Goal: Task Accomplishment & Management: Manage account settings

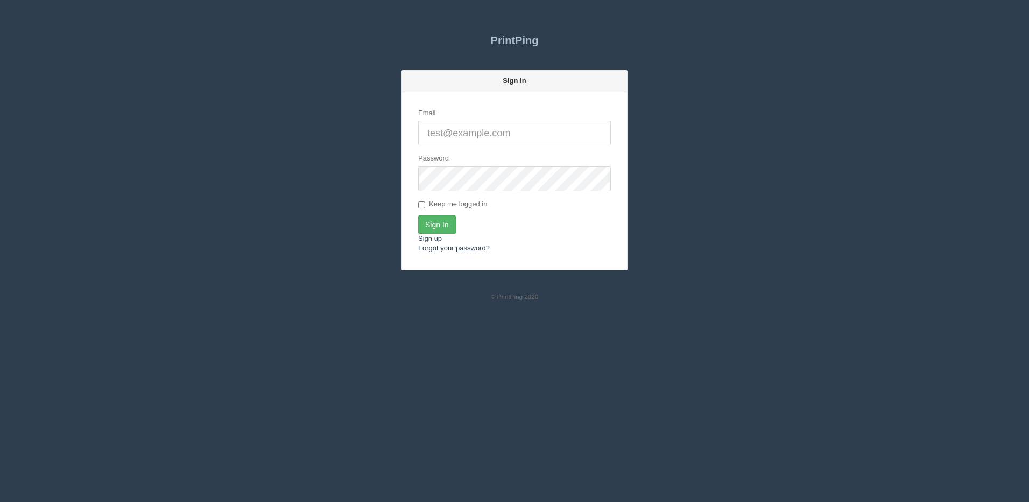
type input "[PERSON_NAME][EMAIL_ADDRESS][DOMAIN_NAME]"
click at [441, 224] on input "Sign In" at bounding box center [437, 224] width 38 height 18
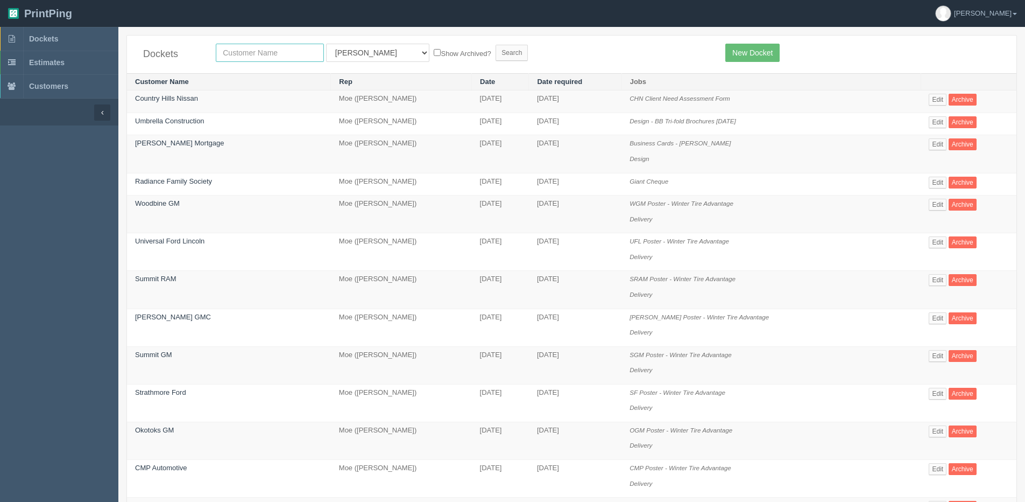
click at [251, 58] on input "text" at bounding box center [270, 53] width 108 height 18
type input "market wines"
click at [496, 45] on input "Search" at bounding box center [512, 53] width 32 height 16
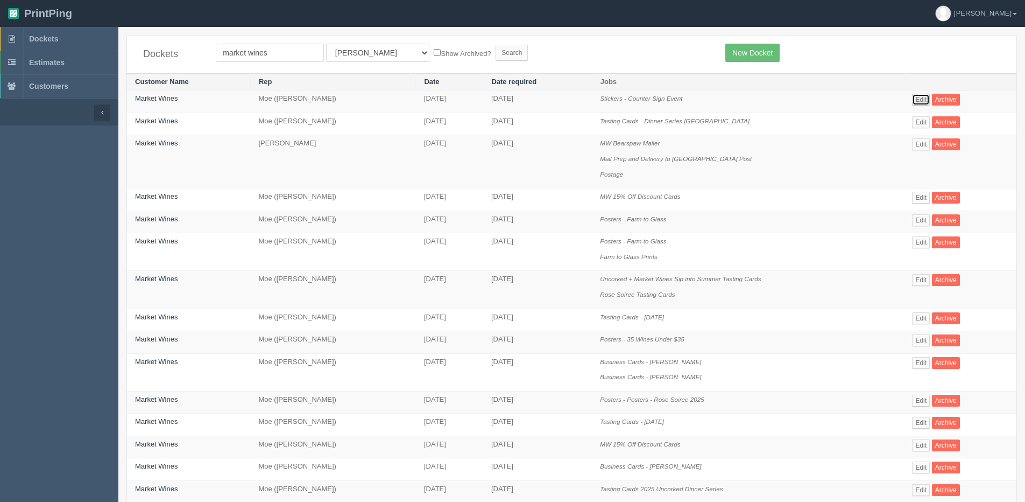
click at [928, 98] on link "Edit" at bounding box center [921, 100] width 18 height 12
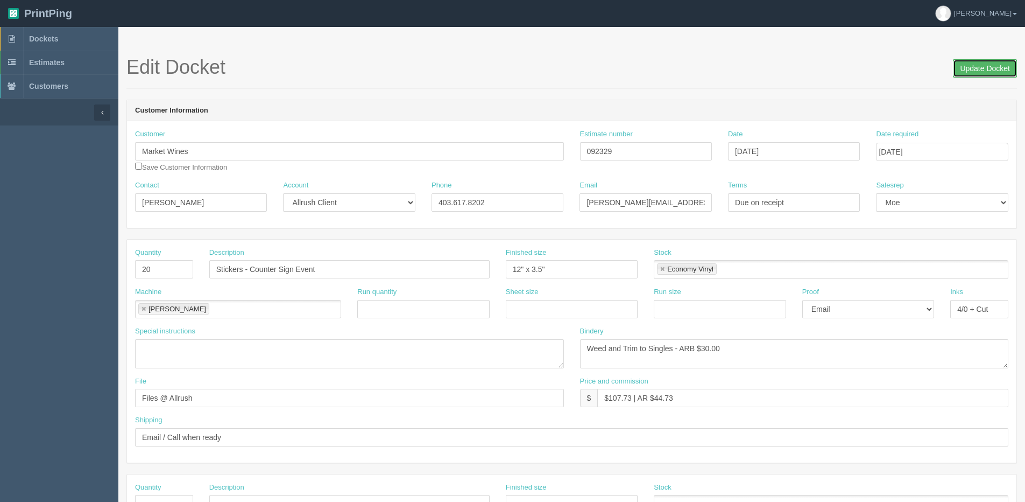
click at [960, 66] on input "Update Docket" at bounding box center [985, 68] width 64 height 18
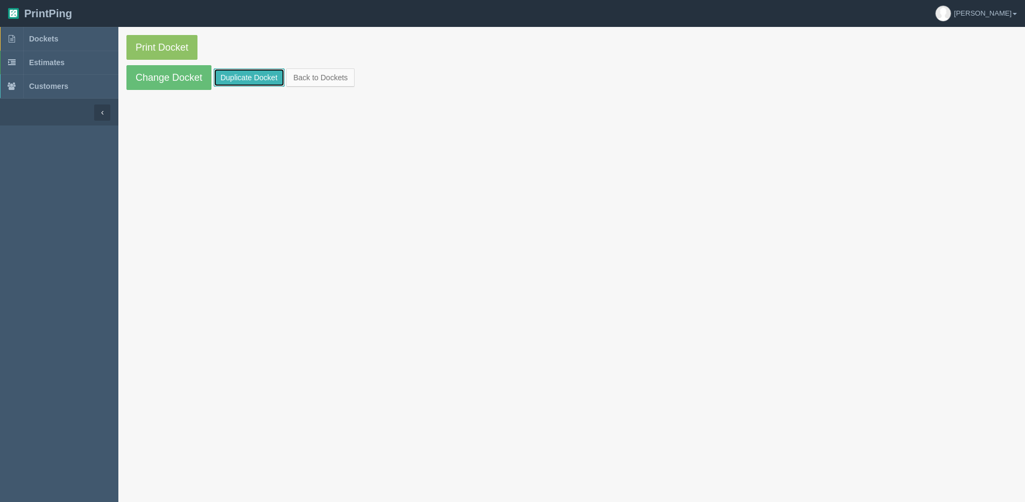
click at [236, 83] on link "Duplicate Docket" at bounding box center [249, 77] width 71 height 18
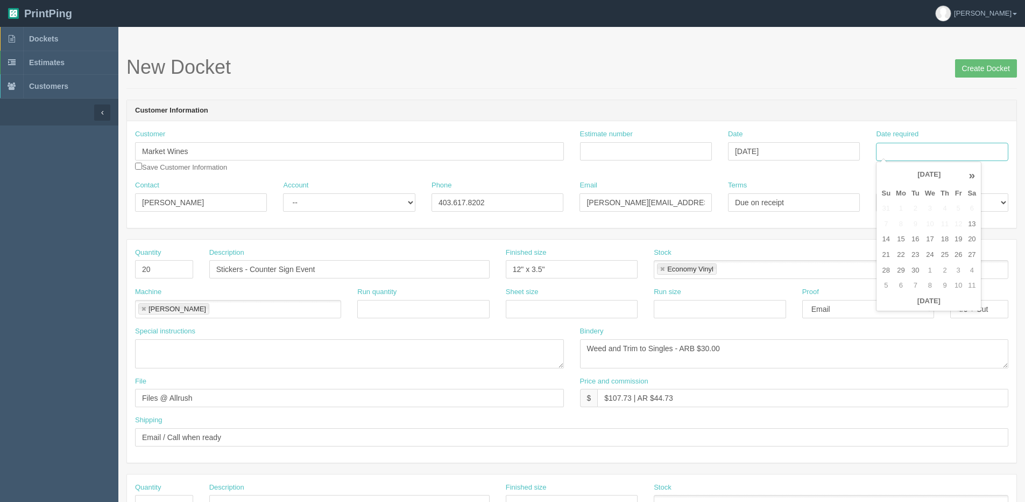
click at [900, 154] on input "Date required" at bounding box center [942, 152] width 132 height 18
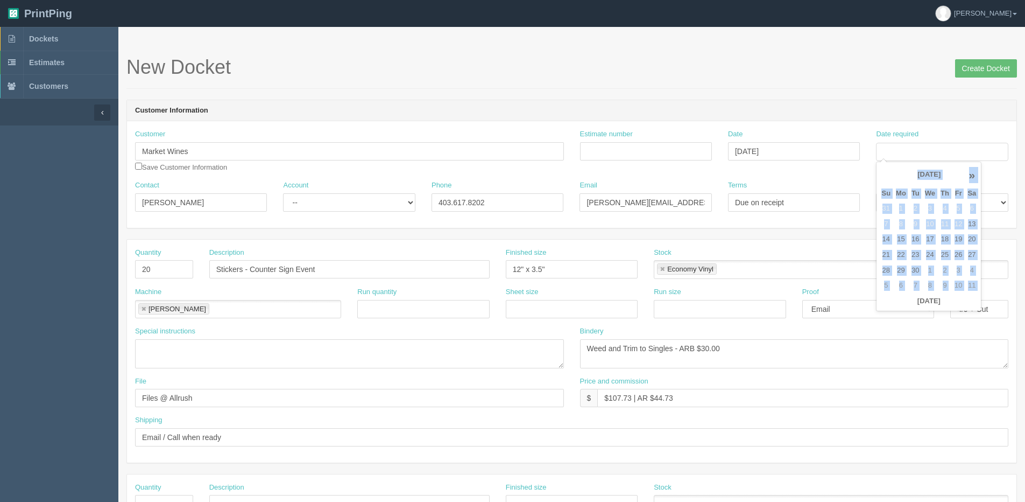
click at [906, 309] on div "« [DATE] » Su Mo Tu We Th Fr Sa 31 1 2 3 4 5 6 7 8 9 10 11 12 13 14 15 16 17 18…" at bounding box center [928, 236] width 105 height 150
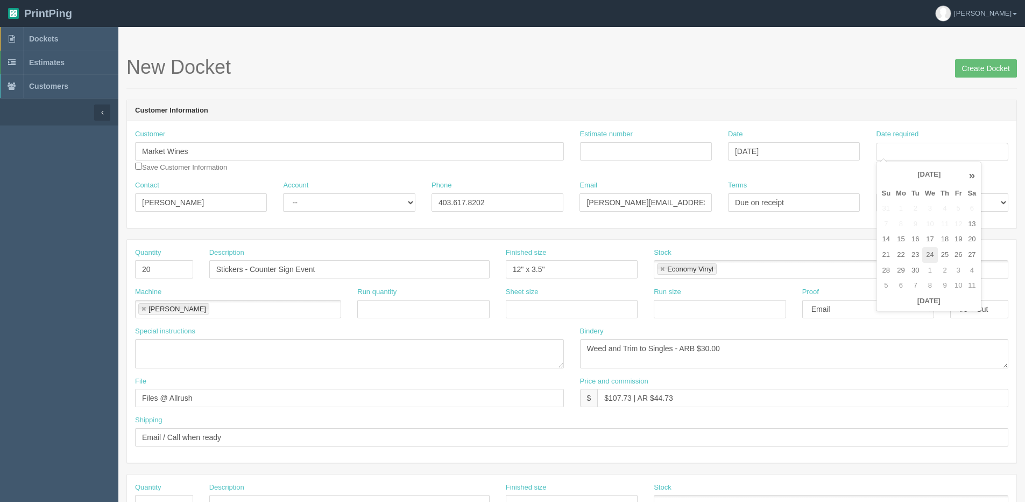
click at [931, 256] on td "24" at bounding box center [930, 255] width 16 height 16
type input "[DATE]"
drag, startPoint x: 159, startPoint y: 267, endPoint x: 11, endPoint y: 267, distance: 148.0
click at [32, 267] on section "Dockets Estimates Customers" at bounding box center [512, 502] width 1025 height 950
type input "500"
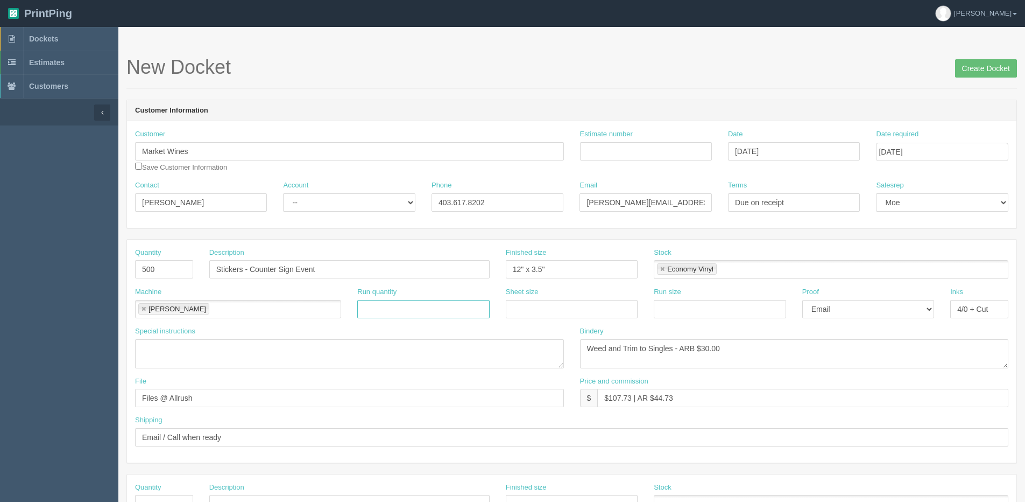
click at [408, 303] on input "text" at bounding box center [423, 309] width 132 height 18
click at [248, 273] on input "Stickers - Counter Sign Event" at bounding box center [349, 269] width 280 height 18
drag, startPoint x: 251, startPoint y: 269, endPoint x: 608, endPoint y: 267, distance: 356.8
click at [574, 267] on div "Quantity 500 Description Stickers - Counter Sign Event Finished size 12" x 3.5"…" at bounding box center [572, 267] width 890 height 39
type input "Stickers - Rein Beer Booze Box Sticker"
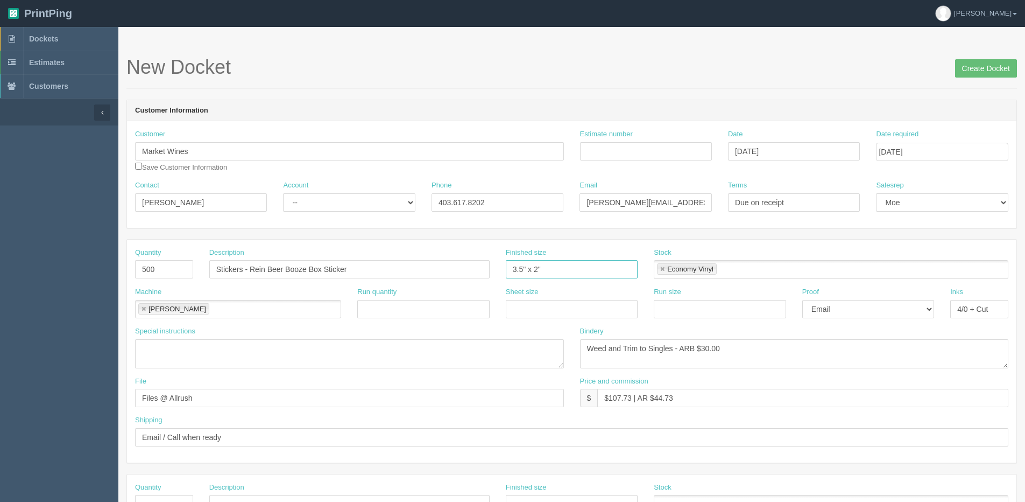
click at [518, 270] on input "3.5" x 2"" at bounding box center [572, 269] width 132 height 18
type input "3" x 3""
drag, startPoint x: 380, startPoint y: 260, endPoint x: 120, endPoint y: 299, distance: 262.8
click at [0, 283] on html "PrintPing Dan Edit account ( dan@allrush.ca ) Logout Dockets Estimates Customers" at bounding box center [512, 488] width 1025 height 977
drag, startPoint x: 45, startPoint y: 37, endPoint x: 45, endPoint y: 44, distance: 7.0
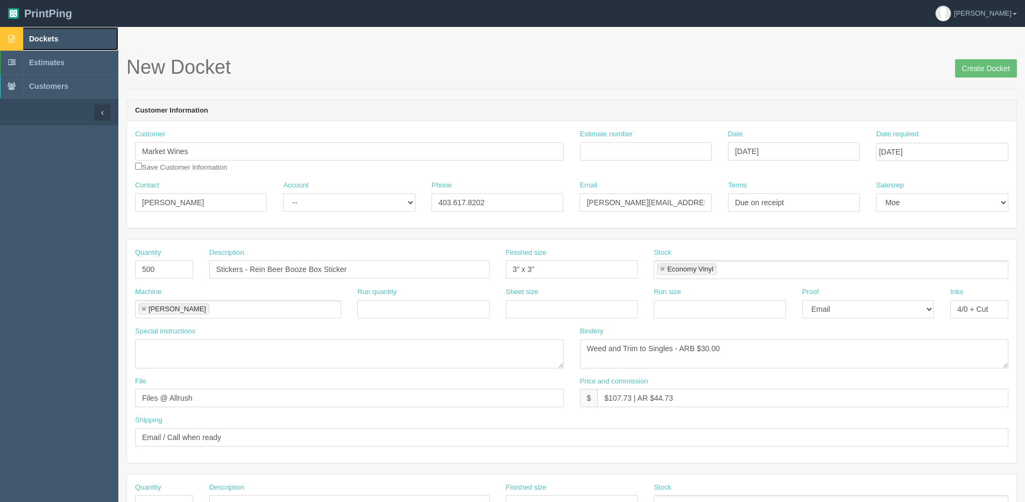
click at [45, 37] on span "Dockets" at bounding box center [43, 38] width 29 height 9
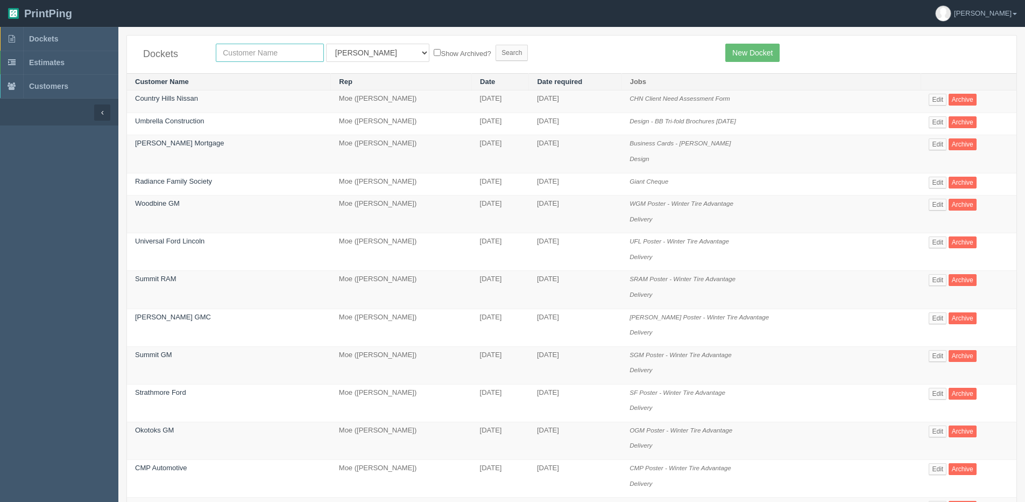
click at [247, 44] on input "text" at bounding box center [270, 53] width 108 height 18
type input "market"
click at [496, 45] on input "Search" at bounding box center [512, 53] width 32 height 16
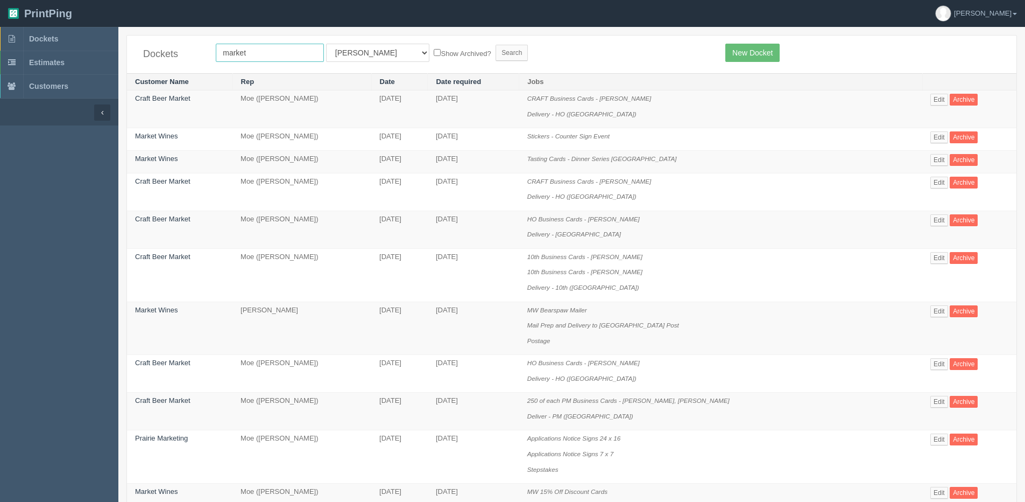
click at [285, 53] on input "market" at bounding box center [270, 53] width 108 height 18
type input "market wines"
drag, startPoint x: 360, startPoint y: 53, endPoint x: 360, endPoint y: 64, distance: 10.8
click at [360, 53] on select "All Users Ali Ali Test 1 Aly Amy Ankit Arif Brandon Dan France Greg Jim Mark Ma…" at bounding box center [377, 53] width 103 height 18
select select "1"
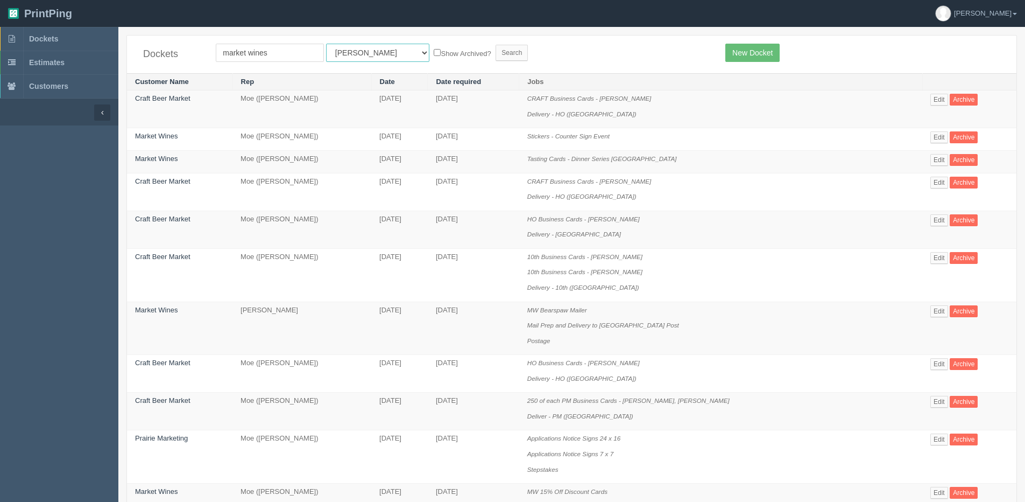
click at [326, 44] on select "All Users Ali Ali Test 1 Aly Amy Ankit Arif Brandon Dan France Greg Jim Mark Ma…" at bounding box center [377, 53] width 103 height 18
drag, startPoint x: 411, startPoint y: 48, endPoint x: 418, endPoint y: 54, distance: 9.3
click at [434, 49] on label "Show Archived?" at bounding box center [462, 53] width 57 height 12
click at [496, 52] on input "Search" at bounding box center [512, 53] width 32 height 16
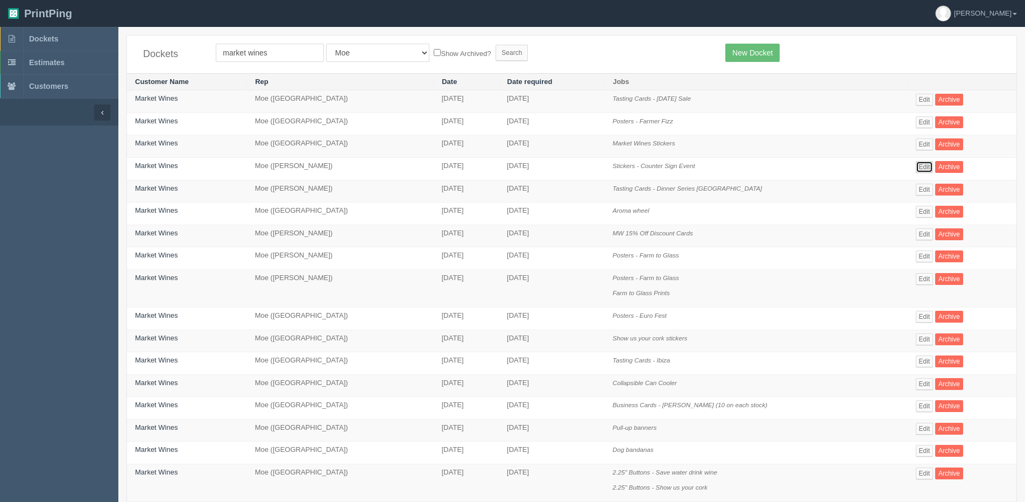
click at [926, 164] on link "Edit" at bounding box center [925, 167] width 18 height 12
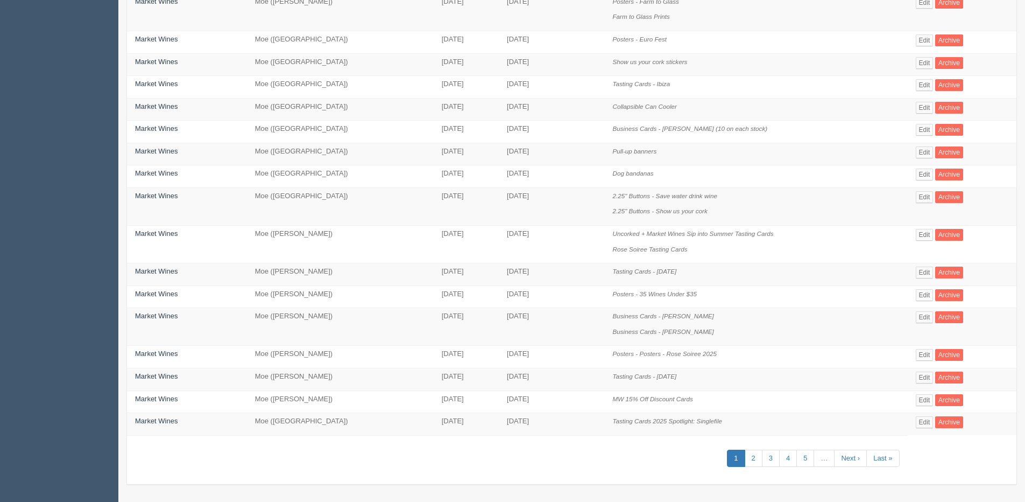
scroll to position [278, 0]
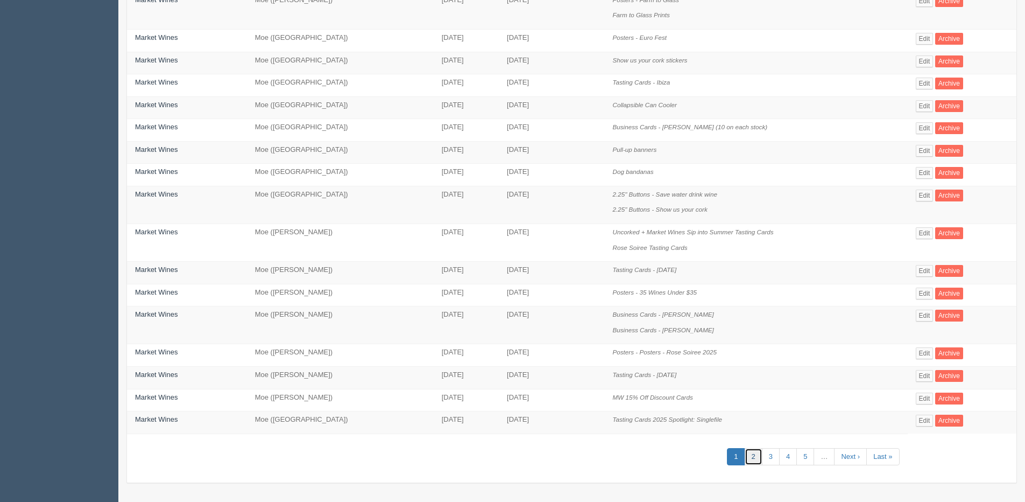
click at [756, 460] on link "2" at bounding box center [754, 457] width 18 height 18
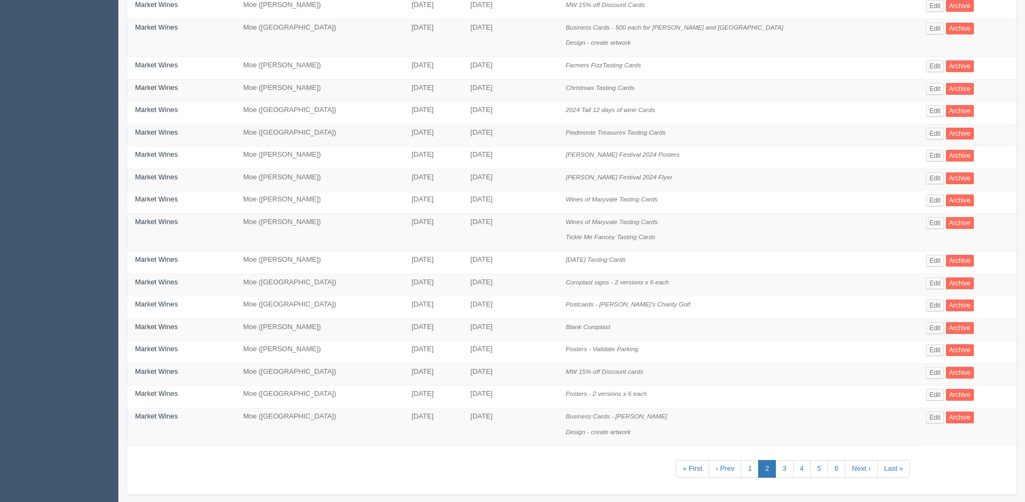
scroll to position [262, 0]
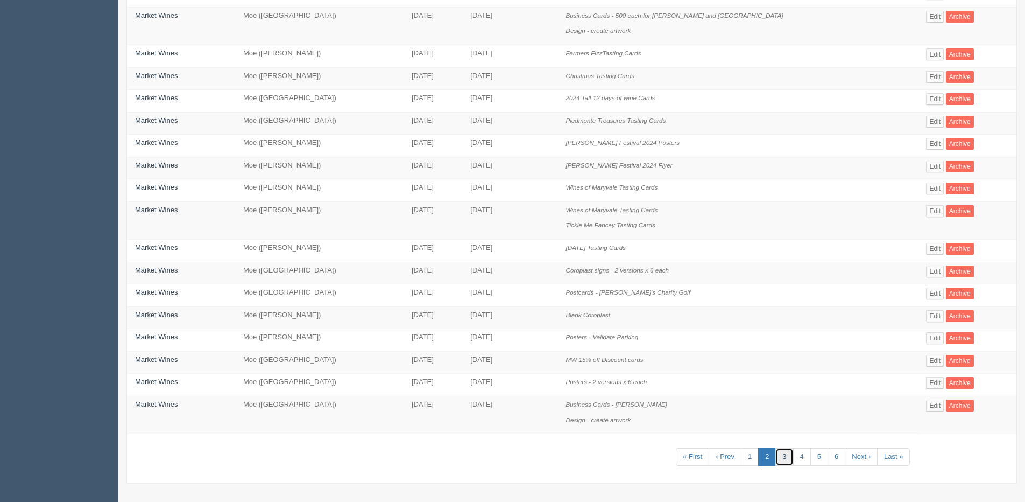
click at [776, 457] on link "3" at bounding box center [785, 457] width 18 height 18
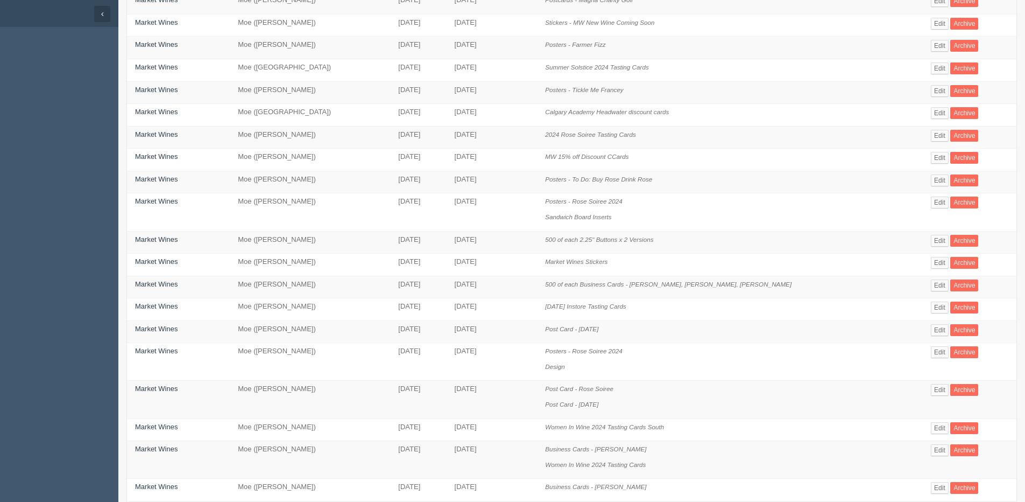
scroll to position [108, 0]
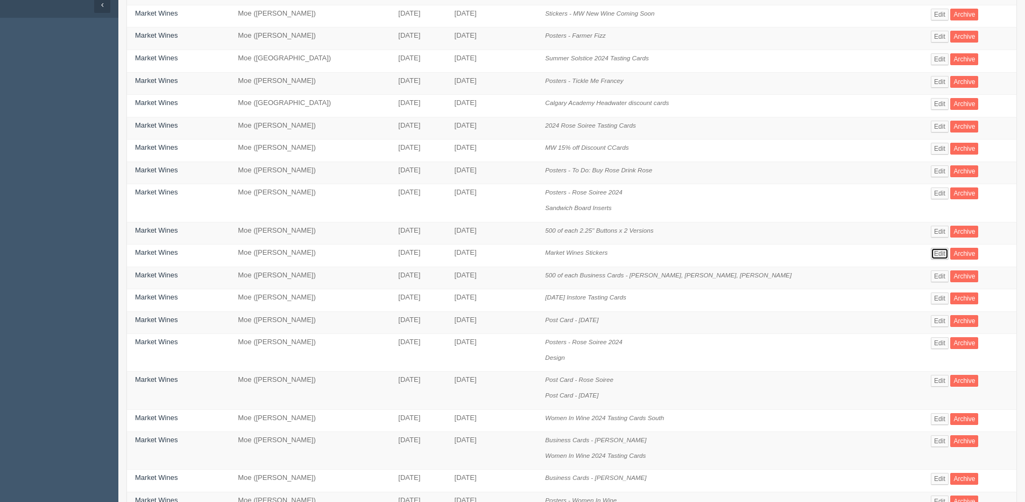
click at [931, 252] on link "Edit" at bounding box center [940, 254] width 18 height 12
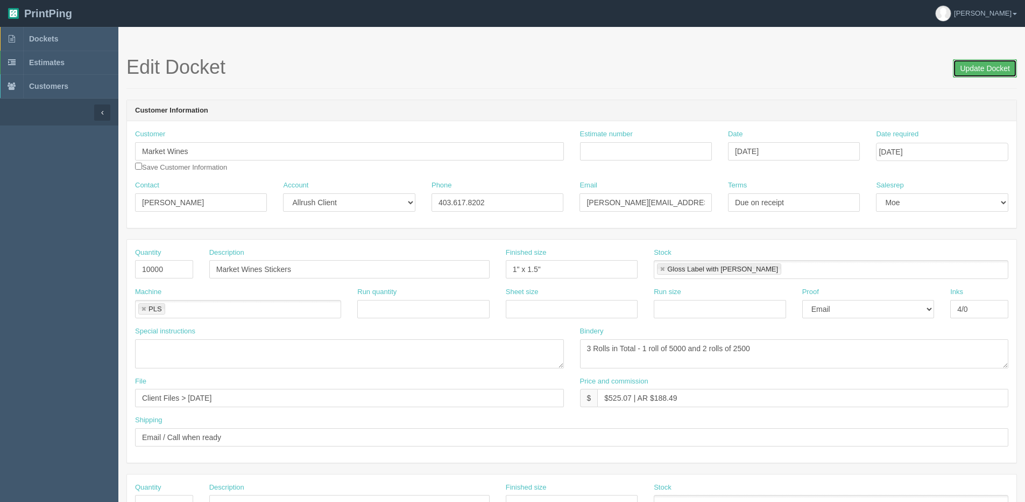
click at [978, 64] on input "Update Docket" at bounding box center [985, 68] width 64 height 18
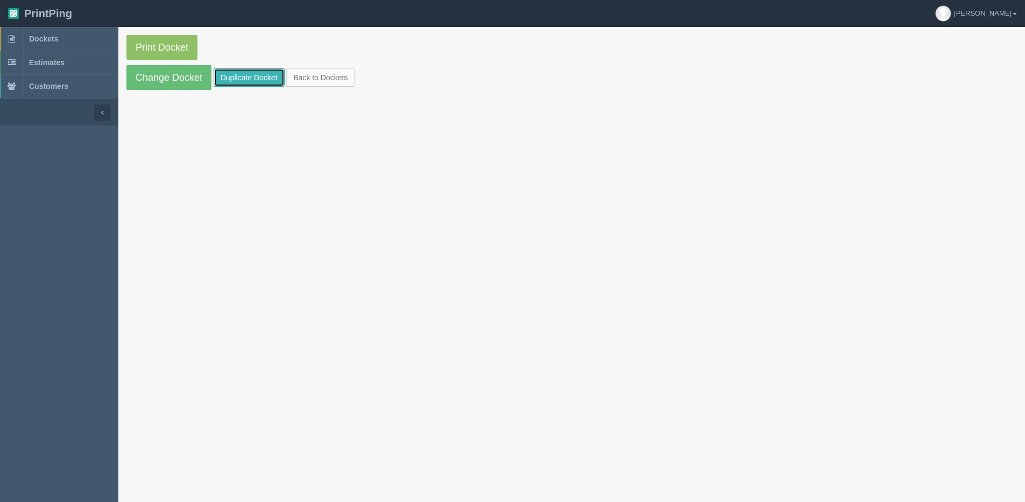
click at [234, 82] on link "Duplicate Docket" at bounding box center [249, 77] width 71 height 18
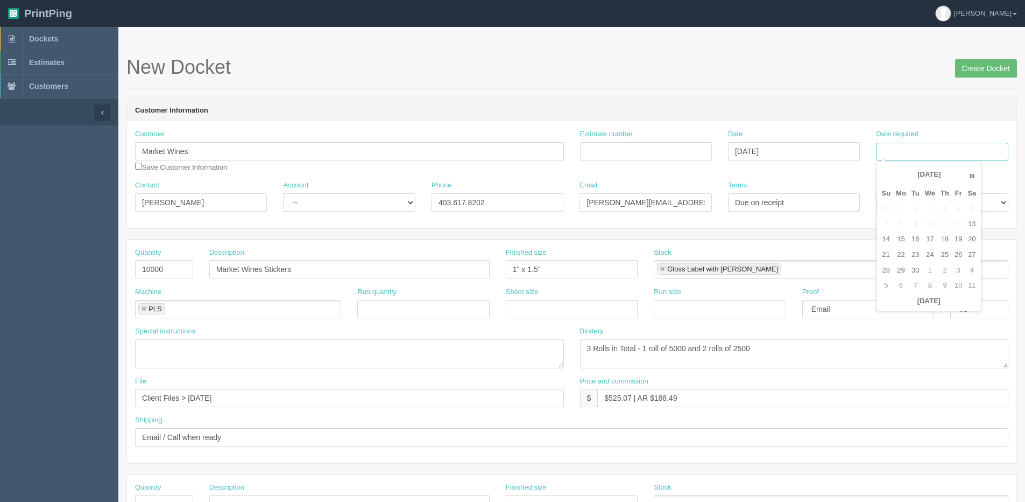
click at [935, 160] on input "Date required" at bounding box center [942, 152] width 132 height 18
click at [919, 306] on th "[DATE]" at bounding box center [929, 301] width 100 height 16
click at [928, 254] on td "24" at bounding box center [930, 255] width 16 height 16
type input "[DATE]"
drag, startPoint x: 293, startPoint y: 274, endPoint x: -43, endPoint y: 280, distance: 335.9
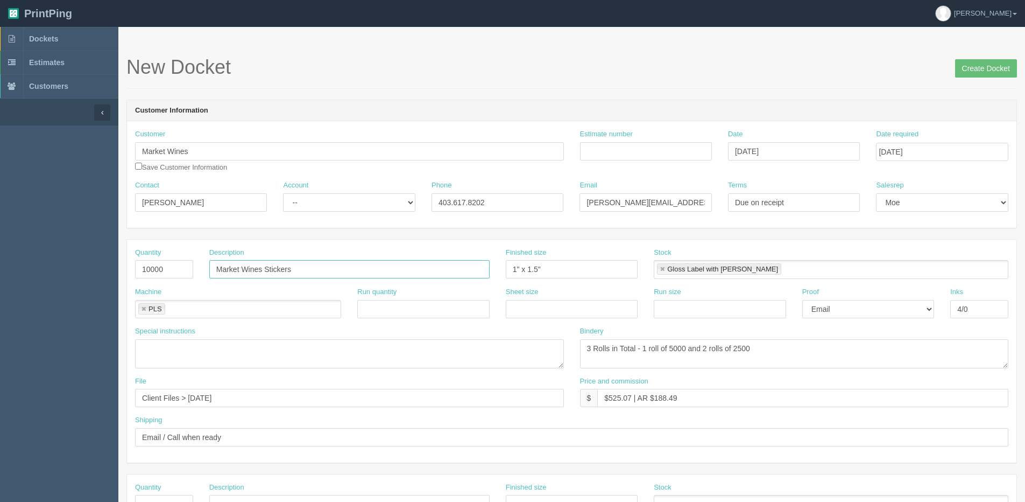
click at [0, 280] on html "PrintPing Dan Edit account ( dan@allrush.ca ) Logout Dockets Estimates Customers" at bounding box center [512, 488] width 1025 height 977
paste input "Stickers - Rein Beer Booze Box Sticker"
type input "Stickers - Rein Beer Booze Box Sticker"
drag, startPoint x: 174, startPoint y: 274, endPoint x: 26, endPoint y: 274, distance: 148.5
click at [26, 274] on section "Dockets Estimates Customers" at bounding box center [512, 502] width 1025 height 950
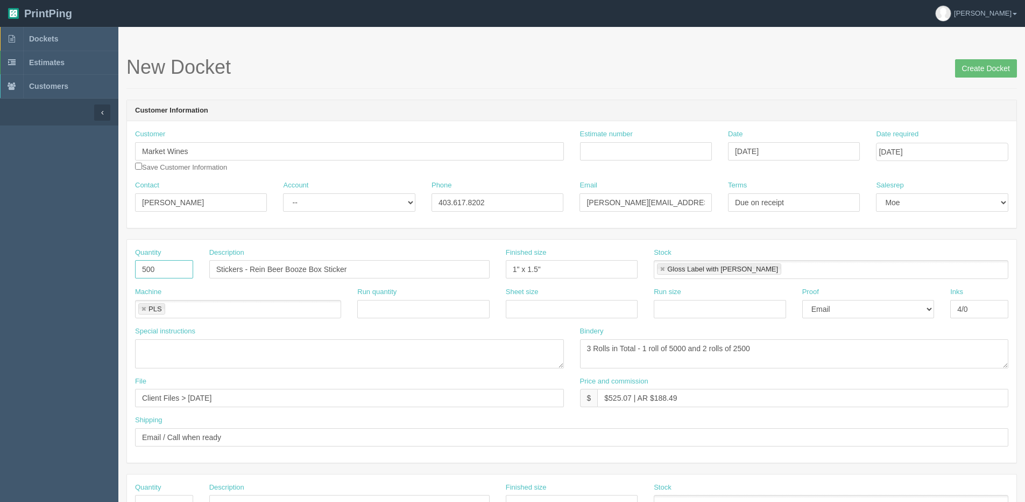
type input "500"
drag, startPoint x: 559, startPoint y: 272, endPoint x: 316, endPoint y: 280, distance: 242.8
click at [322, 279] on div "Quantity 500 Description Stickers - Rein Beer Booze Box Sticker Finished size 1…" at bounding box center [572, 267] width 890 height 39
click at [526, 268] on input "3" x 6"" at bounding box center [572, 269] width 132 height 18
type input "3" x3" Round"
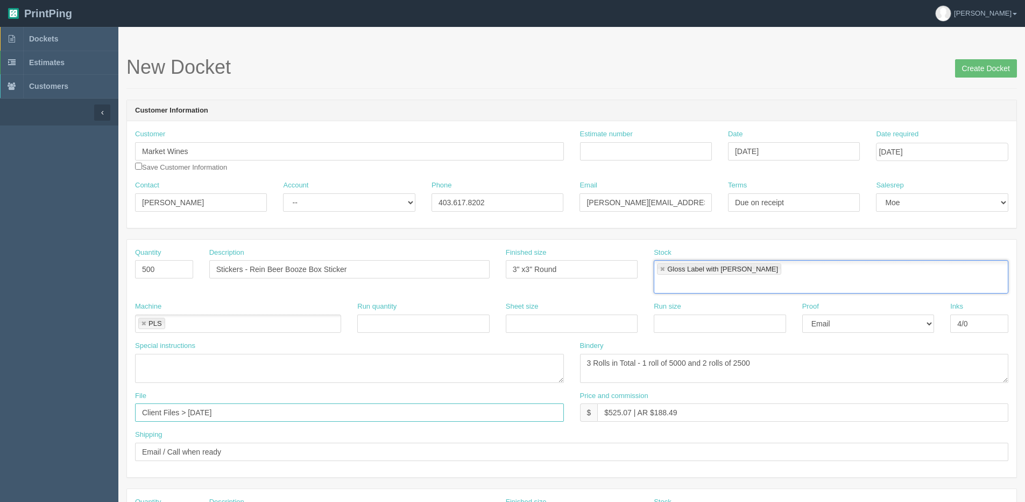
click at [0, 417] on html "PrintPing Dan Edit account ( dan@allrush.ca ) Logout Dockets Estimates Customers" at bounding box center [512, 496] width 1025 height 992
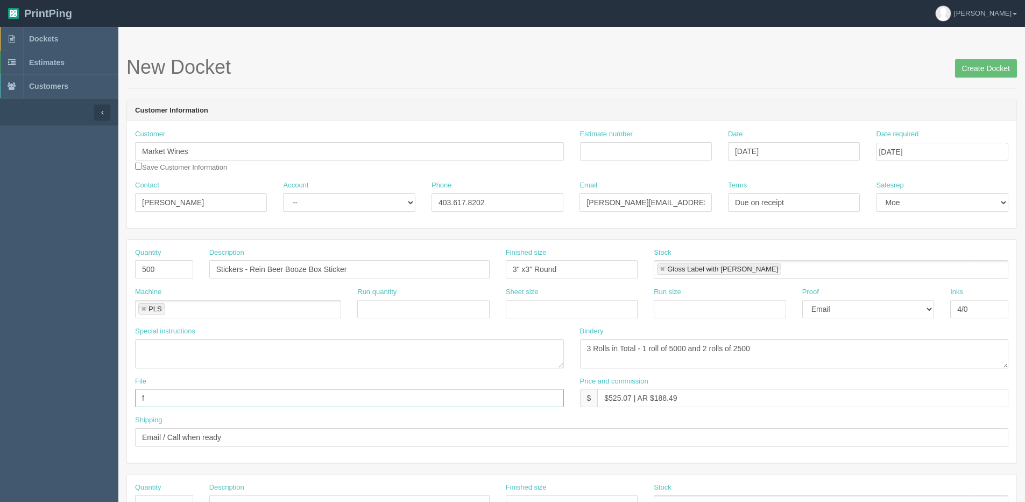
type input "Files @ Allrush"
drag, startPoint x: 609, startPoint y: 397, endPoint x: 632, endPoint y: 397, distance: 22.6
click at [632, 397] on input "$525.07 | AR $188.49" at bounding box center [802, 398] width 411 height 18
drag, startPoint x: 654, startPoint y: 394, endPoint x: 873, endPoint y: 364, distance: 221.7
click at [873, 364] on div "Quantity 500 Description Stickers - Rein Beer Booze Box Sticker Finished size 3…" at bounding box center [572, 350] width 890 height 223
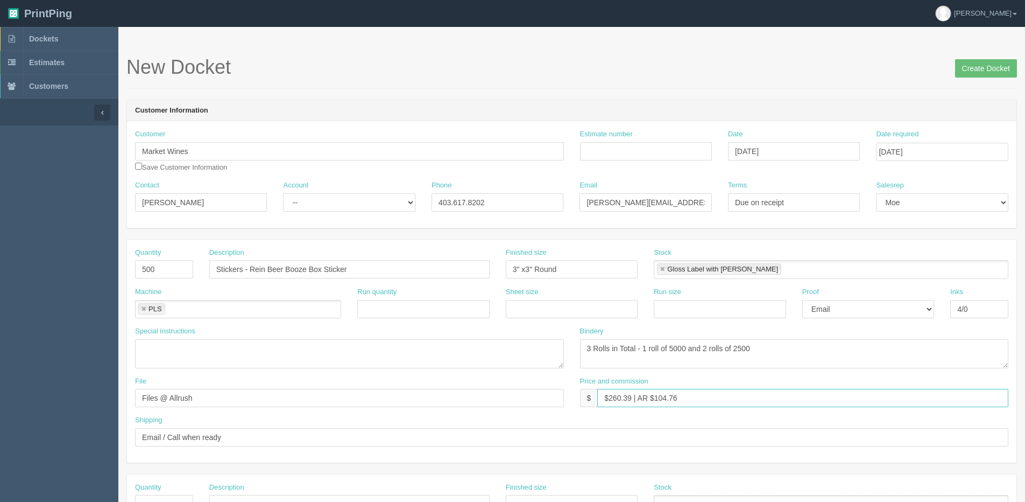
type input "$260.39 | AR $104.76"
drag, startPoint x: 819, startPoint y: 333, endPoint x: 164, endPoint y: 357, distance: 654.9
click at [164, 357] on div "Special instructions Bindery 3 Rolls in Total - 1 roll of 5000 and 2 rolls of 2…" at bounding box center [572, 351] width 890 height 50
drag, startPoint x: 775, startPoint y: 344, endPoint x: -86, endPoint y: 344, distance: 861.1
click at [0, 344] on html "PrintPing Dan Edit account ( dan@allrush.ca ) Logout Dockets Estimates Customers" at bounding box center [512, 488] width 1025 height 977
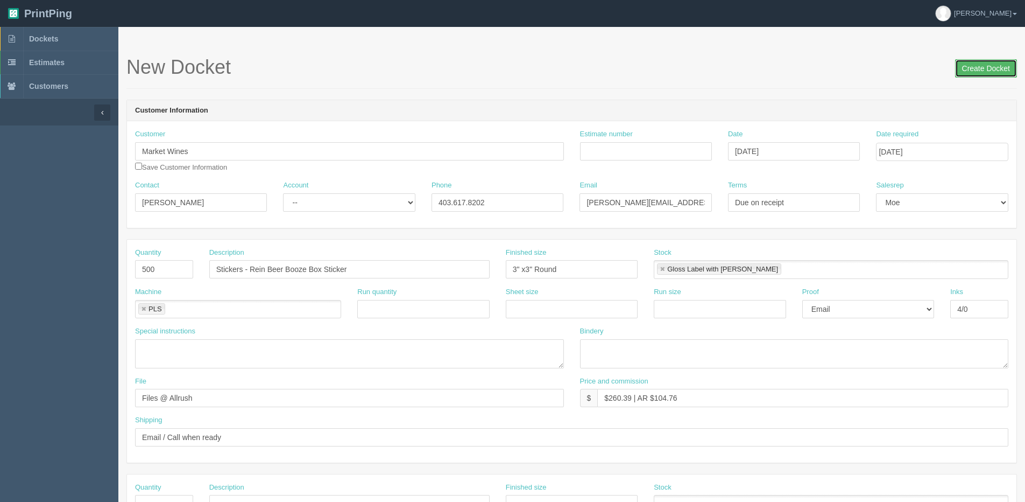
click at [996, 66] on input "Create Docket" at bounding box center [986, 68] width 62 height 18
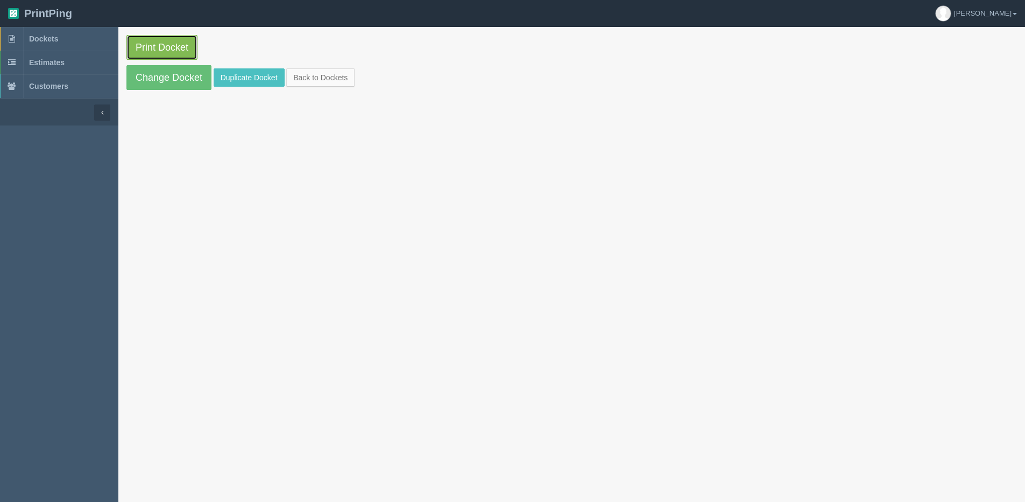
click at [171, 39] on link "Print Docket" at bounding box center [161, 47] width 71 height 25
drag, startPoint x: 346, startPoint y: 77, endPoint x: 337, endPoint y: 75, distance: 9.0
click at [345, 77] on link "Back to Dockets" at bounding box center [320, 77] width 68 height 18
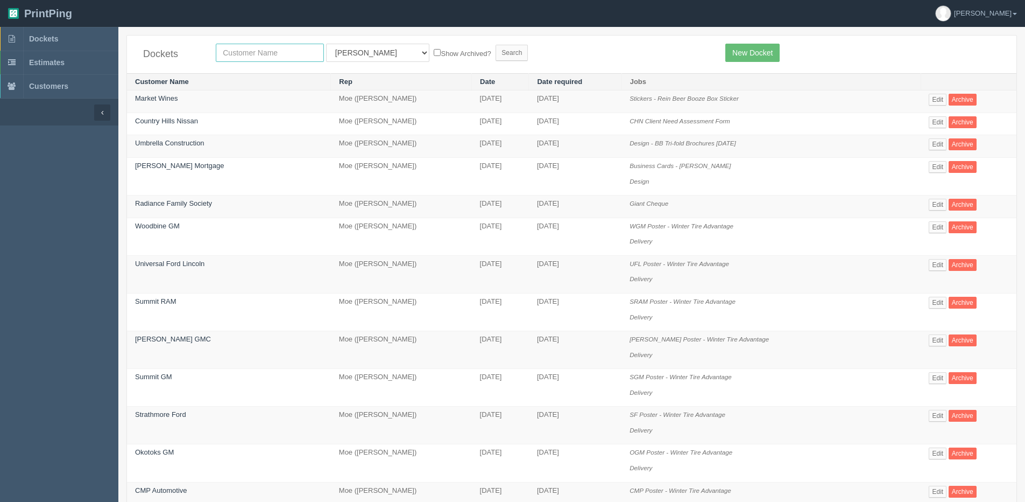
click at [252, 47] on input "text" at bounding box center [270, 53] width 108 height 18
type input "impact society"
click at [496, 45] on input "Search" at bounding box center [512, 53] width 32 height 16
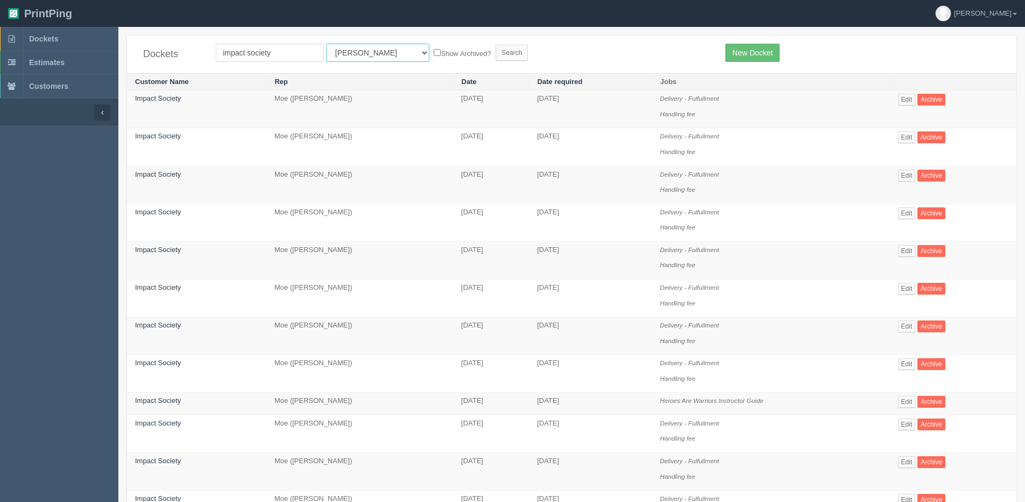
click at [332, 48] on select "All Users [PERSON_NAME] Test 1 [PERSON_NAME] [PERSON_NAME] [PERSON_NAME] France…" at bounding box center [377, 53] width 103 height 18
select select "1"
click at [326, 44] on select "All Users [PERSON_NAME] Test 1 [PERSON_NAME] [PERSON_NAME] [PERSON_NAME] France…" at bounding box center [377, 53] width 103 height 18
click at [434, 50] on label "Show Archived?" at bounding box center [462, 53] width 57 height 12
click at [434, 50] on input "Show Archived?" at bounding box center [437, 52] width 7 height 7
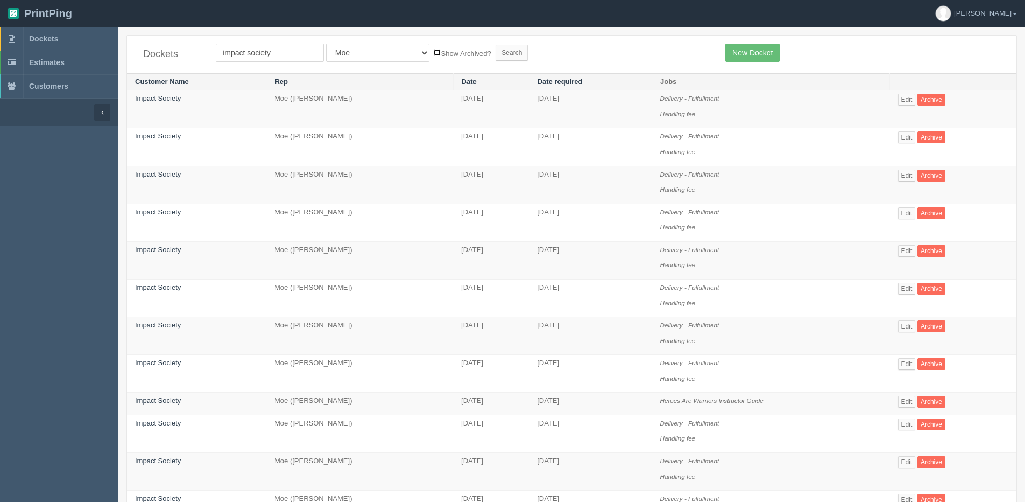
checkbox input "true"
click at [496, 48] on input "Search" at bounding box center [512, 53] width 32 height 16
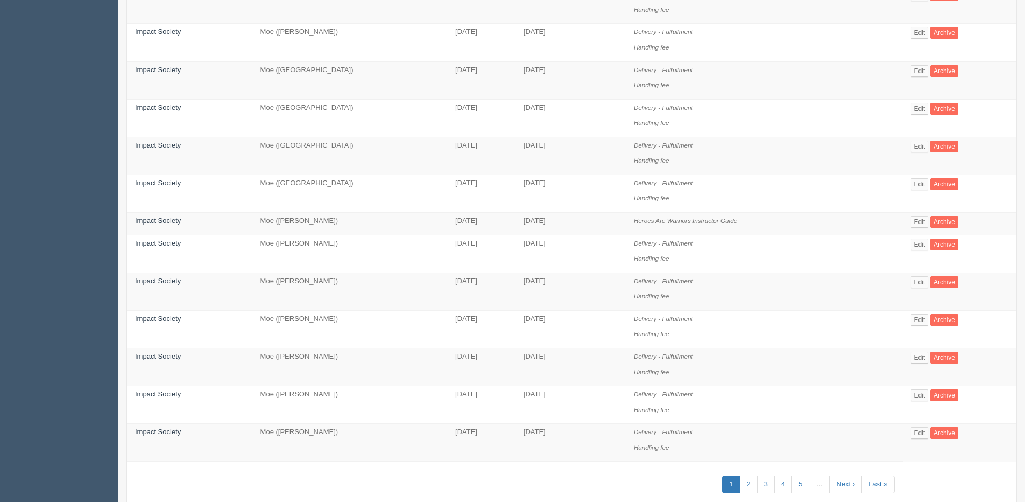
scroll to position [569, 0]
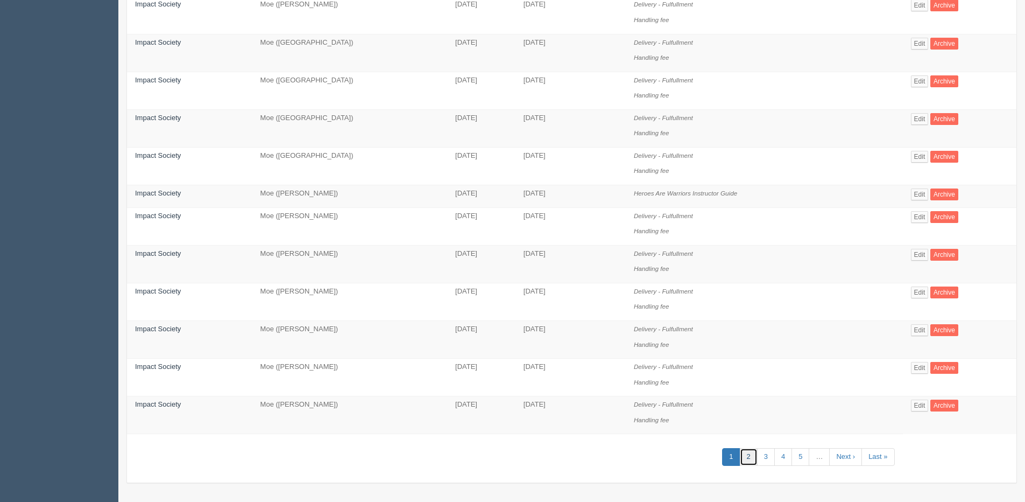
click at [758, 460] on link "2" at bounding box center [749, 457] width 18 height 18
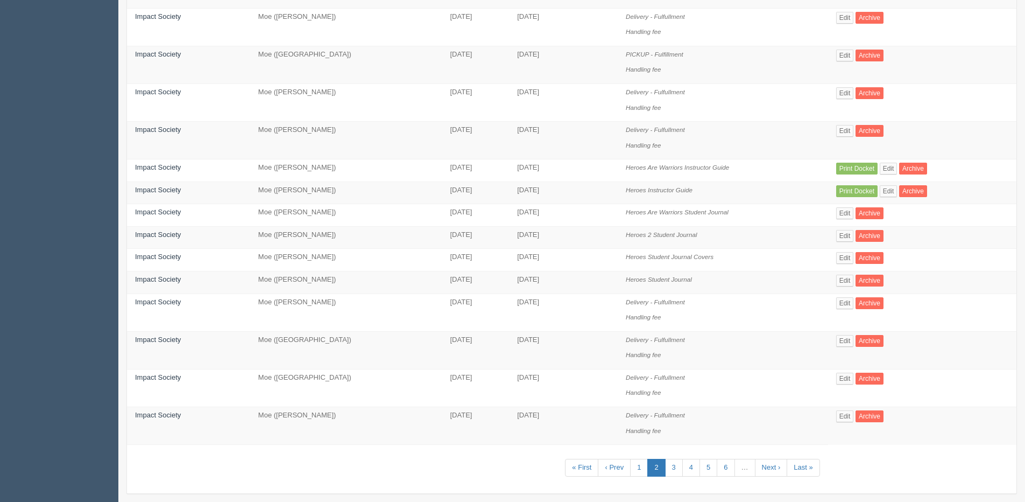
scroll to position [508, 0]
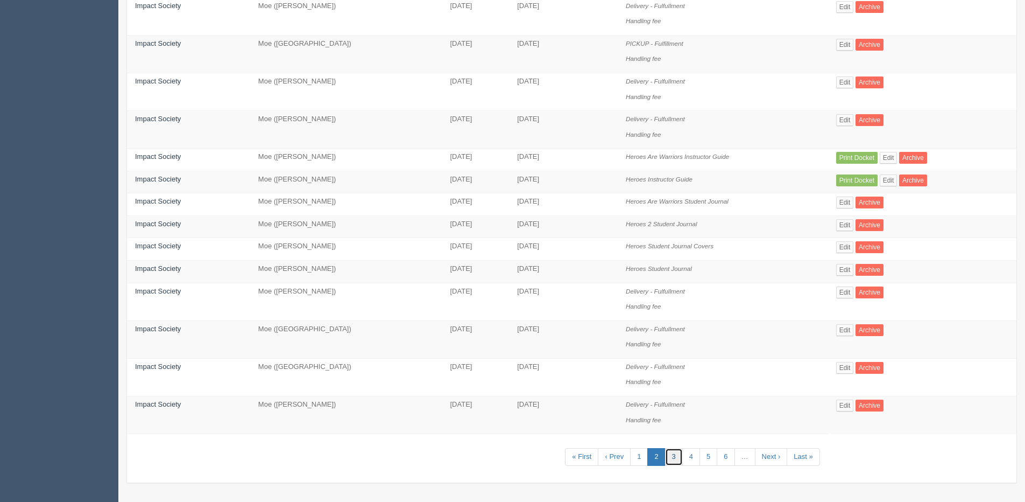
click at [672, 454] on link "3" at bounding box center [674, 457] width 18 height 18
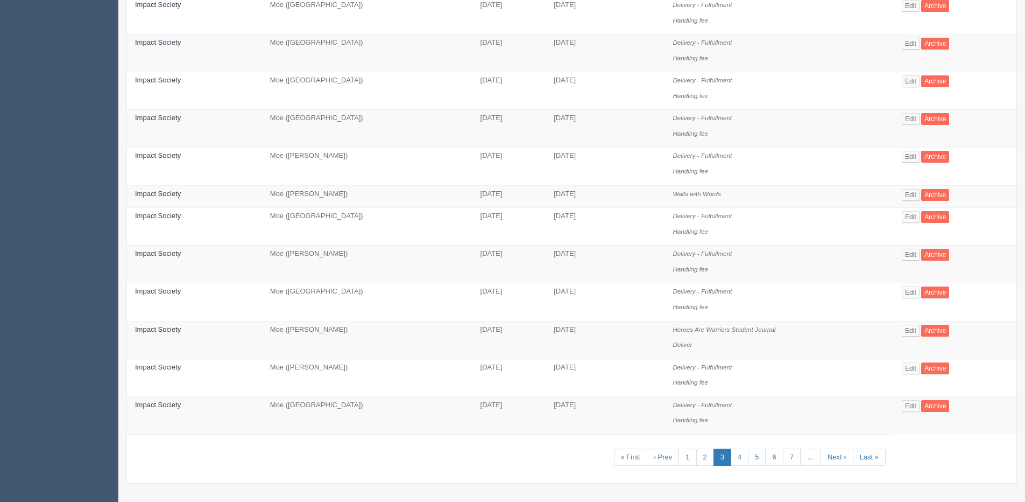
scroll to position [585, 0]
click at [735, 459] on link "4" at bounding box center [740, 457] width 18 height 18
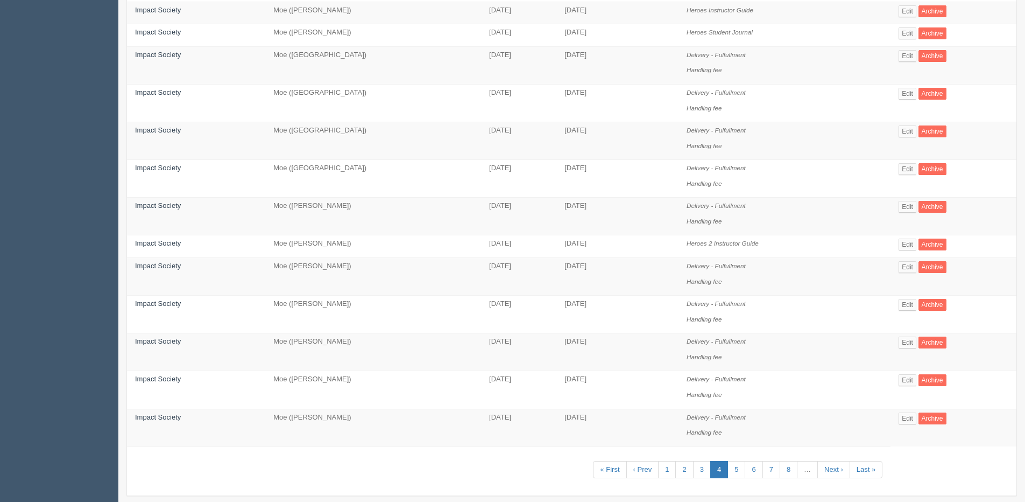
scroll to position [524, 0]
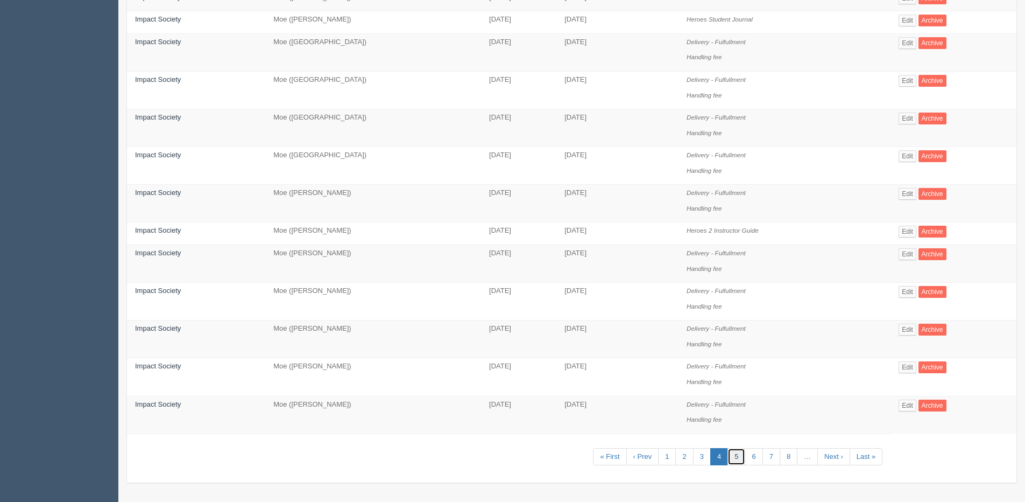
click at [736, 458] on link "5" at bounding box center [737, 457] width 18 height 18
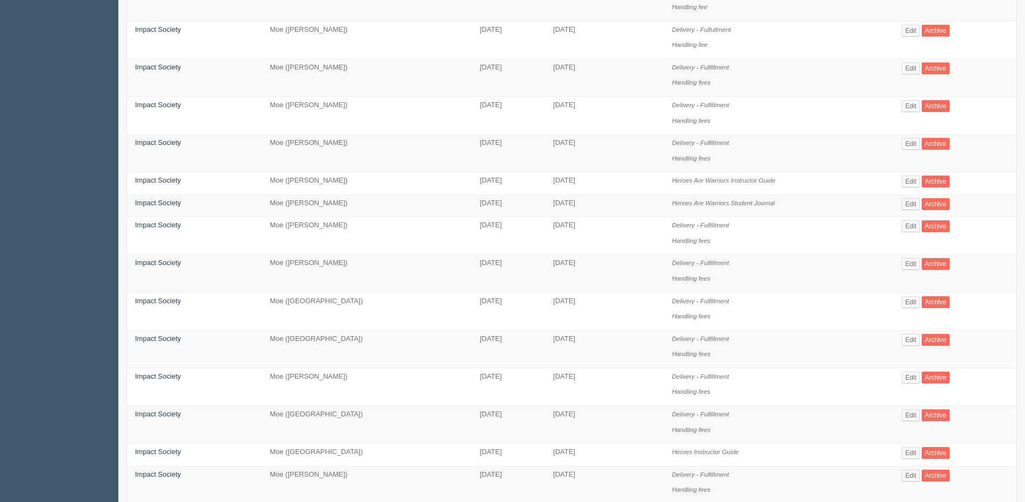
scroll to position [538, 0]
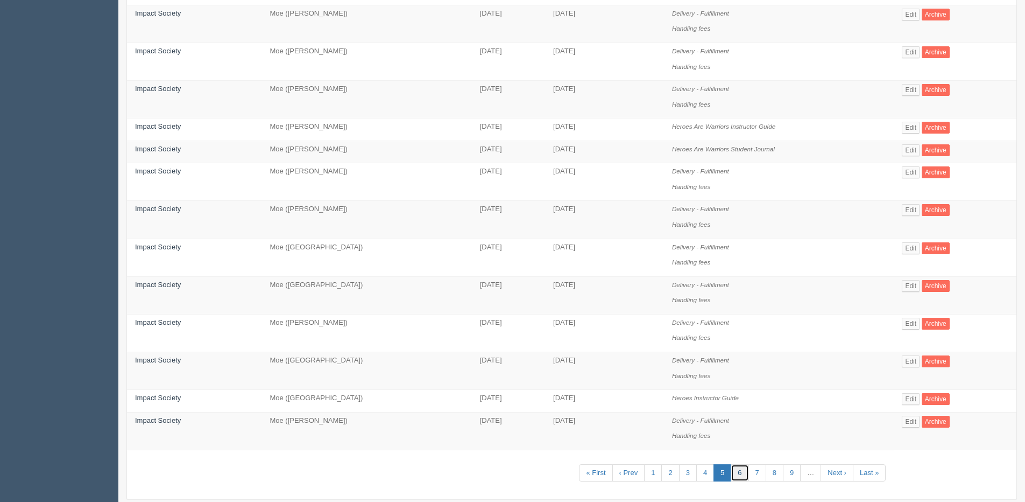
click at [741, 476] on link "6" at bounding box center [740, 473] width 18 height 18
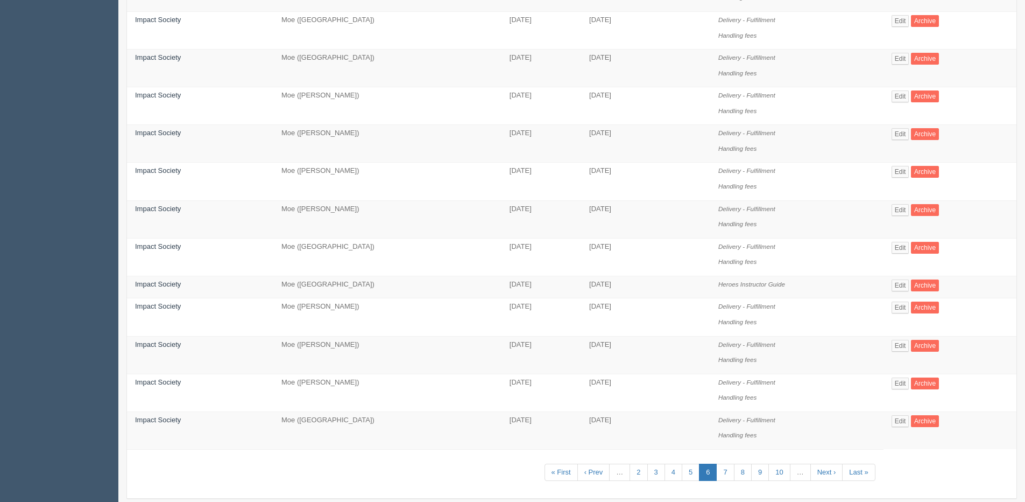
scroll to position [585, 0]
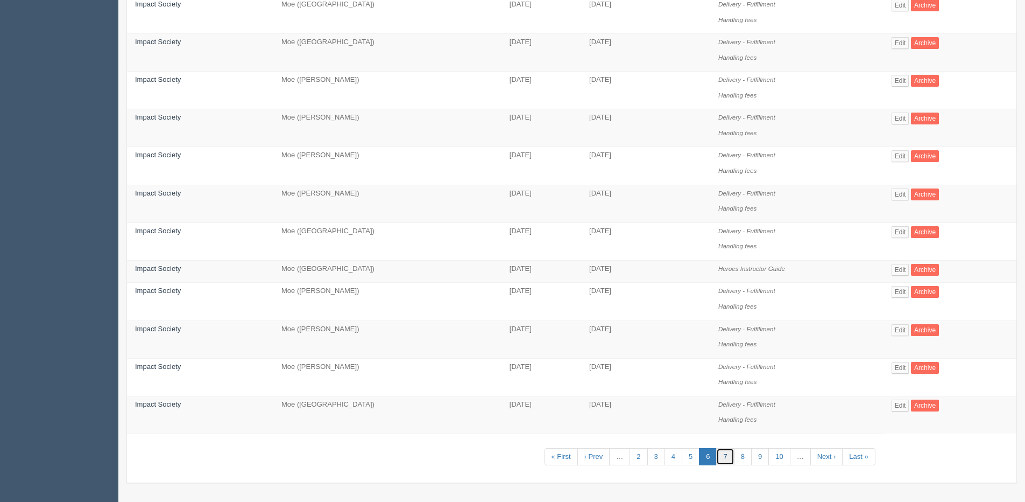
click at [728, 457] on link "7" at bounding box center [725, 457] width 18 height 18
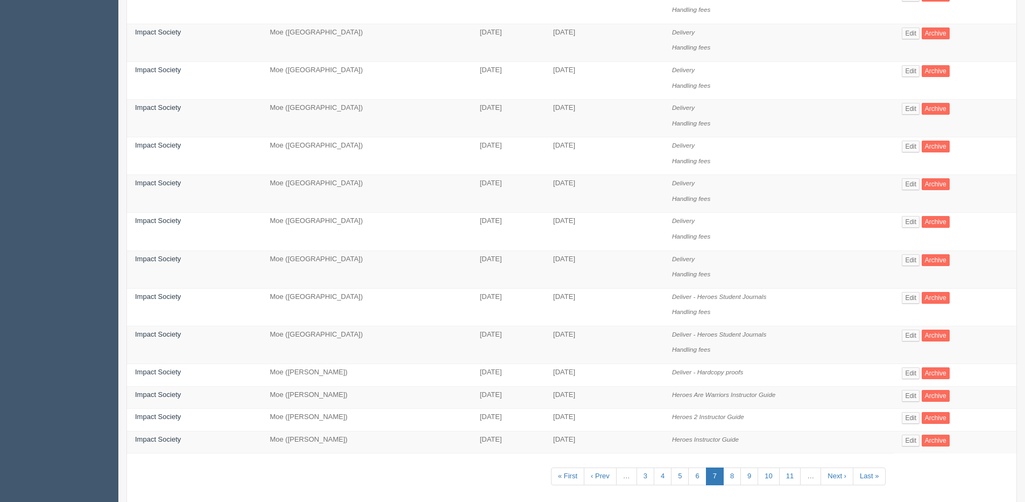
scroll to position [538, 0]
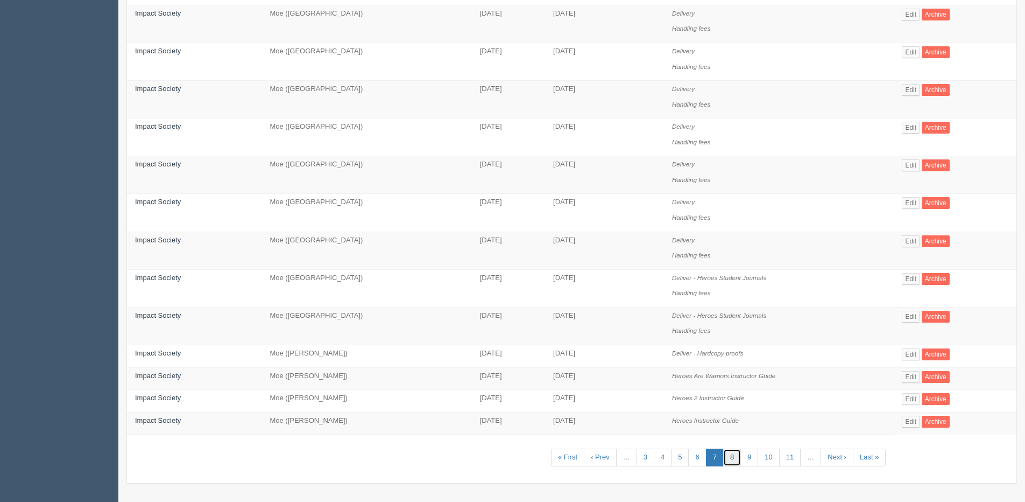
click at [736, 459] on link "8" at bounding box center [732, 457] width 18 height 18
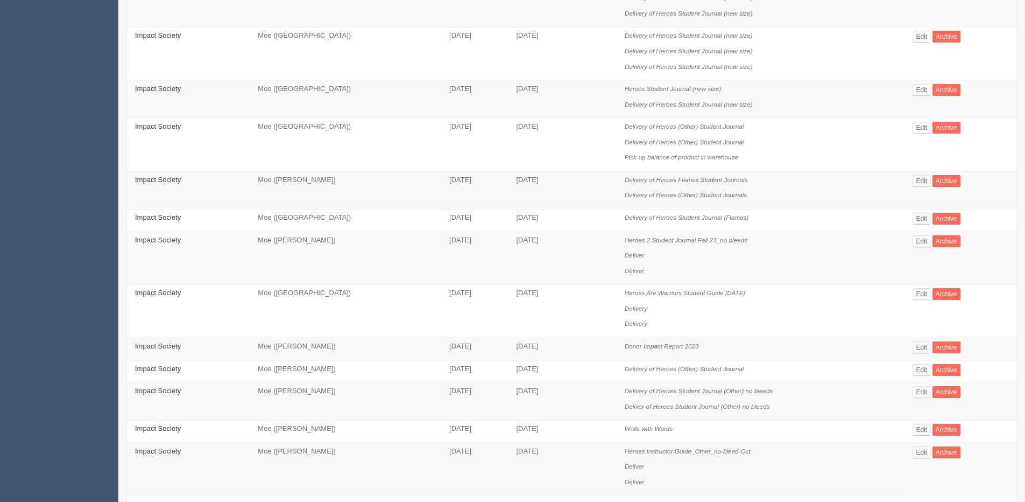
scroll to position [592, 0]
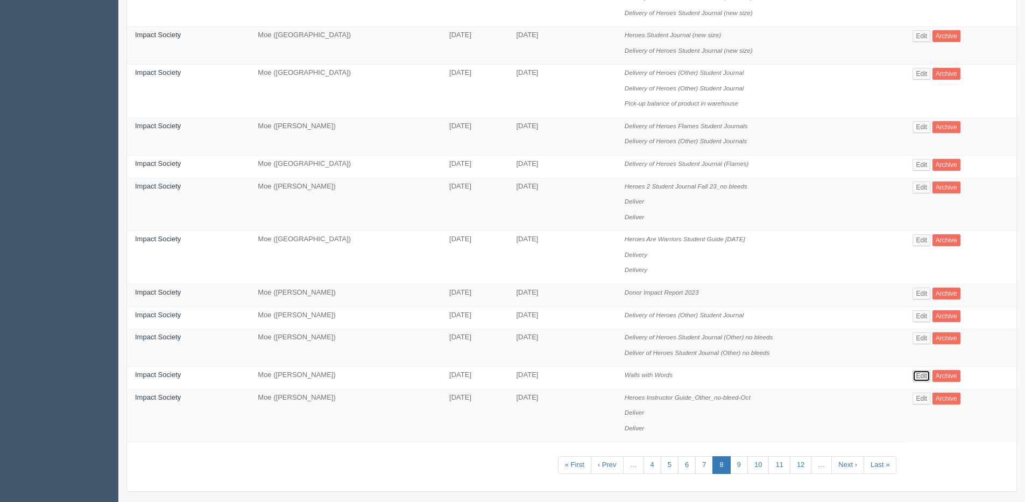
click at [920, 379] on link "Edit" at bounding box center [922, 376] width 18 height 12
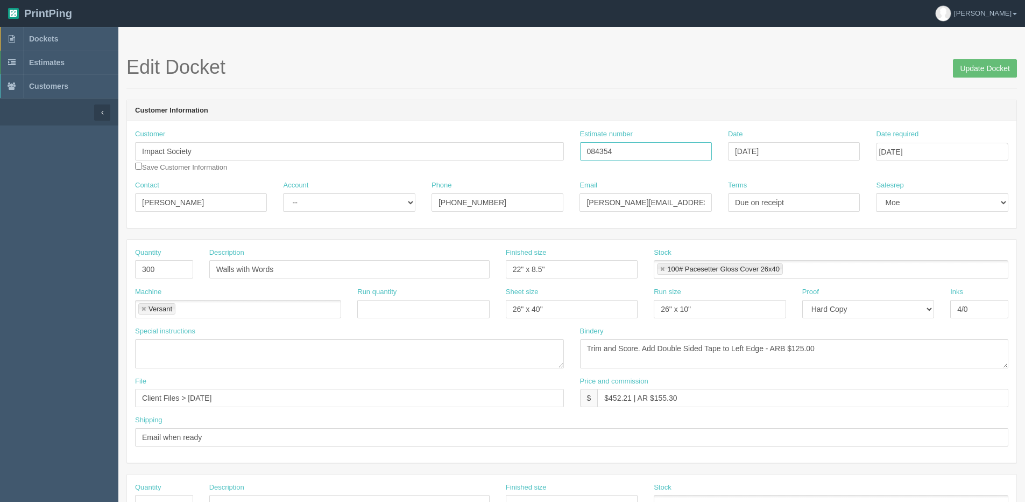
drag, startPoint x: 596, startPoint y: 152, endPoint x: 567, endPoint y: 153, distance: 29.1
click at [567, 153] on div "Customer Impact Society Save Customer Information Estimate number 084354 Date N…" at bounding box center [572, 154] width 890 height 51
click at [984, 67] on input "Update Docket" at bounding box center [985, 68] width 64 height 18
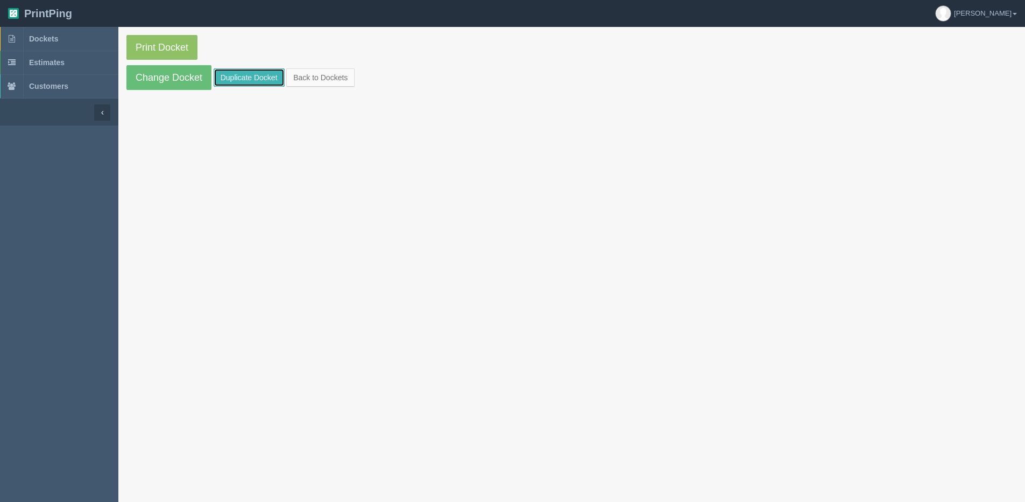
click at [238, 77] on link "Duplicate Docket" at bounding box center [249, 77] width 71 height 18
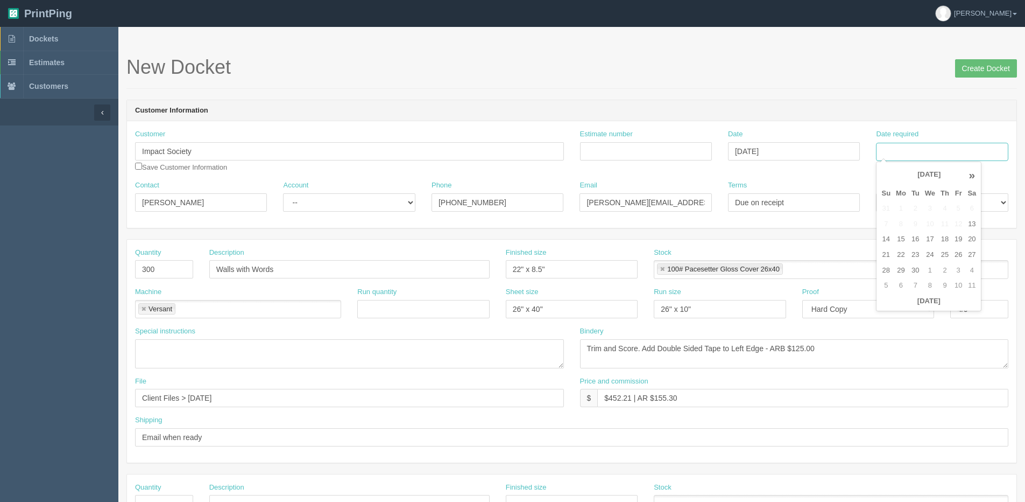
click at [953, 149] on input "Date required" at bounding box center [942, 152] width 132 height 18
click at [893, 308] on th "Today" at bounding box center [929, 301] width 100 height 16
drag, startPoint x: 903, startPoint y: 255, endPoint x: 553, endPoint y: 261, distance: 349.9
click at [902, 255] on td "22" at bounding box center [901, 255] width 16 height 16
type input "[DATE]"
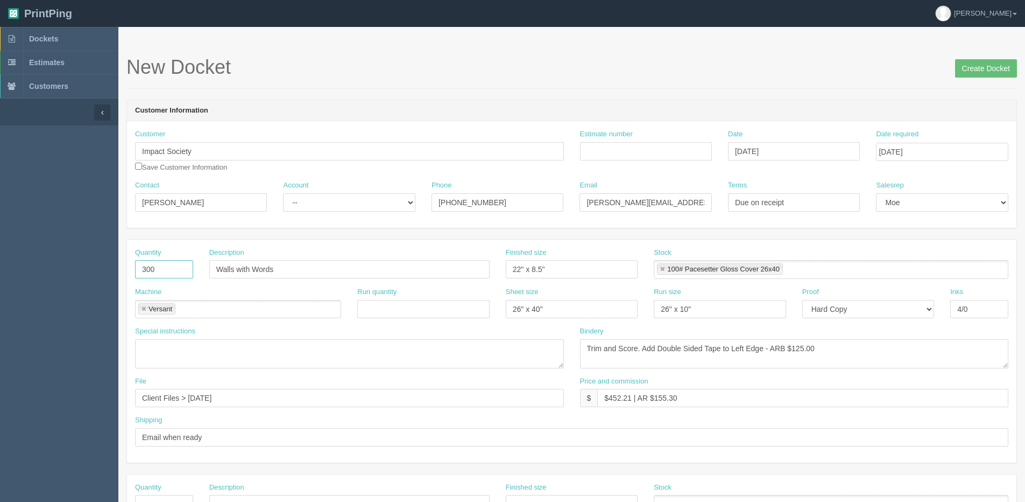
drag, startPoint x: 152, startPoint y: 274, endPoint x: 76, endPoint y: 283, distance: 76.3
click at [83, 280] on section "Dockets Estimates Customers" at bounding box center [512, 502] width 1025 height 950
type input "100"
click at [281, 276] on input "Walls with Words" at bounding box center [349, 269] width 280 height 18
type input "Walls with Words - French"
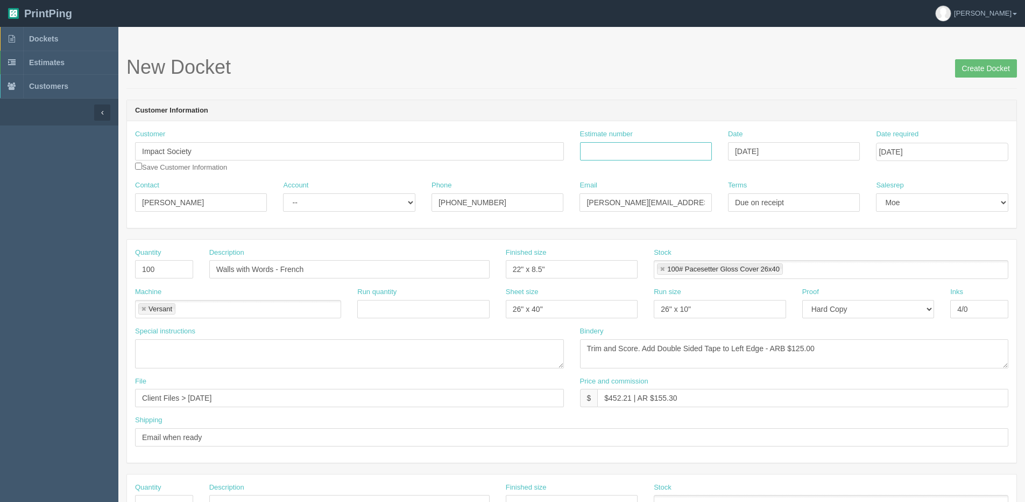
click at [657, 143] on input "Estimate number" at bounding box center [646, 151] width 132 height 18
paste input "084354"
type input "084354"
drag, startPoint x: 251, startPoint y: 400, endPoint x: -175, endPoint y: 406, distance: 426.3
click at [0, 406] on html "PrintPing Dan Edit account ( dan@allrush.ca ) Logout Dockets Estimates Customers" at bounding box center [512, 488] width 1025 height 977
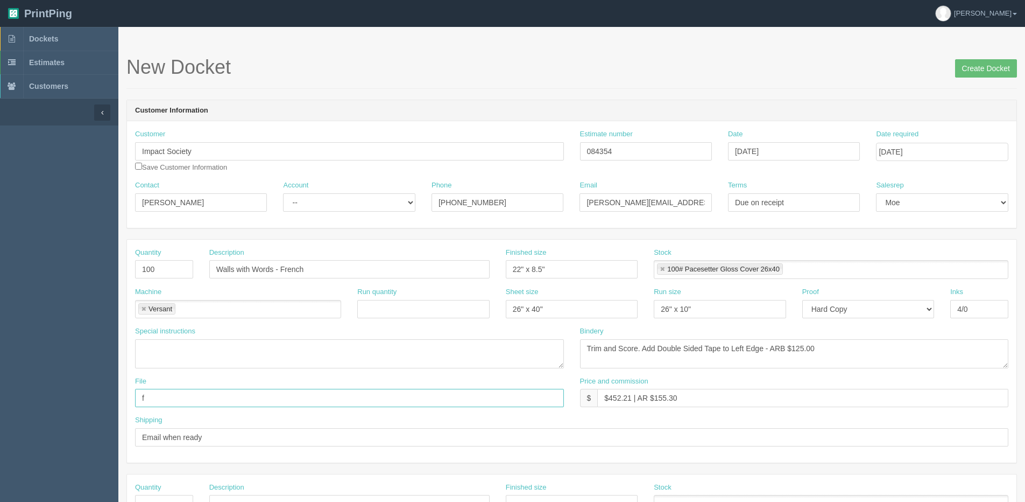
type input "files@allrush.ca"
click at [799, 348] on textarea "Trim and Score. Add Double Sided Tape to Left Edge - ARB $125.00" at bounding box center [794, 353] width 429 height 29
type textarea "Trim and Score. Add Double Sided Tape to Left Edge - ARB $75.00"
drag, startPoint x: 608, startPoint y: 399, endPoint x: 632, endPoint y: 401, distance: 24.4
click at [632, 400] on input "$452.21 | AR $155.30" at bounding box center [802, 398] width 411 height 18
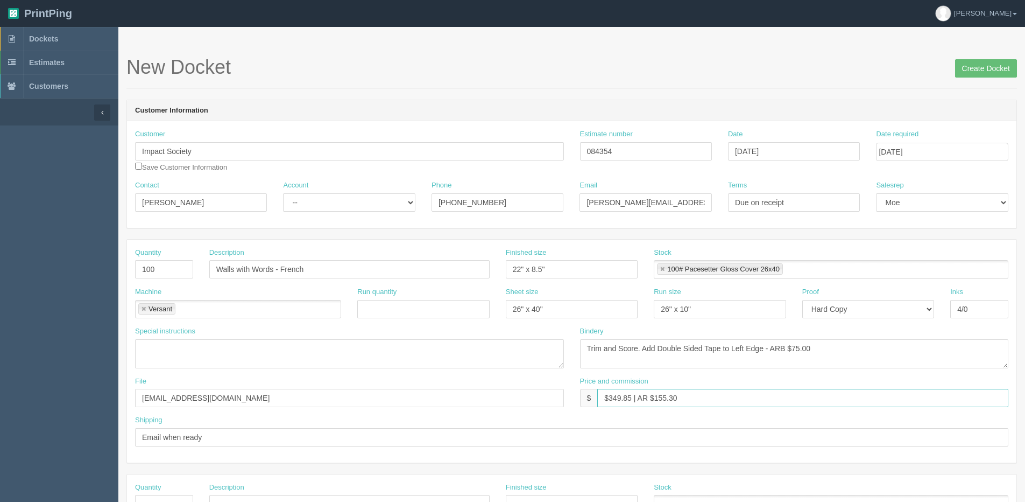
drag, startPoint x: 657, startPoint y: 400, endPoint x: 786, endPoint y: 367, distance: 133.3
click at [739, 377] on div "Price and commission $ $349.85 | AR $155.30" at bounding box center [794, 391] width 429 height 31
type input "$349.85 | AR $100.13"
click at [315, 201] on select "-- Existing Client Allrush Client Rep Client" at bounding box center [349, 202] width 132 height 18
click at [283, 193] on select "-- Existing Client Allrush Client Rep Client" at bounding box center [349, 202] width 132 height 18
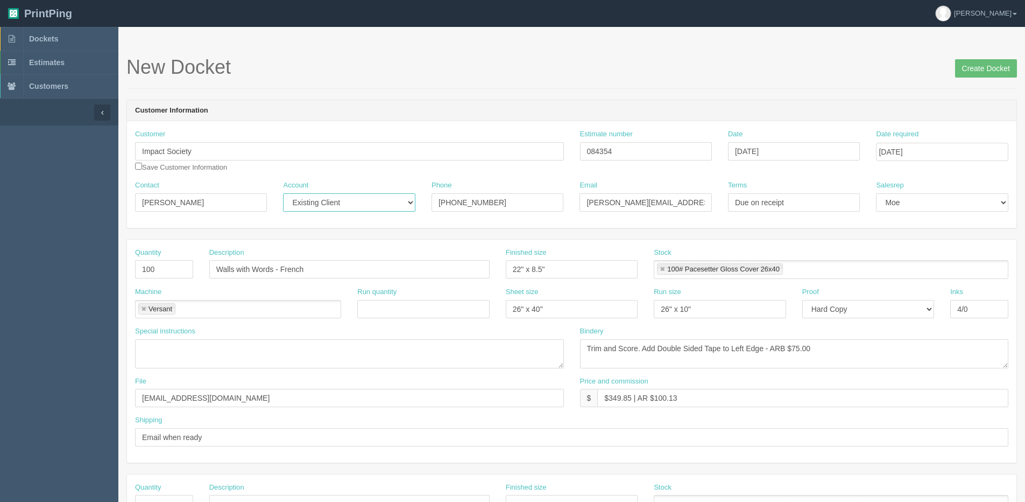
click at [303, 211] on select "-- Existing Client Allrush Client Rep Client" at bounding box center [349, 202] width 132 height 18
select select "Allrush Client"
click at [283, 193] on select "-- Existing Client Allrush Client Rep Client" at bounding box center [349, 202] width 132 height 18
drag, startPoint x: 996, startPoint y: 76, endPoint x: 996, endPoint y: 66, distance: 10.8
click at [996, 76] on input "Create Docket" at bounding box center [986, 68] width 62 height 18
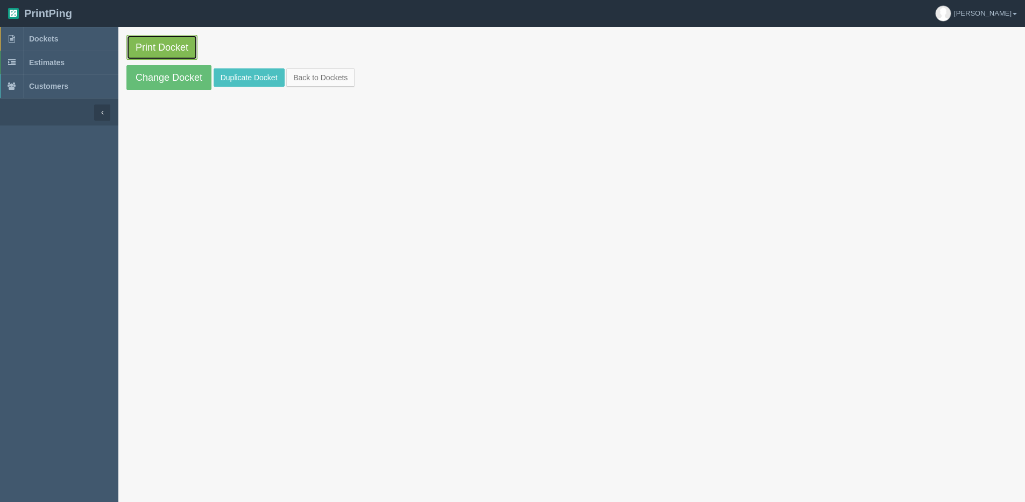
click at [165, 52] on link "Print Docket" at bounding box center [161, 47] width 71 height 25
click at [337, 73] on link "Back to Dockets" at bounding box center [320, 77] width 68 height 18
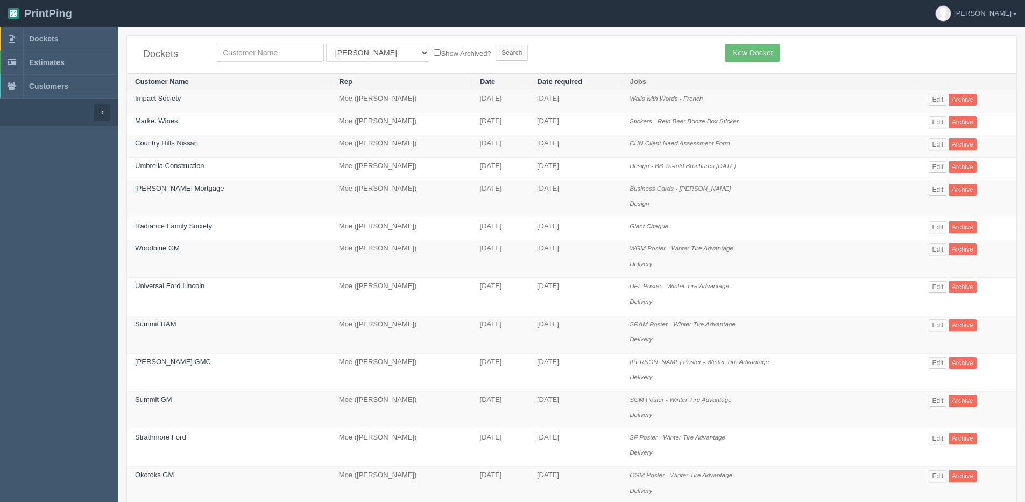
click at [305, 40] on div "Dockets All Users Ali Ali Test 1 Aly Amy Ankit Arif Brandon Dan France Greg Jim…" at bounding box center [572, 55] width 890 height 38
click at [296, 52] on input "text" at bounding box center [270, 53] width 108 height 18
type input "impact society"
click at [342, 55] on select "All Users Ali Ali Test 1 Aly Amy Ankit Arif Brandon Dan France Greg Jim Mark Ma…" at bounding box center [377, 53] width 103 height 18
select select "1"
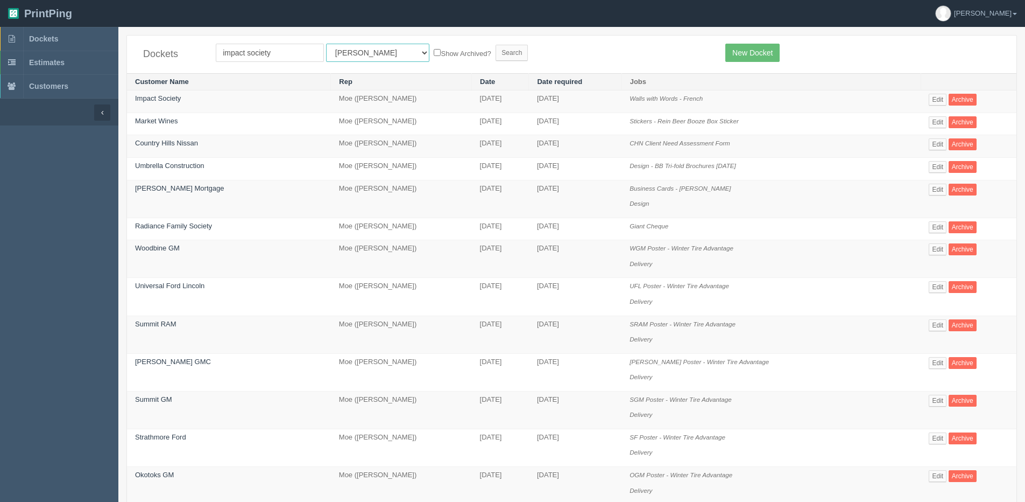
click at [326, 44] on select "All Users Ali Ali Test 1 Aly Amy Ankit Arif Brandon Dan France Greg Jim Mark Ma…" at bounding box center [377, 53] width 103 height 18
click at [434, 55] on label "Show Archived?" at bounding box center [462, 53] width 57 height 12
click at [434, 55] on input "Show Archived?" at bounding box center [437, 52] width 7 height 7
checkbox input "true"
click at [482, 48] on form "impact society All Users Ali Ali Test 1 Aly Amy Ankit Arif Brandon Dan France G…" at bounding box center [463, 53] width 494 height 18
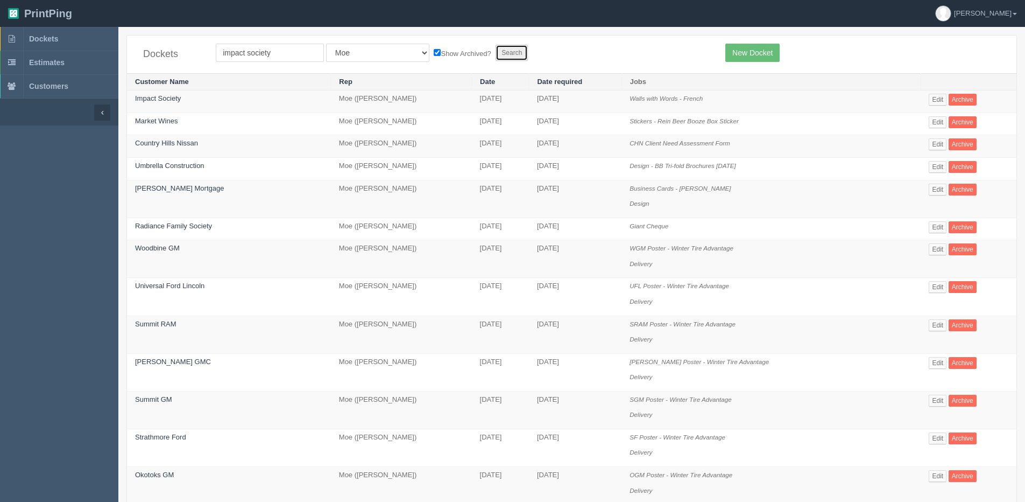
click at [496, 51] on input "Search" at bounding box center [512, 53] width 32 height 16
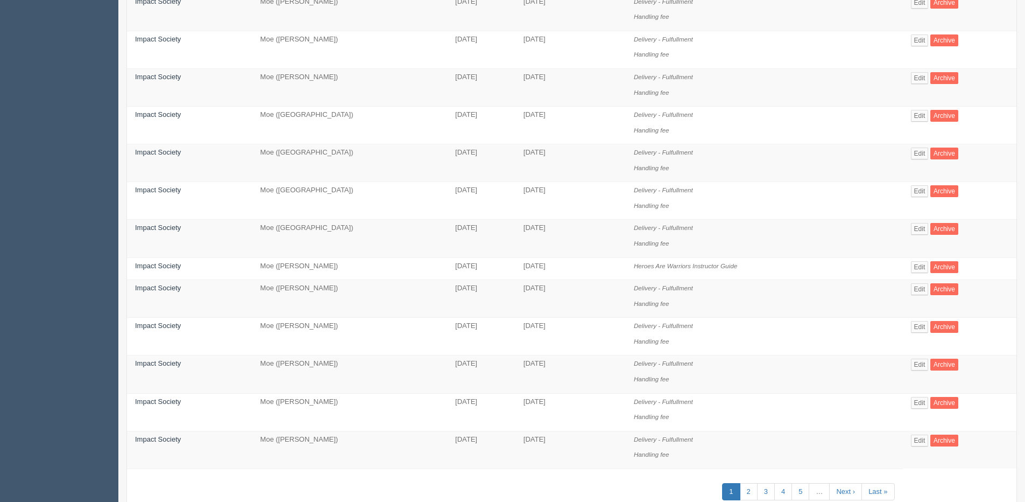
scroll to position [538, 0]
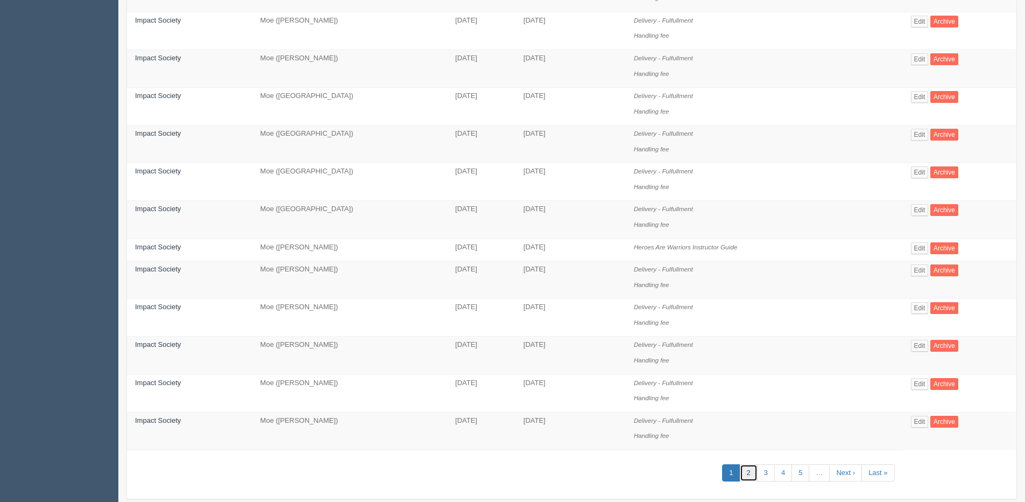
click at [748, 468] on link "2" at bounding box center [749, 473] width 18 height 18
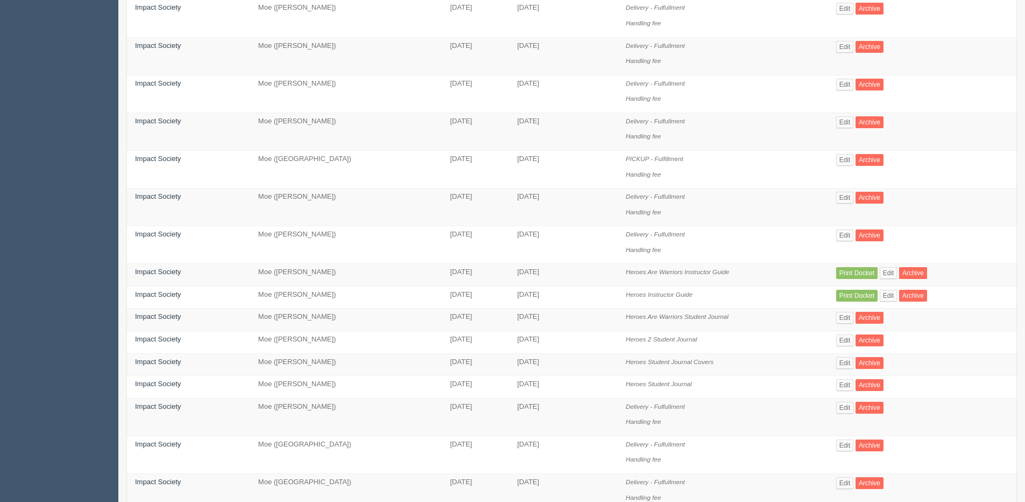
scroll to position [484, 0]
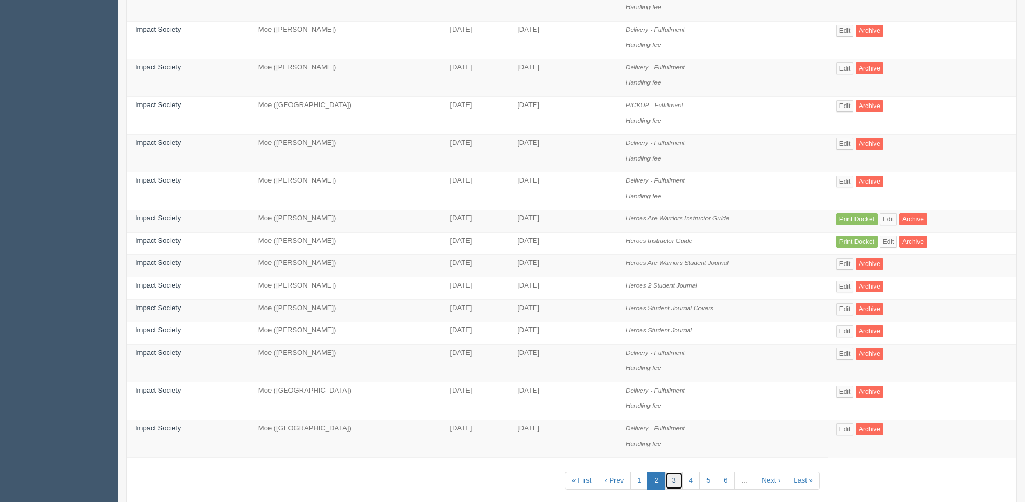
click at [679, 482] on link "3" at bounding box center [674, 480] width 18 height 18
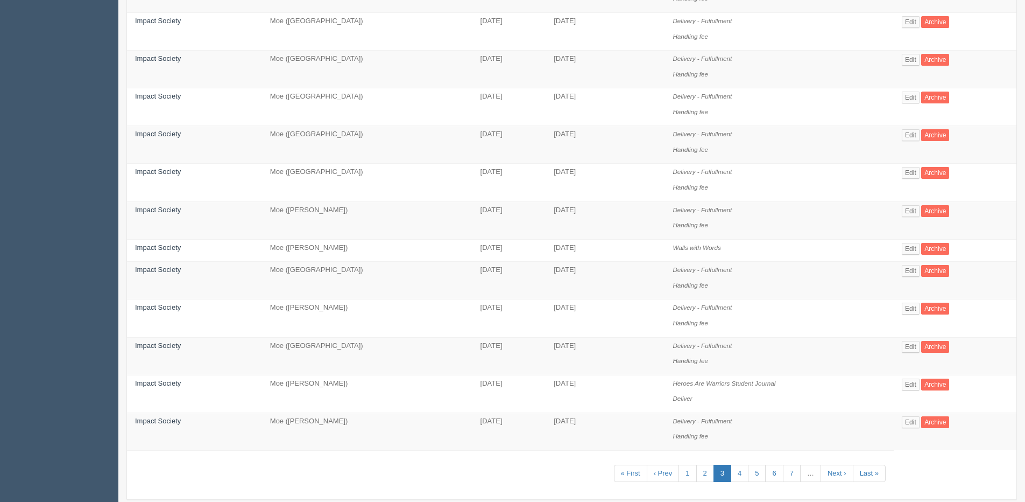
scroll to position [585, 0]
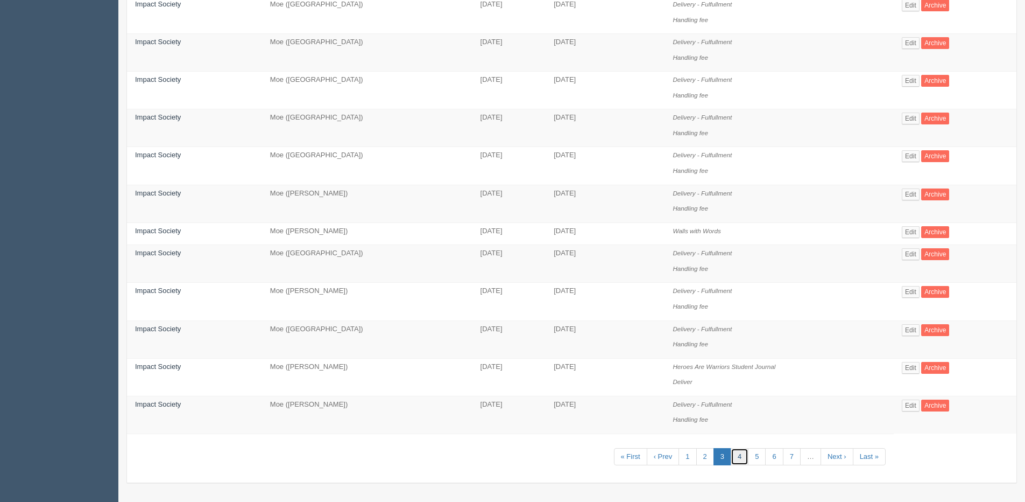
click at [738, 453] on link "4" at bounding box center [740, 457] width 18 height 18
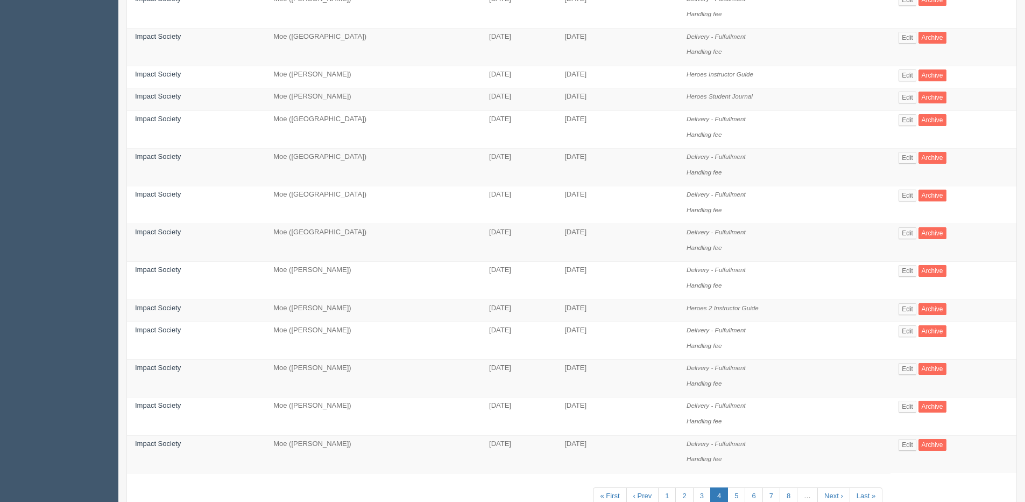
scroll to position [524, 0]
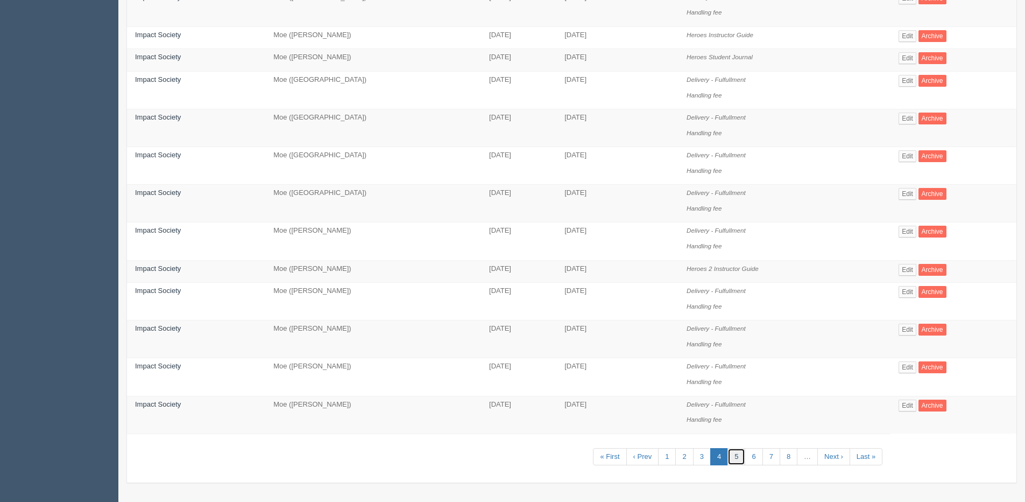
click at [738, 457] on link "5" at bounding box center [737, 457] width 18 height 18
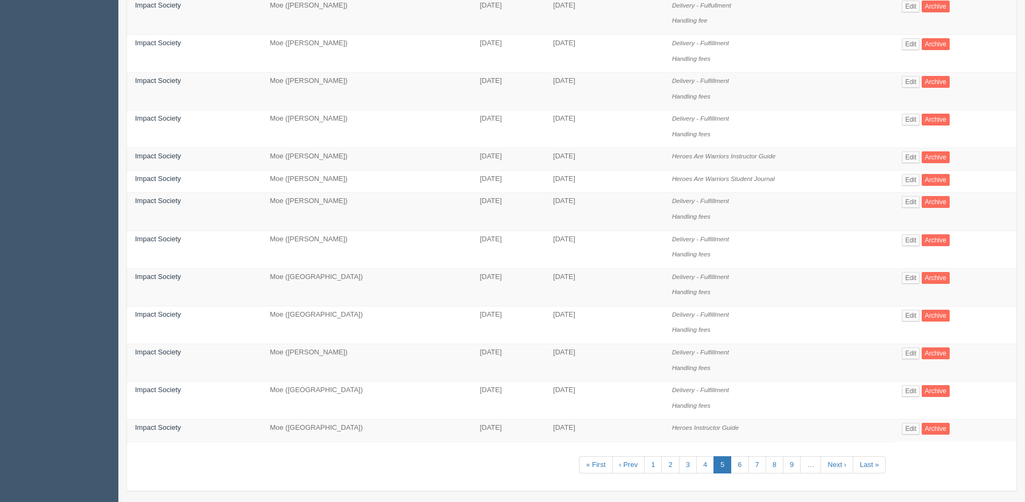
scroll to position [554, 0]
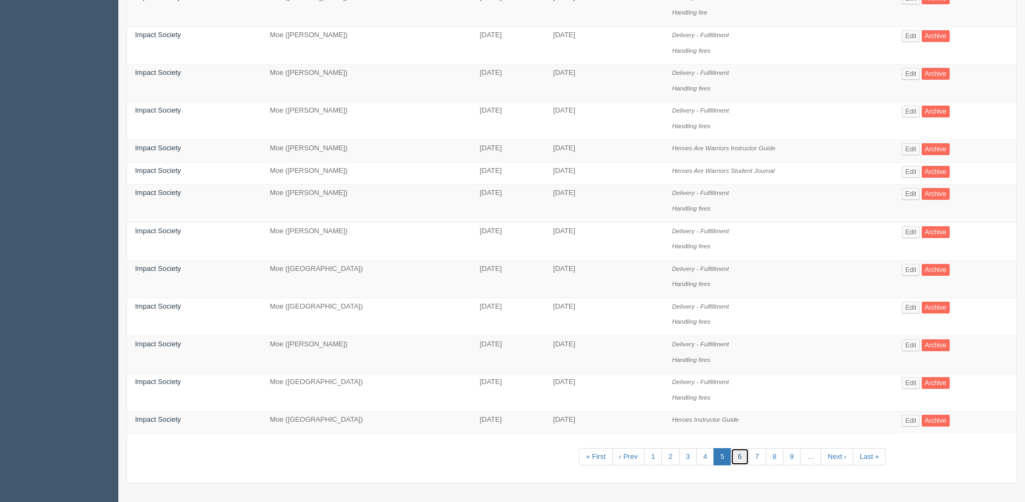
click at [739, 454] on link "6" at bounding box center [740, 457] width 18 height 18
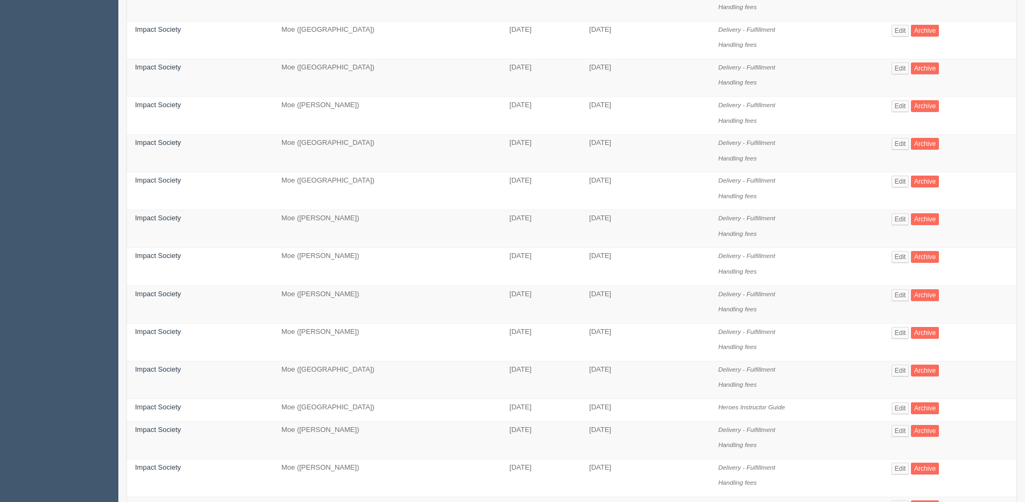
scroll to position [585, 0]
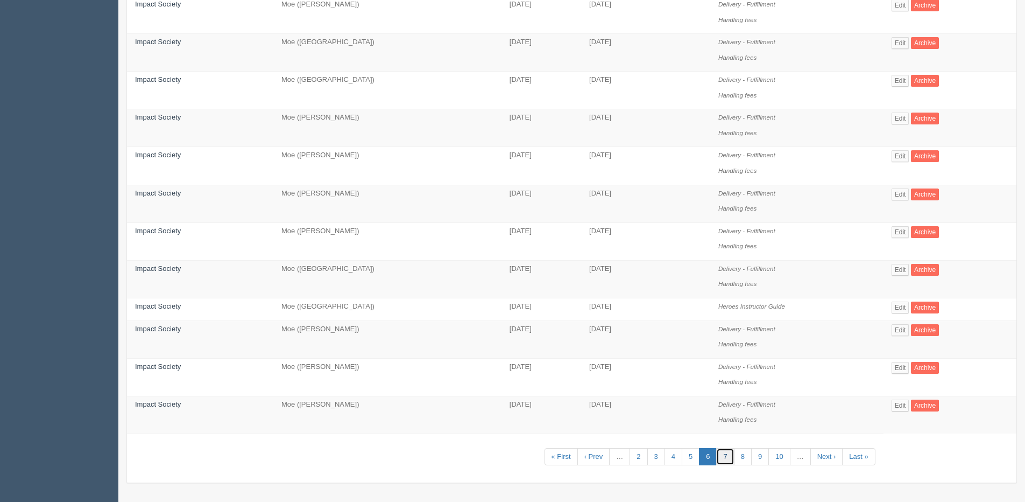
click at [724, 456] on link "7" at bounding box center [725, 457] width 18 height 18
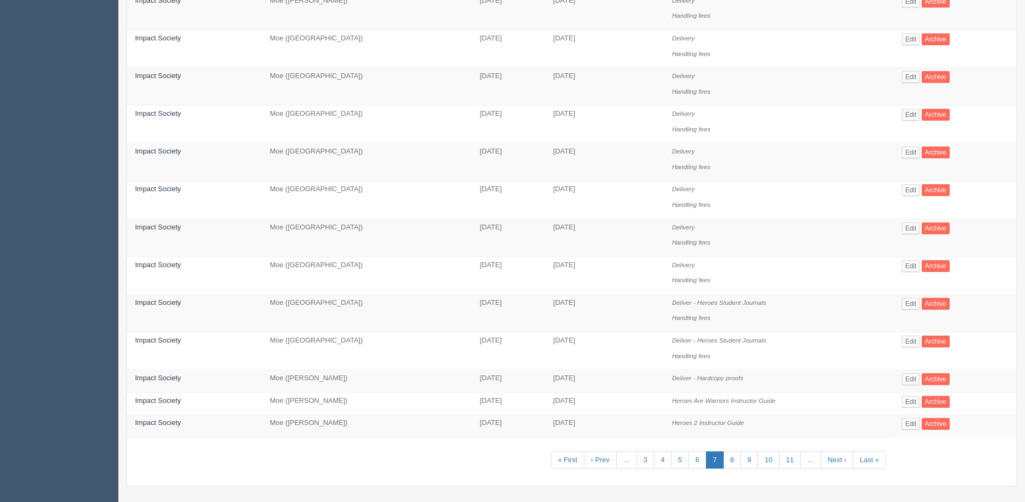
scroll to position [554, 0]
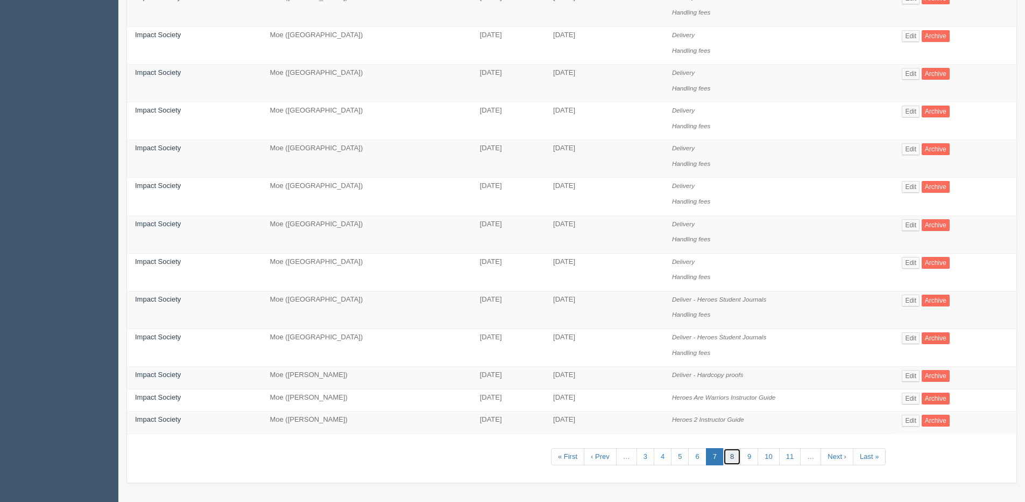
click at [734, 460] on link "8" at bounding box center [732, 457] width 18 height 18
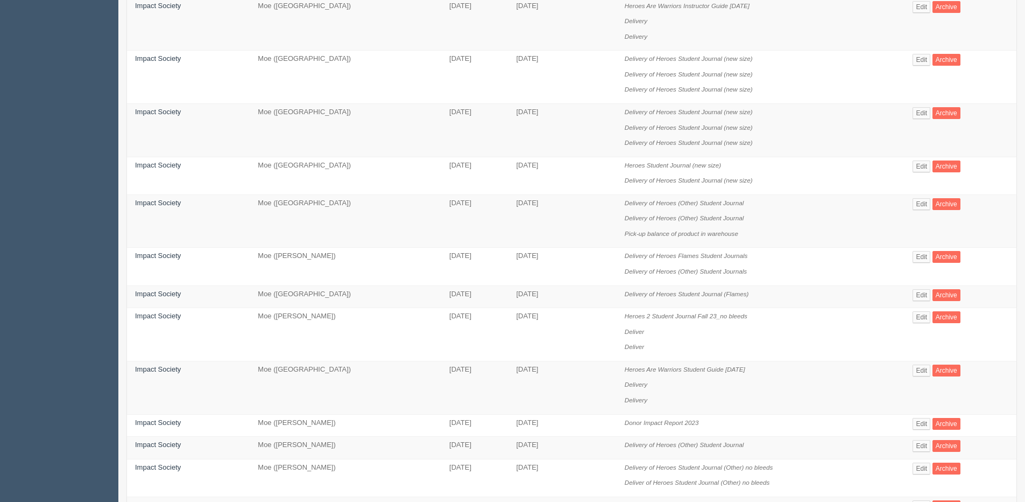
scroll to position [538, 0]
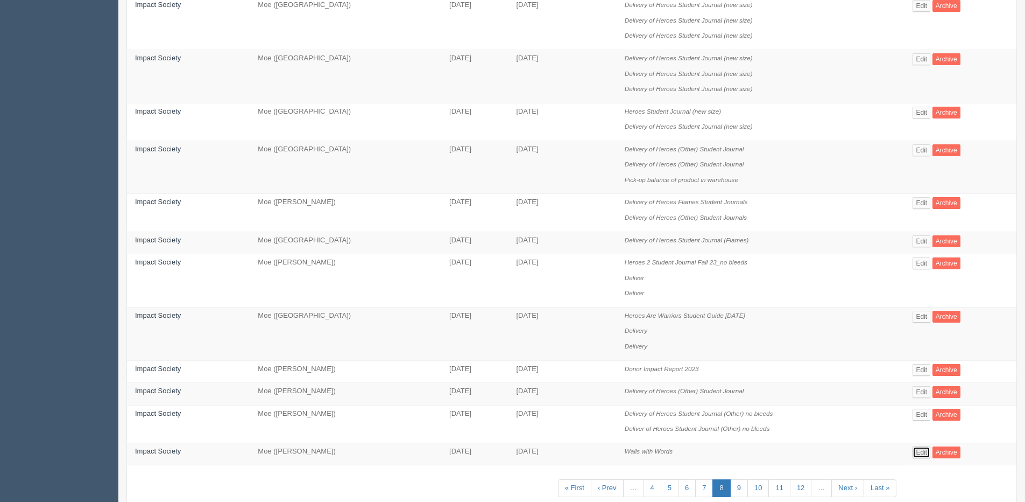
click at [924, 454] on link "Edit" at bounding box center [922, 452] width 18 height 12
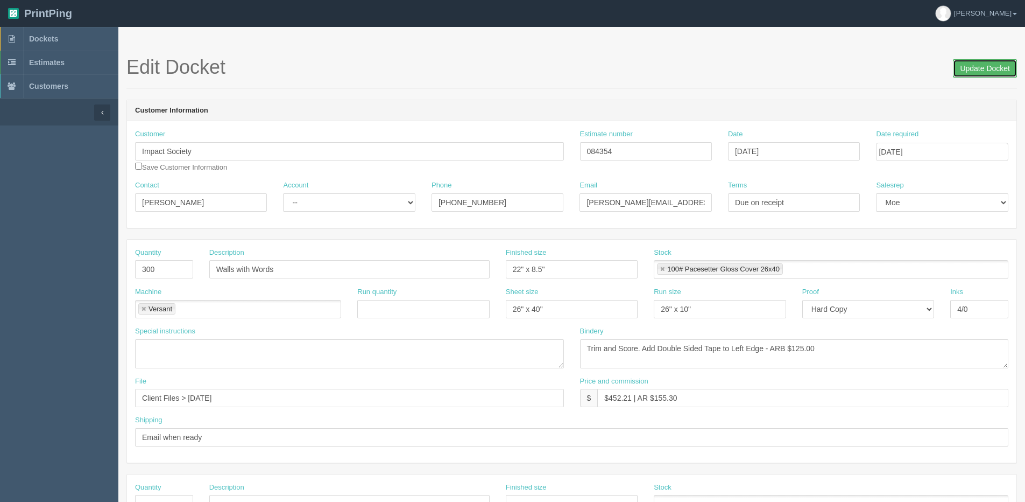
click at [990, 67] on input "Update Docket" at bounding box center [985, 68] width 64 height 18
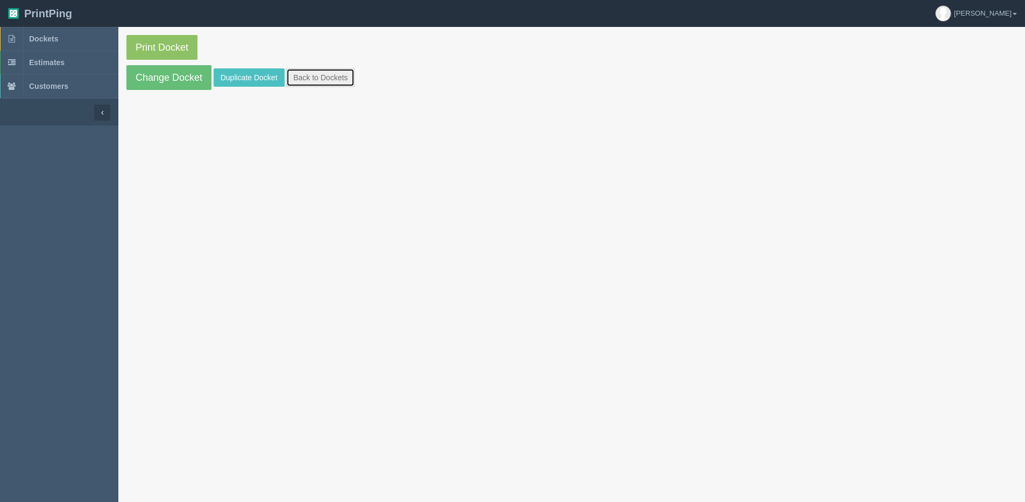
click at [316, 79] on link "Back to Dockets" at bounding box center [320, 77] width 68 height 18
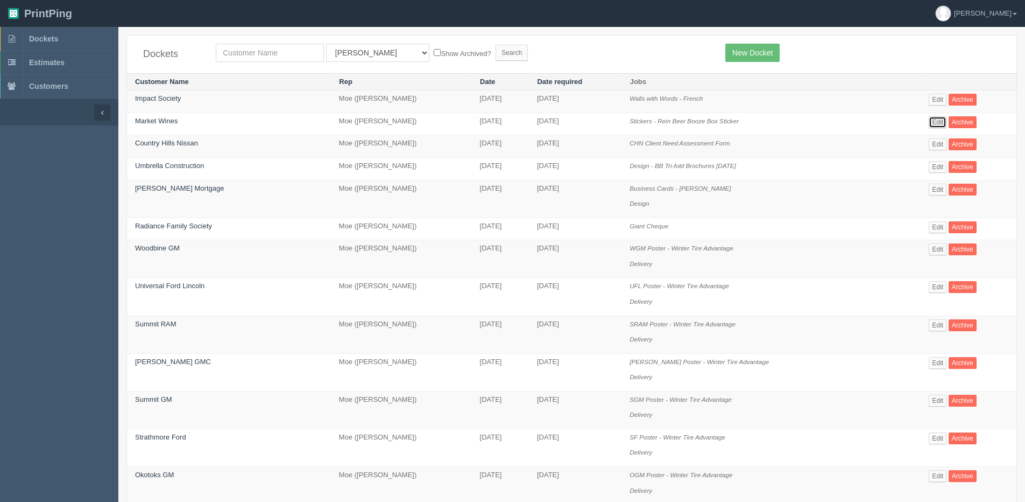
click at [938, 122] on link "Edit" at bounding box center [938, 122] width 18 height 12
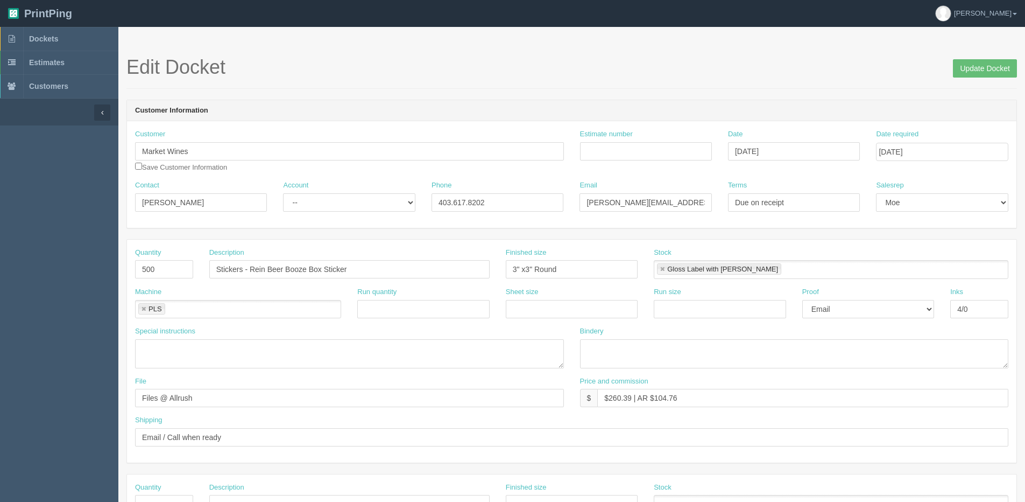
click at [140, 309] on link at bounding box center [143, 309] width 6 height 7
type input "AL190"
type input "Al190"
click at [143, 308] on link at bounding box center [143, 309] width 6 height 7
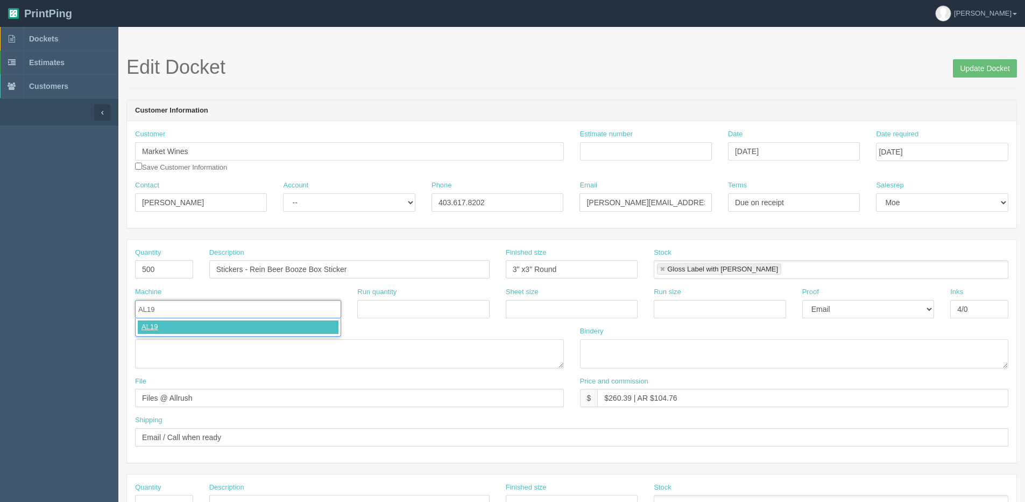
type input "AL190"
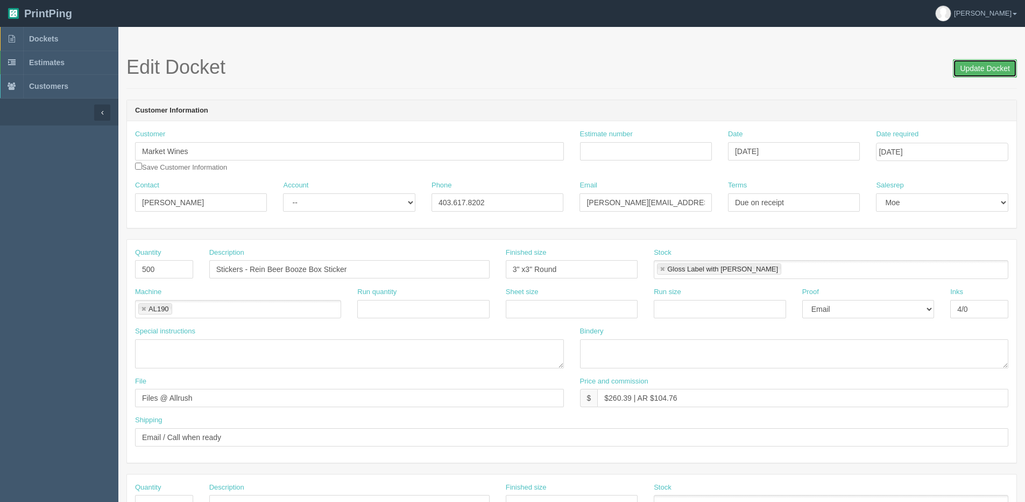
click at [1010, 66] on input "Update Docket" at bounding box center [985, 68] width 64 height 18
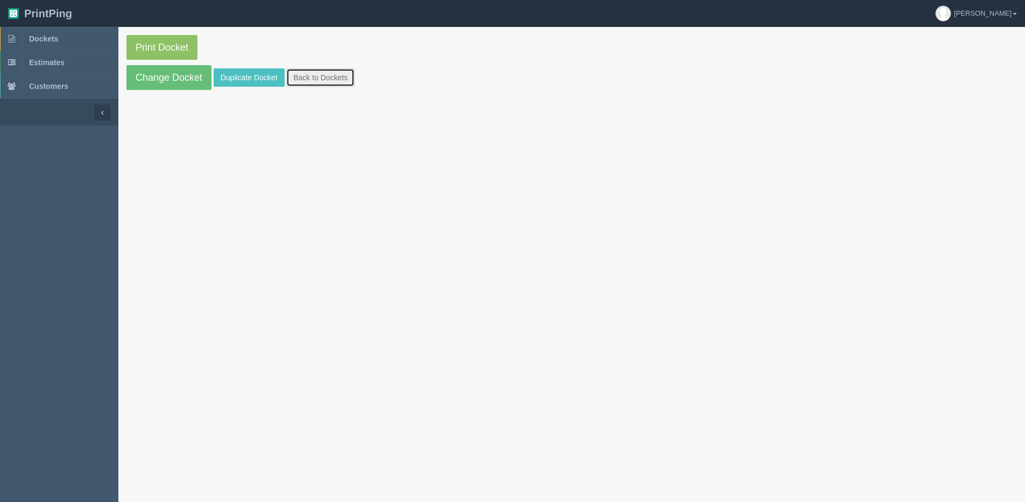
click at [339, 78] on link "Back to Dockets" at bounding box center [320, 77] width 68 height 18
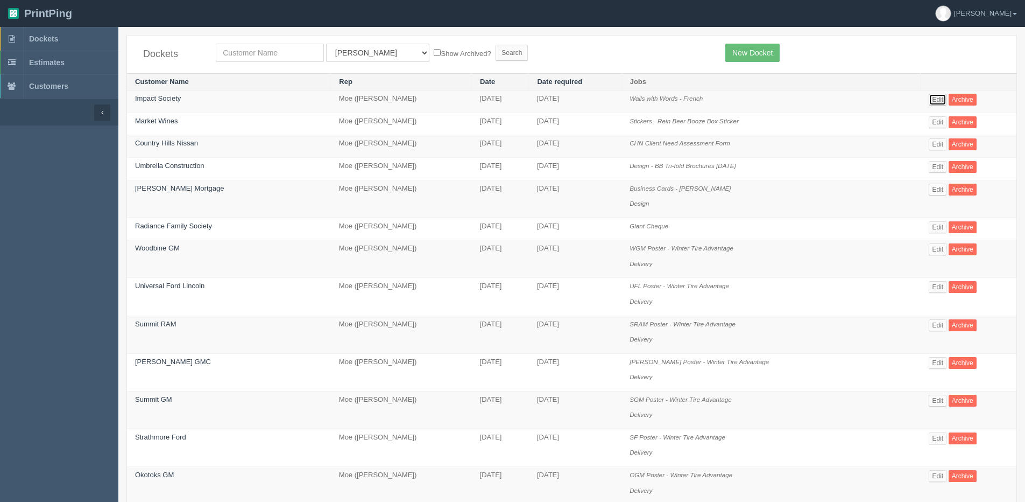
drag, startPoint x: 936, startPoint y: 96, endPoint x: 926, endPoint y: 126, distance: 31.3
click at [936, 97] on link "Edit" at bounding box center [938, 100] width 18 height 12
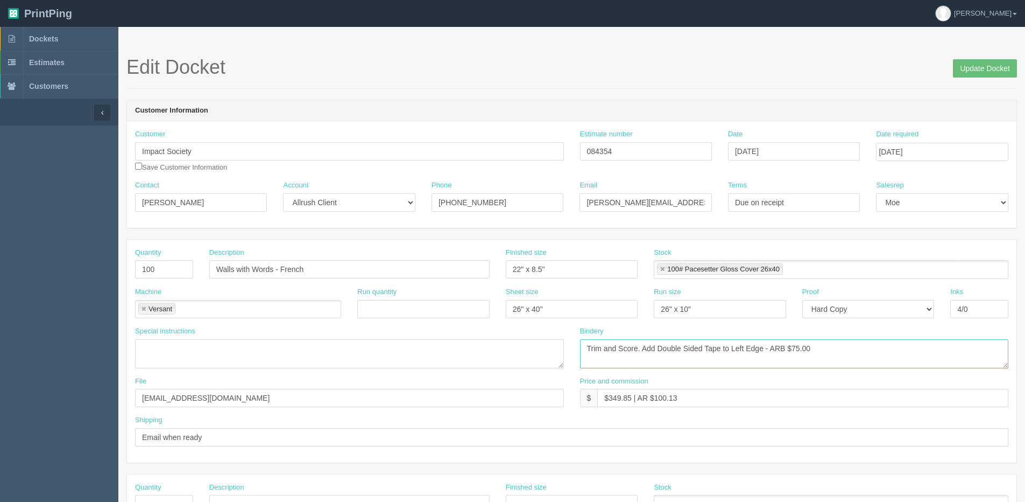
drag, startPoint x: 637, startPoint y: 348, endPoint x: 663, endPoint y: 339, distance: 26.9
click at [637, 348] on textarea "Trim and Score. Add Double Sided Tape to Left Edge - ARB $75.00" at bounding box center [794, 353] width 429 height 29
type textarea "Trim and Score 4x. Add Double Sided Tape to Left Edge - ARB $75.00"
click at [963, 68] on input "Update Docket" at bounding box center [985, 68] width 64 height 18
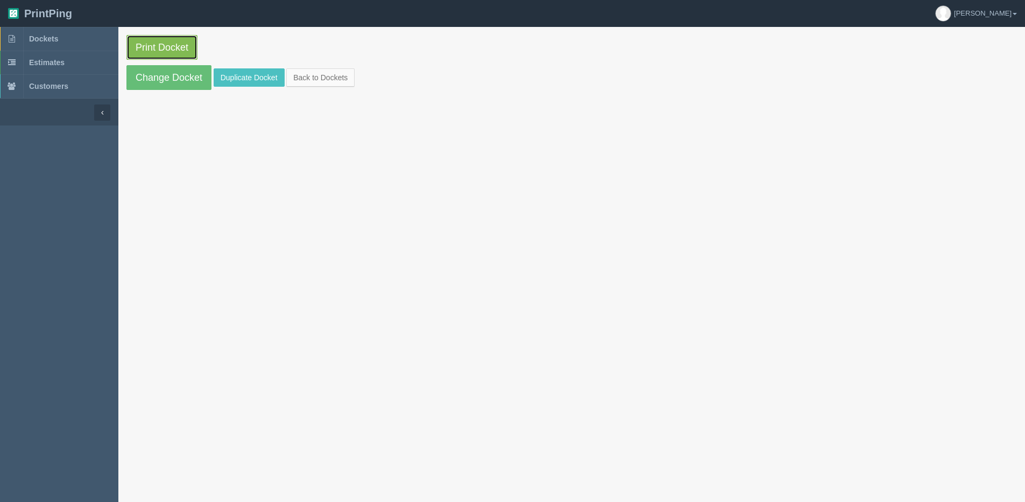
click at [172, 53] on link "Print Docket" at bounding box center [161, 47] width 71 height 25
click at [306, 74] on link "Back to Dockets" at bounding box center [320, 77] width 68 height 18
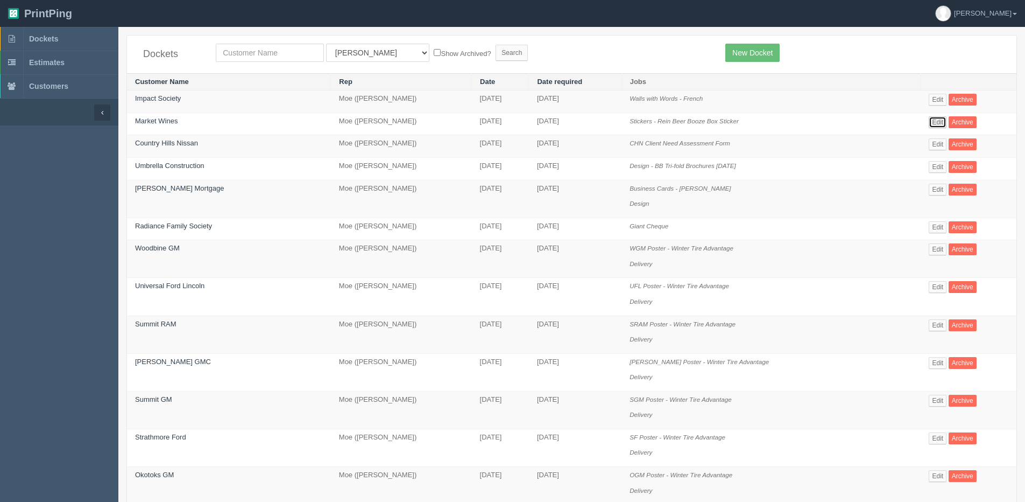
click at [940, 123] on link "Edit" at bounding box center [938, 122] width 18 height 12
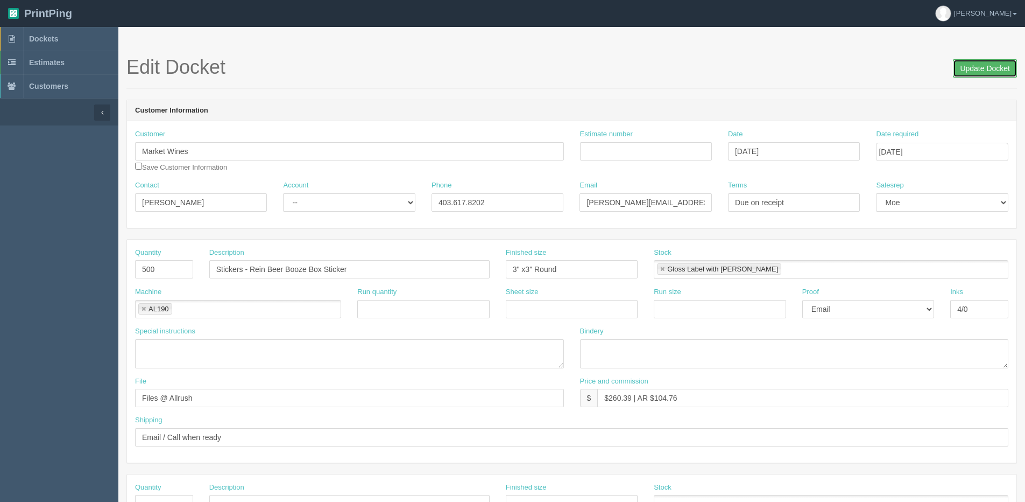
drag, startPoint x: 988, startPoint y: 75, endPoint x: 982, endPoint y: 79, distance: 7.8
click at [988, 75] on input "Update Docket" at bounding box center [985, 68] width 64 height 18
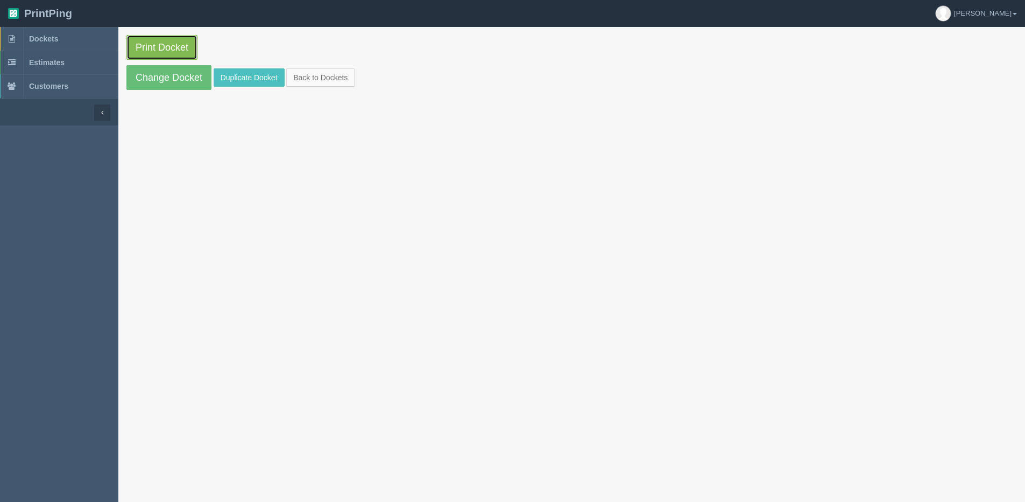
click at [147, 41] on link "Print Docket" at bounding box center [161, 47] width 71 height 25
click at [327, 77] on link "Back to Dockets" at bounding box center [320, 77] width 68 height 18
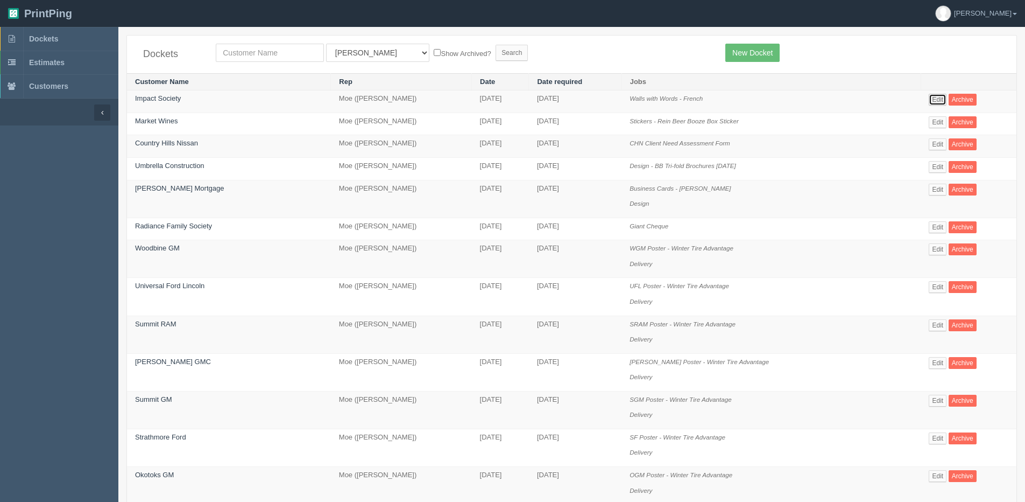
click at [946, 99] on link "Edit" at bounding box center [938, 100] width 18 height 12
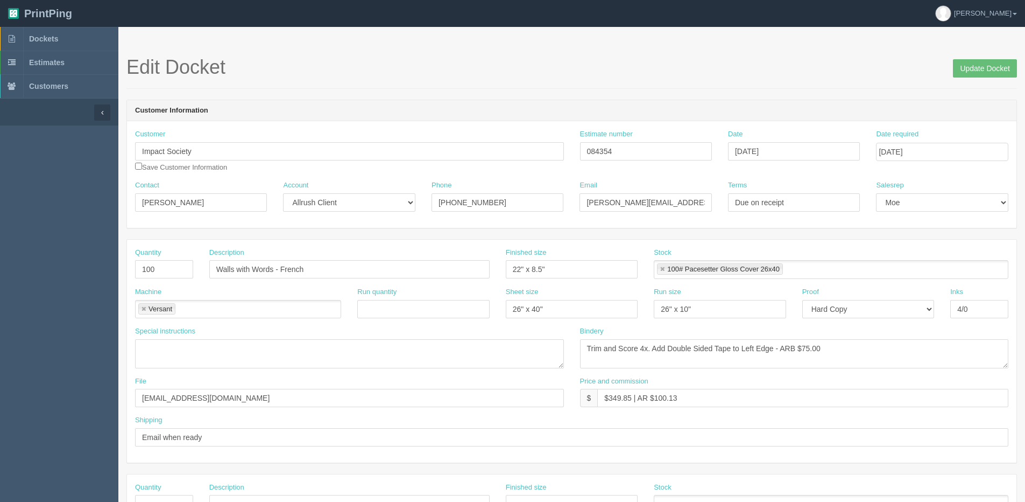
click at [143, 312] on link at bounding box center [143, 309] width 6 height 7
type input "Xerox XL Single Side"
drag, startPoint x: 979, startPoint y: 72, endPoint x: 974, endPoint y: 75, distance: 6.3
click at [977, 74] on input "Update Docket" at bounding box center [985, 68] width 64 height 18
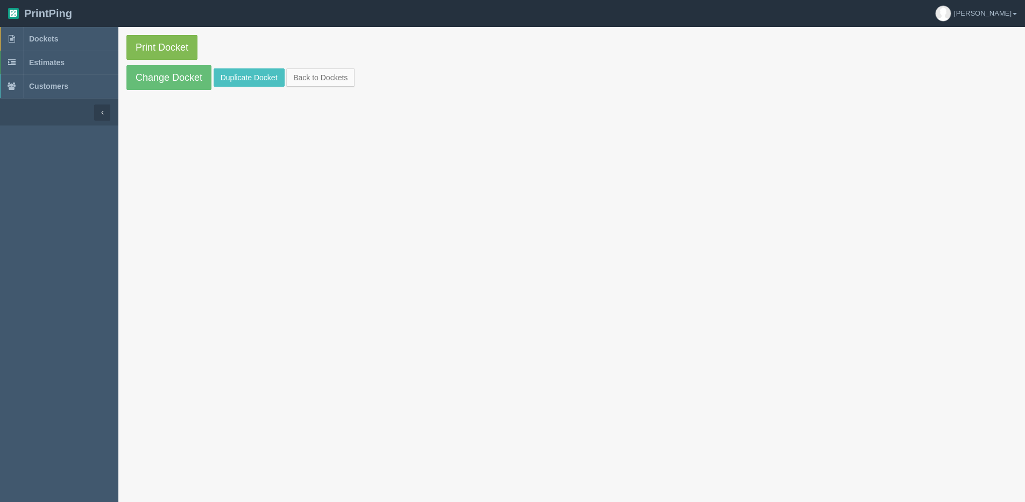
drag, startPoint x: 199, startPoint y: 55, endPoint x: 192, endPoint y: 52, distance: 7.5
click at [199, 55] on p "Print Docket" at bounding box center [571, 47] width 891 height 25
click at [191, 51] on link "Print Docket" at bounding box center [161, 47] width 71 height 25
click at [319, 74] on link "Back to Dockets" at bounding box center [320, 77] width 68 height 18
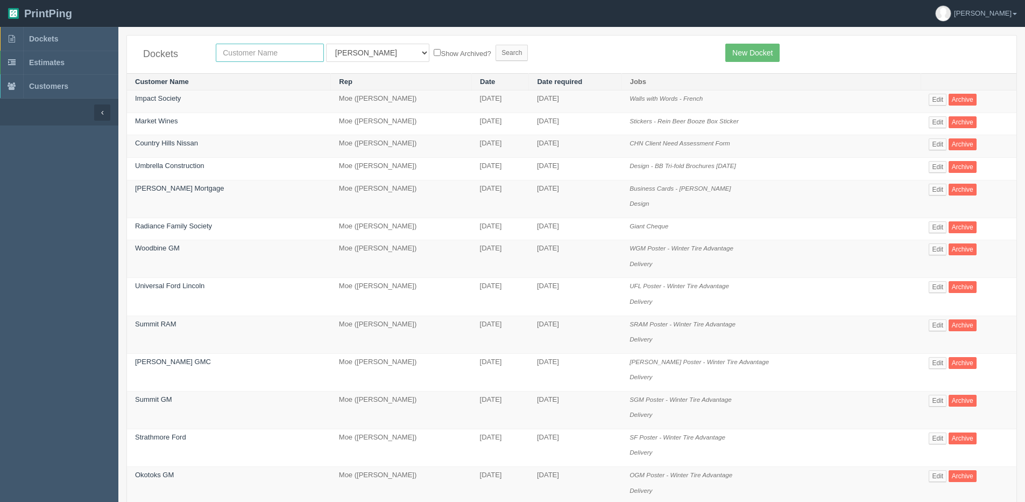
click at [235, 53] on input "text" at bounding box center [270, 53] width 108 height 18
type input "cmp"
click at [496, 45] on input "Search" at bounding box center [512, 53] width 32 height 16
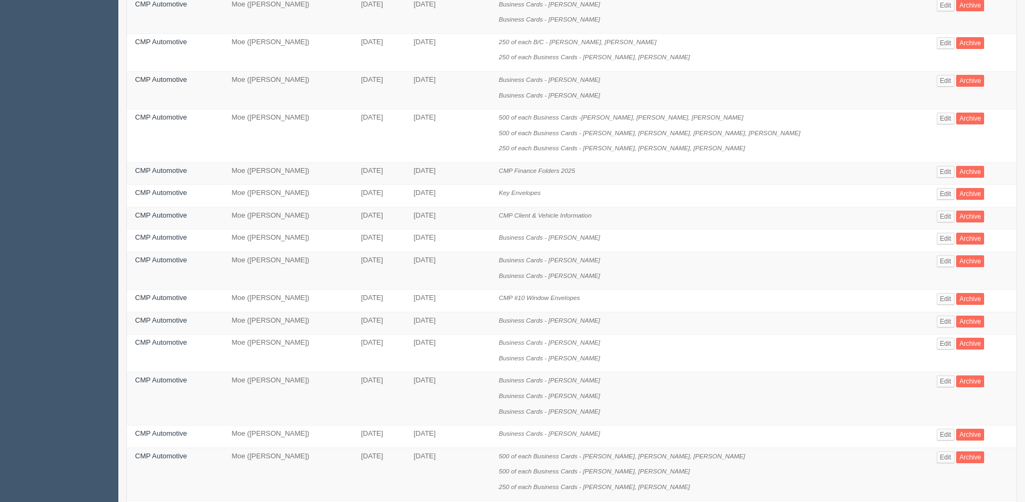
scroll to position [215, 0]
click at [941, 379] on link "Edit" at bounding box center [946, 381] width 18 height 12
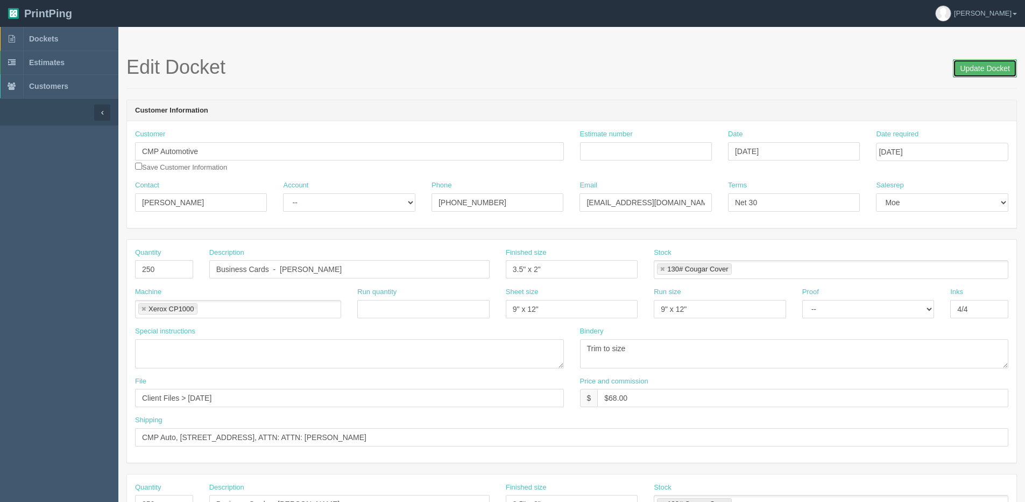
click at [995, 69] on input "Update Docket" at bounding box center [985, 68] width 64 height 18
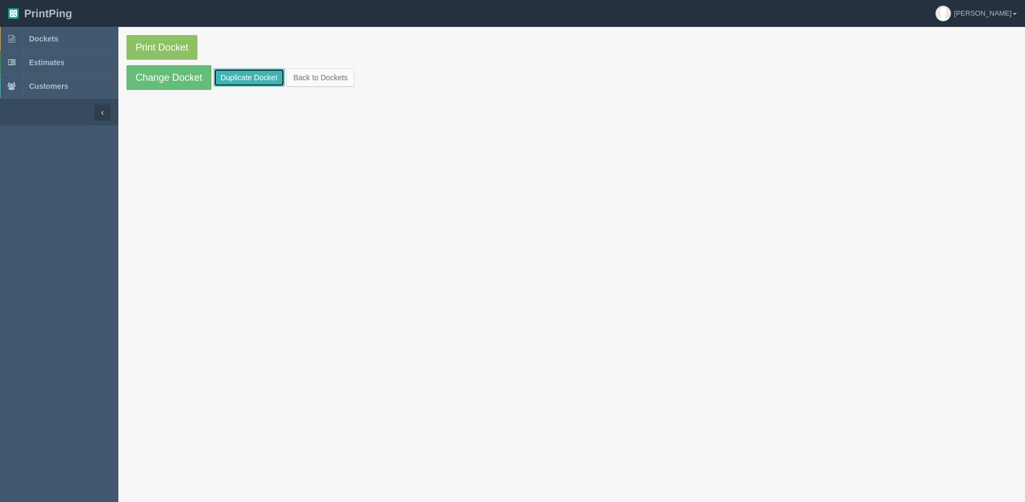
click at [256, 82] on link "Duplicate Docket" at bounding box center [249, 77] width 71 height 18
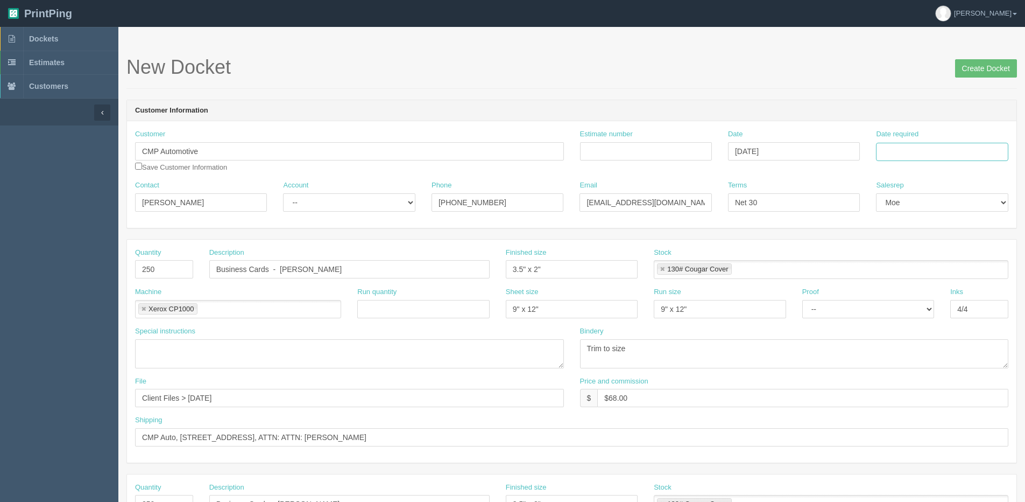
click at [970, 154] on input "Date required" at bounding box center [942, 152] width 132 height 18
click at [901, 308] on th "[DATE]" at bounding box center [929, 301] width 100 height 16
click at [960, 243] on td "19" at bounding box center [958, 239] width 13 height 16
type input "[DATE]"
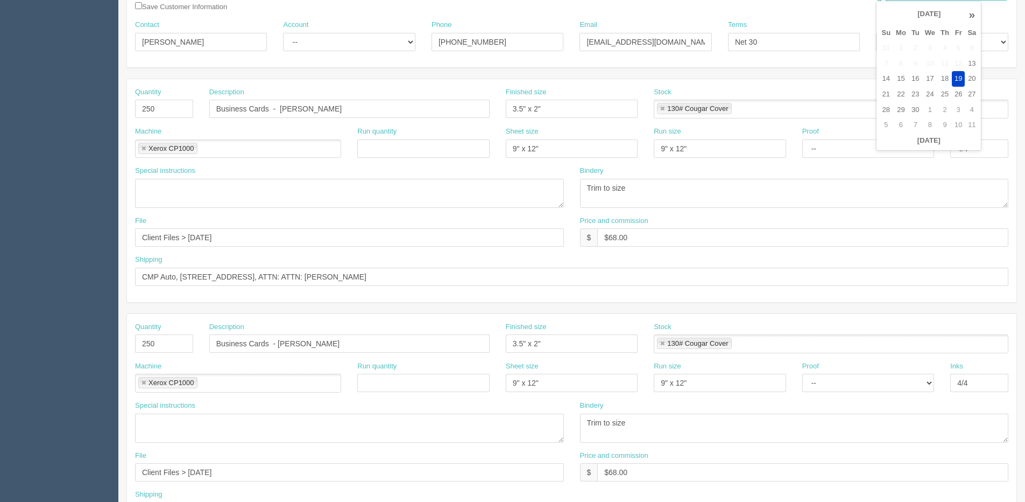
scroll to position [161, 0]
drag, startPoint x: 189, startPoint y: 235, endPoint x: 594, endPoint y: 205, distance: 405.8
click at [474, 202] on div "Quantity 250 Description Business Cards - [PERSON_NAME] Finished size 3.5" x 2"…" at bounding box center [572, 189] width 890 height 223
type input "Client Files > [DATE]"
drag, startPoint x: 271, startPoint y: 344, endPoint x: 759, endPoint y: 276, distance: 492.8
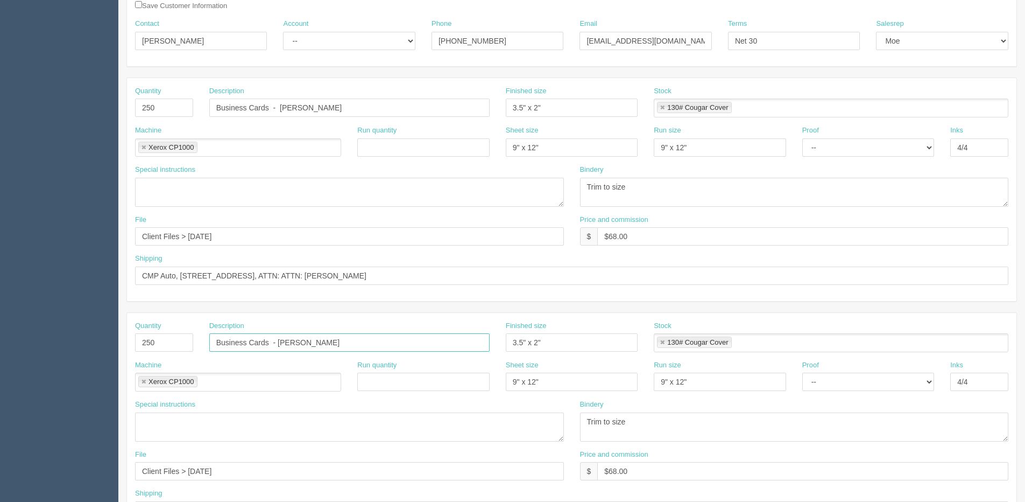
click at [730, 280] on div "Quantity 250 Description Business Cards - Josiah Davis Finished size 3.5" x 2" …" at bounding box center [571, 423] width 891 height 693
type input "Business Cards - [PERSON_NAME]"
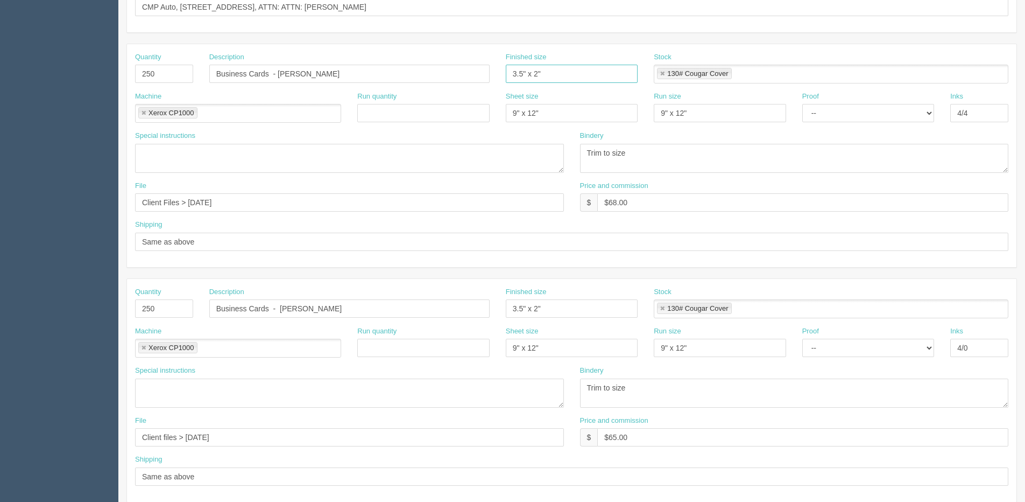
scroll to position [431, 0]
drag, startPoint x: 188, startPoint y: 203, endPoint x: 551, endPoint y: 156, distance: 366.4
click at [538, 157] on div "Quantity 250 Description Business Cards - Satnam Singh Finished size 3.5" x 2" …" at bounding box center [572, 155] width 890 height 223
type input "Client Files > Sept 2025"
drag, startPoint x: 279, startPoint y: 306, endPoint x: 602, endPoint y: 300, distance: 323.0
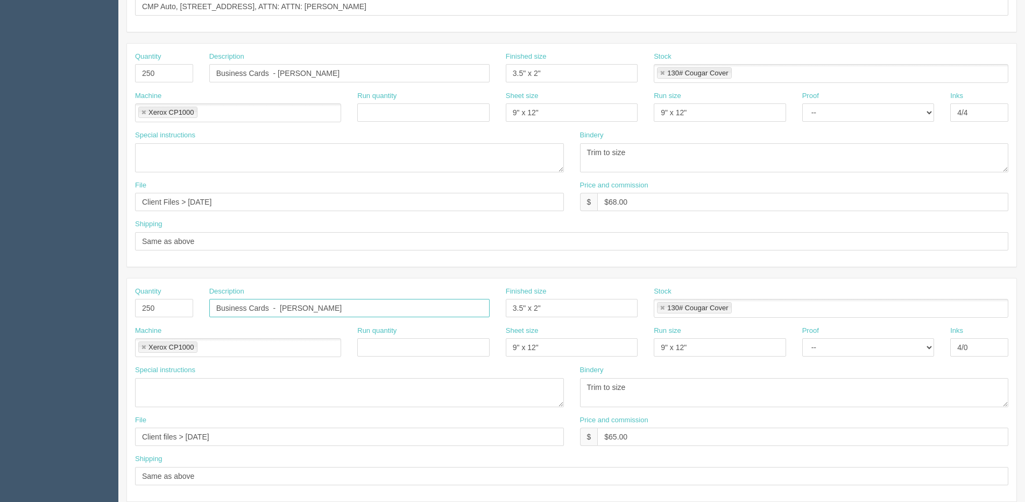
click at [603, 298] on div "Quantity 250 Description Business Cards - Zi Wang Finished size 3.5" x 2" Stock…" at bounding box center [572, 305] width 890 height 39
click at [284, 307] on input "Business Cards - Dymtro Marko" at bounding box center [349, 308] width 280 height 18
type input "Business Cards - [PERSON_NAME]"
drag, startPoint x: 184, startPoint y: 439, endPoint x: 394, endPoint y: 426, distance: 210.9
click at [394, 426] on div "File Client files > April 2025" at bounding box center [349, 430] width 429 height 31
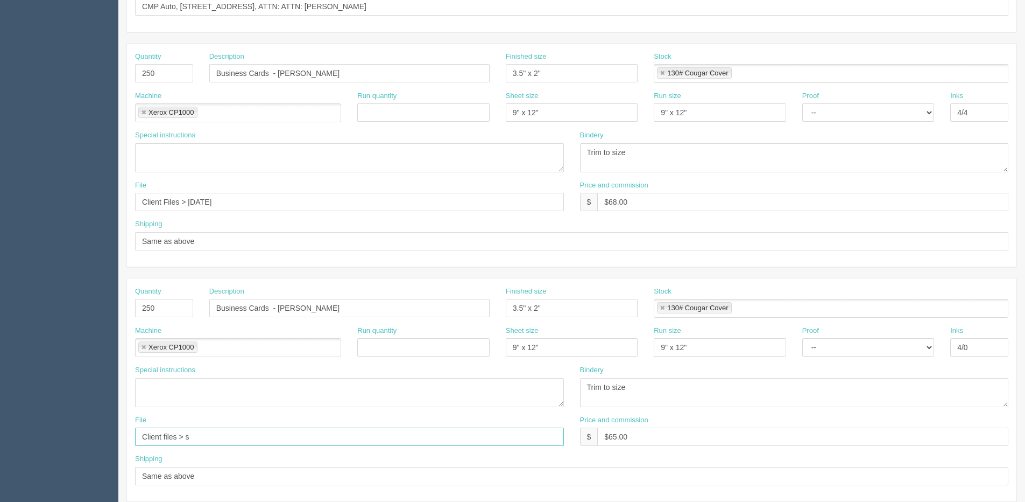
type input "Client Files > [DATE]"
drag, startPoint x: 978, startPoint y: 347, endPoint x: 973, endPoint y: 340, distance: 8.8
click at [978, 347] on input "4/0" at bounding box center [979, 347] width 58 height 18
type input "4/4"
drag, startPoint x: 615, startPoint y: 439, endPoint x: 680, endPoint y: 420, distance: 67.1
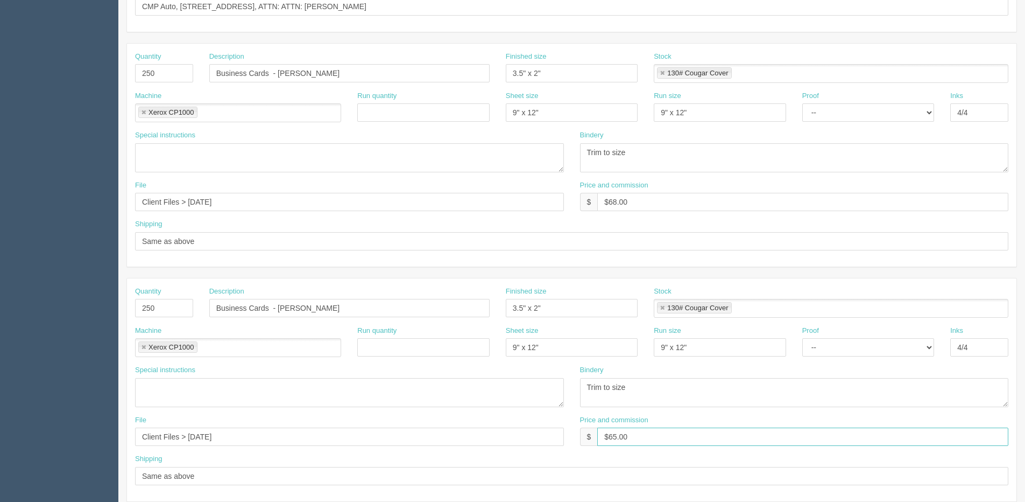
click at [680, 420] on div "Price and commission $ $65.00" at bounding box center [794, 430] width 429 height 31
type input "$68.00"
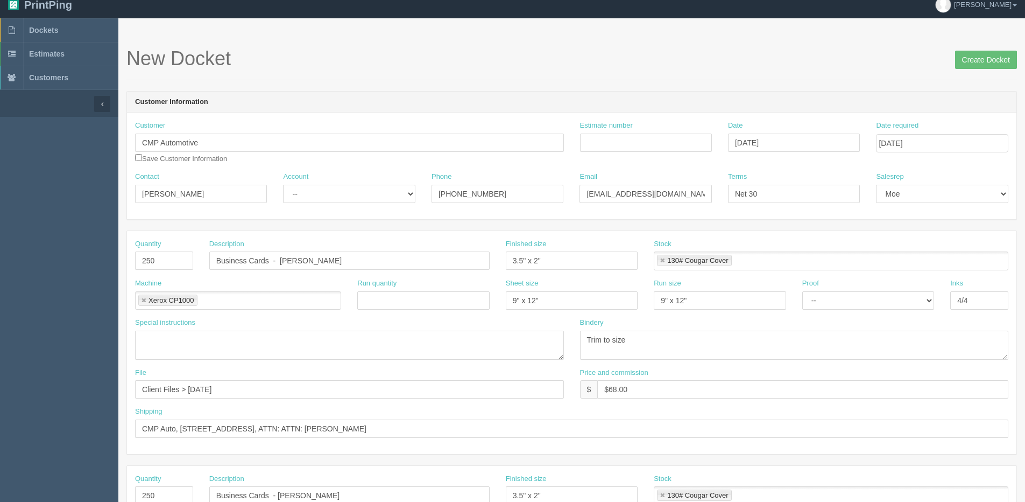
scroll to position [0, 0]
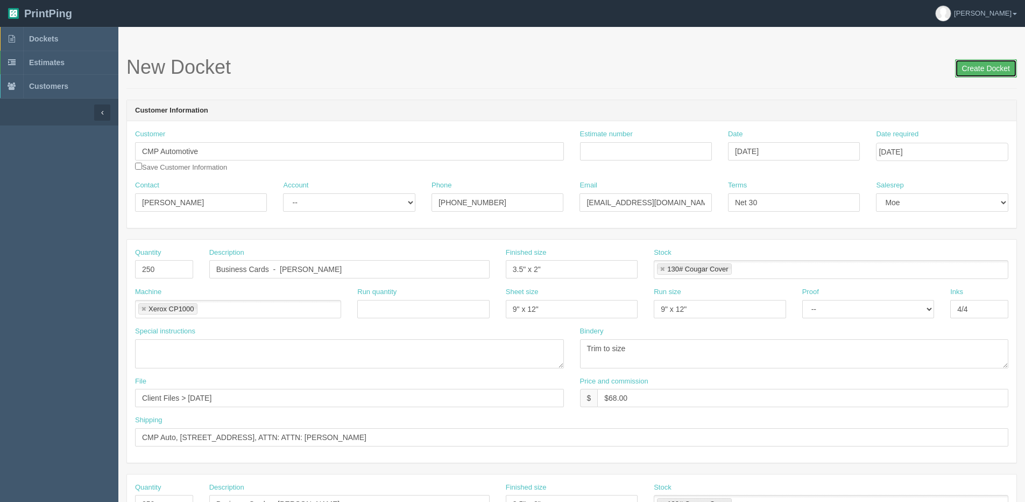
drag, startPoint x: 970, startPoint y: 73, endPoint x: 962, endPoint y: 73, distance: 8.1
click at [969, 73] on input "Create Docket" at bounding box center [986, 68] width 62 height 18
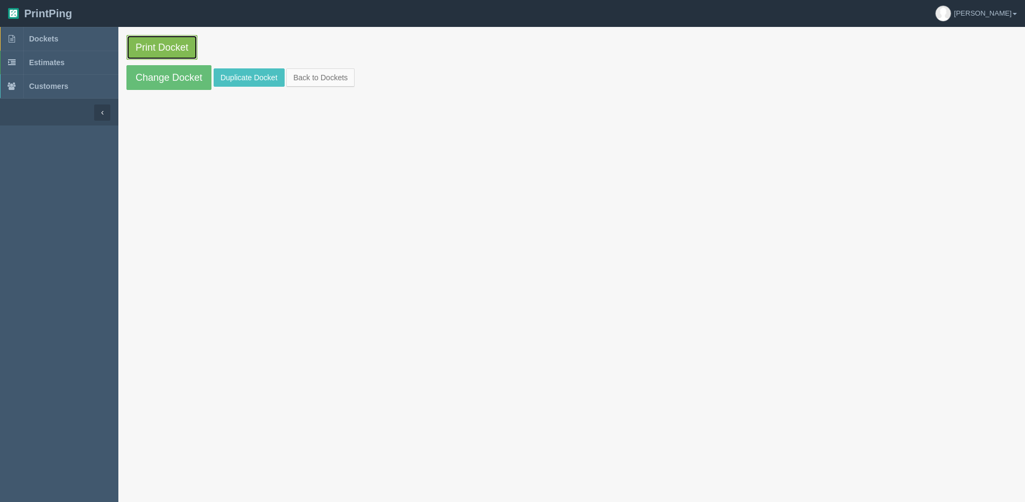
click at [145, 47] on link "Print Docket" at bounding box center [161, 47] width 71 height 25
drag, startPoint x: 168, startPoint y: 85, endPoint x: 170, endPoint y: 91, distance: 6.5
click at [168, 85] on link "Change Docket" at bounding box center [168, 77] width 85 height 25
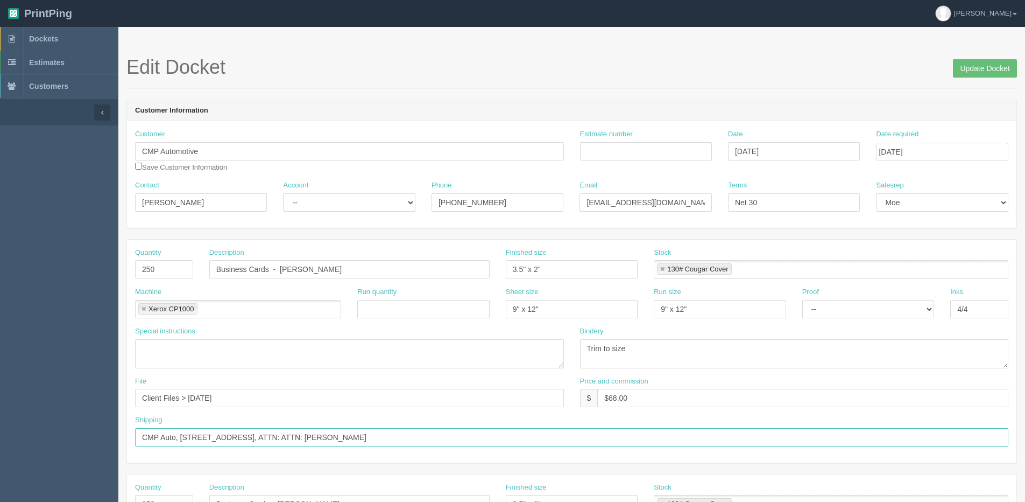
drag, startPoint x: 356, startPoint y: 439, endPoint x: 770, endPoint y: 400, distance: 415.6
click at [766, 400] on div "Quantity 250 Description Business Cards - Josiah Davis Finished size 3.5" x 2" …" at bounding box center [572, 350] width 890 height 223
type input "CMP Auto, 1313 36 St NE, Calgary, AB T2A 6P9, ATTN: ATTN: Becca Leavitt"
drag, startPoint x: 983, startPoint y: 68, endPoint x: 972, endPoint y: 66, distance: 11.5
click at [983, 68] on input "Update Docket" at bounding box center [985, 68] width 64 height 18
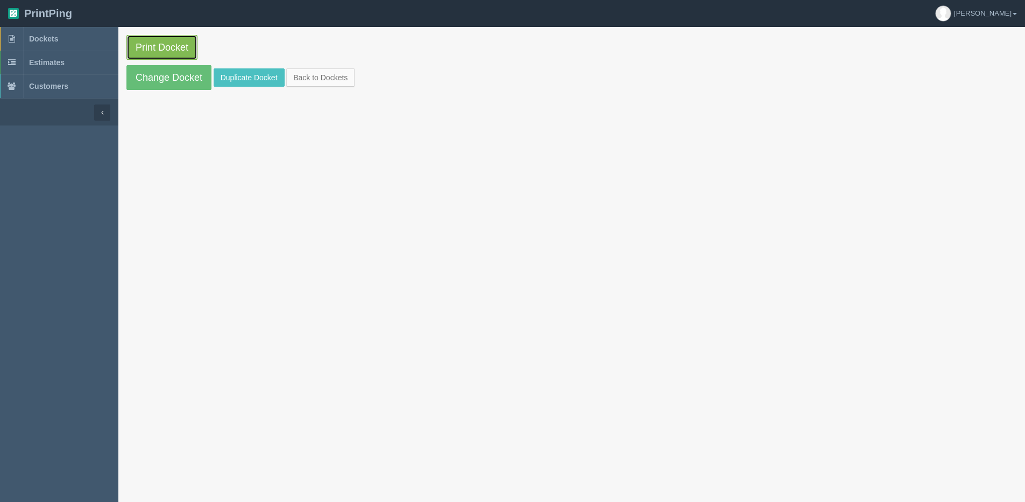
click at [150, 51] on link "Print Docket" at bounding box center [161, 47] width 71 height 25
click at [125, 73] on section "Print Docket Change Docket Duplicate Docket Back to Dockets" at bounding box center [571, 62] width 907 height 71
click at [143, 70] on link "Change Docket" at bounding box center [168, 77] width 85 height 25
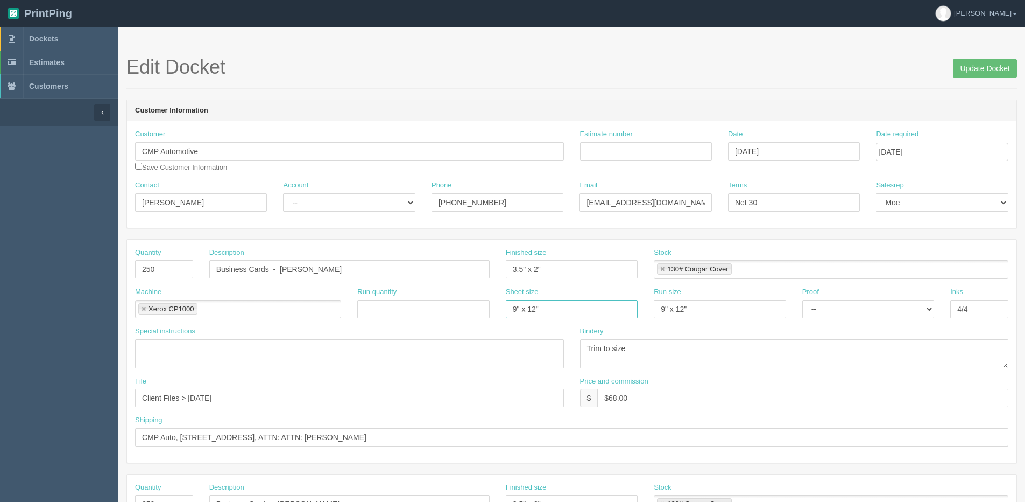
drag, startPoint x: 545, startPoint y: 305, endPoint x: 359, endPoint y: 310, distance: 185.7
click at [361, 317] on div "Machine Xerox CP1000 Xerox CP1000 Run quantity Sheet size 9" x 12" Run size 9" …" at bounding box center [572, 306] width 890 height 39
type input "12" x 18""
drag, startPoint x: 702, startPoint y: 313, endPoint x: 577, endPoint y: 313, distance: 125.4
click at [577, 313] on div "Machine Xerox CP1000 Xerox CP1000 Run quantity Sheet size 12" x 18" Run size 9"…" at bounding box center [572, 306] width 890 height 39
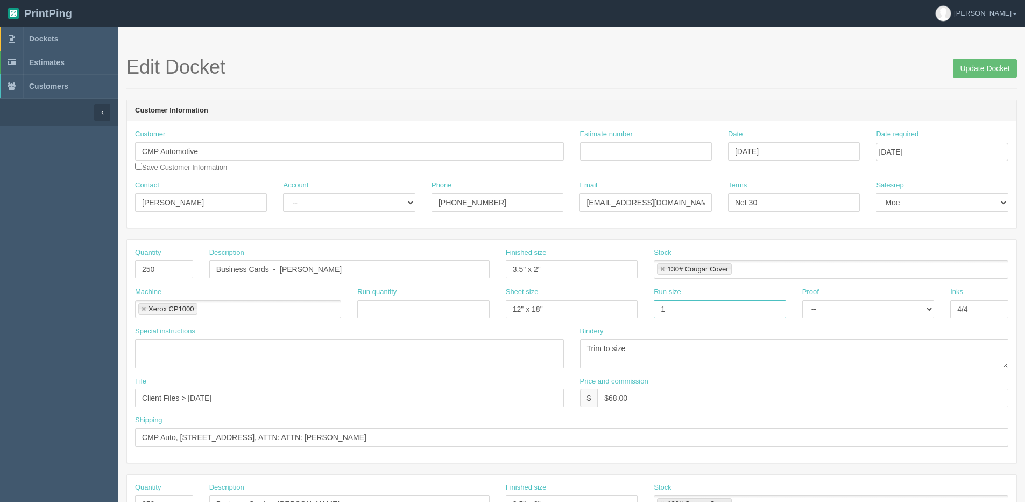
type input "12" x 18""
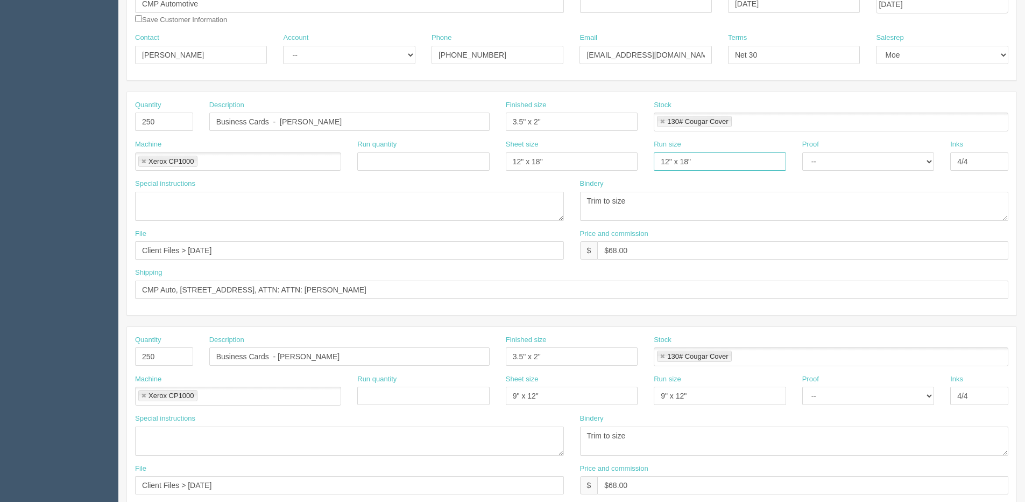
scroll to position [215, 0]
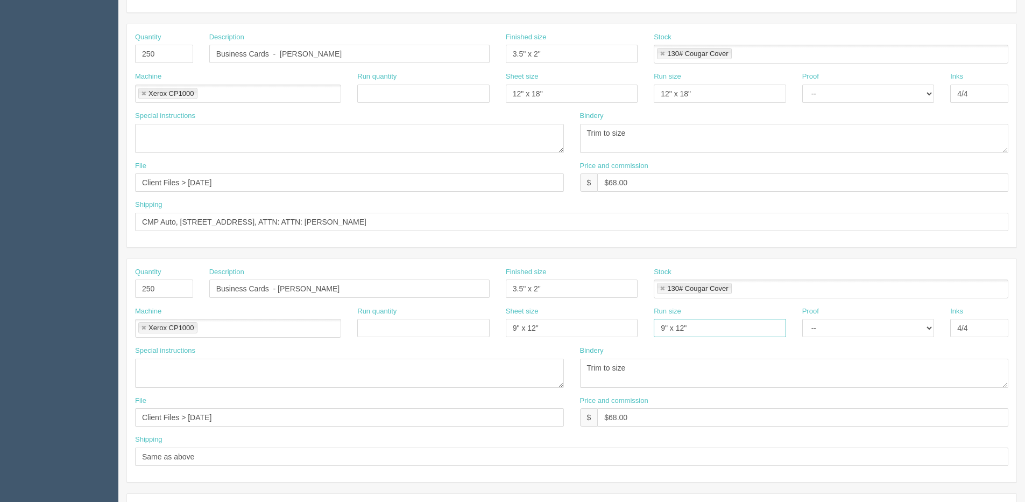
drag, startPoint x: 694, startPoint y: 333, endPoint x: 572, endPoint y: 333, distance: 122.2
click at [572, 333] on div "Machine Xerox CP1000 Xerox CP1000 Run quantity Sheet size 9" x 12" Run size 9" …" at bounding box center [572, 325] width 890 height 39
type input "12" x 18""
drag, startPoint x: 497, startPoint y: 334, endPoint x: 537, endPoint y: 331, distance: 40.0
click at [477, 334] on div "Machine Xerox CP1000 Xerox CP1000 Run quantity Sheet size 9" x 12" Run size 12"…" at bounding box center [572, 325] width 890 height 39
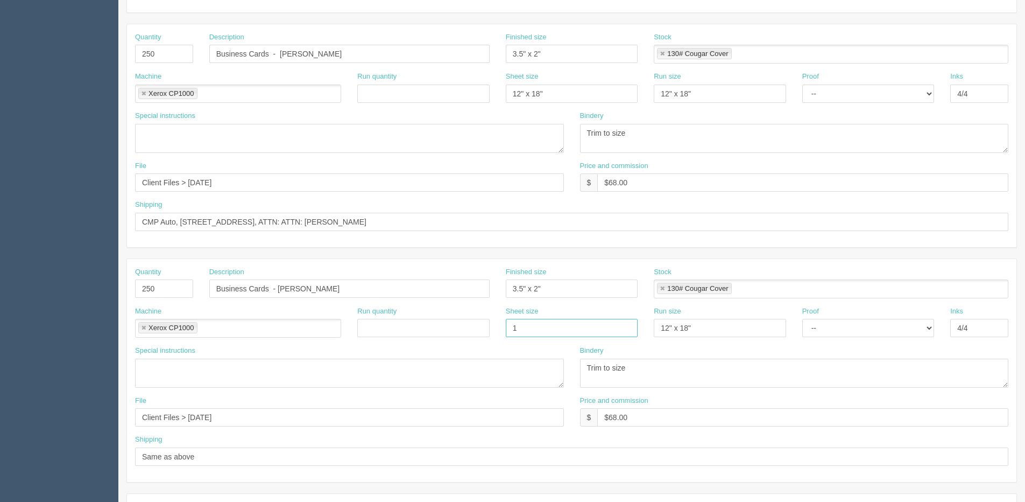
type input "12" x 18""
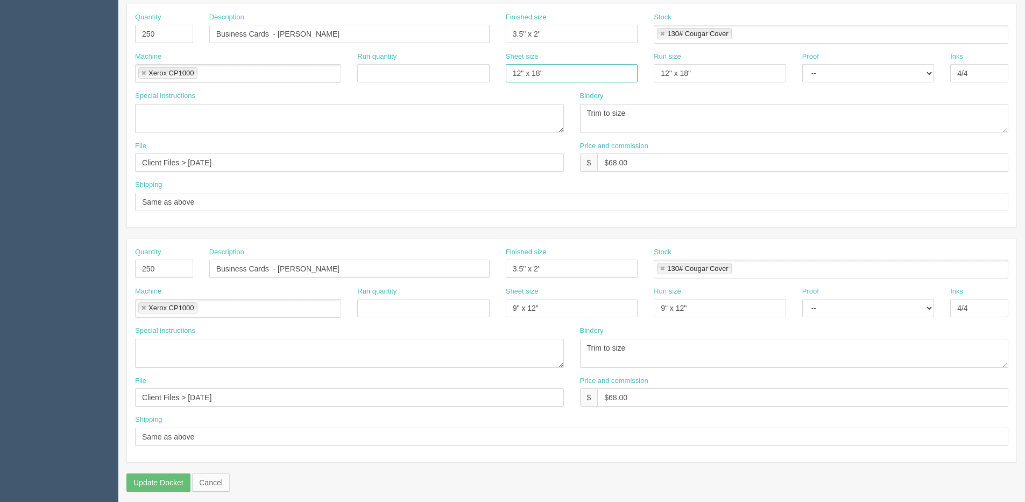
scroll to position [476, 0]
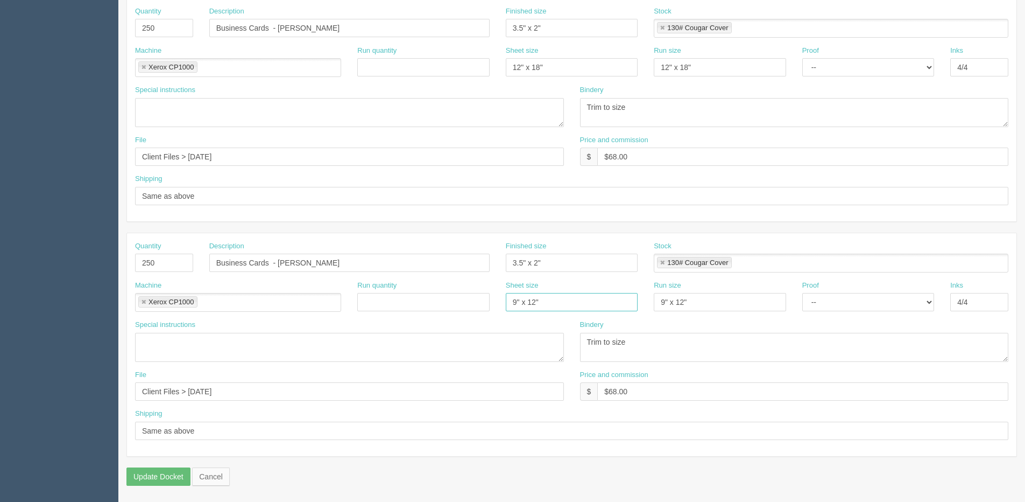
drag, startPoint x: 550, startPoint y: 303, endPoint x: 467, endPoint y: 309, distance: 83.6
click at [468, 309] on div "Machine Xerox CP1000 Xerox CP1000 Run quantity Sheet size 9" x 12" Run size 9" …" at bounding box center [572, 299] width 890 height 39
type input "12" x 18""
drag, startPoint x: 715, startPoint y: 307, endPoint x: 617, endPoint y: 307, distance: 97.4
click at [619, 307] on div "Machine Xerox CP1000 Xerox CP1000 Run quantity Sheet size 12" x 18" Run size 9"…" at bounding box center [572, 299] width 890 height 39
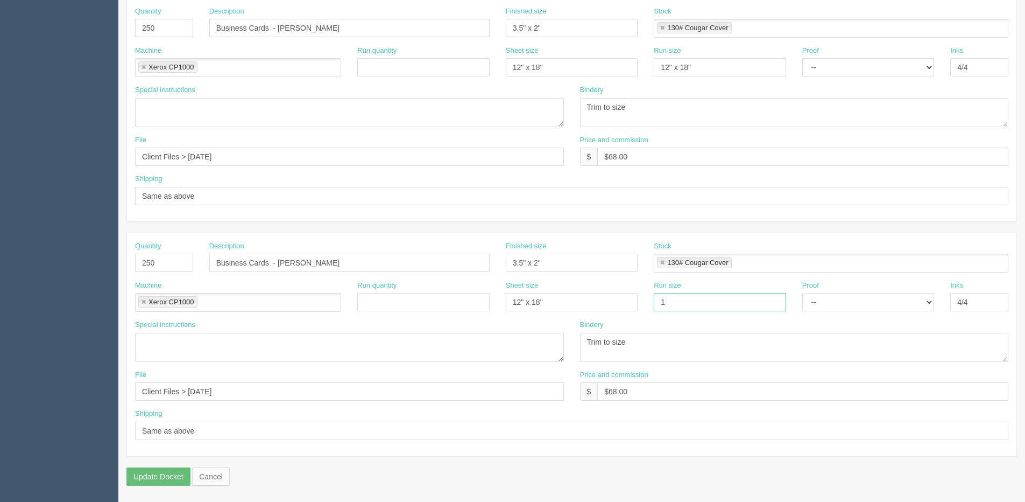
type input "12" x 18""
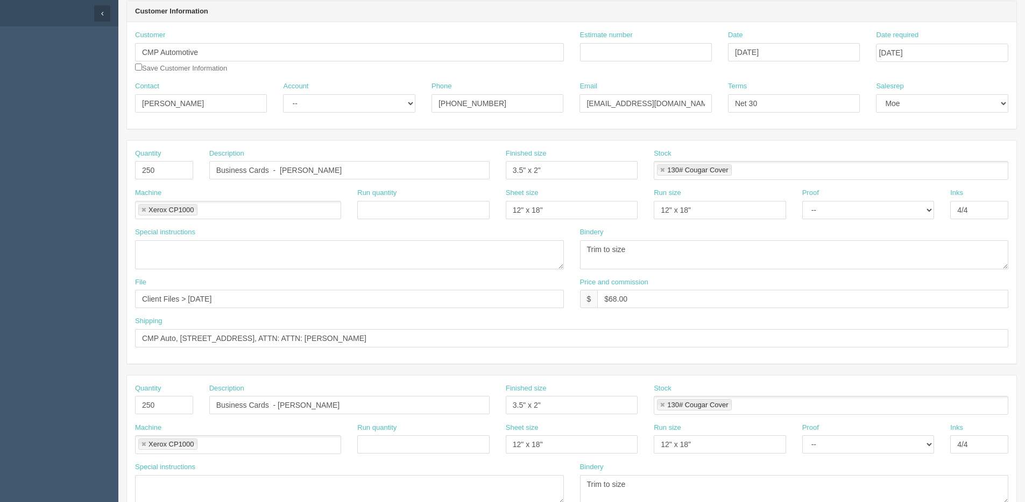
scroll to position [0, 0]
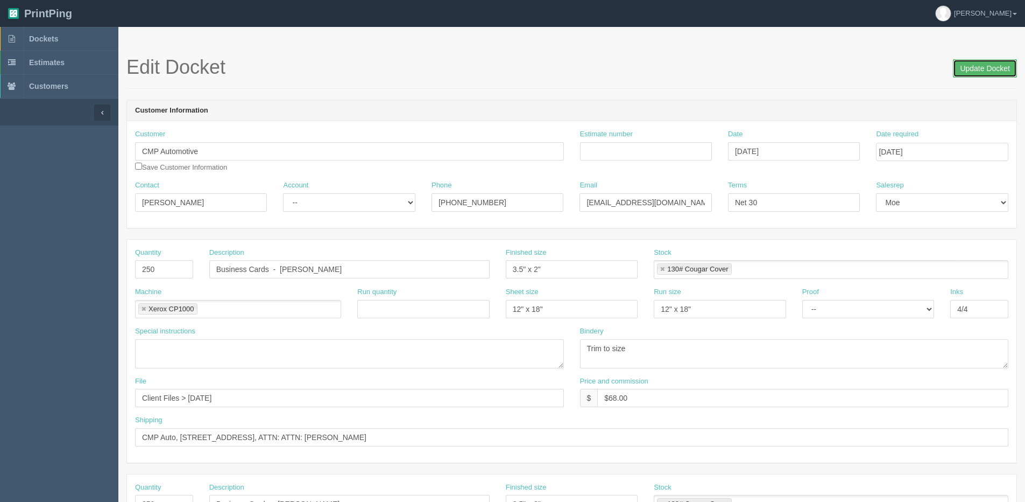
drag, startPoint x: 968, startPoint y: 74, endPoint x: 914, endPoint y: 74, distance: 54.4
click at [966, 74] on input "Update Docket" at bounding box center [985, 68] width 64 height 18
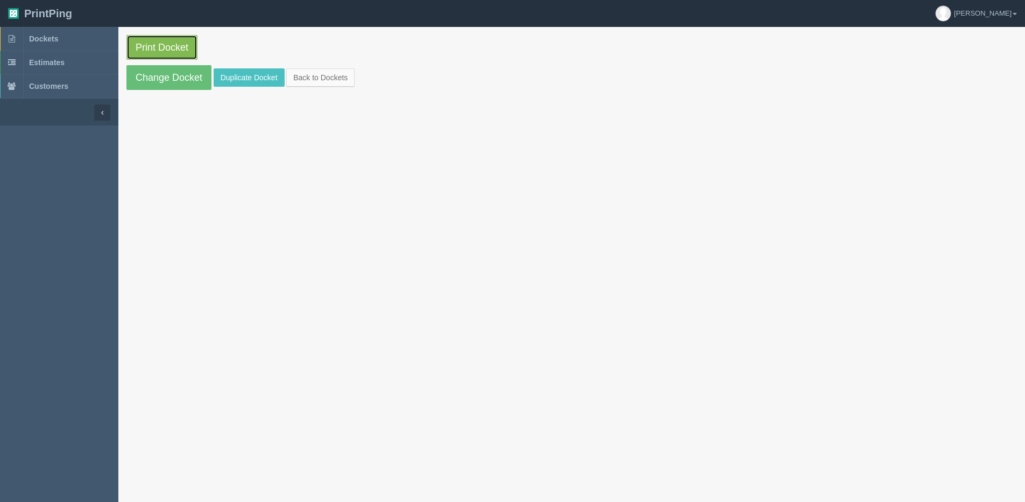
click at [157, 44] on link "Print Docket" at bounding box center [161, 47] width 71 height 25
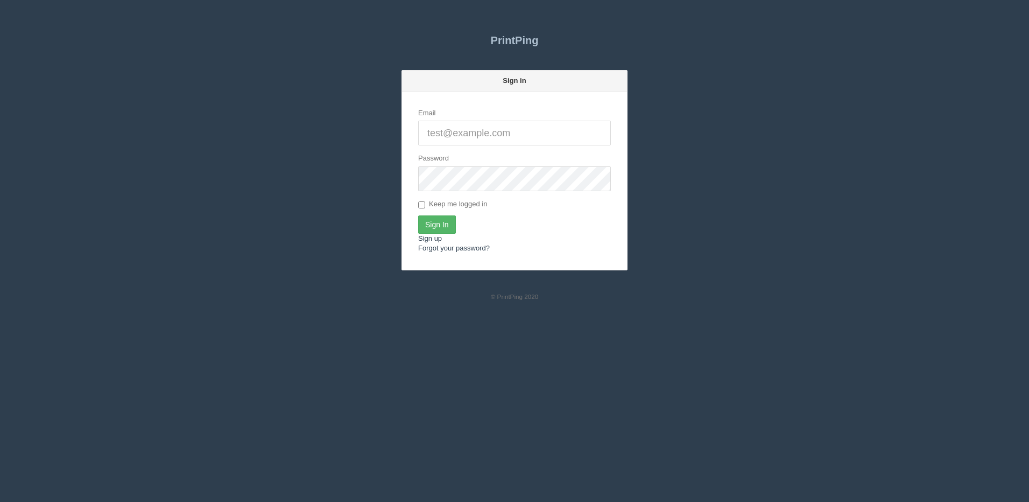
type input "[PERSON_NAME][EMAIL_ADDRESS][DOMAIN_NAME]"
drag, startPoint x: 438, startPoint y: 231, endPoint x: 402, endPoint y: 234, distance: 36.1
click at [438, 231] on input "Sign In" at bounding box center [437, 224] width 38 height 18
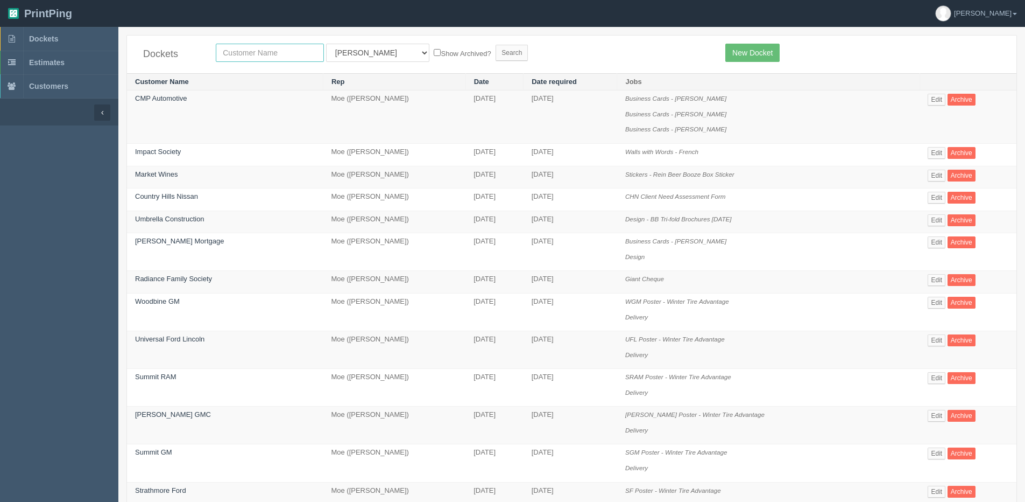
click at [234, 52] on input "text" at bounding box center [270, 53] width 108 height 18
type input "market wines"
click at [434, 47] on label "Show Archived?" at bounding box center [462, 53] width 57 height 12
click at [434, 49] on input "Show Archived?" at bounding box center [437, 52] width 7 height 7
checkbox input "true"
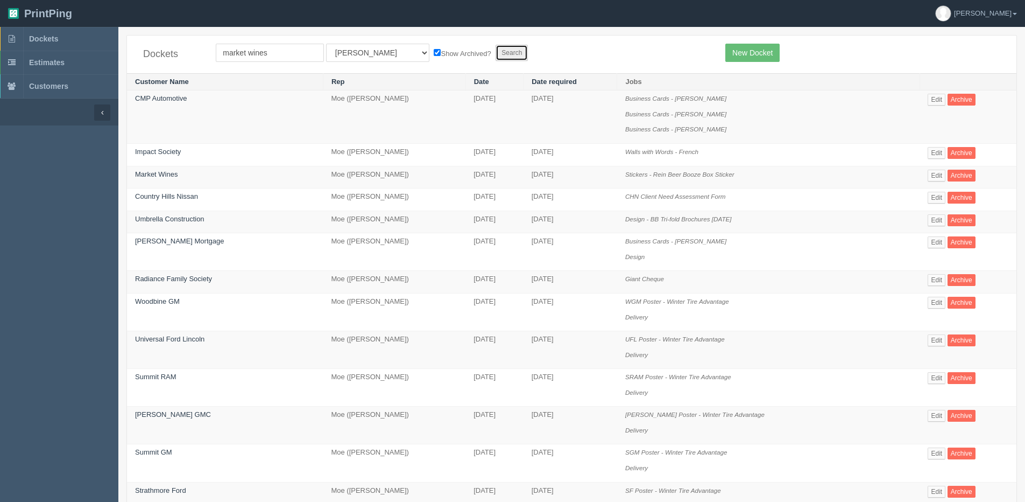
click at [496, 50] on input "Search" at bounding box center [512, 53] width 32 height 16
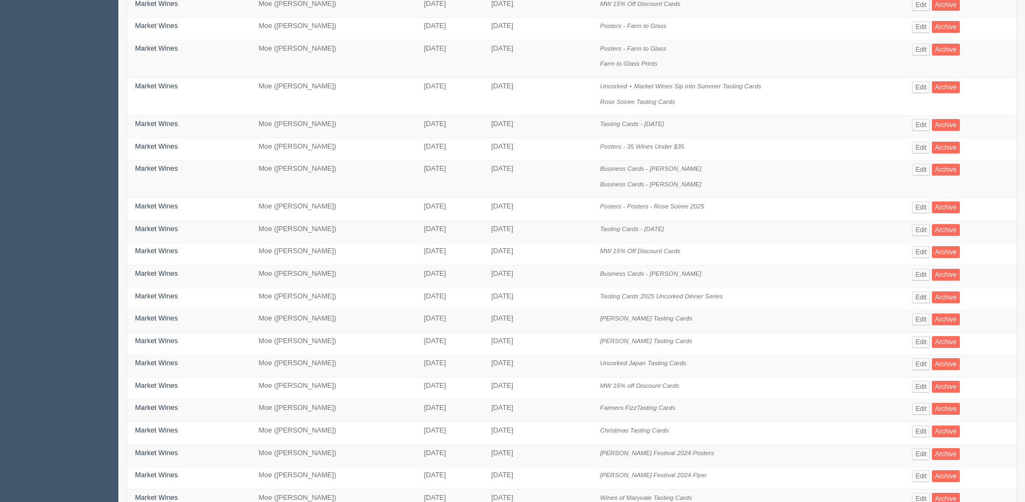
scroll to position [269, 0]
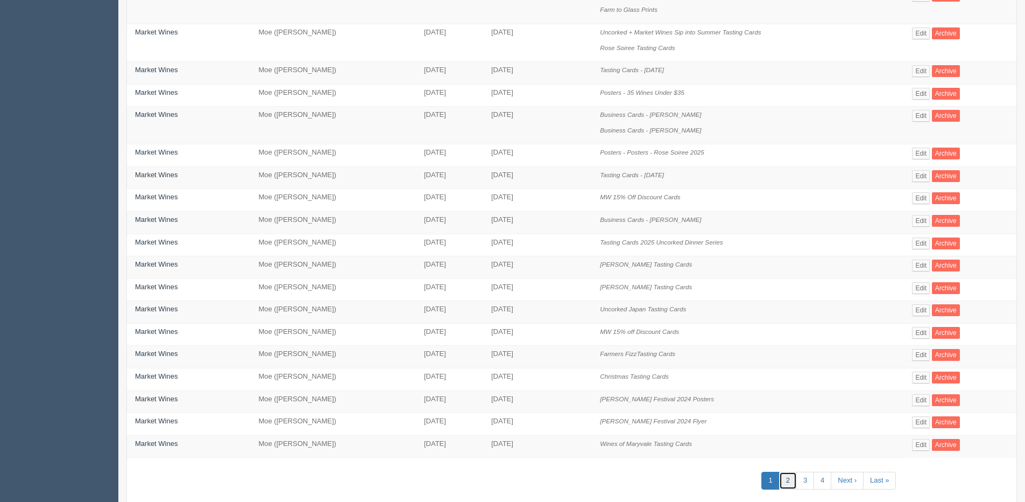
click at [790, 483] on link "2" at bounding box center [788, 480] width 18 height 18
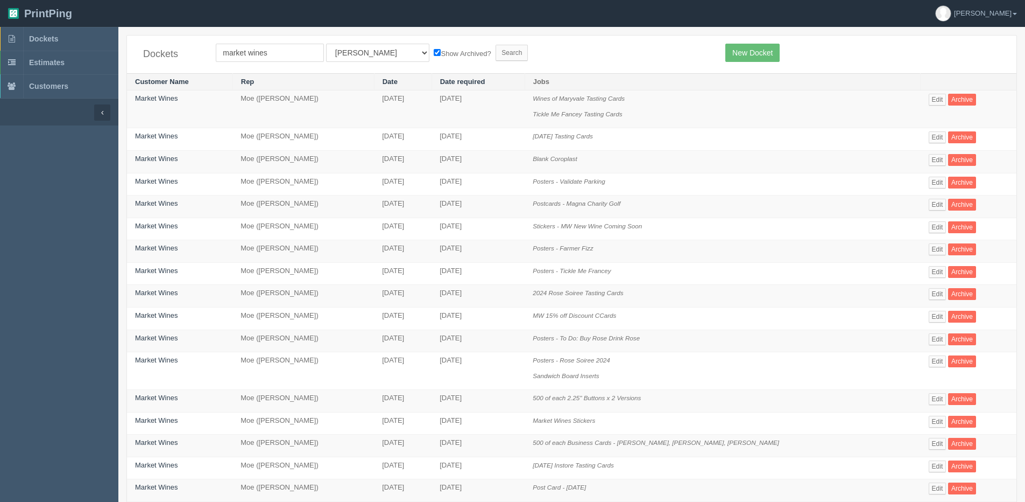
click at [924, 109] on td "Edit Archive" at bounding box center [969, 109] width 96 height 38
click at [929, 100] on link "Edit" at bounding box center [938, 100] width 18 height 12
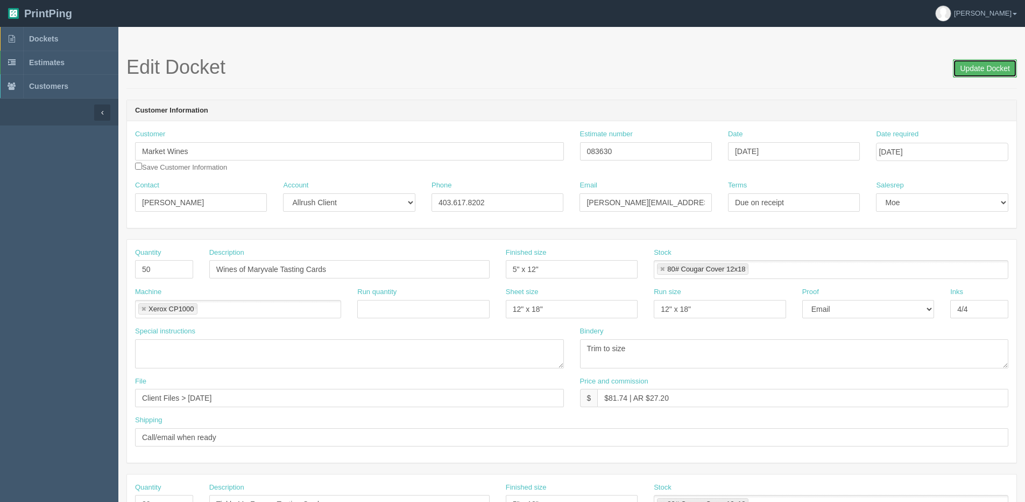
click at [972, 64] on input "Update Docket" at bounding box center [985, 68] width 64 height 18
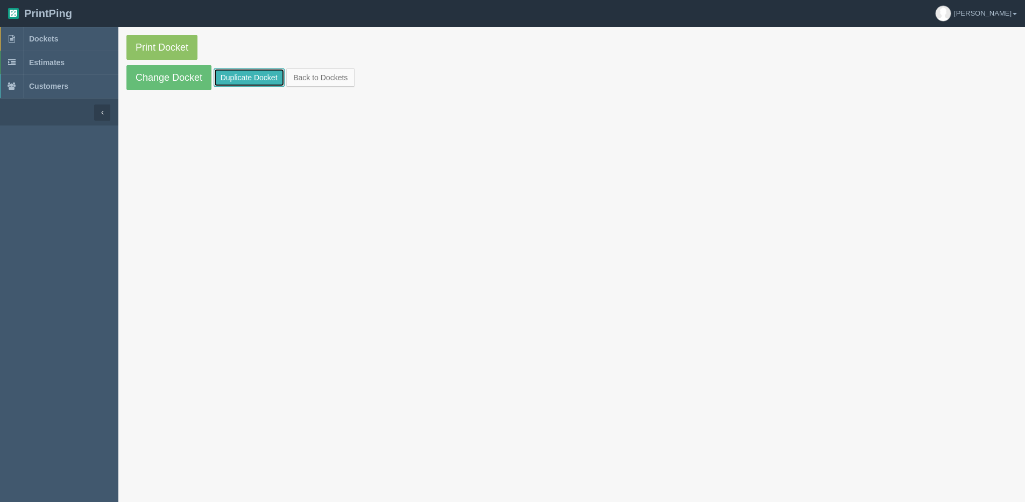
click at [232, 79] on link "Duplicate Docket" at bounding box center [249, 77] width 71 height 18
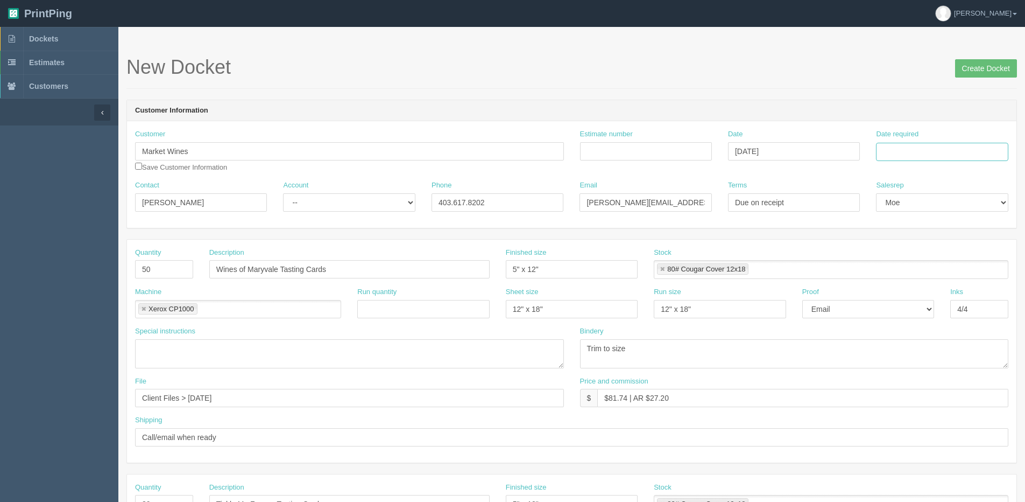
click at [909, 145] on input "Date required" at bounding box center [942, 152] width 132 height 18
click at [888, 308] on th "[DATE]" at bounding box center [929, 301] width 100 height 16
type input "[DATE]"
click at [942, 241] on td "18" at bounding box center [945, 239] width 14 height 16
drag, startPoint x: 988, startPoint y: 65, endPoint x: 980, endPoint y: 63, distance: 8.4
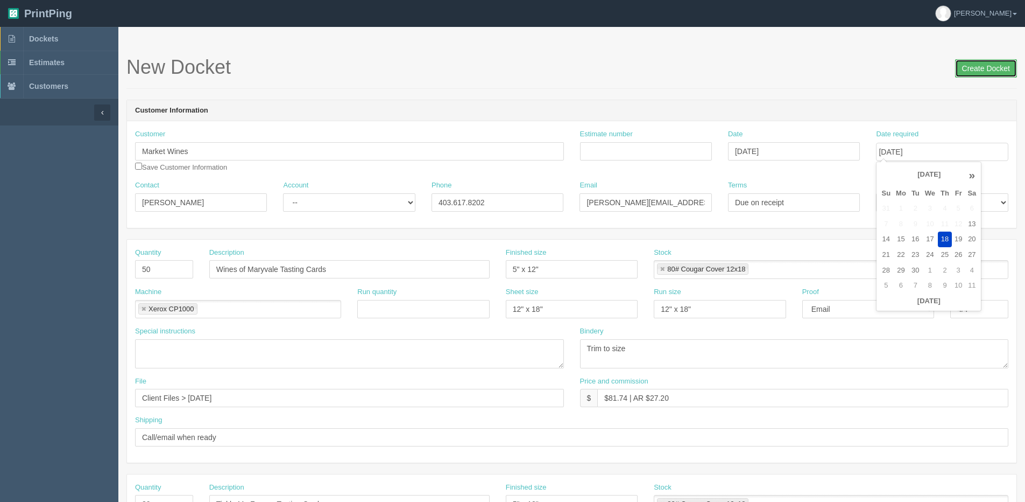
click at [988, 65] on input "Create Docket" at bounding box center [986, 68] width 62 height 18
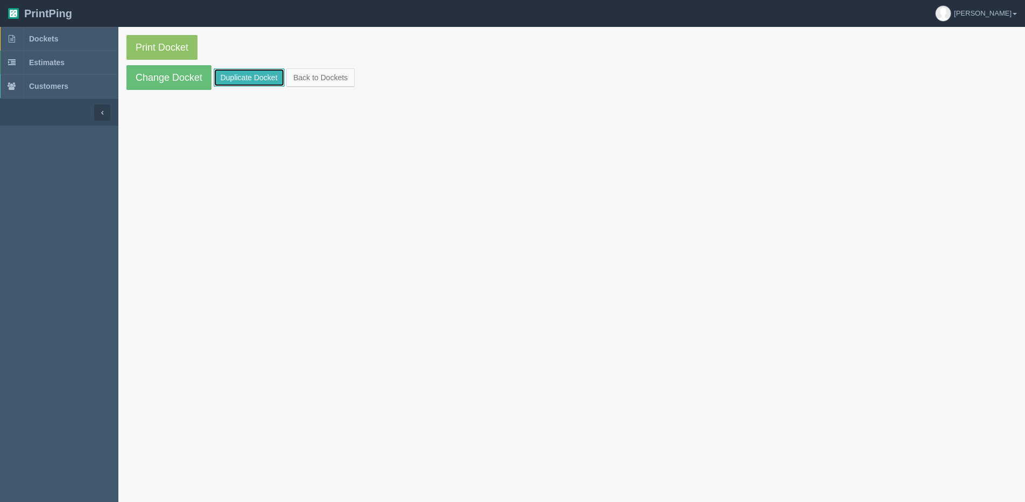
click at [236, 77] on link "Duplicate Docket" at bounding box center [249, 77] width 71 height 18
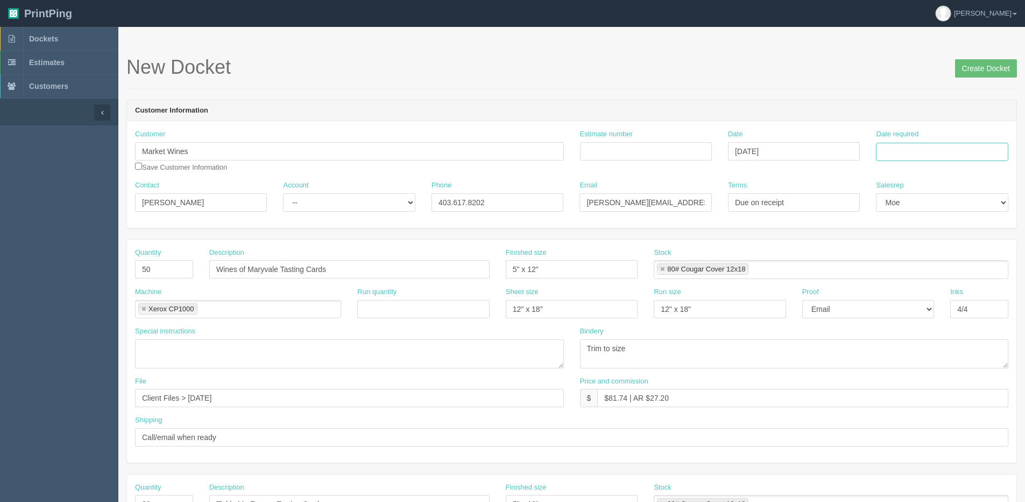
click at [940, 150] on input "Date required" at bounding box center [942, 152] width 132 height 18
click at [887, 309] on div "« [DATE] » Su Mo Tu We Th Fr Sa 31 1 2 3 4 5 6 7 8 9 10 11 12 13 14 15 16 17 18…" at bounding box center [928, 236] width 105 height 150
click at [943, 239] on td "18" at bounding box center [945, 239] width 14 height 16
type input "[DATE]"
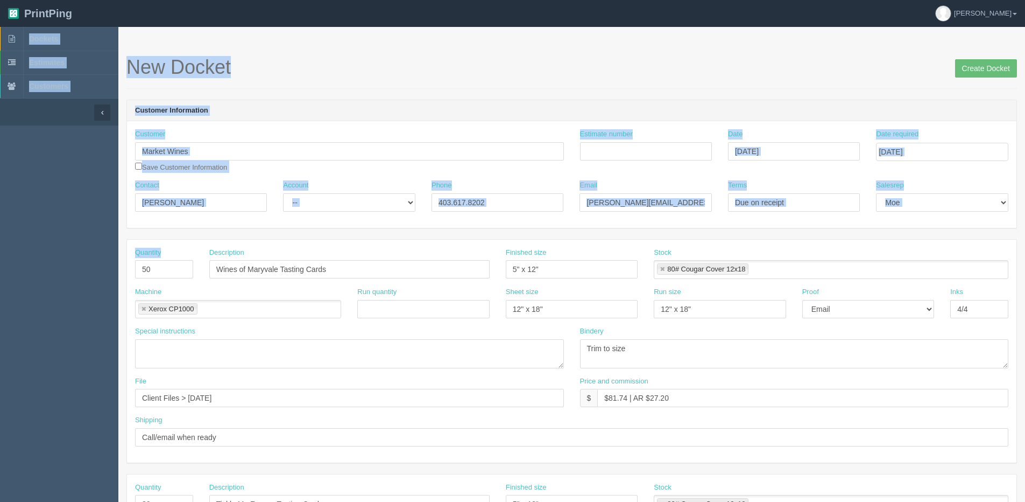
drag, startPoint x: 166, startPoint y: 272, endPoint x: -4, endPoint y: 285, distance: 170.6
click at [0, 285] on html "PrintPing Dan Edit account ( dan@allrush.ca ) Logout Dockets Estimates Customers" at bounding box center [512, 488] width 1025 height 977
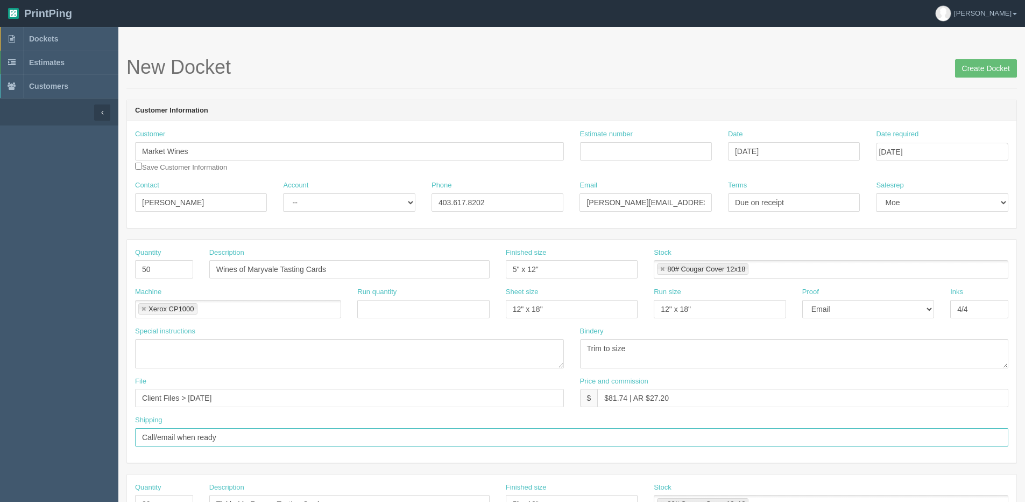
click at [635, 440] on input "Call/email when ready" at bounding box center [571, 437] width 873 height 18
drag, startPoint x: 164, startPoint y: 265, endPoint x: 103, endPoint y: 267, distance: 61.4
click at [103, 267] on section "Dockets Estimates Customers" at bounding box center [512, 502] width 1025 height 950
type input "110"
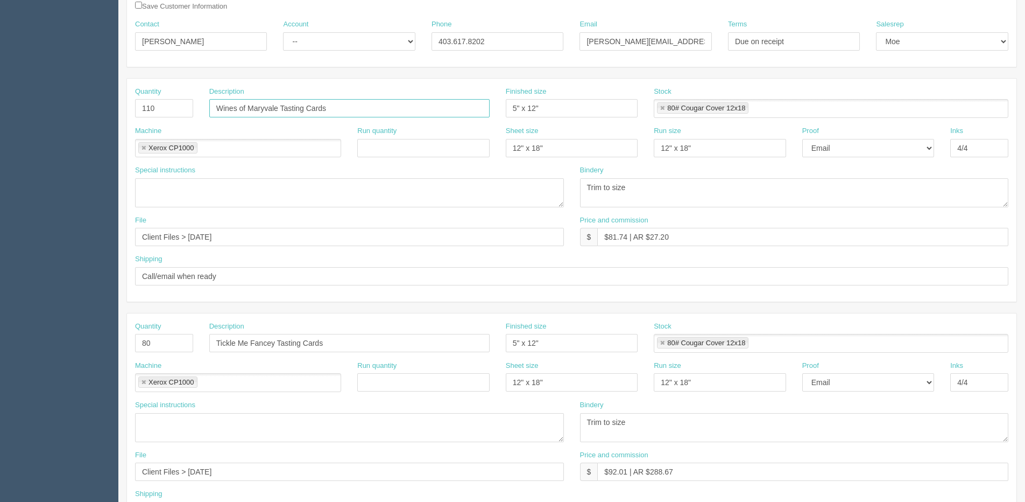
scroll to position [161, 0]
drag, startPoint x: 155, startPoint y: 347, endPoint x: 78, endPoint y: 353, distance: 77.2
click at [89, 353] on section "Dockets Estimates Customers" at bounding box center [512, 340] width 1025 height 950
type input "100"
click at [276, 108] on input "Wines of Maryvale Tasting Cards" at bounding box center [349, 107] width 280 height 18
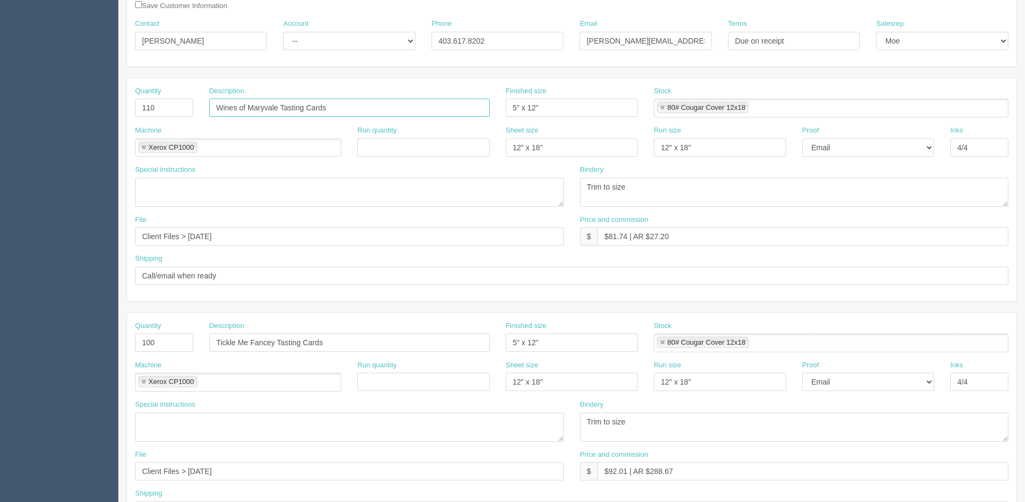
drag, startPoint x: 281, startPoint y: 104, endPoint x: 233, endPoint y: 115, distance: 49.0
click at [193, 117] on div "Quantity 110 Description Wines of Maryvale Tasting Cards Finished size 5" x 12"…" at bounding box center [572, 105] width 890 height 39
click at [301, 103] on input "Wines of Maryvale Tasting Cards" at bounding box center [349, 107] width 280 height 18
drag, startPoint x: 277, startPoint y: 110, endPoint x: -45, endPoint y: 118, distance: 322.5
click at [0, 118] on html "PrintPing Dan Edit account ( dan@allrush.ca ) Logout Dockets Estimates Customers" at bounding box center [512, 327] width 1025 height 977
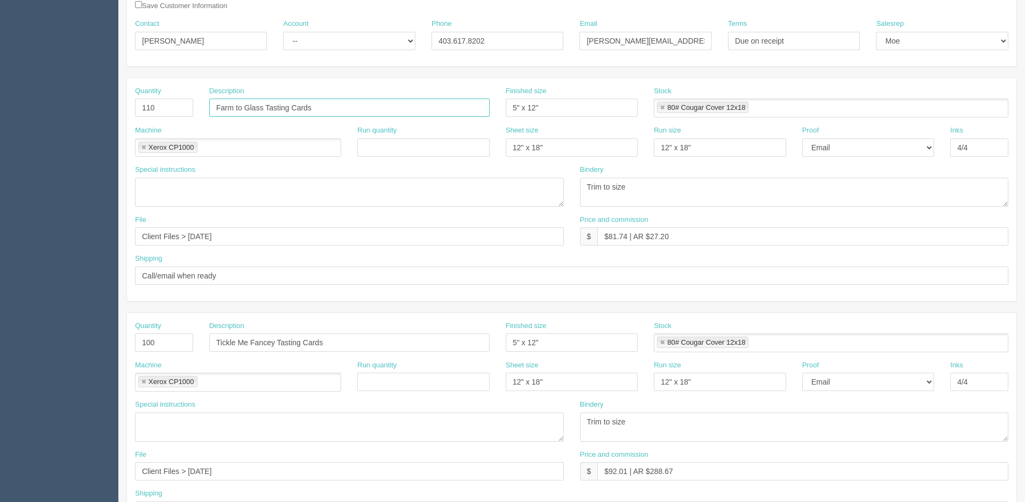
drag, startPoint x: 263, startPoint y: 110, endPoint x: 171, endPoint y: 110, distance: 92.0
click at [171, 110] on div "Quantity 110 Description Farm to Glass Tasting Cards Finished size 5" x 12" Sto…" at bounding box center [572, 105] width 890 height 39
type input "Farm to Glass Tasting Cards"
drag, startPoint x: 301, startPoint y: 344, endPoint x: 76, endPoint y: 374, distance: 226.8
click at [76, 374] on section "Dockets Estimates Customers" at bounding box center [512, 340] width 1025 height 950
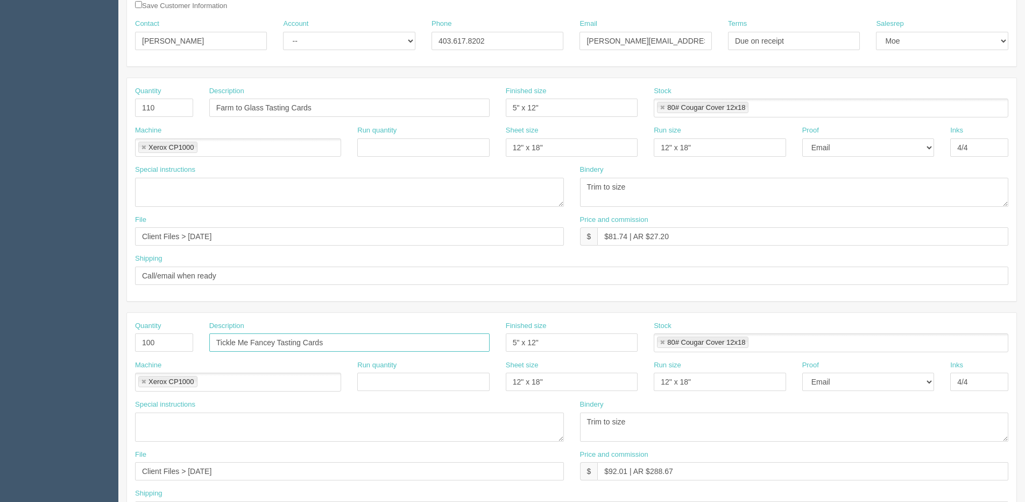
paste input "Farm to Glass"
type input "Farm to Glass Order Cards"
click at [987, 386] on input "4/4" at bounding box center [979, 381] width 58 height 18
type input "4/0"
drag, startPoint x: 609, startPoint y: 238, endPoint x: 627, endPoint y: 239, distance: 17.8
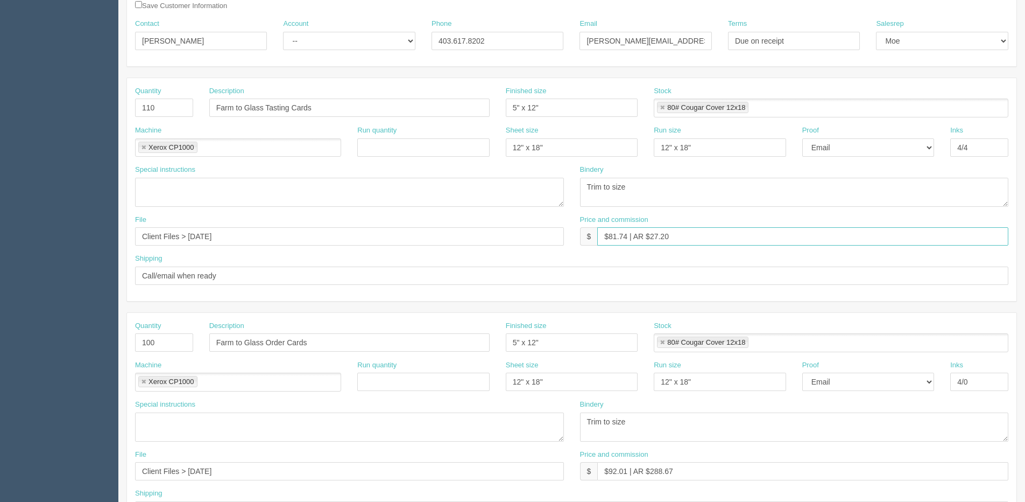
click at [626, 238] on input "$81.74 | AR $27.20" at bounding box center [802, 236] width 411 height 18
drag, startPoint x: 656, startPoint y: 241, endPoint x: 730, endPoint y: 225, distance: 76.4
click at [731, 227] on input "$102.62 | AR $27.20" at bounding box center [802, 236] width 411 height 18
drag, startPoint x: 696, startPoint y: 229, endPoint x: 397, endPoint y: 229, distance: 299.2
click at [397, 229] on div "File Client Files > Sept 2024 Price and commission $ $102.62 | AR $34.21" at bounding box center [572, 234] width 890 height 39
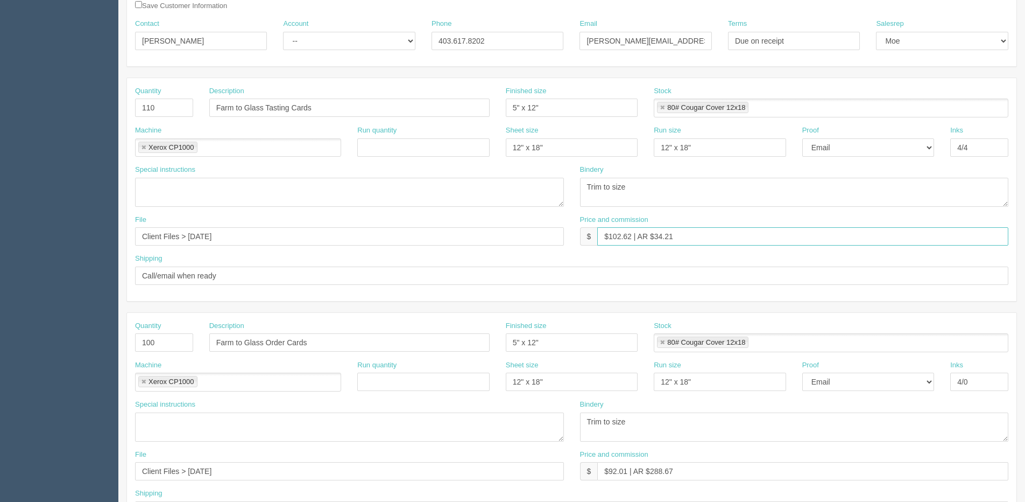
type input "$102.62 | AR $34.21"
drag, startPoint x: 695, startPoint y: 478, endPoint x: 346, endPoint y: 462, distance: 349.6
click at [347, 464] on div "File Client Files > Sept 2024 Price and commission $ $92.01 | AR $288.67" at bounding box center [572, 468] width 890 height 39
paste input "102.62 | AR $34.21"
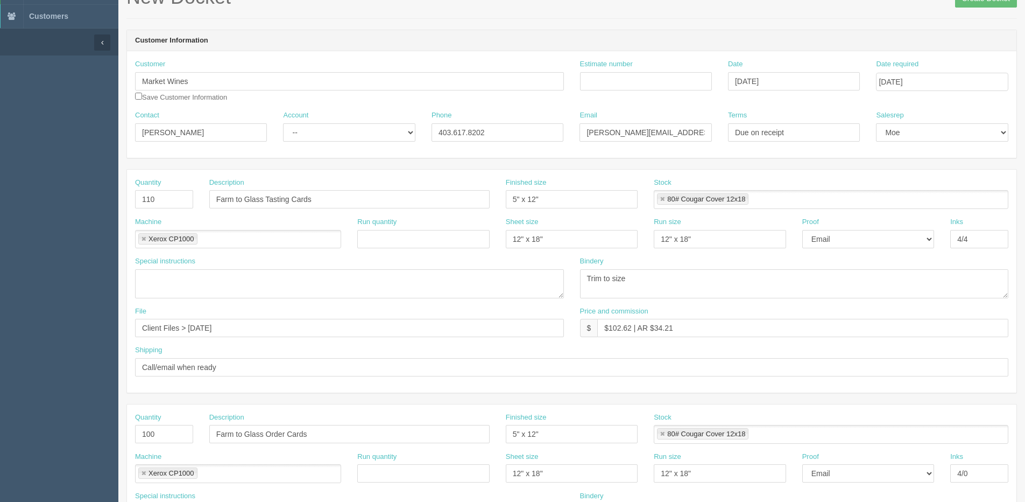
scroll to position [0, 0]
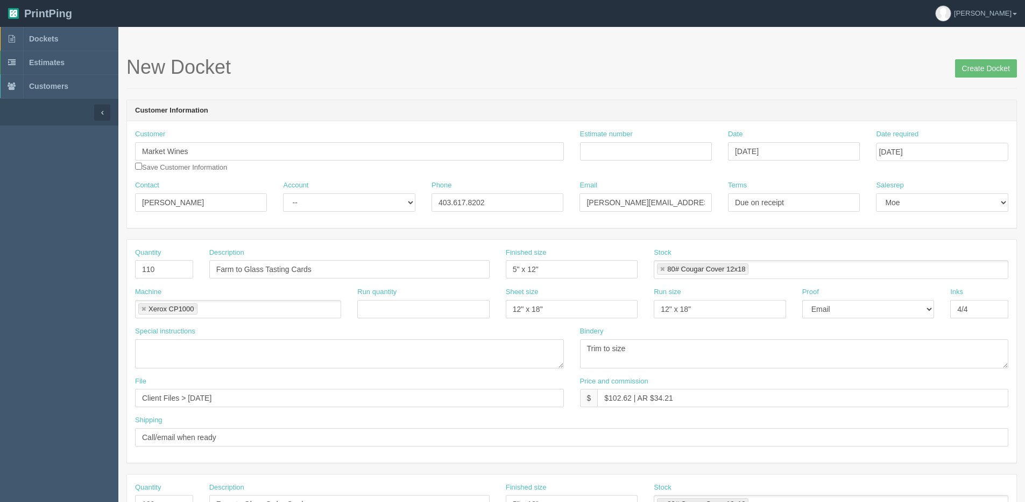
type input "$102.62 | AR $34.21"
drag, startPoint x: 223, startPoint y: 397, endPoint x: 309, endPoint y: 384, distance: 87.6
click at [309, 384] on div "File Client Files > Sept 2024" at bounding box center [349, 391] width 429 height 31
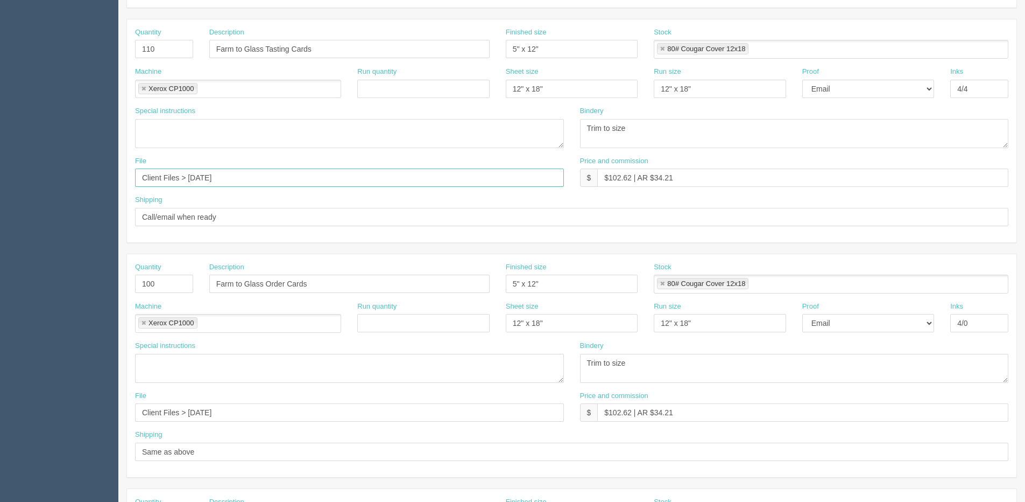
scroll to position [269, 0]
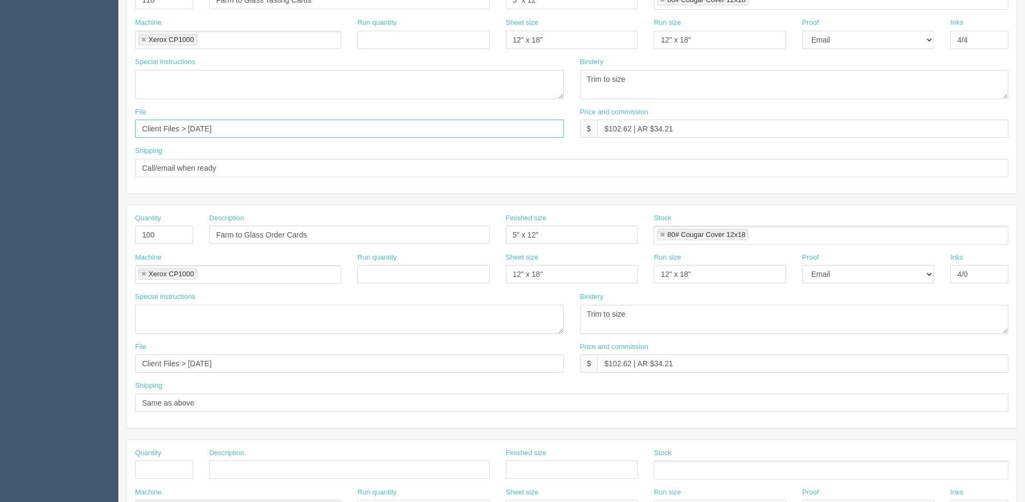
type input "Client Files > Sept 2025"
click at [225, 366] on input "Client Files > Sept 2024" at bounding box center [349, 363] width 429 height 18
type input "Client Files > Sept 2025"
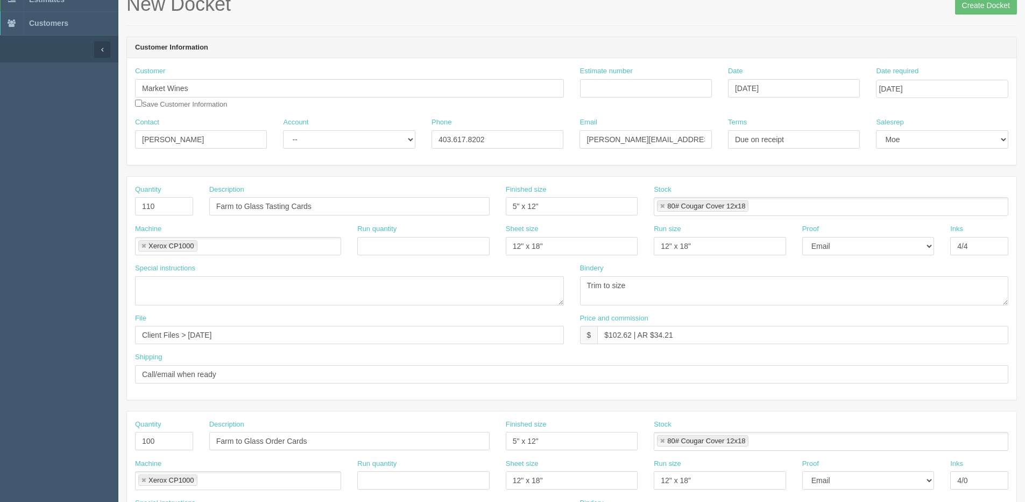
scroll to position [0, 0]
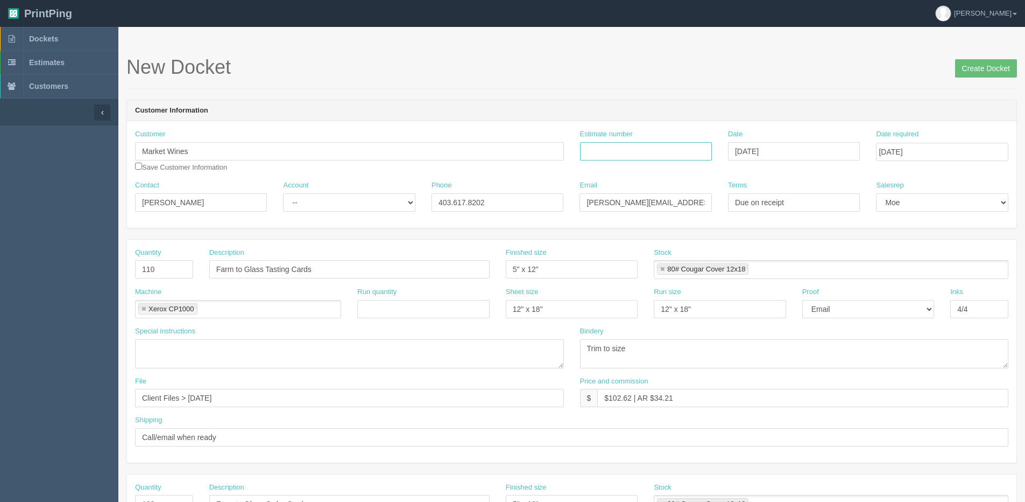
click at [639, 146] on input "Estimate number" at bounding box center [646, 151] width 132 height 18
type input "083630"
click at [982, 66] on input "Create Docket" at bounding box center [986, 68] width 62 height 18
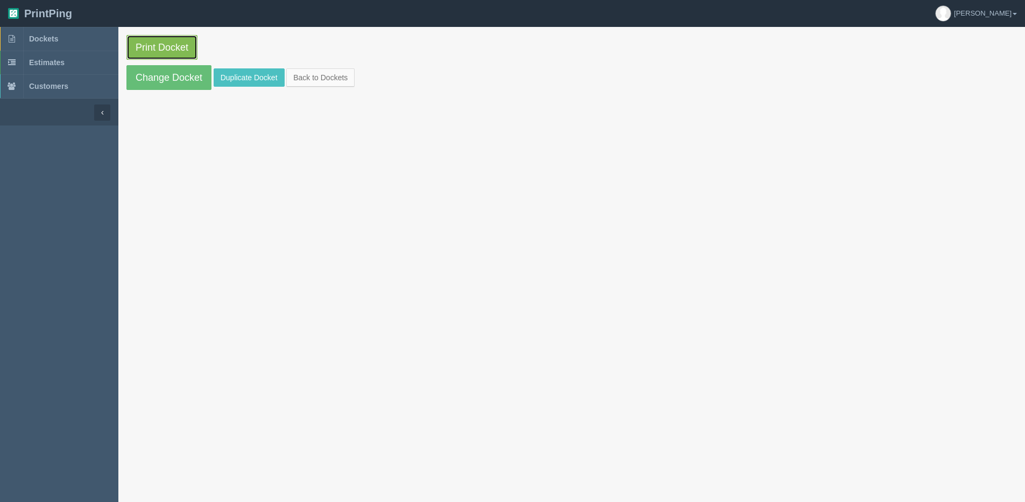
click at [179, 48] on link "Print Docket" at bounding box center [161, 47] width 71 height 25
click at [321, 79] on link "Back to Dockets" at bounding box center [320, 77] width 68 height 18
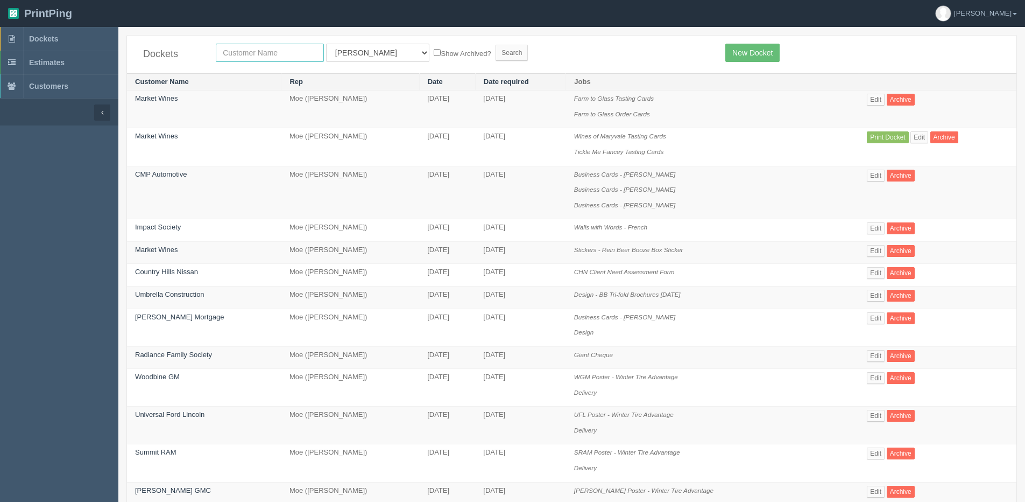
click at [246, 58] on input "text" at bounding box center [270, 53] width 108 height 18
type input "impact society"
click at [496, 45] on input "Search" at bounding box center [512, 53] width 32 height 16
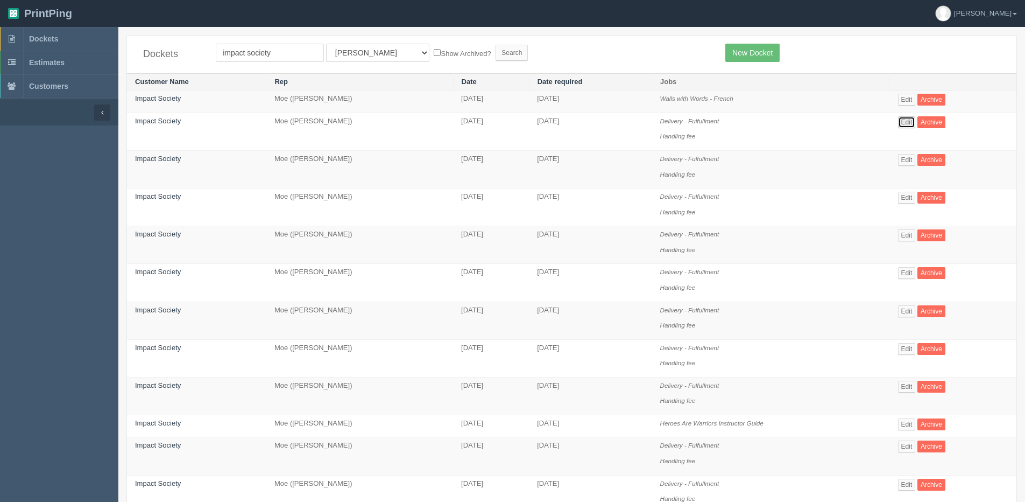
click at [913, 127] on link "Edit" at bounding box center [907, 122] width 18 height 12
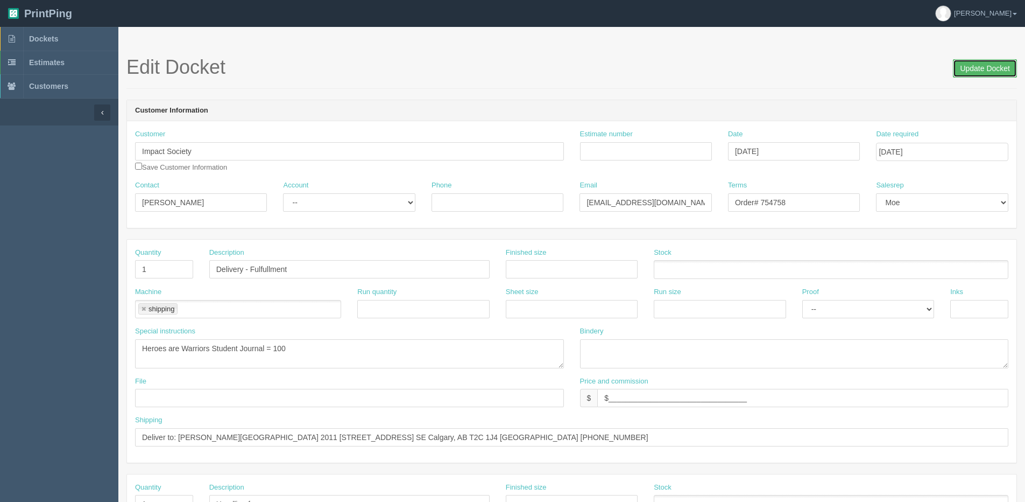
click at [993, 71] on input "Update Docket" at bounding box center [985, 68] width 64 height 18
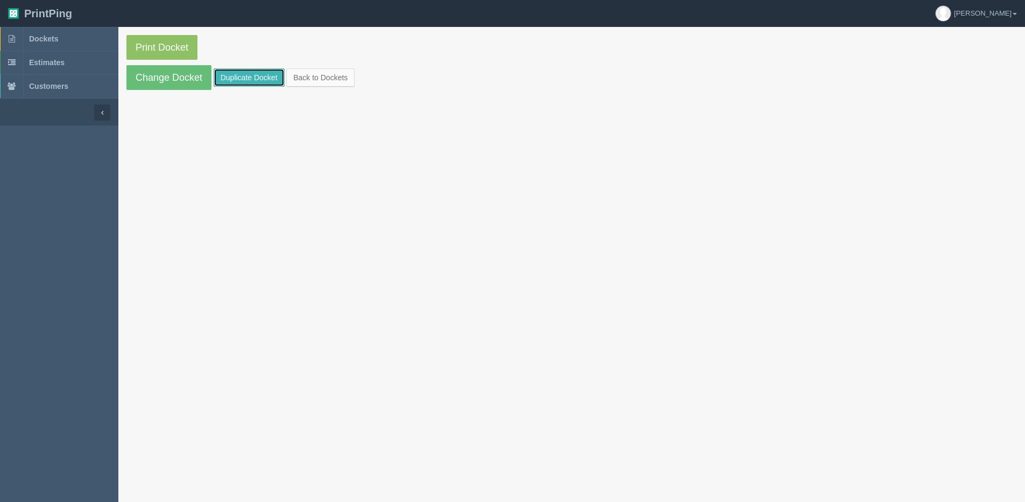
click at [254, 74] on link "Duplicate Docket" at bounding box center [249, 77] width 71 height 18
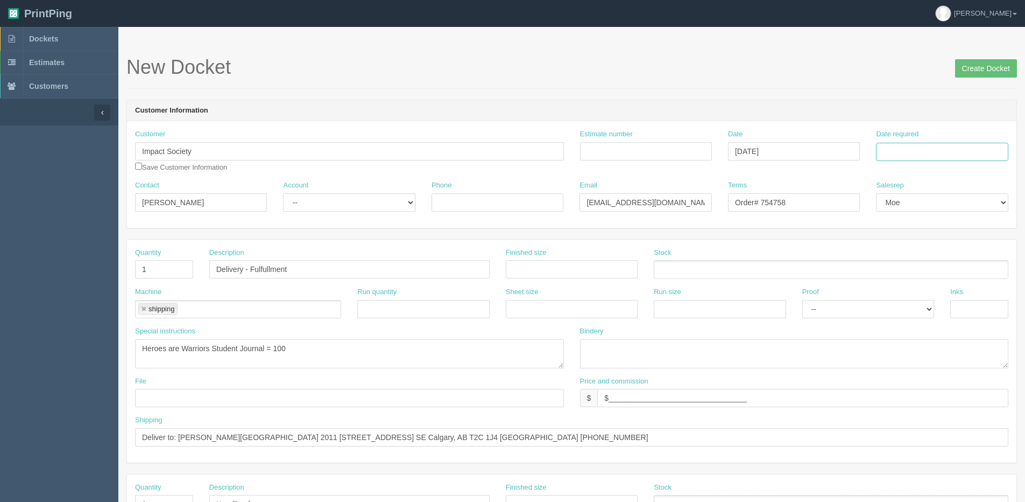
click at [899, 158] on input "Date required" at bounding box center [942, 152] width 132 height 18
click at [893, 307] on th "[DATE]" at bounding box center [929, 301] width 100 height 16
click at [903, 255] on td "22" at bounding box center [901, 255] width 16 height 16
type input "[DATE]"
click at [172, 350] on textarea "Heroes are Warriors Student Journal = 100" at bounding box center [349, 353] width 429 height 29
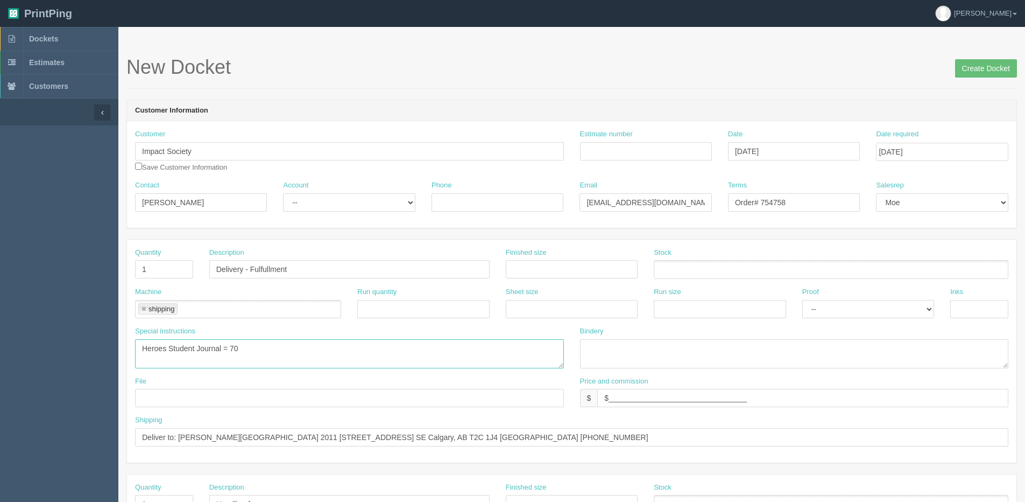
type textarea "Heroes Student Journal = 70"
drag, startPoint x: 177, startPoint y: 438, endPoint x: 853, endPoint y: 425, distance: 676.1
click at [935, 426] on div "Shipping Deliver to: [PERSON_NAME][GEOGRAPHIC_DATA] 2011 [STREET_ADDRESS] SE Ca…" at bounding box center [571, 430] width 873 height 31
paste input "[PERSON_NAME][GEOGRAPHIC_DATA] - Main Doors [STREET_ADDRESS] [PHONE_NUMBER]"
type input "Deliver to: Monica Gibson Westglen School - Main Doors 2405 23 Ave Didsbury, AB…"
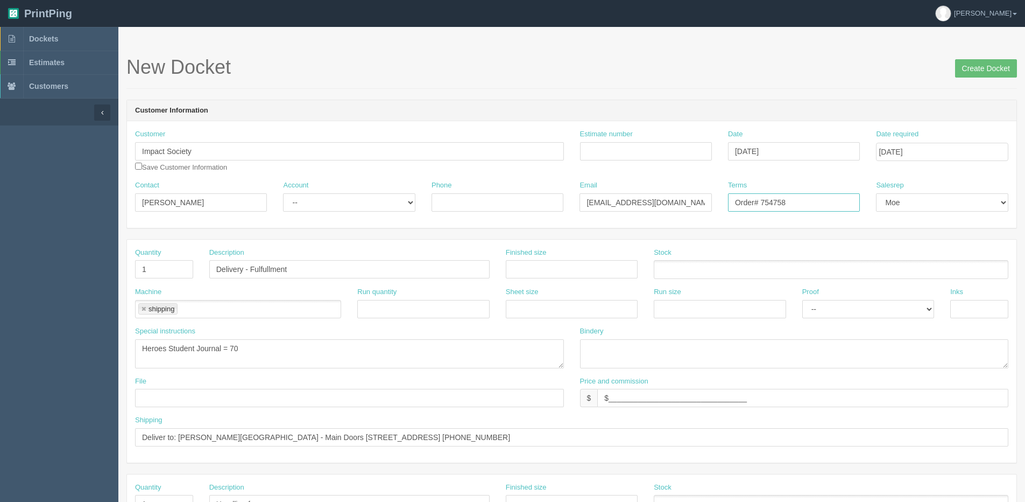
drag, startPoint x: 769, startPoint y: 202, endPoint x: 882, endPoint y: 177, distance: 115.8
click at [859, 178] on div "Customer Impact Society Save Customer Information Estimate number Date Septembe…" at bounding box center [572, 174] width 890 height 107
type input "Order# 755903"
drag, startPoint x: 982, startPoint y: 72, endPoint x: 936, endPoint y: 72, distance: 46.3
click at [968, 74] on input "Create Docket" at bounding box center [986, 68] width 62 height 18
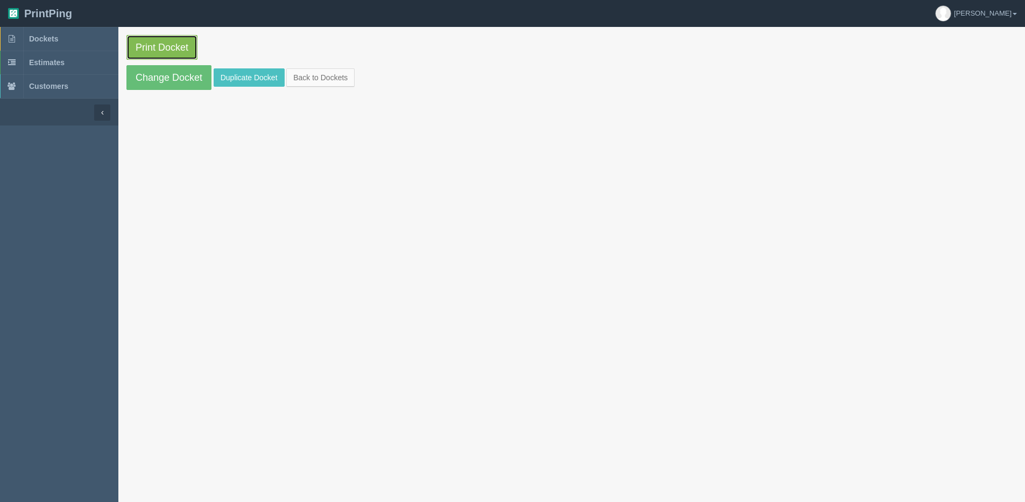
click at [171, 57] on link "Print Docket" at bounding box center [161, 47] width 71 height 25
click at [339, 78] on link "Back to Dockets" at bounding box center [320, 77] width 68 height 18
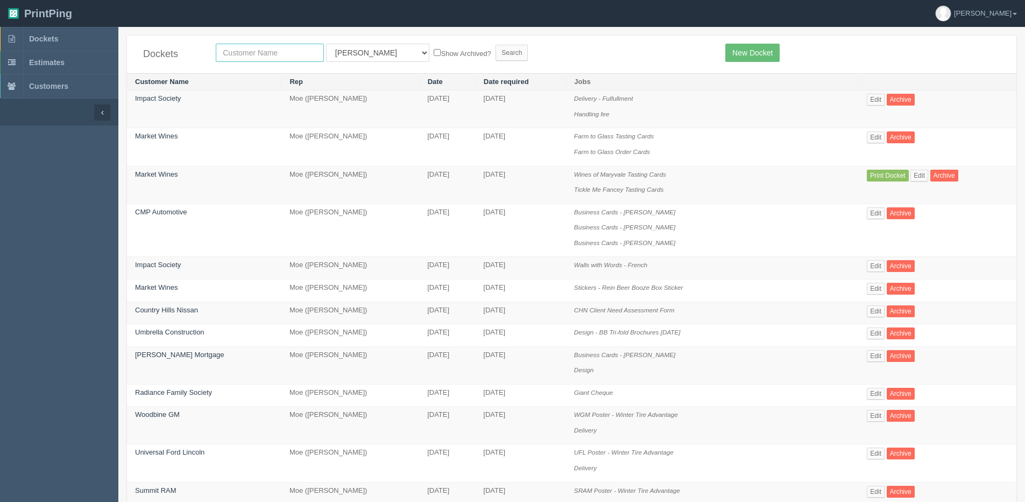
click at [251, 50] on input "text" at bounding box center [270, 53] width 108 height 18
type input "vibee"
click at [496, 45] on input "Search" at bounding box center [512, 53] width 32 height 16
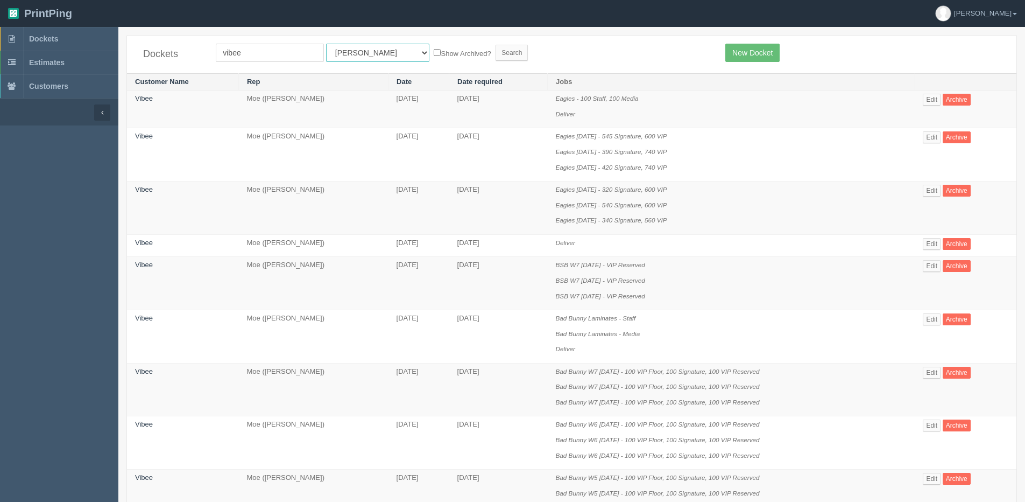
drag, startPoint x: 338, startPoint y: 54, endPoint x: 337, endPoint y: 62, distance: 8.1
click at [339, 54] on select "All Users Ali Ali Test 1 Aly Amy Ankit Arif Brandon Dan France Greg Jim Mark Ma…" at bounding box center [377, 53] width 103 height 18
select select "1"
click at [326, 44] on select "All Users Ali Ali Test 1 Aly Amy Ankit Arif Brandon Dan France Greg Jim Mark Ma…" at bounding box center [377, 53] width 103 height 18
click at [434, 50] on label "Show Archived?" at bounding box center [462, 53] width 57 height 12
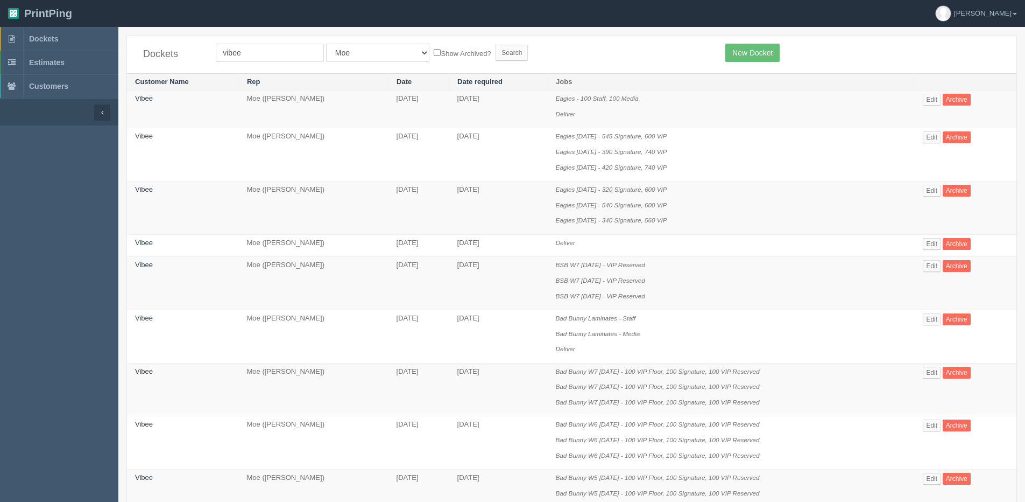
click at [434, 50] on input "Show Archived?" at bounding box center [437, 52] width 7 height 7
checkbox input "true"
click at [496, 51] on input "Search" at bounding box center [512, 53] width 32 height 16
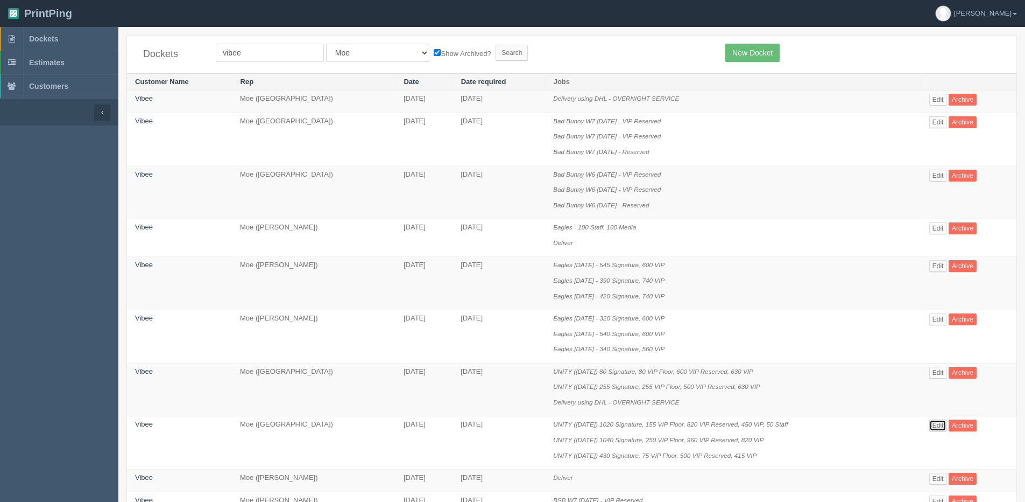
click at [942, 421] on link "Edit" at bounding box center [938, 425] width 18 height 12
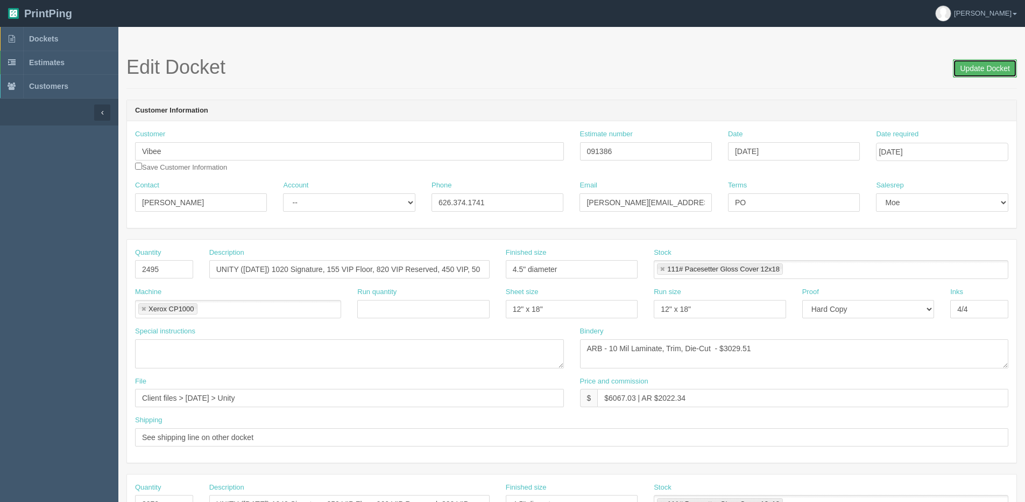
drag, startPoint x: 988, startPoint y: 68, endPoint x: 849, endPoint y: 63, distance: 139.0
click at [987, 68] on input "Update Docket" at bounding box center [985, 68] width 64 height 18
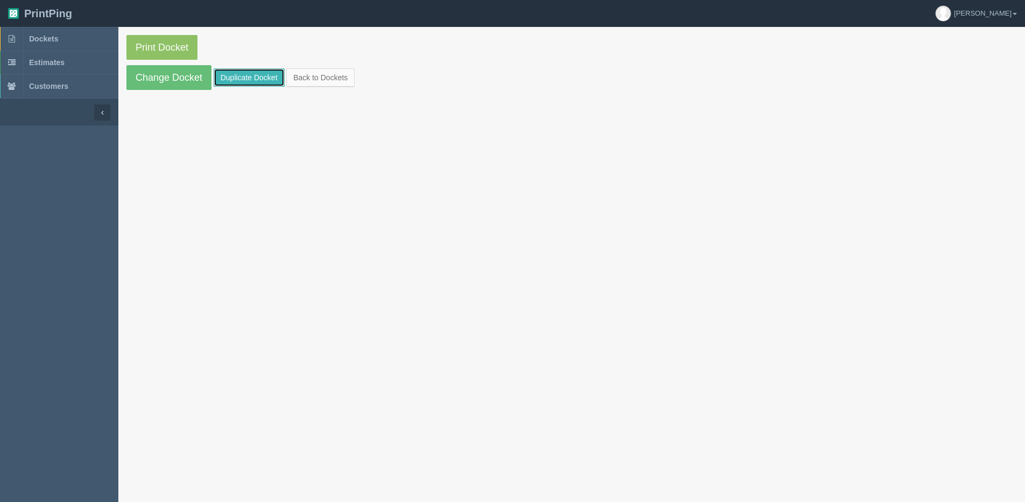
click at [233, 77] on link "Duplicate Docket" at bounding box center [249, 77] width 71 height 18
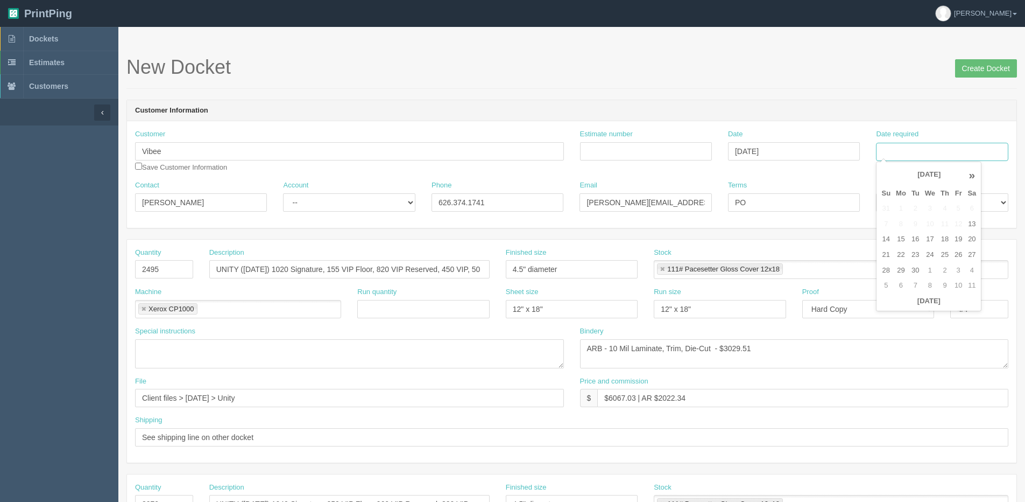
click at [907, 150] on input "Date required" at bounding box center [942, 152] width 132 height 18
click at [886, 307] on th "Today" at bounding box center [929, 301] width 100 height 16
click at [898, 255] on td "22" at bounding box center [901, 255] width 16 height 16
type input "[DATE]"
drag, startPoint x: 165, startPoint y: 270, endPoint x: -33, endPoint y: 282, distance: 198.9
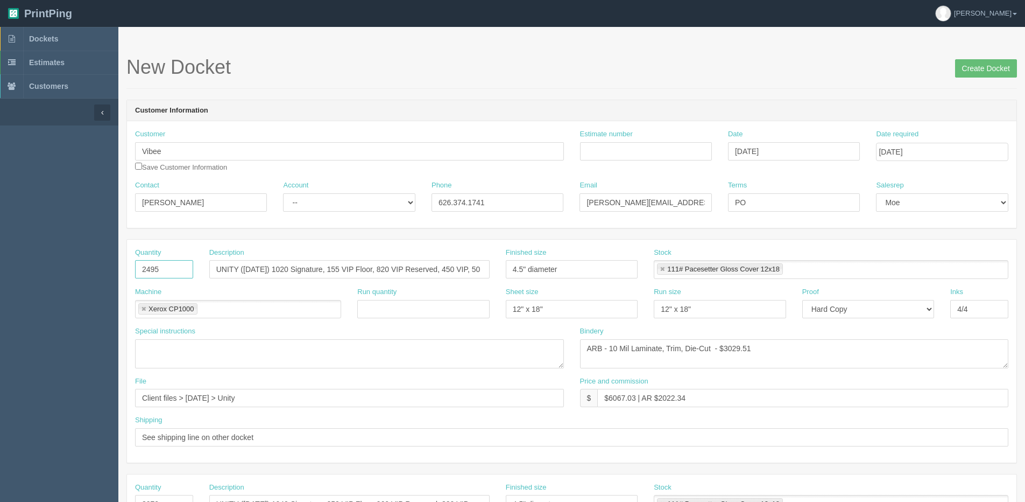
click at [0, 282] on html "PrintPing Dan Edit account ( dan@allrush.ca ) Logout Dockets Estimates Customers" at bounding box center [512, 488] width 1025 height 977
type input "165"
drag, startPoint x: 263, startPoint y: 297, endPoint x: 259, endPoint y: 284, distance: 14.0
click at [263, 297] on div "Machine Xerox CP1000 Xerox CP1000" at bounding box center [238, 302] width 206 height 31
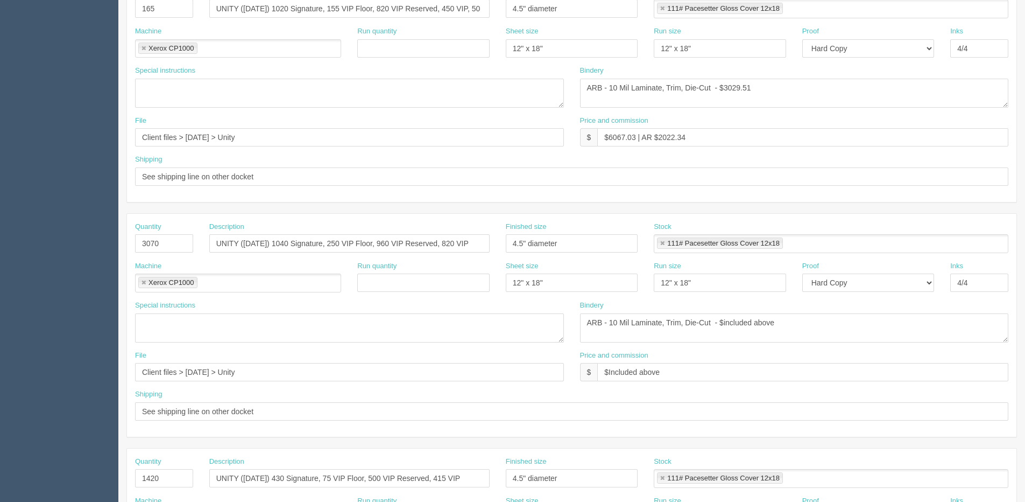
scroll to position [99, 0]
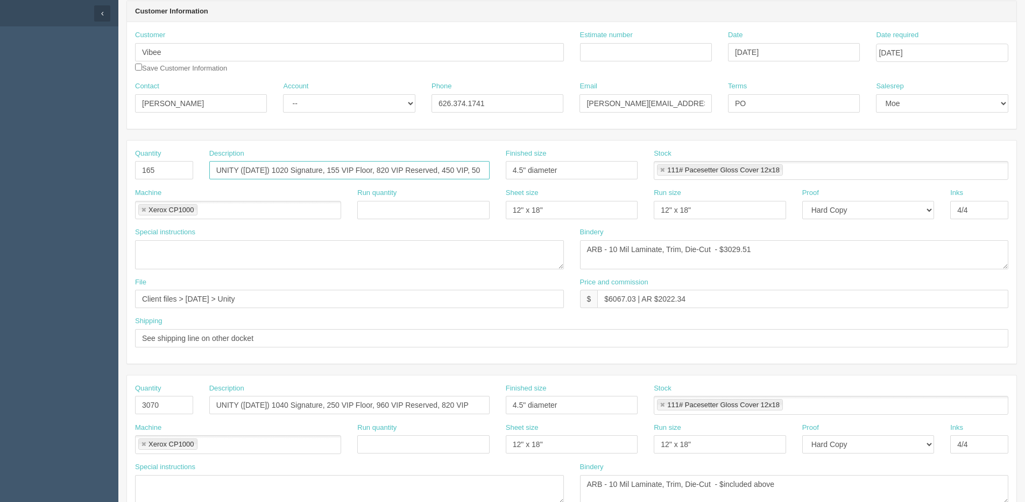
click at [246, 171] on input "UNITY (August 29) 1020 Signature, 155 VIP Floor, 820 VIP Reserved, 450 VIP, 50 …" at bounding box center [349, 170] width 280 height 18
type input "UNITY [DATE] - 5 Signature, 55 VIP Reserved, 105 VIP"
drag, startPoint x: 433, startPoint y: 165, endPoint x: -56, endPoint y: 217, distance: 491.5
click at [0, 217] on html "PrintPing Dan Edit account ( dan@allrush.ca ) Logout Dockets Estimates Customers" at bounding box center [512, 389] width 1025 height 977
drag, startPoint x: 485, startPoint y: 405, endPoint x: -237, endPoint y: 436, distance: 722.9
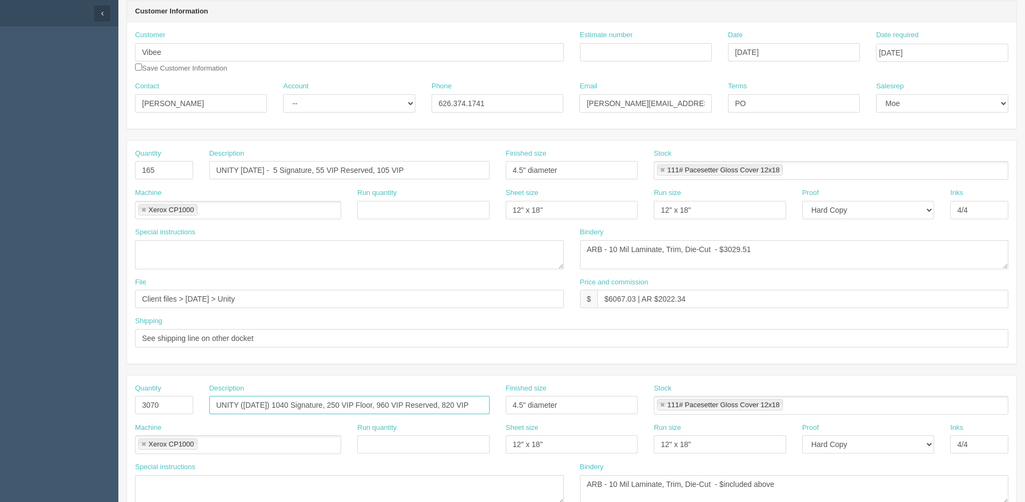
click at [0, 436] on html "PrintPing Dan Edit account ( dan@allrush.ca ) Logout Dockets Estimates Customers" at bounding box center [512, 389] width 1025 height 977
paste input "Sept 26 - 5 Signature, 55 VIP Reserved, 105"
click at [265, 400] on input "UNITY [DATE] - 5 Signature, 55 VIP Reserved, 105 VIP" at bounding box center [349, 405] width 280 height 18
click at [274, 405] on input "UNITY Sept 27 - 5 Signature, 55 VIP Reserved, 105 VIP" at bounding box center [349, 405] width 280 height 18
type input "UNITY [DATE] - 25 Signature, 5 VIP Floor, 80 VIP Reserved, 70 VIP"
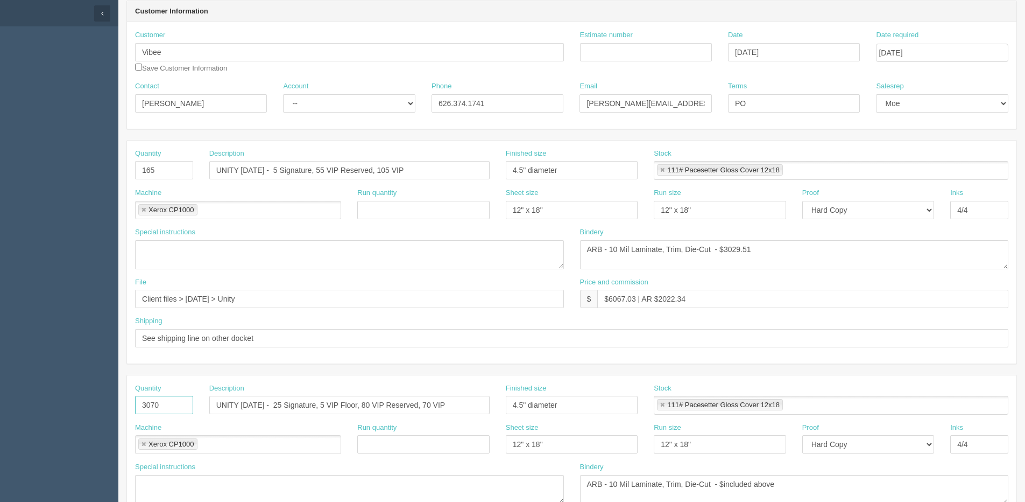
drag, startPoint x: 151, startPoint y: 406, endPoint x: 6, endPoint y: 413, distance: 144.9
click at [10, 413] on section "Dockets Estimates Customers" at bounding box center [512, 403] width 1025 height 950
type input "180"
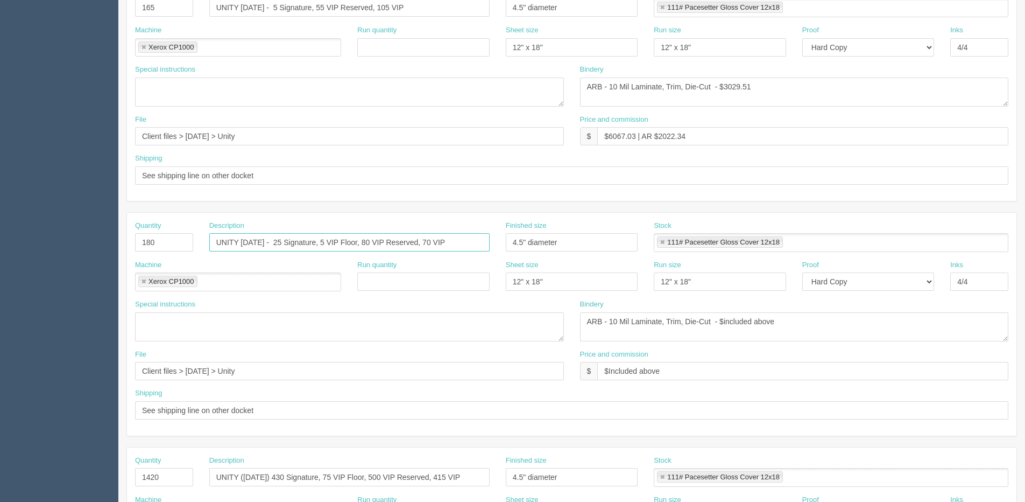
scroll to position [368, 0]
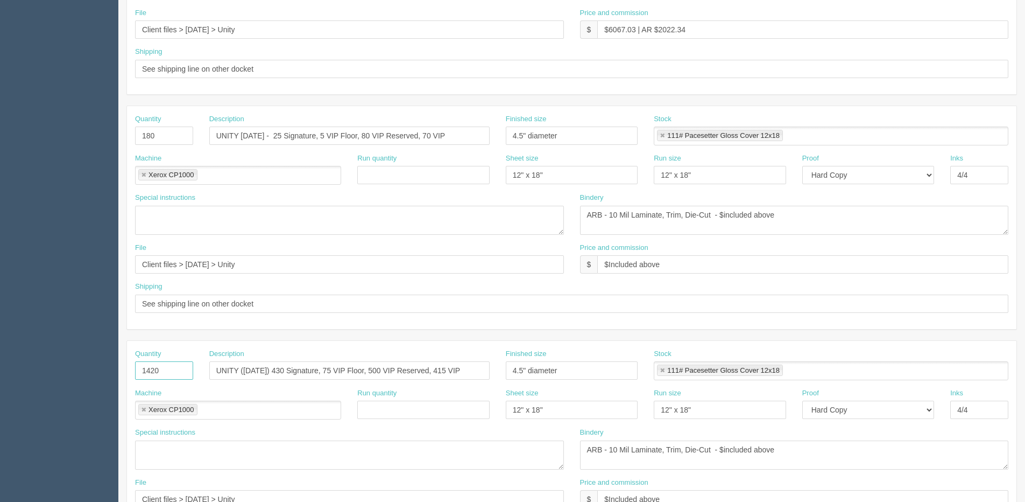
drag, startPoint x: 152, startPoint y: 374, endPoint x: -15, endPoint y: 395, distance: 167.6
click at [0, 395] on html "PrintPing Dan Edit account ( dan@allrush.ca ) Logout Dockets Estimates Customers" at bounding box center [512, 120] width 1025 height 977
type input "215"
click at [362, 262] on input "Client files > August 2025 > Unity" at bounding box center [349, 264] width 429 height 18
click at [242, 370] on input "UNITY (August 31) 430 Signature, 75 VIP Floor, 500 VIP Reserved, 415 VIP" at bounding box center [349, 370] width 280 height 18
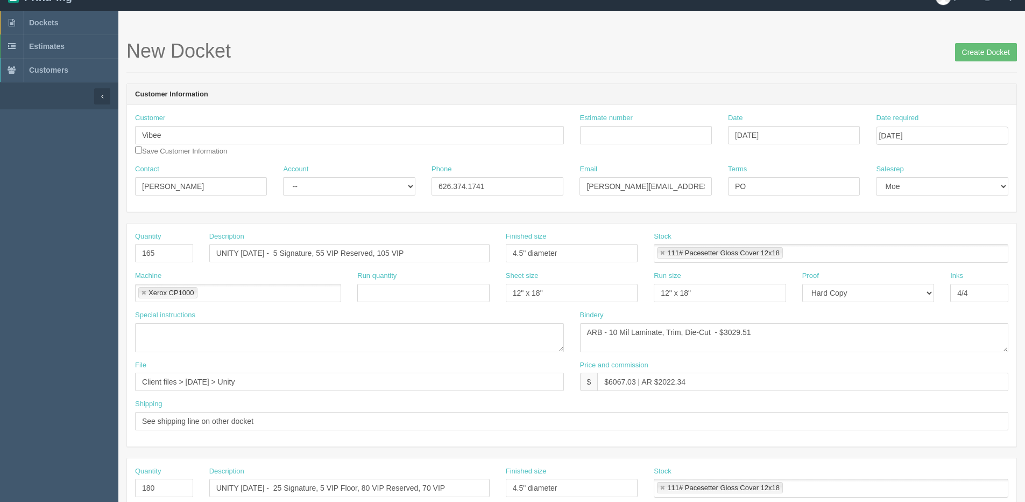
scroll to position [0, 0]
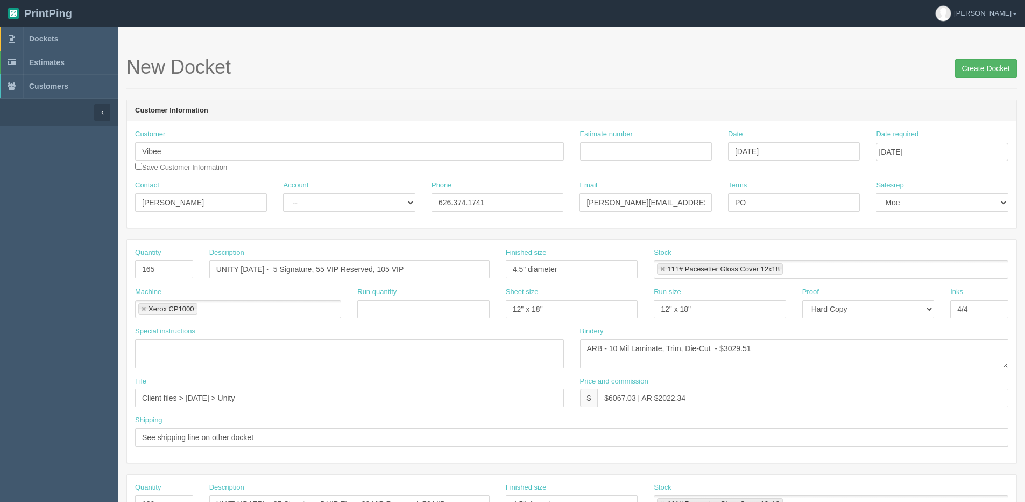
type input "UNITY [DATE] - [DATE] Signature, 10 VIP Floor, 50 VIP Reserved, 135 VIP"
click at [983, 62] on input "Create Docket" at bounding box center [986, 68] width 62 height 18
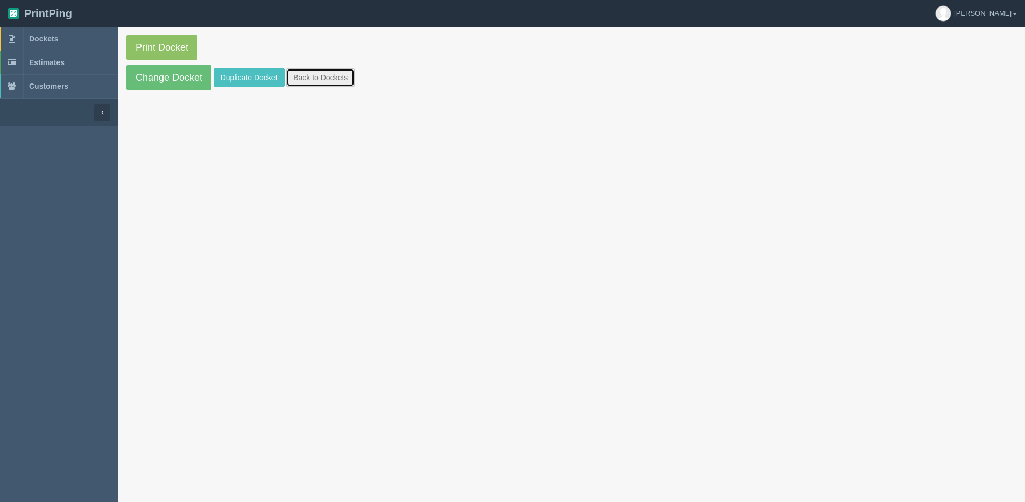
click at [335, 82] on link "Back to Dockets" at bounding box center [320, 77] width 68 height 18
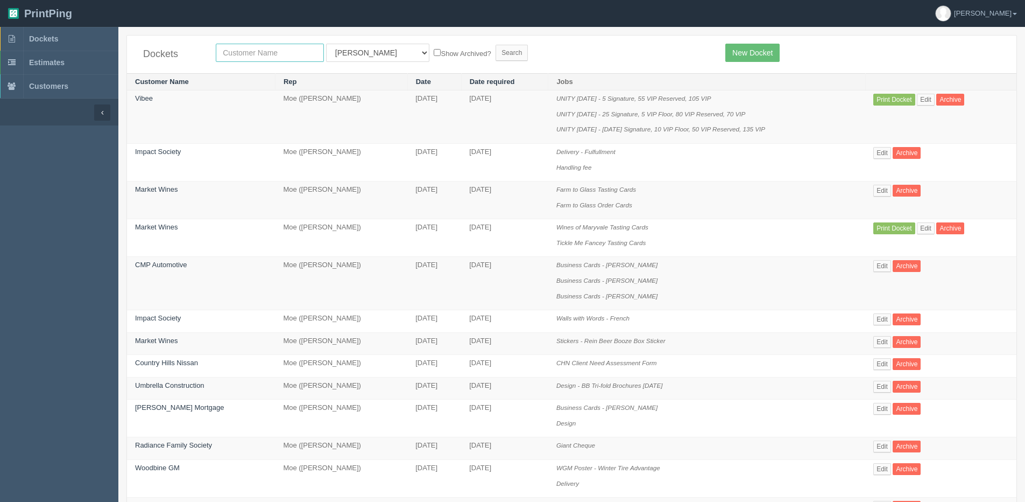
click at [253, 59] on input "text" at bounding box center [270, 53] width 108 height 18
type input "vibee"
click at [496, 45] on input "Search" at bounding box center [512, 53] width 32 height 16
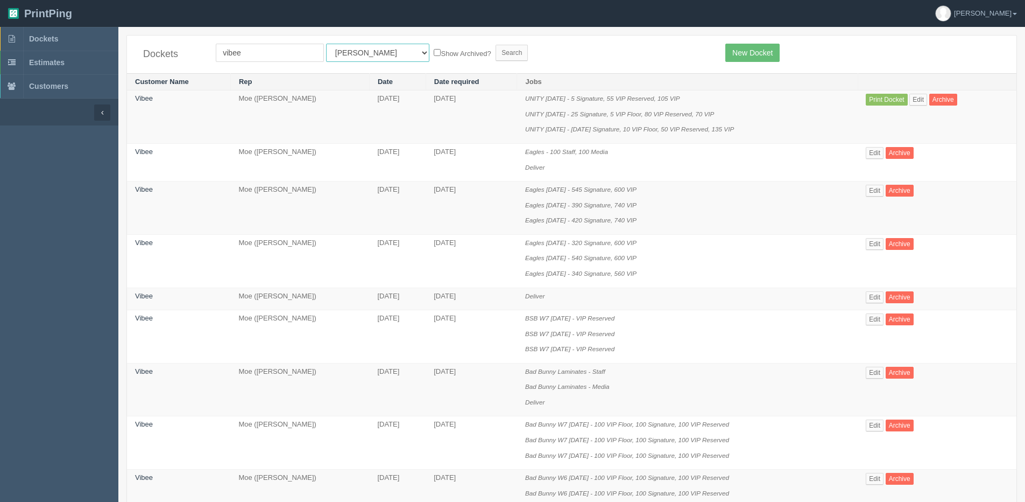
click at [336, 55] on select "All Users [PERSON_NAME] Test 1 [PERSON_NAME] [PERSON_NAME] [PERSON_NAME] France…" at bounding box center [377, 53] width 103 height 18
select select "1"
click at [326, 44] on select "All Users [PERSON_NAME] Test 1 [PERSON_NAME] [PERSON_NAME] [PERSON_NAME] France…" at bounding box center [377, 53] width 103 height 18
click at [434, 54] on label "Show Archived?" at bounding box center [462, 53] width 57 height 12
click at [434, 54] on input "Show Archived?" at bounding box center [437, 52] width 7 height 7
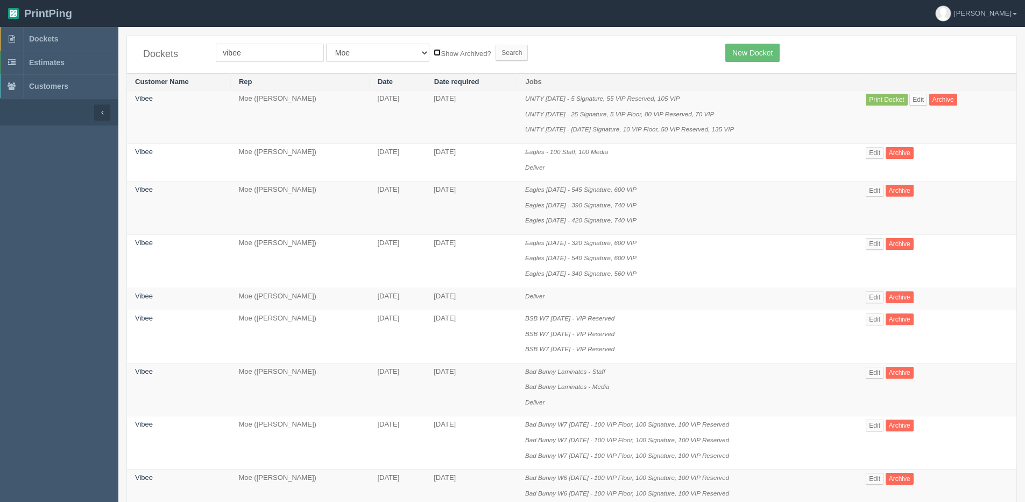
checkbox input "true"
click at [496, 52] on input "Search" at bounding box center [512, 53] width 32 height 16
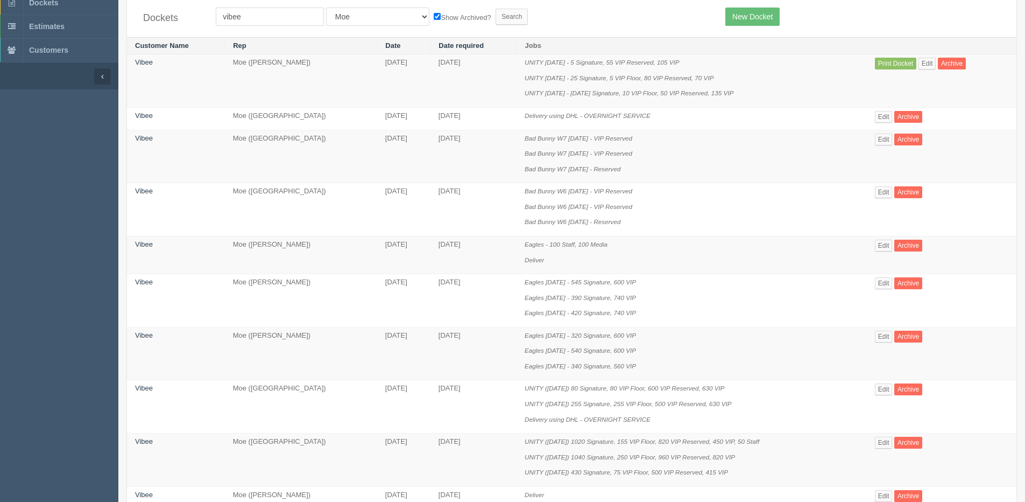
scroll to position [54, 0]
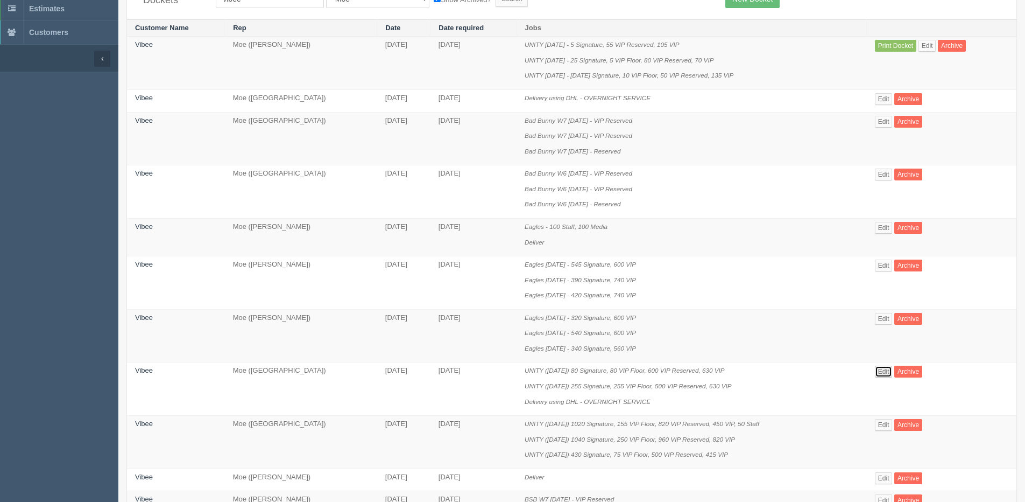
click at [891, 371] on link "Edit" at bounding box center [884, 371] width 18 height 12
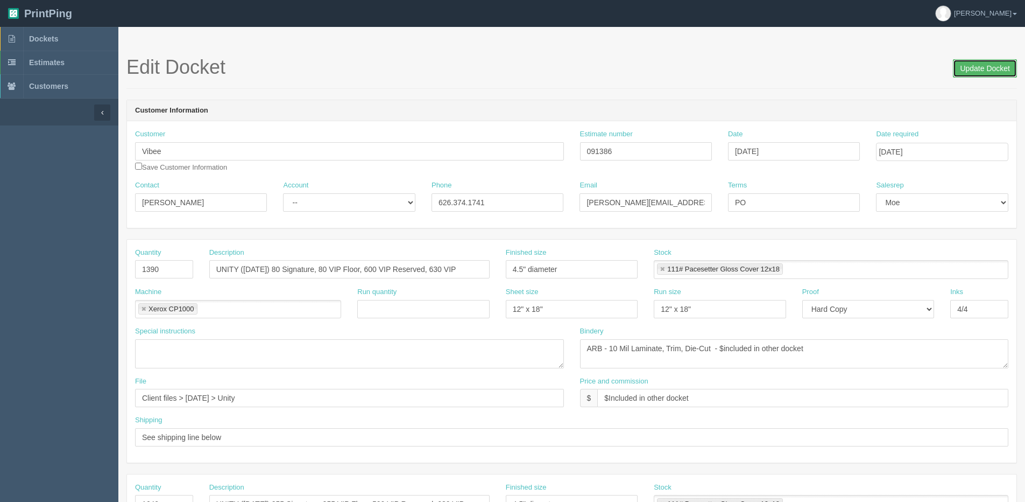
click at [939, 71] on h1 "Edit Docket Update Docket" at bounding box center [571, 68] width 891 height 22
click at [978, 73] on input "Update Docket" at bounding box center [985, 68] width 64 height 18
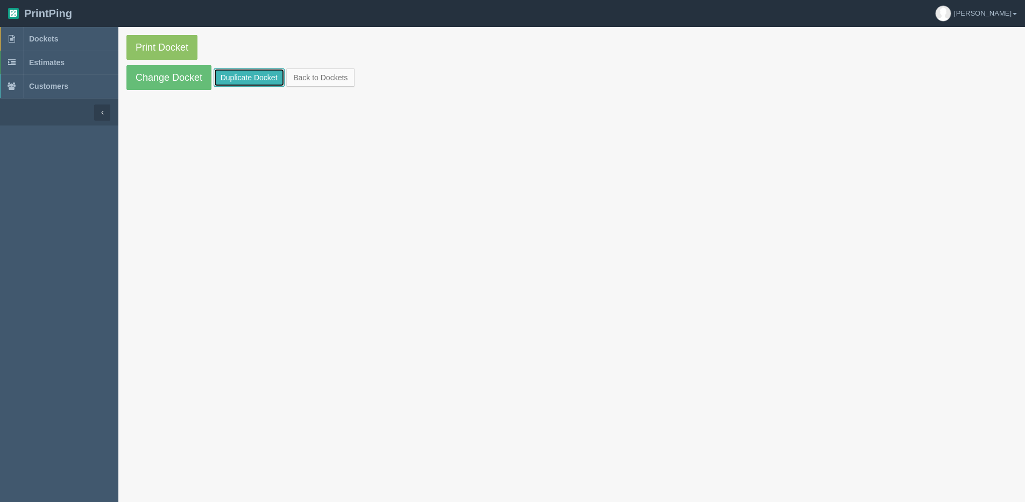
click at [254, 75] on link "Duplicate Docket" at bounding box center [249, 77] width 71 height 18
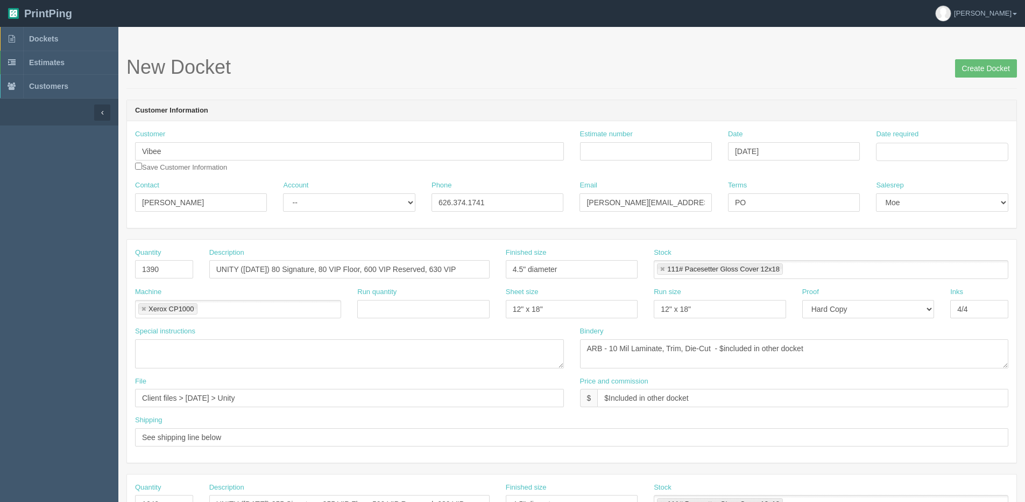
click at [906, 161] on div "Date required" at bounding box center [942, 149] width 148 height 40
click at [906, 156] on input "Date required" at bounding box center [942, 152] width 132 height 18
click at [901, 305] on th "[DATE]" at bounding box center [929, 301] width 100 height 16
click at [901, 253] on td "22" at bounding box center [901, 255] width 16 height 16
type input "[DATE]"
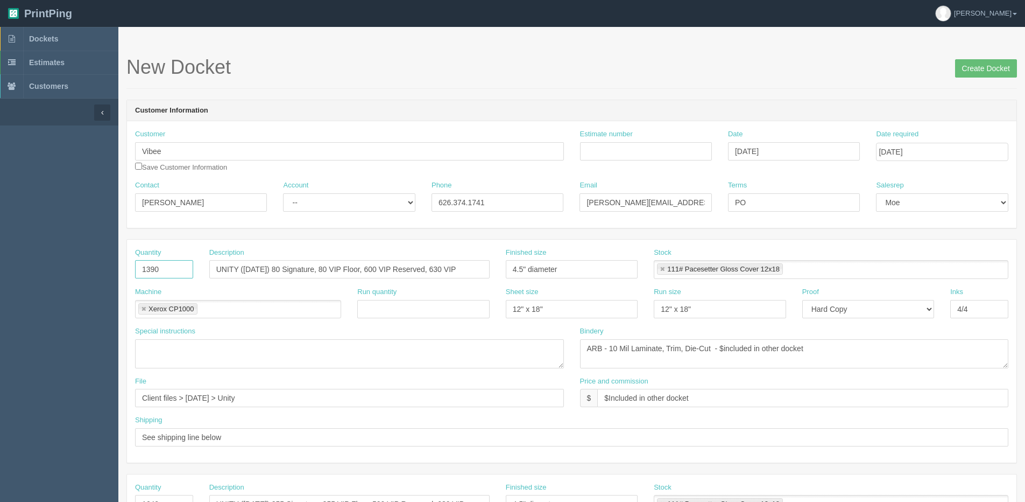
drag, startPoint x: 161, startPoint y: 272, endPoint x: 8, endPoint y: 272, distance: 153.4
click at [28, 272] on section "Dockets Estimates Customers" at bounding box center [512, 502] width 1025 height 950
type input "640"
click at [240, 270] on input "UNITY ([DATE]) 80 Signature, 80 VIP Floor, 600 VIP Reserved, 630 VIP" at bounding box center [349, 269] width 280 height 18
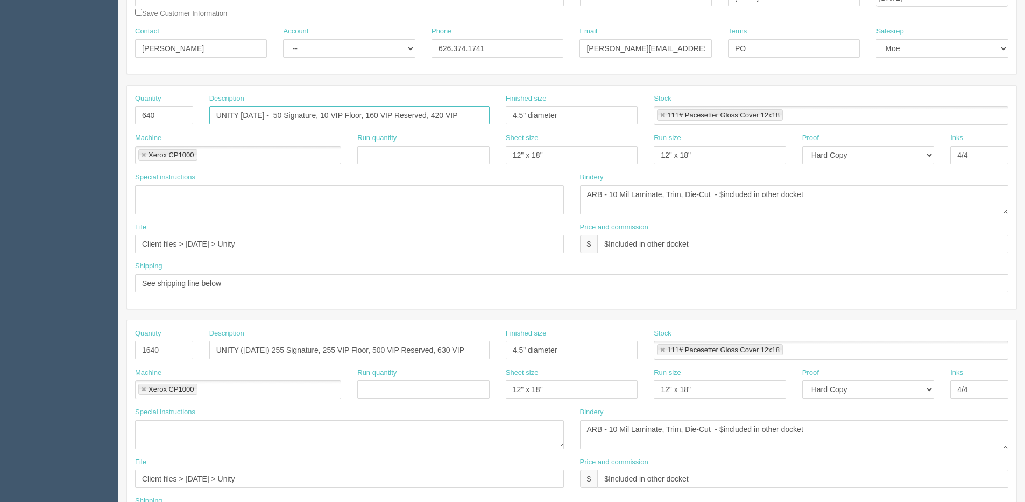
scroll to position [215, 0]
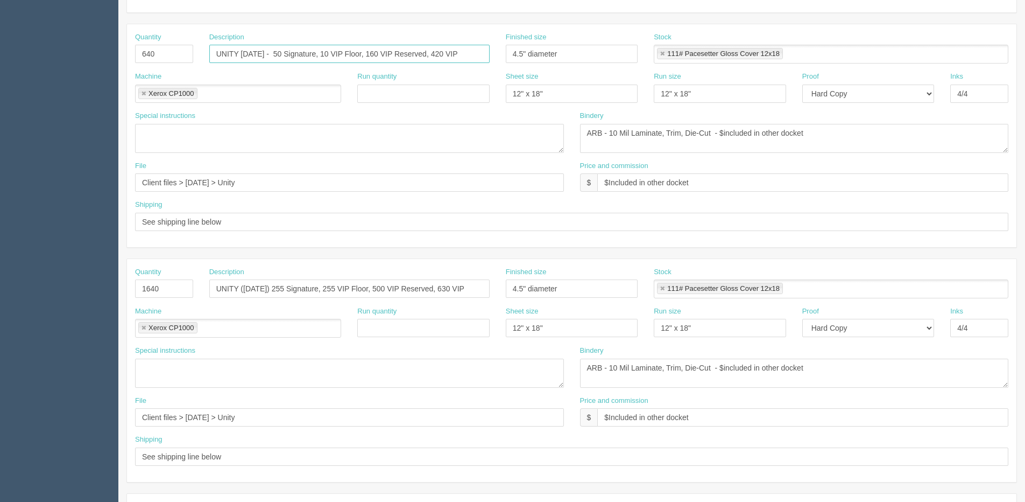
type input "UNITY Oct 18 - 50 Signature, 10 VIP Floor, 160 VIP Reserved, 420 VIP"
drag, startPoint x: 180, startPoint y: 285, endPoint x: 53, endPoint y: 298, distance: 127.1
click at [53, 298] on section "Dockets Estimates Customers" at bounding box center [512, 287] width 1025 height 950
drag, startPoint x: 487, startPoint y: 288, endPoint x: 397, endPoint y: 289, distance: 89.3
click at [101, 289] on section "Dockets Estimates Customers" at bounding box center [512, 287] width 1025 height 950
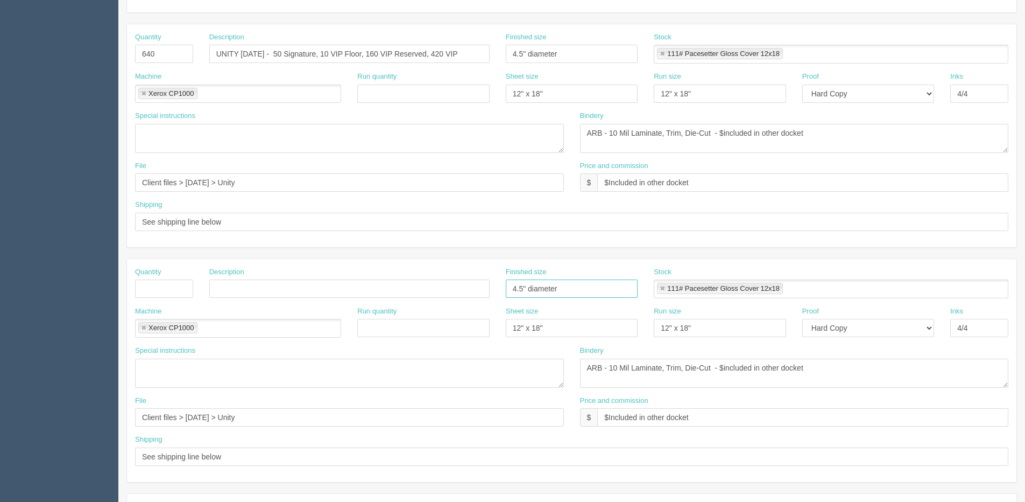
drag, startPoint x: 601, startPoint y: 281, endPoint x: 683, endPoint y: 298, distance: 83.5
click at [457, 298] on div "Quantity Description Finished size 4.5" diameter Stock 111# Pacesetter Gloss Co…" at bounding box center [572, 286] width 890 height 39
click at [659, 286] on link at bounding box center [662, 288] width 6 height 7
drag, startPoint x: 702, startPoint y: 327, endPoint x: 625, endPoint y: 330, distance: 77.0
click at [625, 330] on div "Machine Xerox CP1000 Xerox CP1000 Run quantity Sheet size 12" x 18" Run size 12…" at bounding box center [572, 325] width 890 height 39
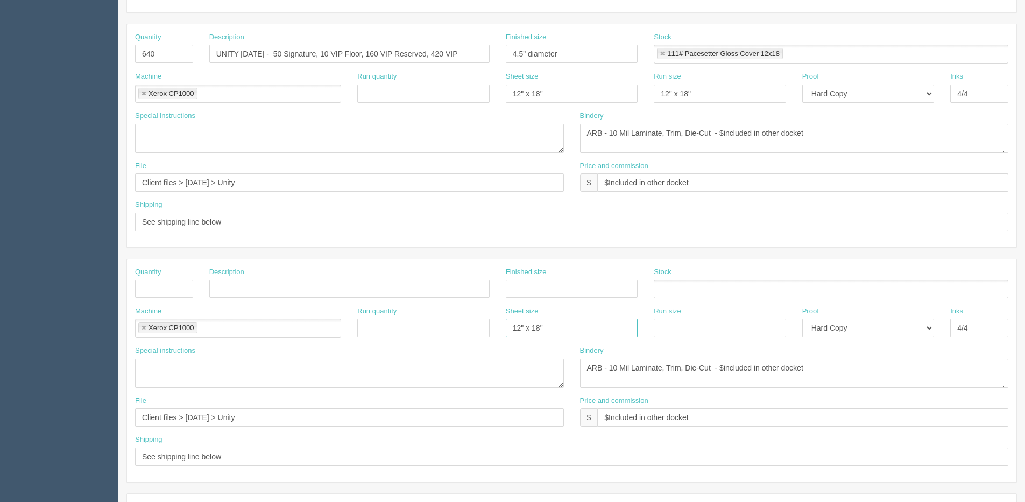
drag, startPoint x: 590, startPoint y: 329, endPoint x: 447, endPoint y: 328, distance: 143.7
click at [448, 328] on div "Machine Xerox CP1000 Xerox CP1000 Run quantity Sheet size 12" x 18" Run size Pr…" at bounding box center [572, 325] width 890 height 39
click at [145, 326] on link at bounding box center [143, 328] width 6 height 7
drag, startPoint x: 234, startPoint y: 421, endPoint x: 158, endPoint y: 421, distance: 75.3
click at [103, 421] on section "Dockets Estimates Customers" at bounding box center [512, 287] width 1025 height 950
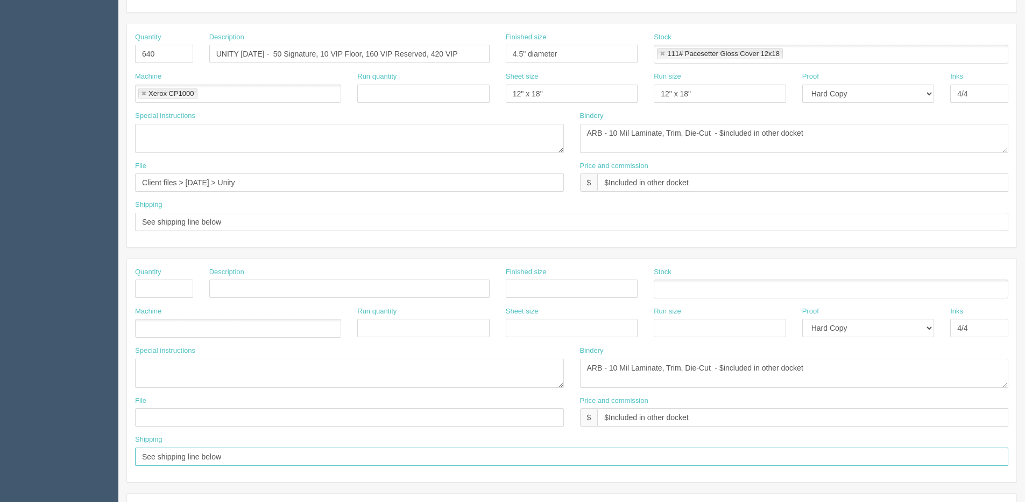
drag, startPoint x: 254, startPoint y: 454, endPoint x: 419, endPoint y: 457, distance: 165.3
click at [73, 456] on section "Dockets Estimates Customers" at bounding box center [512, 287] width 1025 height 950
drag, startPoint x: 684, startPoint y: 413, endPoint x: 519, endPoint y: 413, distance: 165.2
click at [519, 413] on div "File Price and commission $ $Included in other docket" at bounding box center [572, 415] width 890 height 39
click at [692, 419] on input "$Included in other docket" at bounding box center [802, 417] width 411 height 18
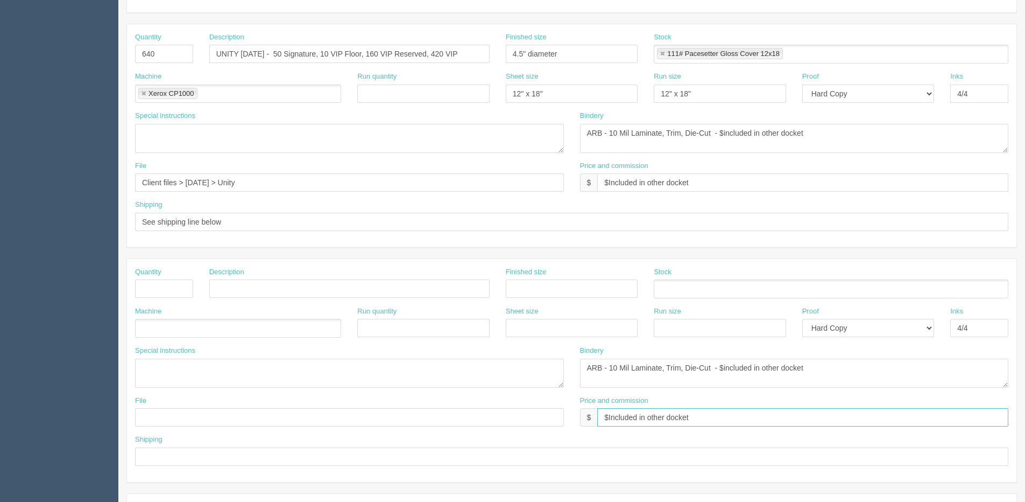
drag, startPoint x: 692, startPoint y: 419, endPoint x: 580, endPoint y: 431, distance: 112.0
click at [580, 431] on div "Price and commission $ $Included in other docket" at bounding box center [794, 415] width 445 height 39
drag, startPoint x: 808, startPoint y: 369, endPoint x: 693, endPoint y: 349, distance: 116.8
click at [502, 361] on div "Special instructions Bindery ARB - 10 Mil Laminate, Trim, Die-Cut - $included i…" at bounding box center [572, 371] width 890 height 50
click at [754, 327] on input "text" at bounding box center [720, 328] width 132 height 18
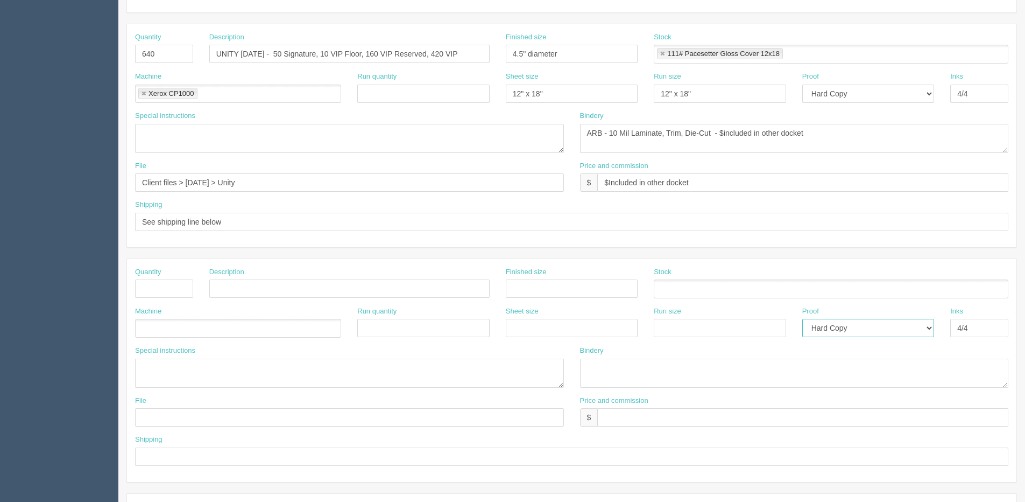
click at [858, 326] on select "-- Email Hard Copy" at bounding box center [868, 328] width 132 height 18
select select
click at [802, 319] on select "-- Email Hard Copy" at bounding box center [868, 328] width 132 height 18
drag, startPoint x: 975, startPoint y: 324, endPoint x: 837, endPoint y: 337, distance: 137.8
click at [837, 337] on div "Machine Run quantity Sheet size Run size Proof -- Email Hard Copy Inks 4/4" at bounding box center [572, 325] width 890 height 39
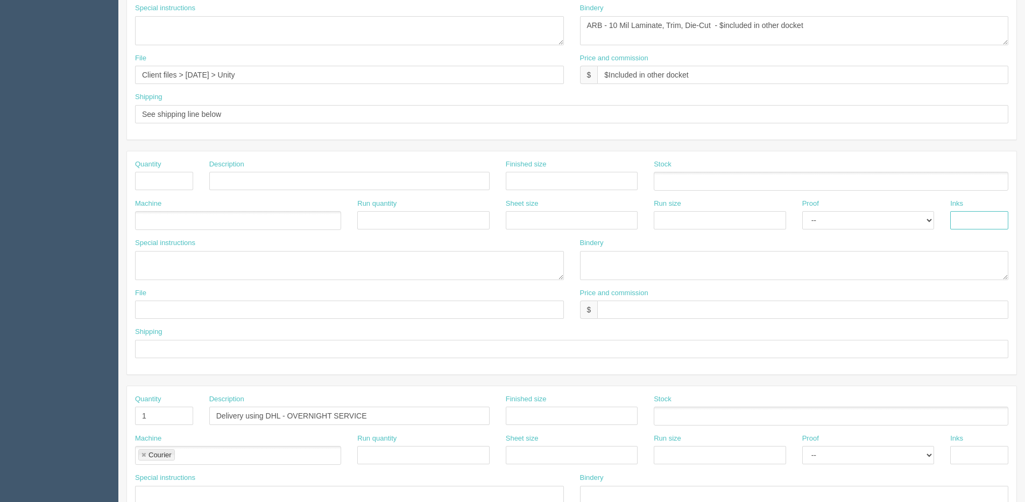
scroll to position [476, 0]
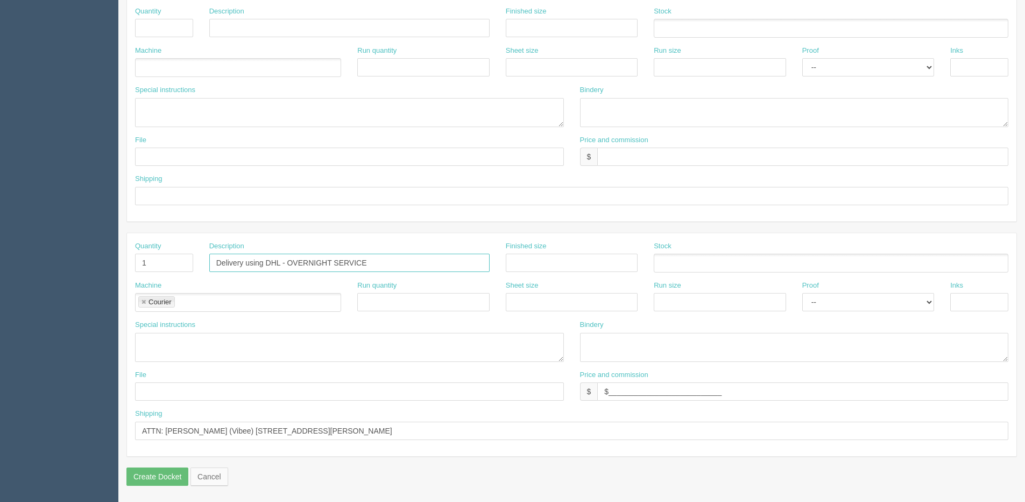
click at [247, 262] on input "Delivery using DHL - OVERNIGHT SERVICE" at bounding box center [349, 262] width 280 height 18
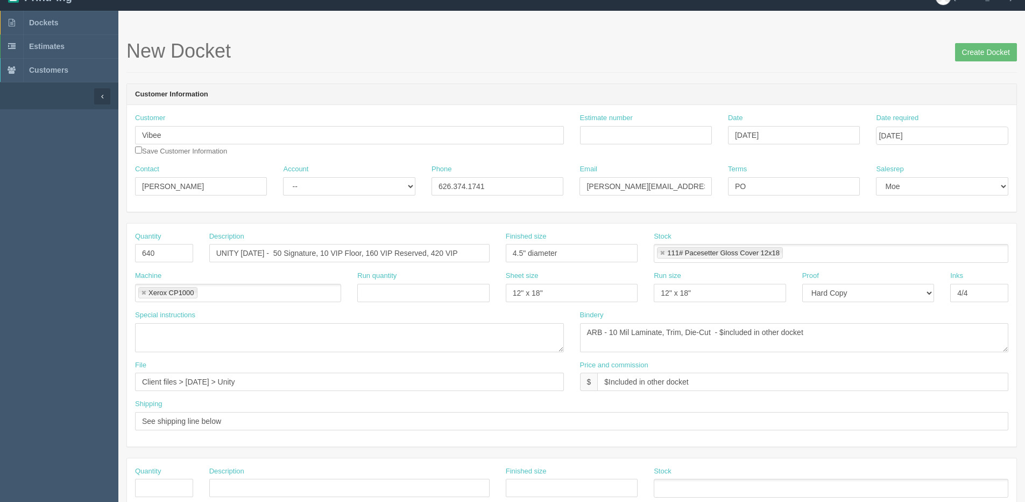
scroll to position [0, 0]
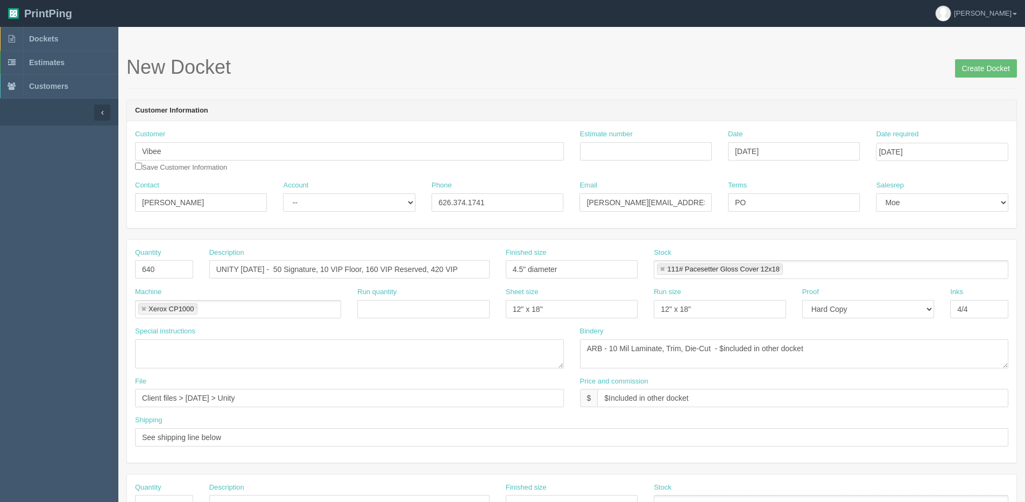
click at [982, 58] on span "Create Docket" at bounding box center [986, 68] width 62 height 22
click at [982, 62] on input "Create Docket" at bounding box center [986, 68] width 62 height 18
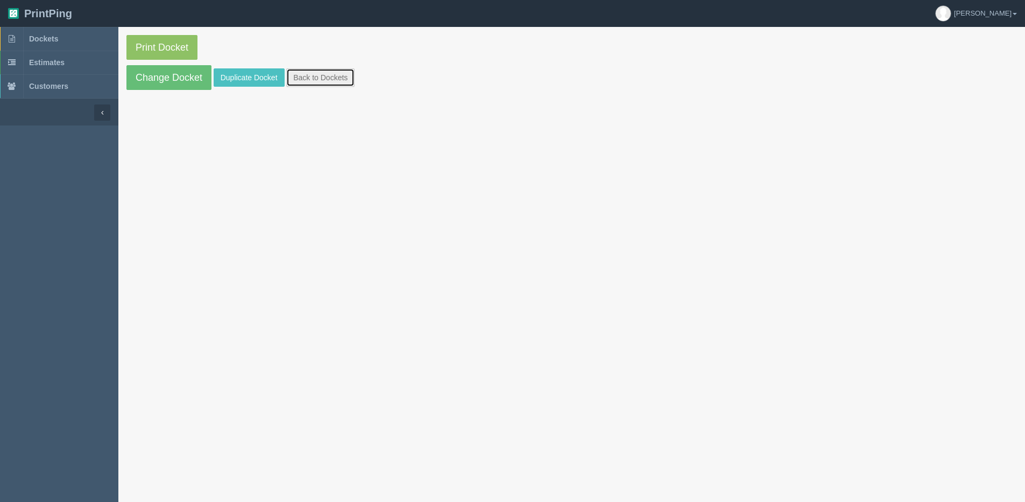
click at [354, 77] on link "Back to Dockets" at bounding box center [320, 77] width 68 height 18
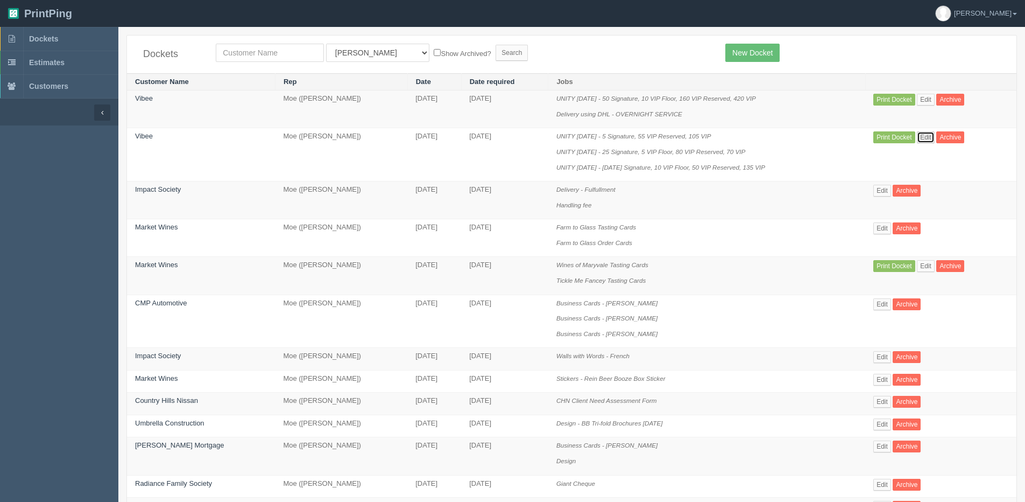
drag, startPoint x: 918, startPoint y: 135, endPoint x: 857, endPoint y: 154, distance: 63.3
click at [918, 135] on link "Edit" at bounding box center [926, 137] width 18 height 12
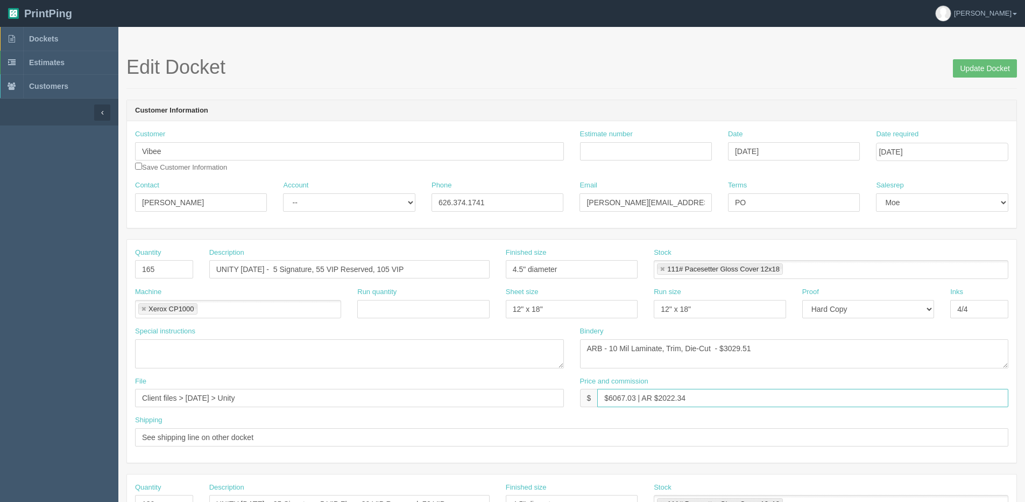
drag, startPoint x: 609, startPoint y: 400, endPoint x: 637, endPoint y: 399, distance: 28.0
click at [637, 399] on input "$6067.03 | AR $2022.34" at bounding box center [802, 398] width 411 height 18
type input "$907.21 | AR $2022.34"
click at [982, 70] on input "Update Docket" at bounding box center [985, 68] width 64 height 18
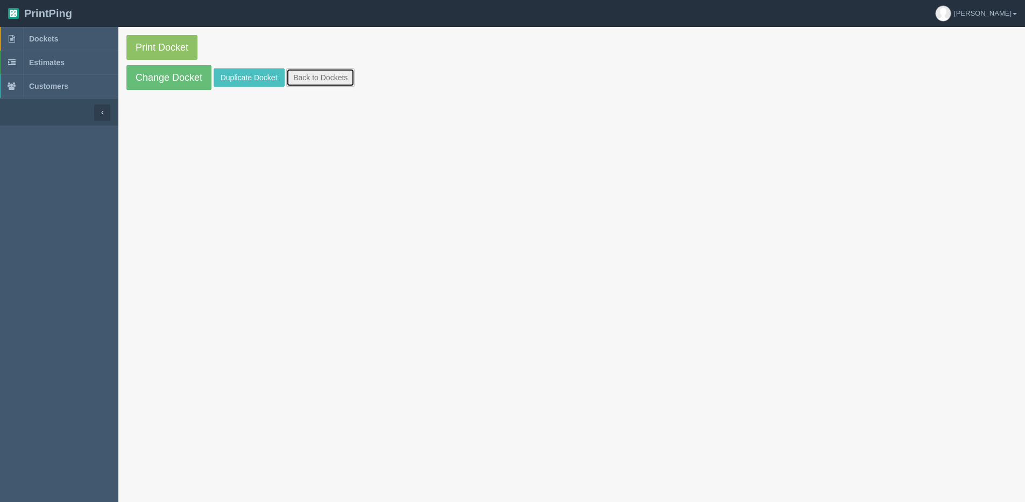
click at [310, 82] on link "Back to Dockets" at bounding box center [320, 77] width 68 height 18
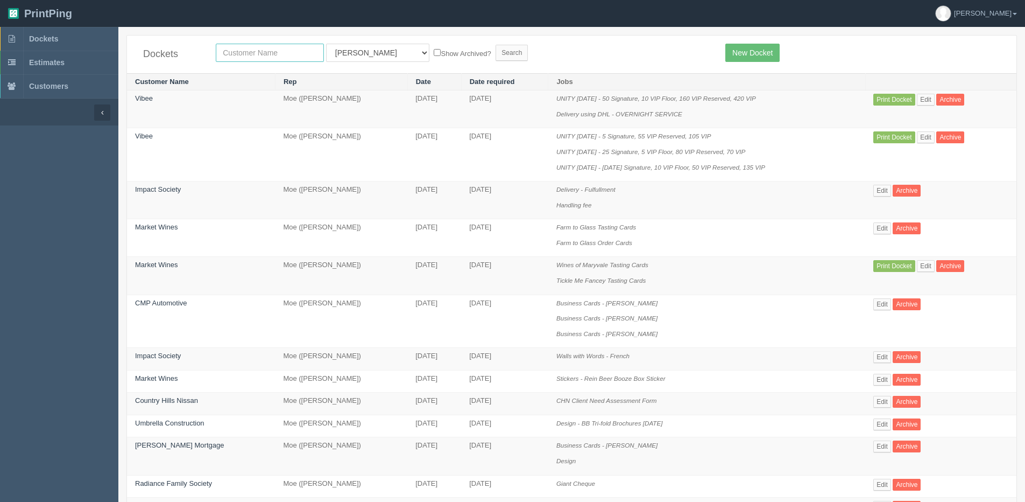
click at [259, 56] on input "text" at bounding box center [270, 53] width 108 height 18
type input "vibee"
click at [496, 45] on input "Search" at bounding box center [512, 53] width 32 height 16
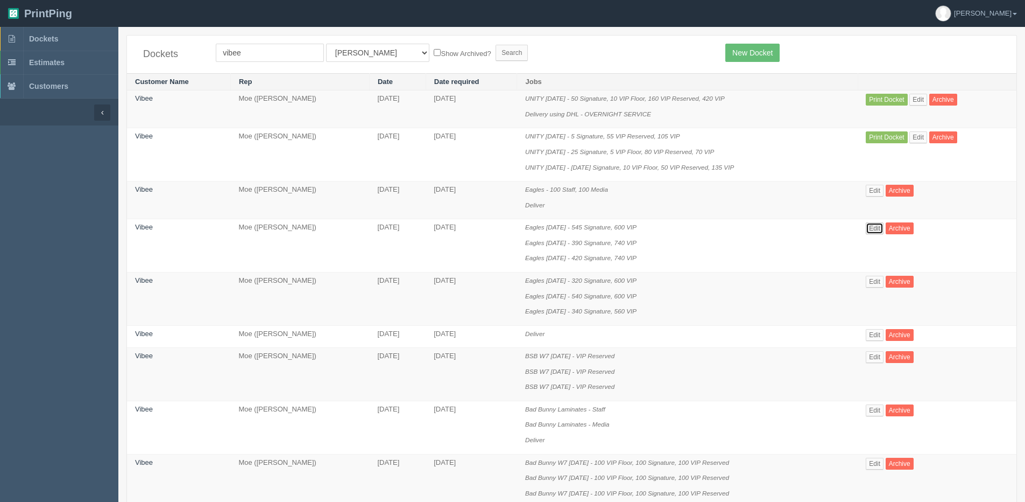
click at [878, 231] on link "Edit" at bounding box center [875, 228] width 18 height 12
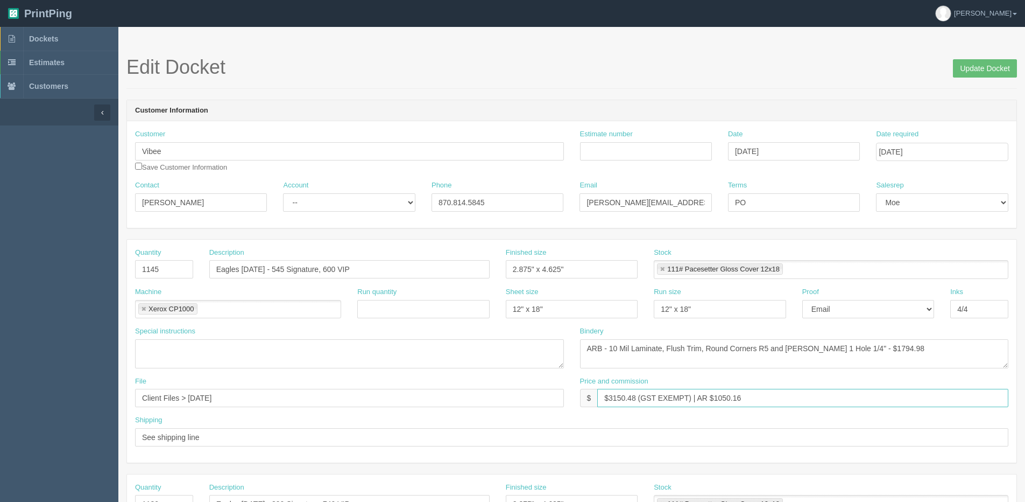
drag, startPoint x: 763, startPoint y: 394, endPoint x: 337, endPoint y: 443, distance: 429.0
click at [269, 443] on div "Quantity 1145 Description Eagles [DATE] - 545 Signature, 600 VIP Finished size …" at bounding box center [572, 350] width 890 height 223
click at [57, 39] on span "Dockets" at bounding box center [43, 38] width 29 height 9
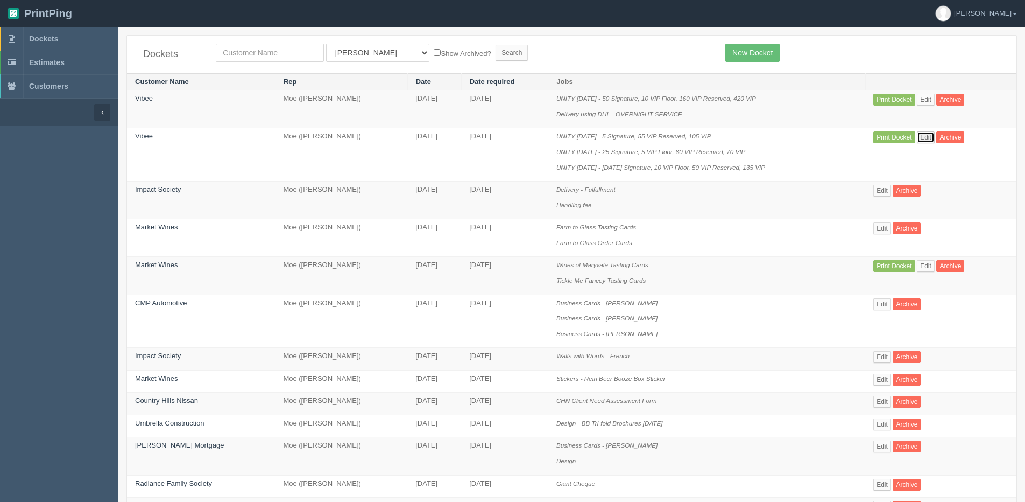
click at [917, 139] on link "Edit" at bounding box center [926, 137] width 18 height 12
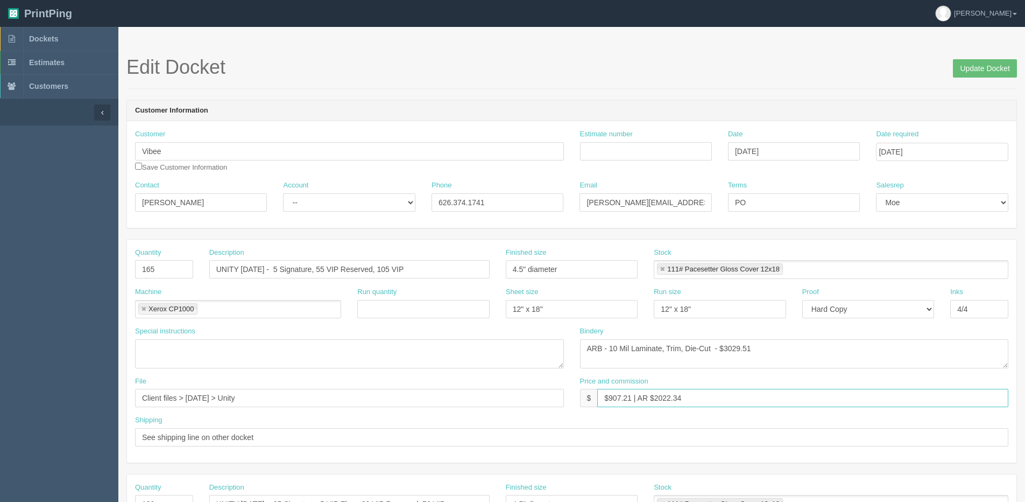
drag, startPoint x: 658, startPoint y: 405, endPoint x: 370, endPoint y: 435, distance: 290.1
click at [370, 435] on div "Quantity 165 Description UNITY [DATE] - 5 Signature, 55 VIP Reserved, 105 VIP F…" at bounding box center [572, 350] width 890 height 223
paste input "3150.48 (GST EXEMPT) | AR $1050.16"
drag, startPoint x: 608, startPoint y: 397, endPoint x: 630, endPoint y: 401, distance: 21.9
click at [636, 398] on input "$3150.48 (GST EXEMPT) | AR $1050.16" at bounding box center [802, 398] width 411 height 18
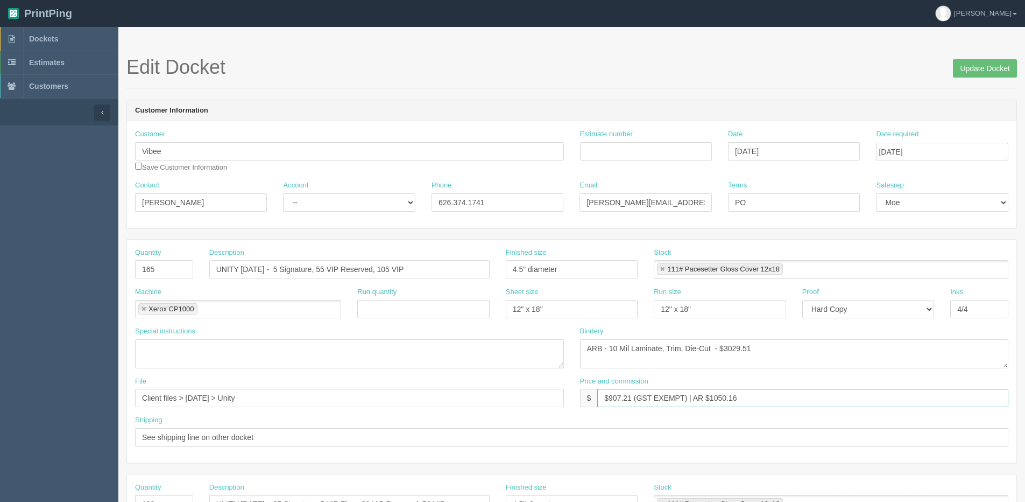
click at [707, 396] on input "$907.21 (GST EXEMPT) | AR $1050.16" at bounding box center [802, 398] width 411 height 18
drag, startPoint x: 711, startPoint y: 399, endPoint x: 921, endPoint y: 365, distance: 213.2
click at [906, 368] on div "Quantity 165 Description UNITY [DATE] - 5 Signature, 55 VIP Reserved, 105 VIP F…" at bounding box center [572, 350] width 890 height 223
type input "$907.21 (GST EXEMPT) | AR $302.41"
click at [808, 315] on select "-- Email Hard Copy" at bounding box center [868, 309] width 132 height 18
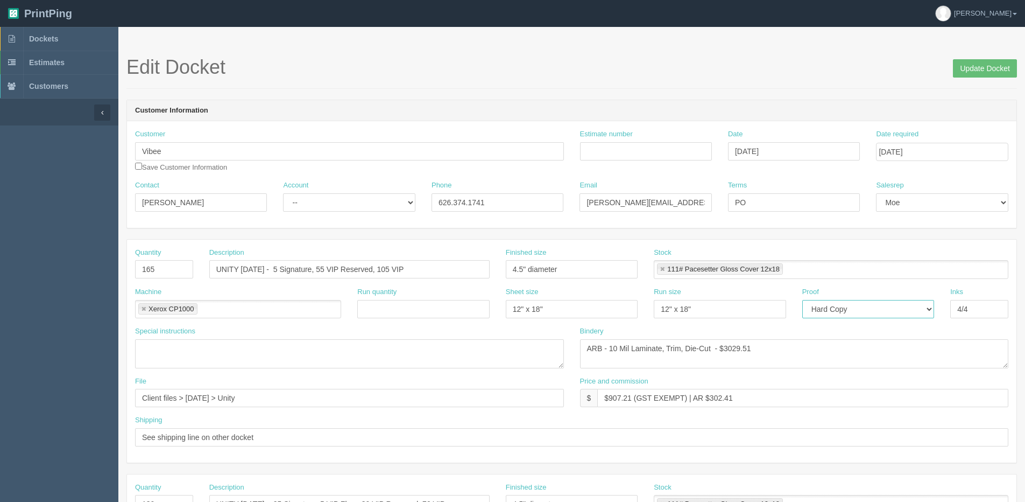
select select "Email"
click at [802, 300] on select "-- Email Hard Copy" at bounding box center [868, 309] width 132 height 18
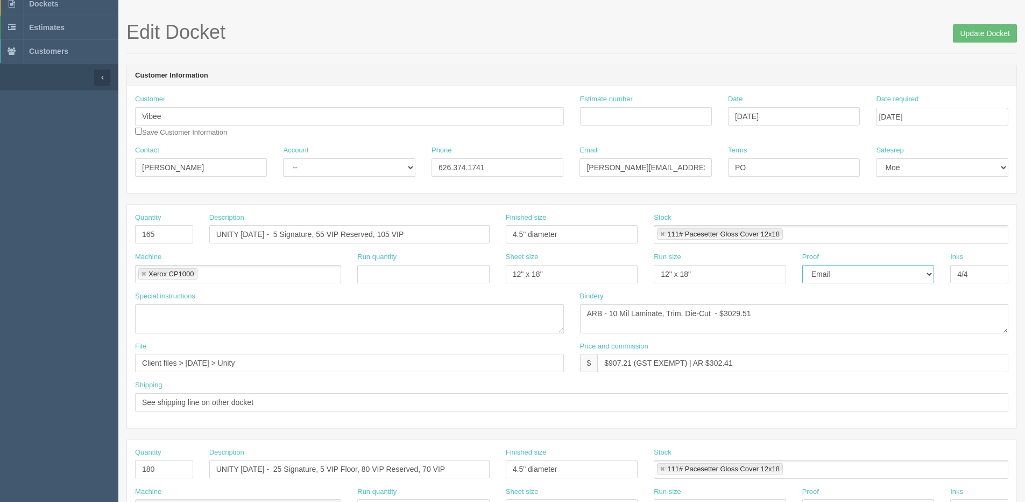
scroll to position [54, 0]
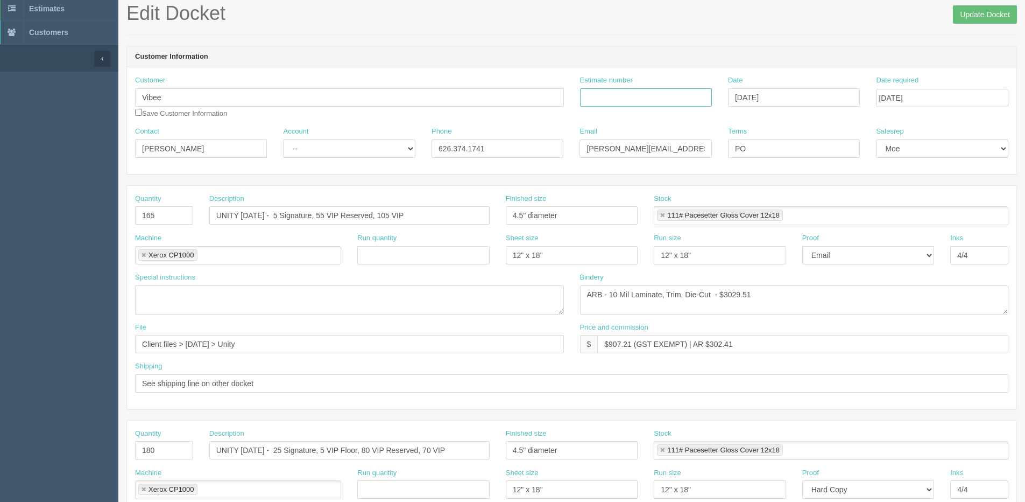
click at [603, 101] on input "Estimate number" at bounding box center [646, 97] width 132 height 18
drag, startPoint x: 625, startPoint y: 92, endPoint x: 362, endPoint y: 129, distance: 265.8
click at [362, 129] on div "Customer Vibee Save Customer Information Estimate number 091386 Date September …" at bounding box center [572, 120] width 890 height 107
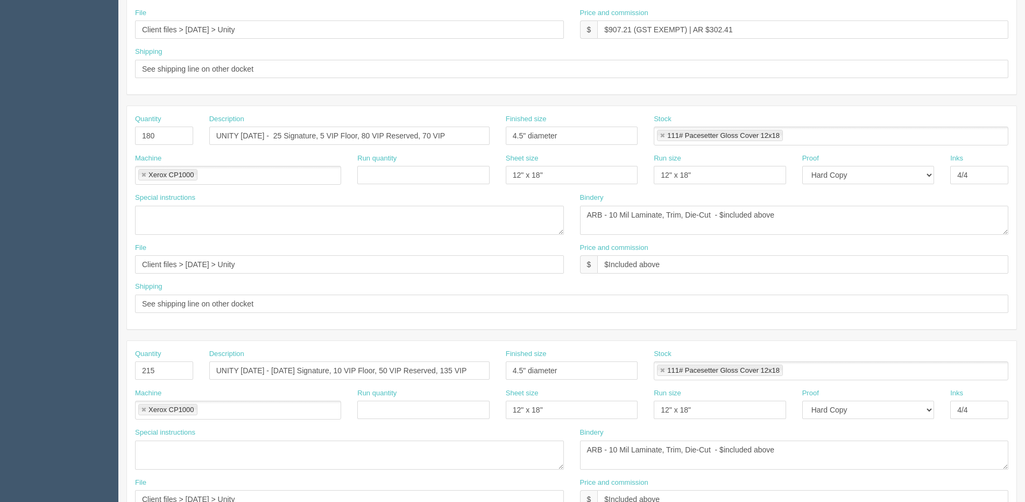
scroll to position [314, 0]
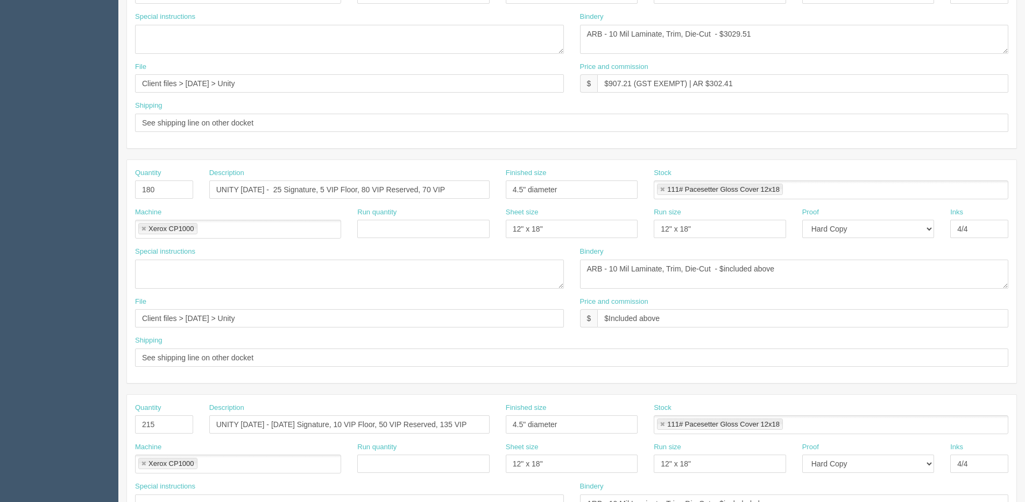
type input "091386"
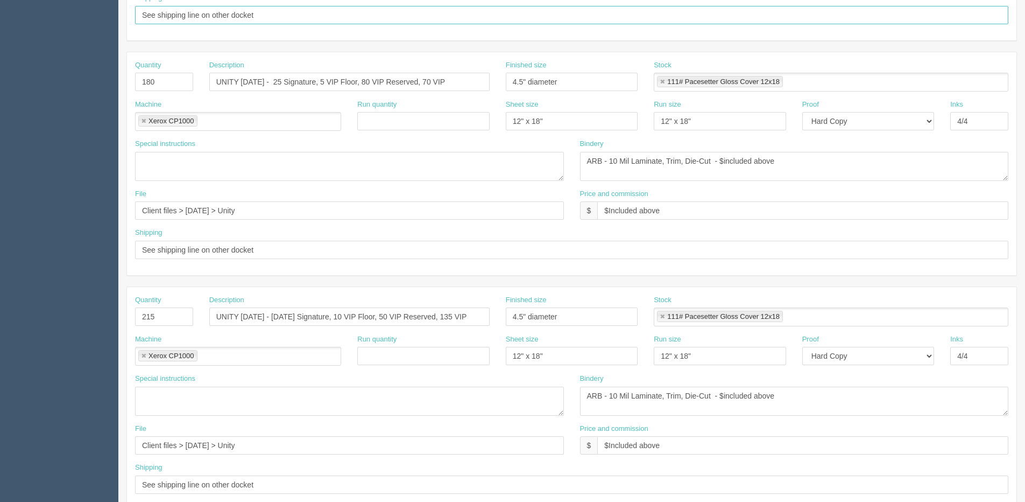
scroll to position [297, 0]
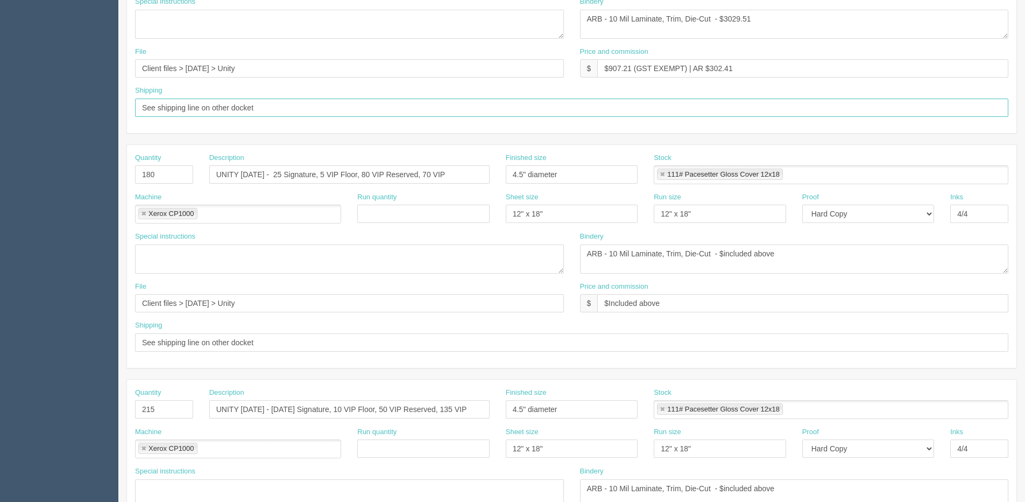
drag, startPoint x: 203, startPoint y: 14, endPoint x: 647, endPoint y: -44, distance: 447.7
click at [647, 0] on html "PrintPing Dan Edit account ( dan@allrush.ca ) Logout Dockets Estimates Customers" at bounding box center [512, 159] width 1025 height 977
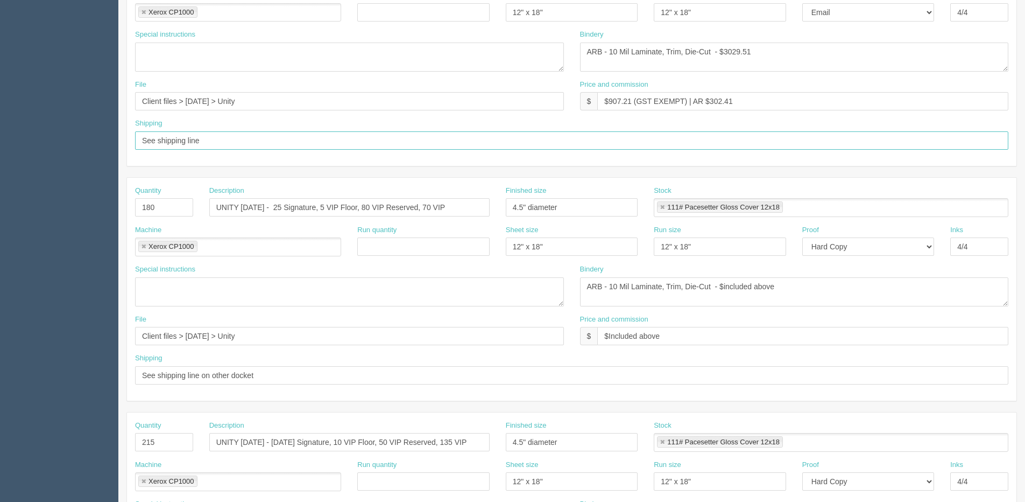
type input "See shipping line"
drag, startPoint x: 178, startPoint y: 149, endPoint x: -139, endPoint y: 163, distance: 317.3
click at [0, 163] on html "PrintPing Dan Edit account ( dan@allrush.ca ) Logout Dockets Estimates Customers" at bounding box center [512, 191] width 1025 height 977
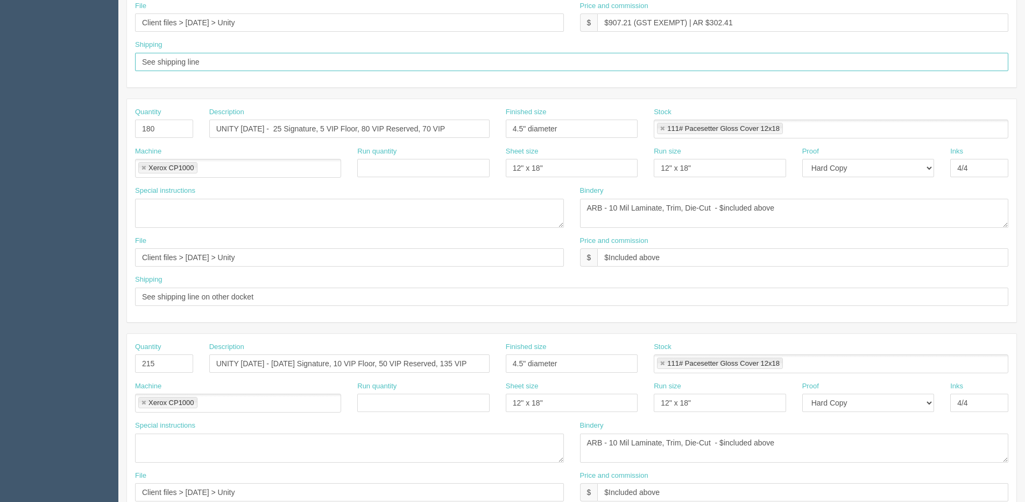
scroll to position [458, 0]
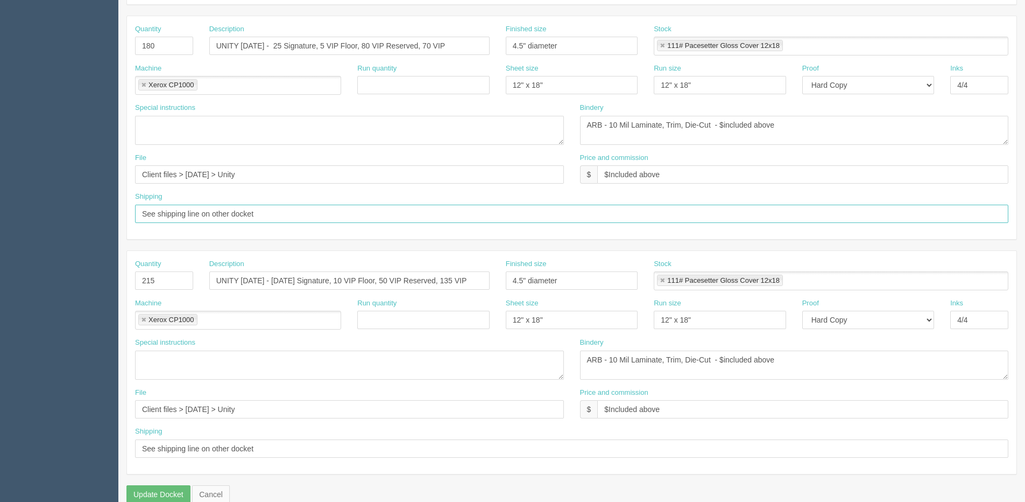
drag, startPoint x: -202, startPoint y: 233, endPoint x: -237, endPoint y: 233, distance: 35.0
click at [0, 233] on html "PrintPing Dan Edit account ( dan@allrush.ca ) Logout Dockets Estimates Customers" at bounding box center [512, 30] width 1025 height 977
paste input "text"
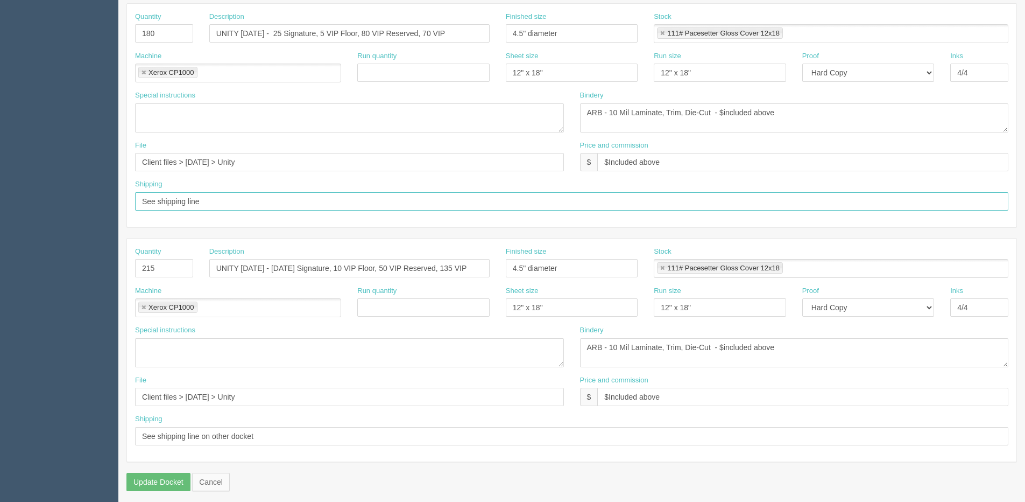
scroll to position [476, 0]
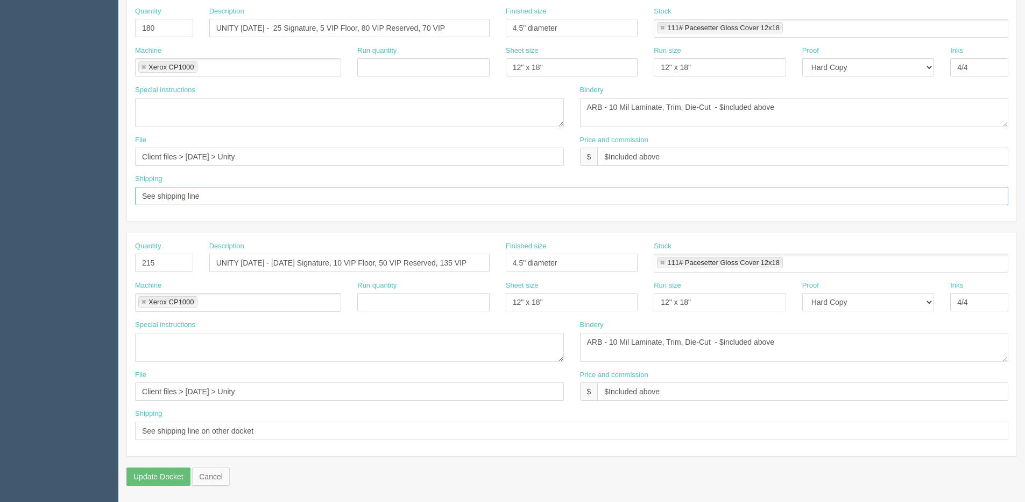
type input "See shipping line"
drag, startPoint x: -351, startPoint y: 487, endPoint x: -414, endPoint y: 494, distance: 63.4
click at [0, 494] on html "PrintPing Dan Edit account ( dan@allrush.ca ) Logout Dockets Estimates Customers" at bounding box center [512, 12] width 1025 height 977
paste input "text"
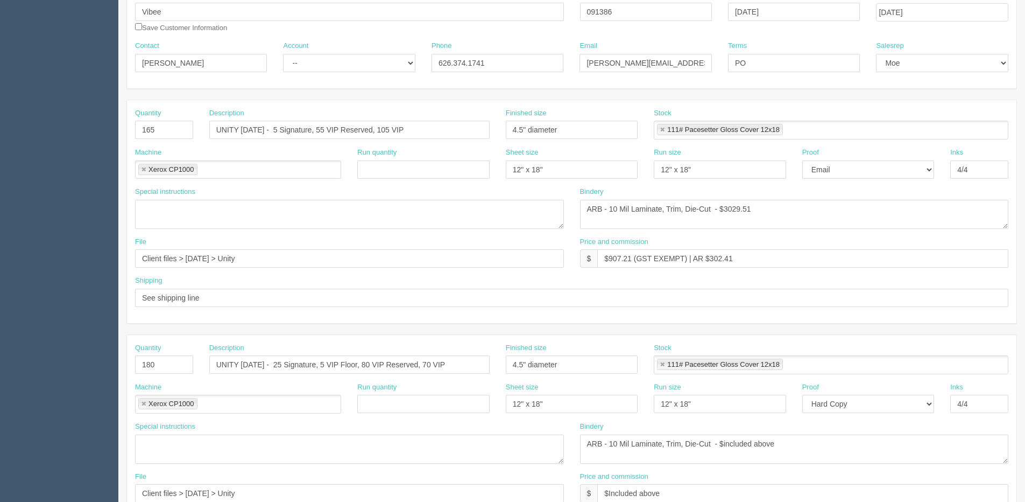
scroll to position [0, 0]
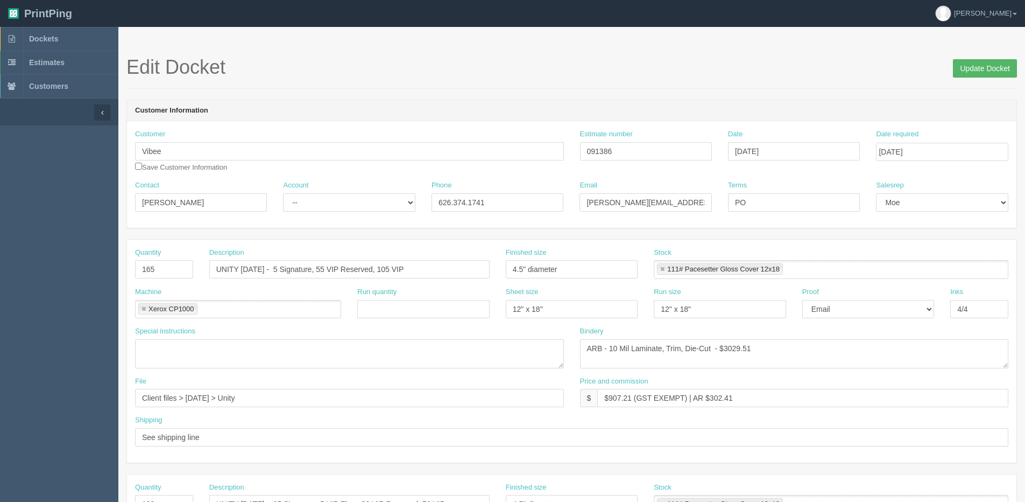
type input "See shipping line"
click at [973, 64] on input "Update Docket" at bounding box center [985, 68] width 64 height 18
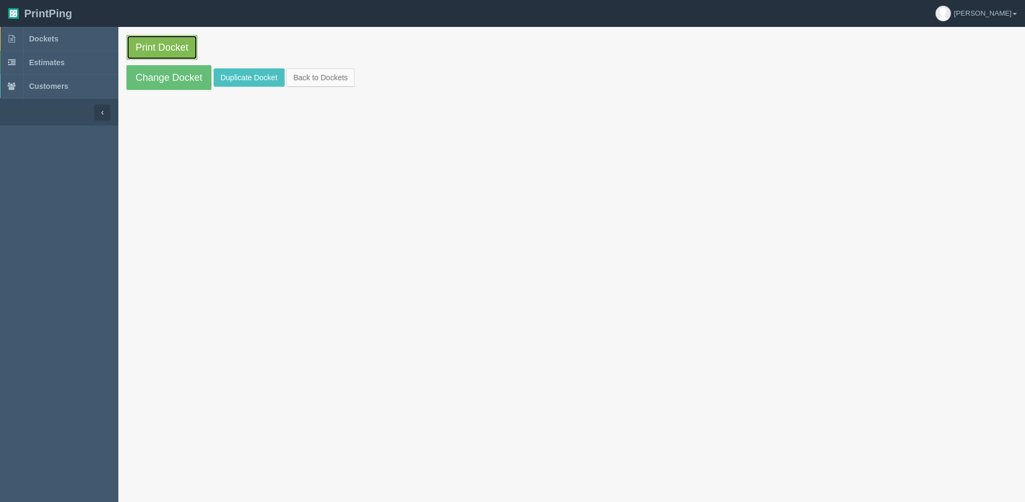
click at [143, 48] on link "Print Docket" at bounding box center [161, 47] width 71 height 25
drag, startPoint x: 163, startPoint y: 67, endPoint x: 173, endPoint y: 68, distance: 10.2
click at [163, 67] on link "Change Docket" at bounding box center [168, 77] width 85 height 25
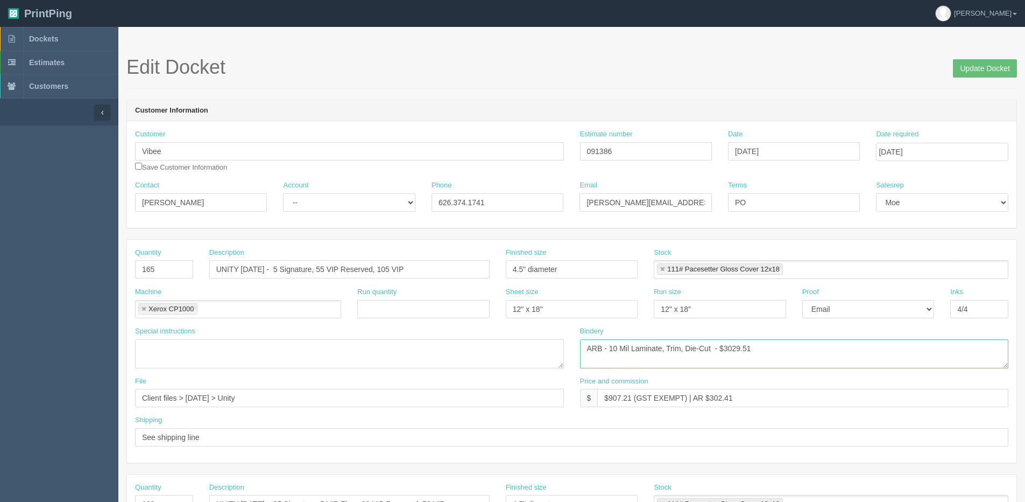
drag, startPoint x: 724, startPoint y: 350, endPoint x: 893, endPoint y: 314, distance: 172.9
click at [851, 331] on div "Bindery ARB - 10 Mil Laminate, Trim, Die-Cut - $3029.51" at bounding box center [794, 347] width 429 height 42
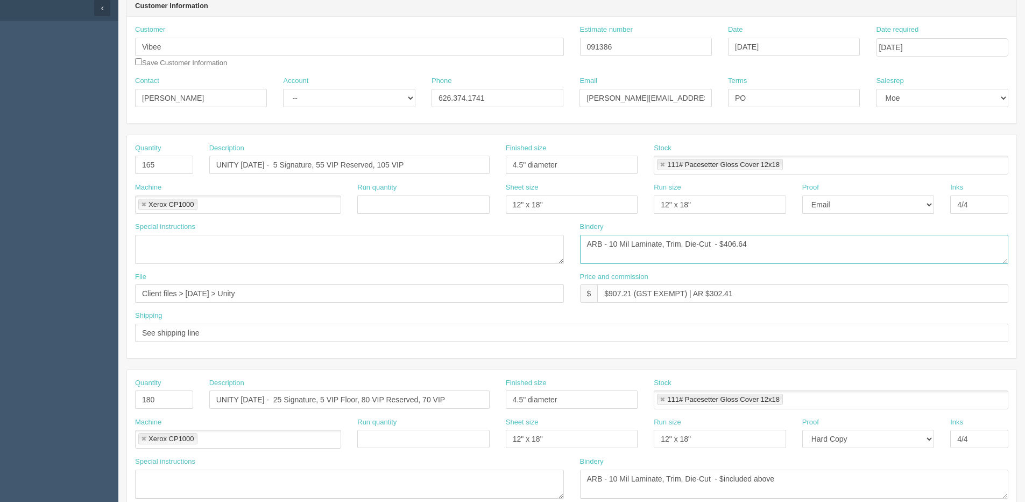
scroll to position [99, 0]
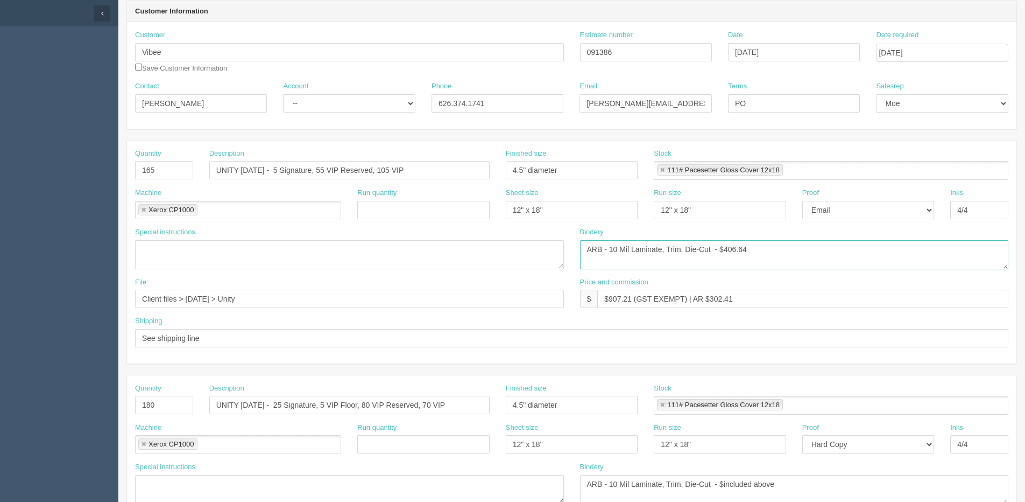
type textarea "ARB - 10 Mil Laminate, Trim, Die-Cut - $406.64"
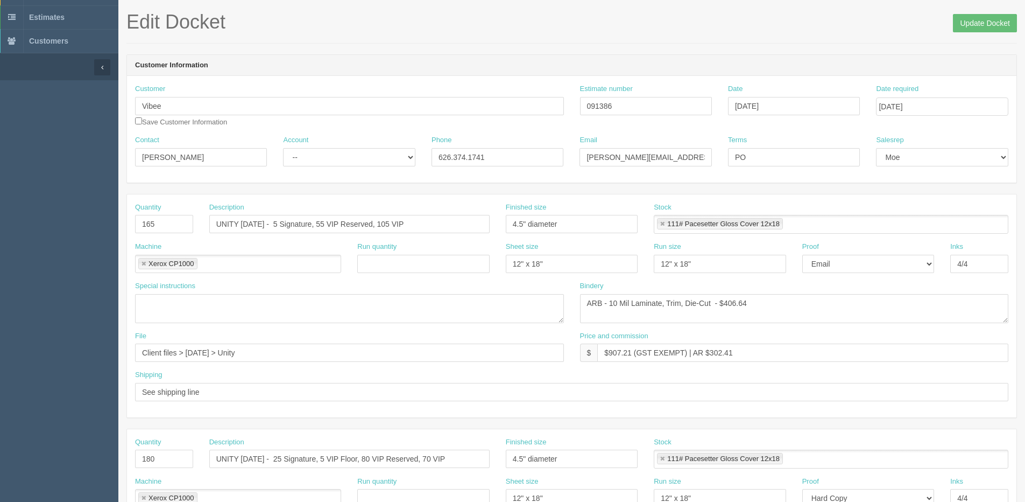
scroll to position [0, 0]
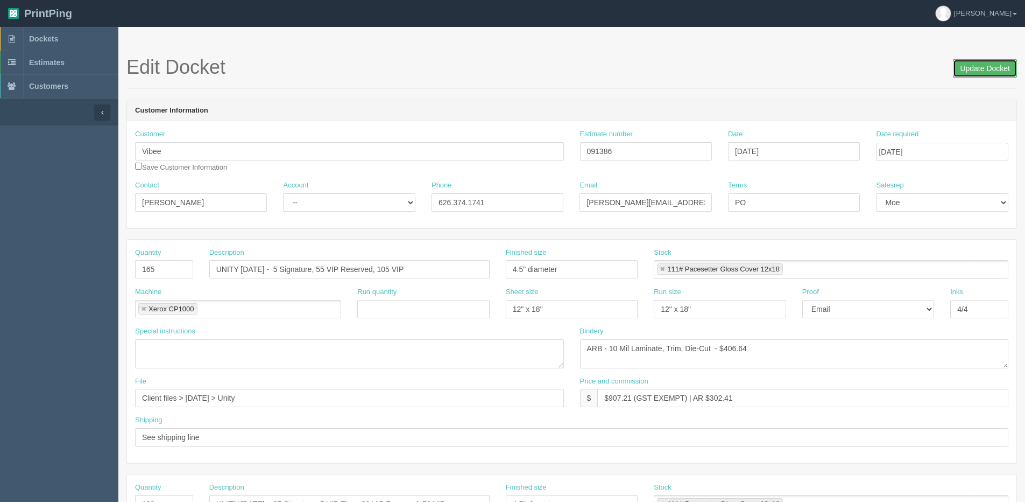
click at [992, 72] on input "Update Docket" at bounding box center [985, 68] width 64 height 18
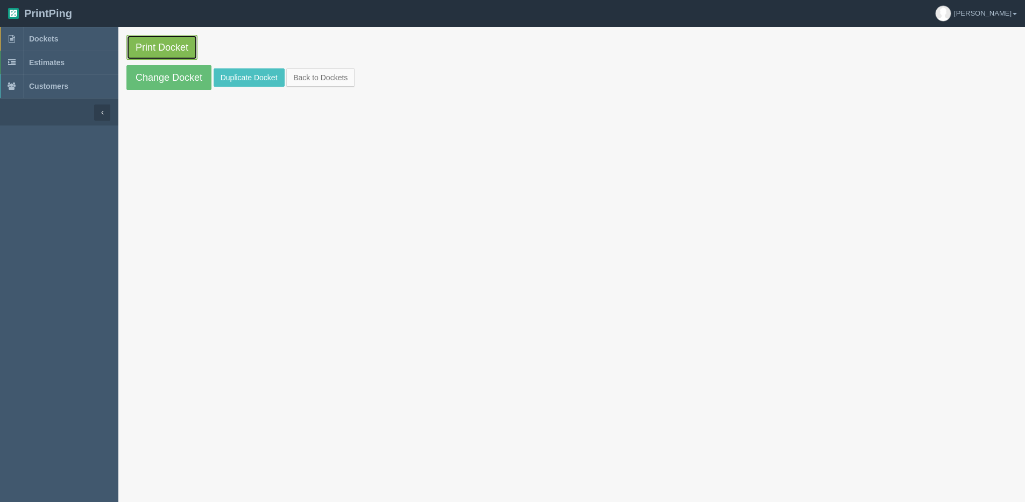
click at [179, 45] on link "Print Docket" at bounding box center [161, 47] width 71 height 25
click at [324, 81] on link "Back to Dockets" at bounding box center [320, 77] width 68 height 18
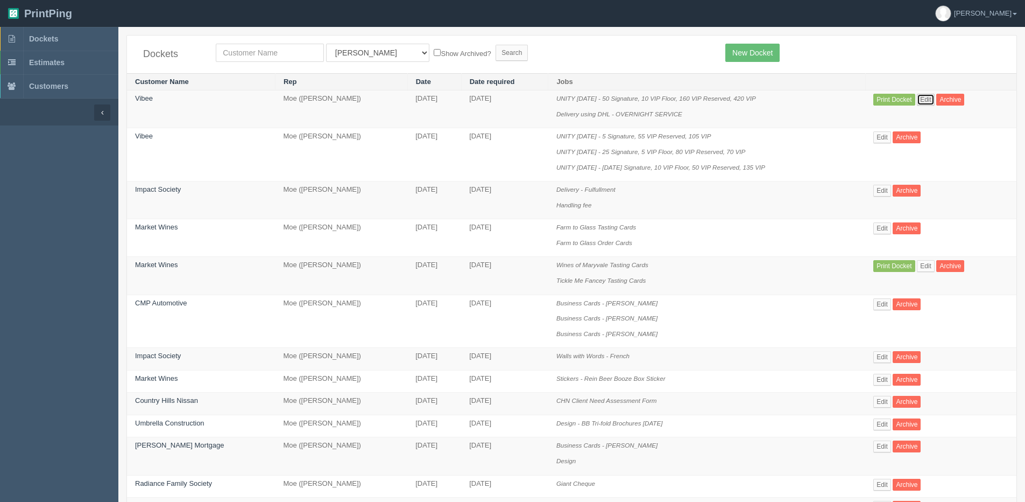
click at [918, 102] on link "Edit" at bounding box center [926, 100] width 18 height 12
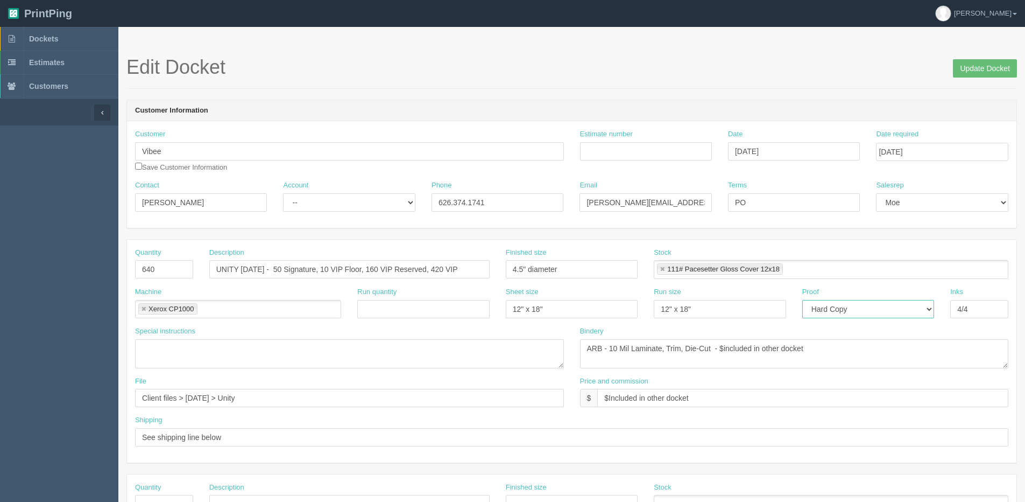
click at [856, 307] on select "-- Email Hard Copy" at bounding box center [868, 309] width 132 height 18
select select "Email"
click at [802, 300] on select "-- Email Hard Copy" at bounding box center [868, 309] width 132 height 18
drag, startPoint x: 980, startPoint y: 72, endPoint x: 953, endPoint y: 68, distance: 26.6
click at [977, 72] on input "Update Docket" at bounding box center [985, 68] width 64 height 18
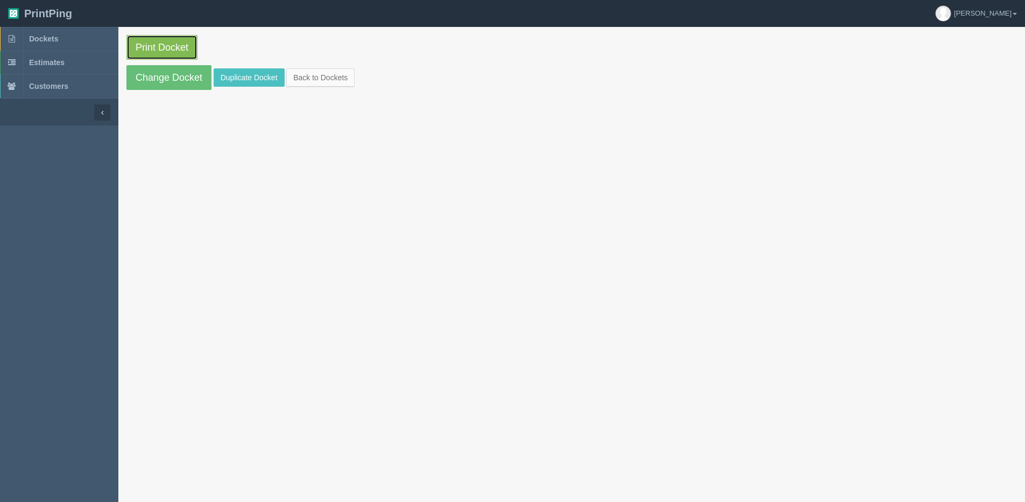
click at [160, 41] on link "Print Docket" at bounding box center [161, 47] width 71 height 25
click at [308, 73] on link "Back to Dockets" at bounding box center [320, 77] width 68 height 18
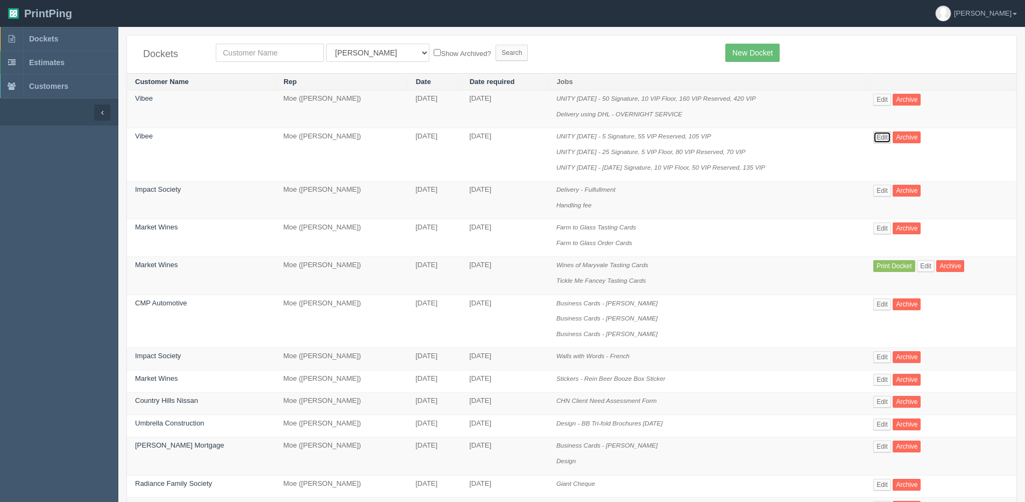
click at [885, 135] on link "Edit" at bounding box center [882, 137] width 18 height 12
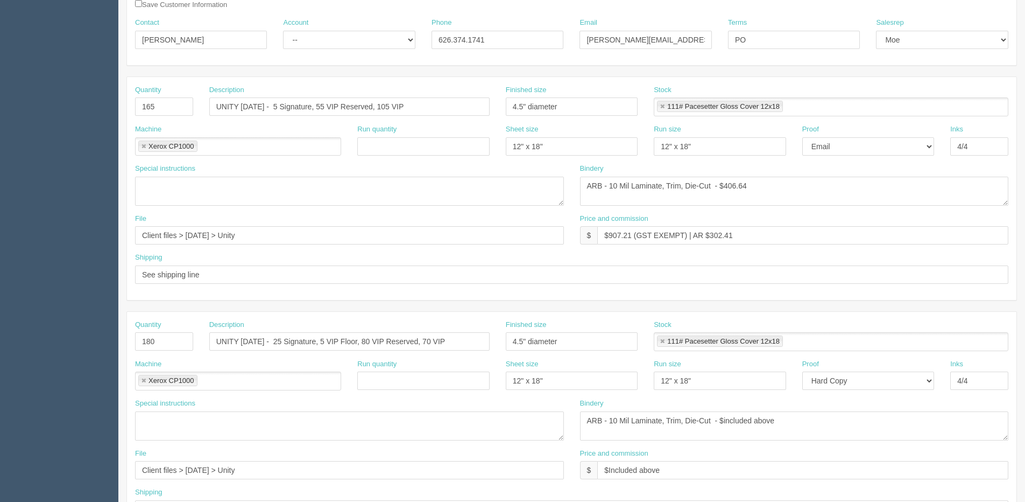
scroll to position [215, 0]
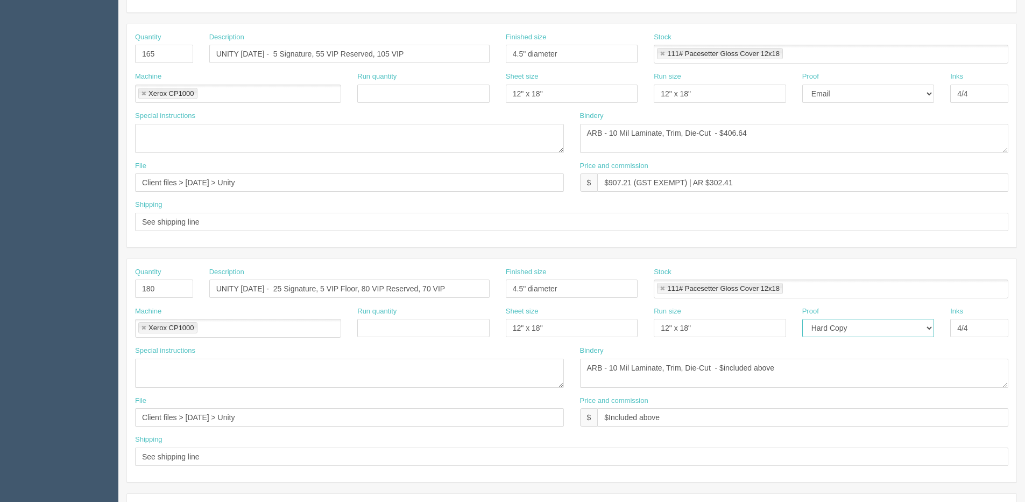
click at [825, 319] on select "-- Email Hard Copy" at bounding box center [868, 328] width 132 height 18
select select "Email"
click at [802, 319] on select "-- Email Hard Copy" at bounding box center [868, 328] width 132 height 18
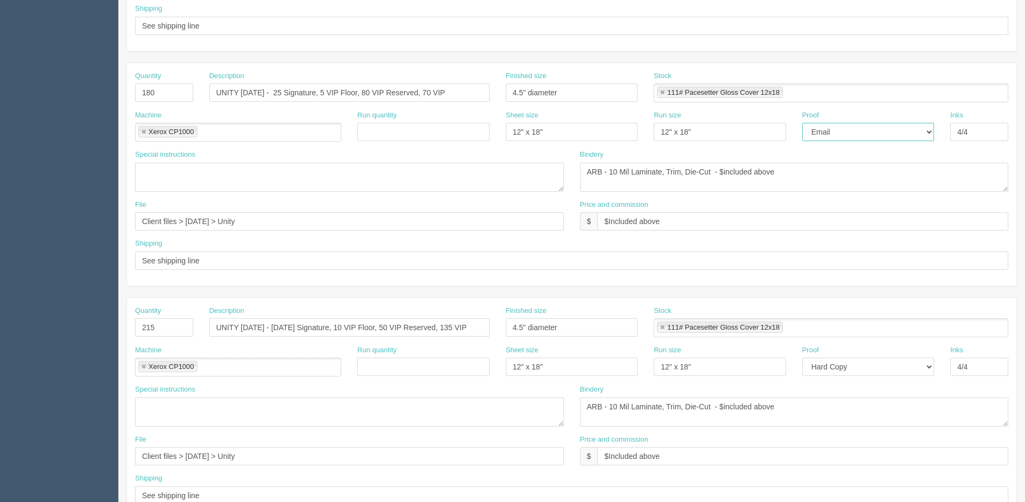
scroll to position [431, 0]
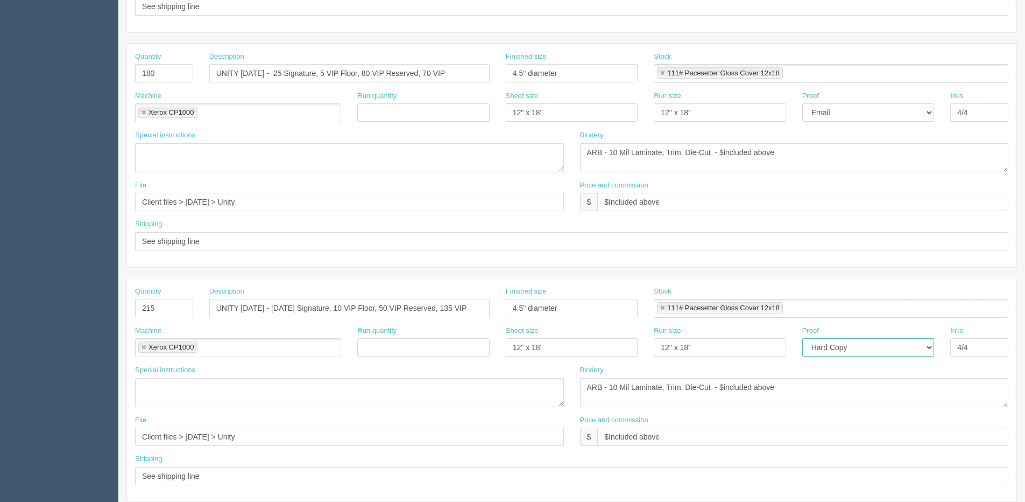
click at [823, 347] on select "-- Email Hard Copy" at bounding box center [868, 347] width 132 height 18
select select "Email"
click at [802, 338] on select "-- Email Hard Copy" at bounding box center [868, 347] width 132 height 18
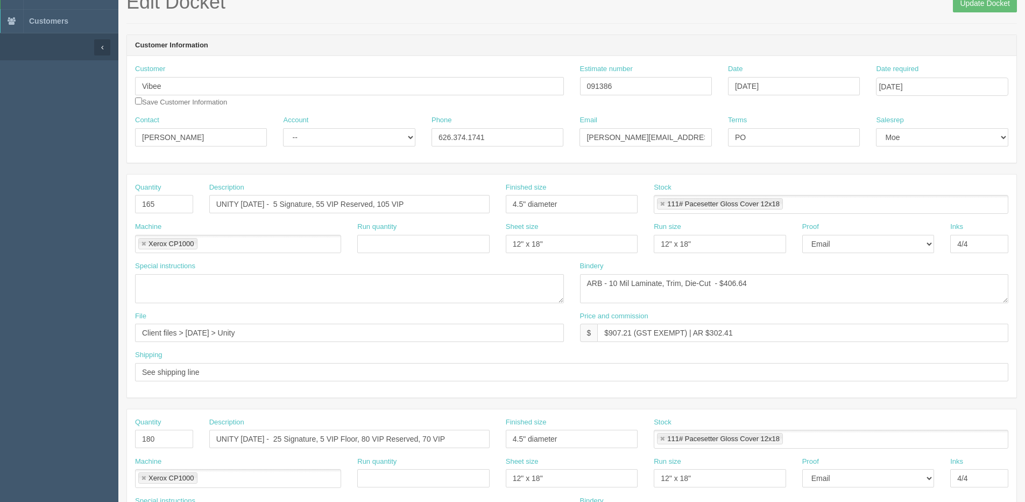
scroll to position [0, 0]
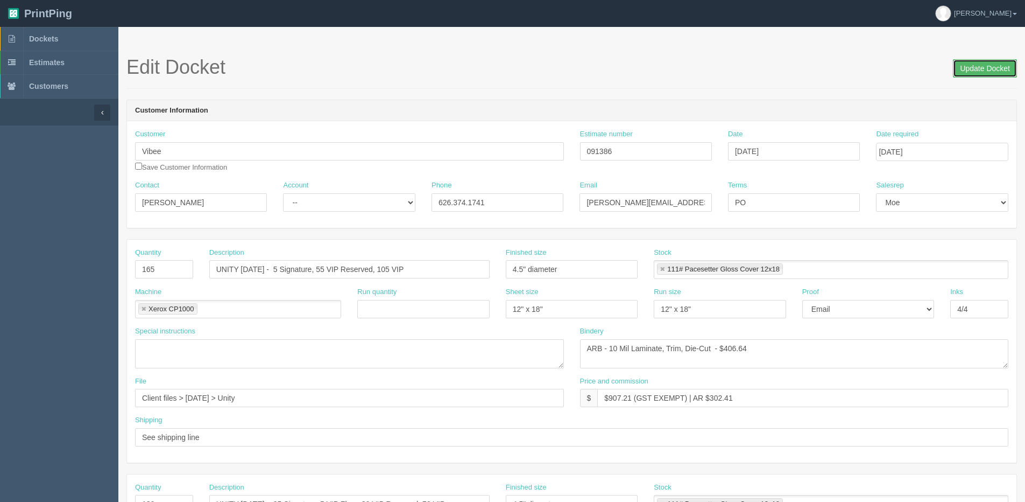
click at [973, 74] on input "Update Docket" at bounding box center [985, 68] width 64 height 18
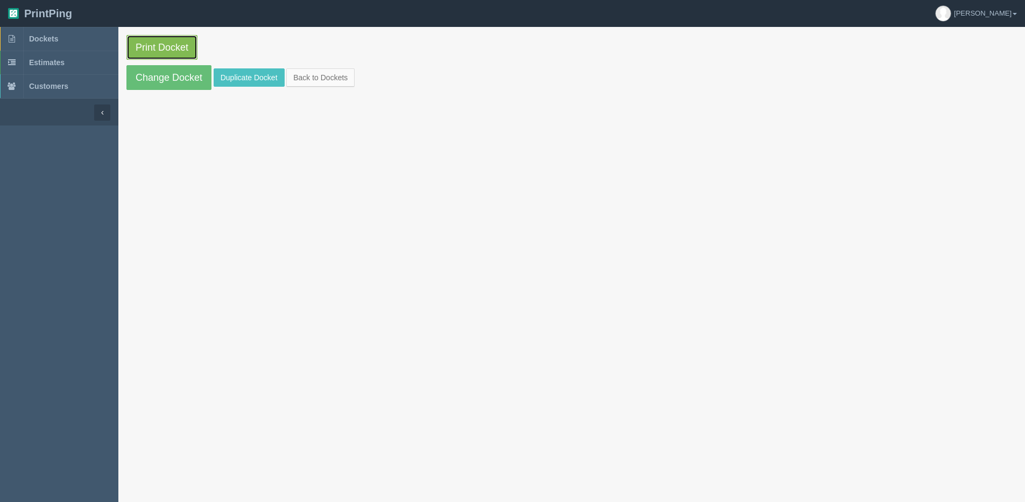
click at [160, 36] on link "Print Docket" at bounding box center [161, 47] width 71 height 25
click at [336, 85] on link "Back to Dockets" at bounding box center [320, 77] width 68 height 18
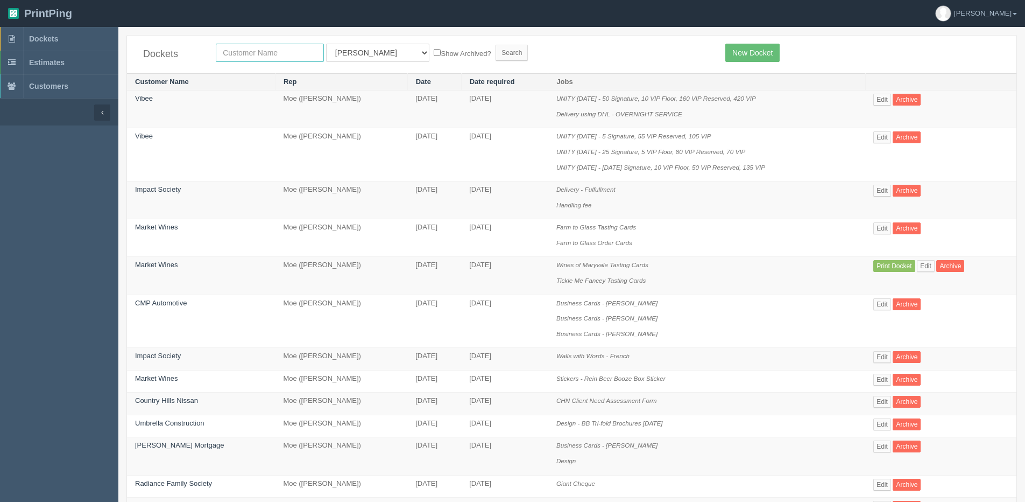
click at [231, 48] on input "text" at bounding box center [270, 53] width 108 height 18
type input "impact"
click at [496, 45] on input "Search" at bounding box center [512, 53] width 32 height 16
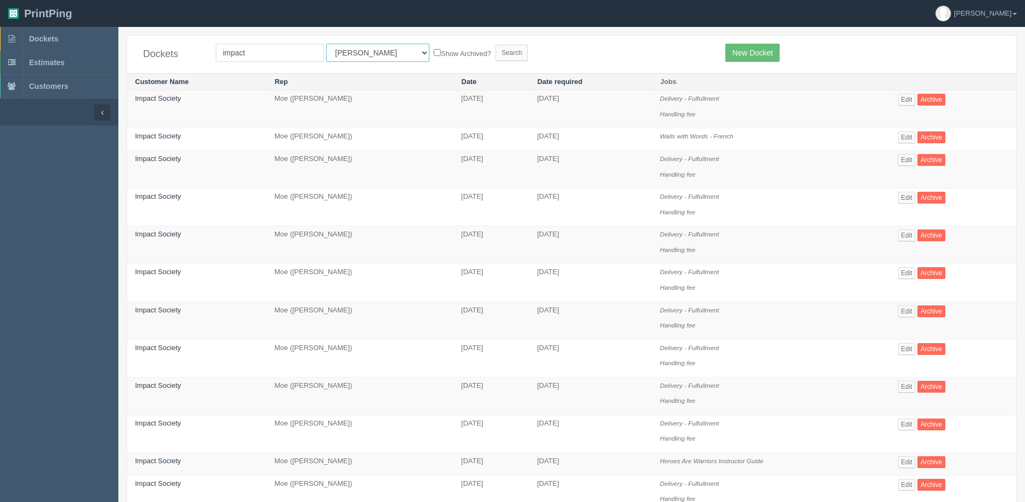
drag, startPoint x: 350, startPoint y: 55, endPoint x: 349, endPoint y: 62, distance: 7.1
click at [350, 55] on select "All Users [PERSON_NAME] Test 1 [PERSON_NAME] [PERSON_NAME] [PERSON_NAME] France…" at bounding box center [377, 53] width 103 height 18
select select "1"
click at [326, 44] on select "All Users [PERSON_NAME] Test 1 [PERSON_NAME] [PERSON_NAME] [PERSON_NAME] France…" at bounding box center [377, 53] width 103 height 18
click at [434, 53] on label "Show Archived?" at bounding box center [462, 53] width 57 height 12
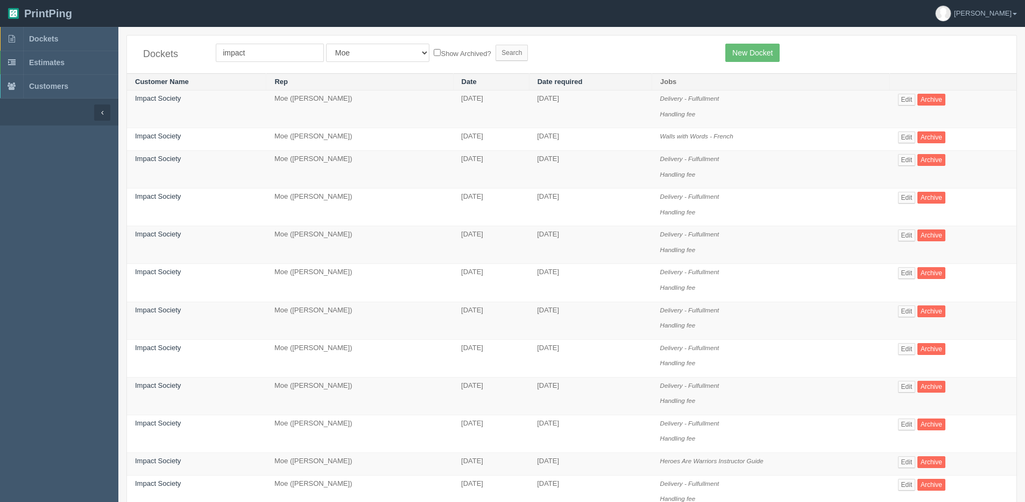
click at [434, 53] on input "Show Archived?" at bounding box center [437, 52] width 7 height 7
checkbox input "true"
click at [496, 55] on input "Search" at bounding box center [512, 53] width 32 height 16
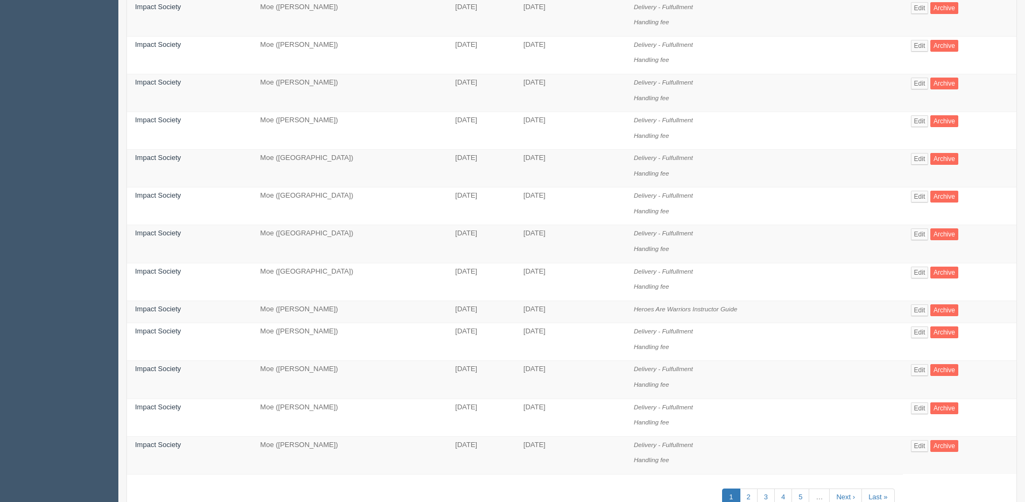
scroll to position [554, 0]
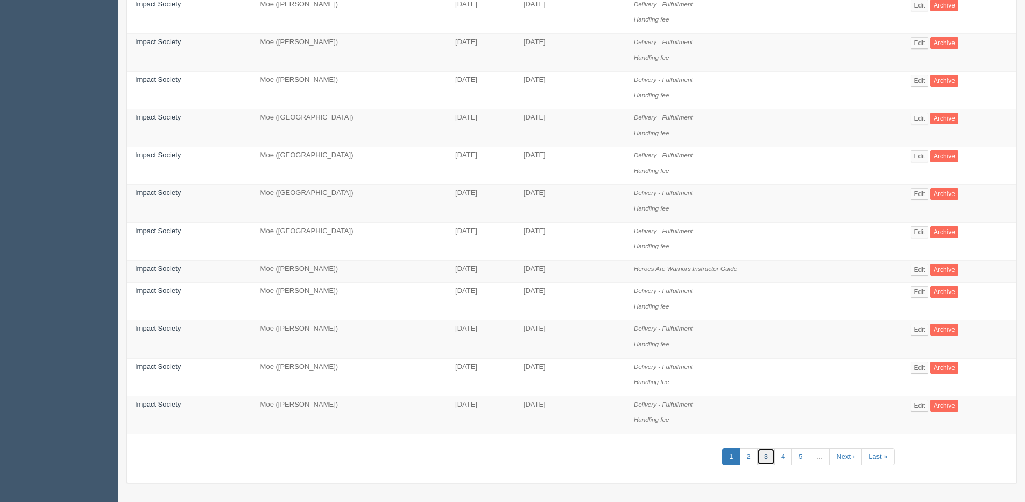
click at [767, 459] on link "3" at bounding box center [766, 457] width 18 height 18
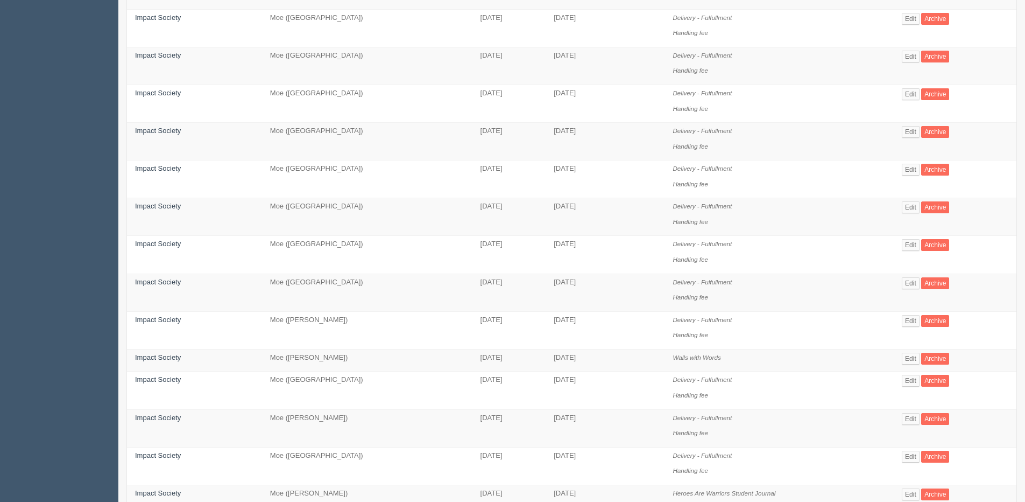
scroll to position [585, 0]
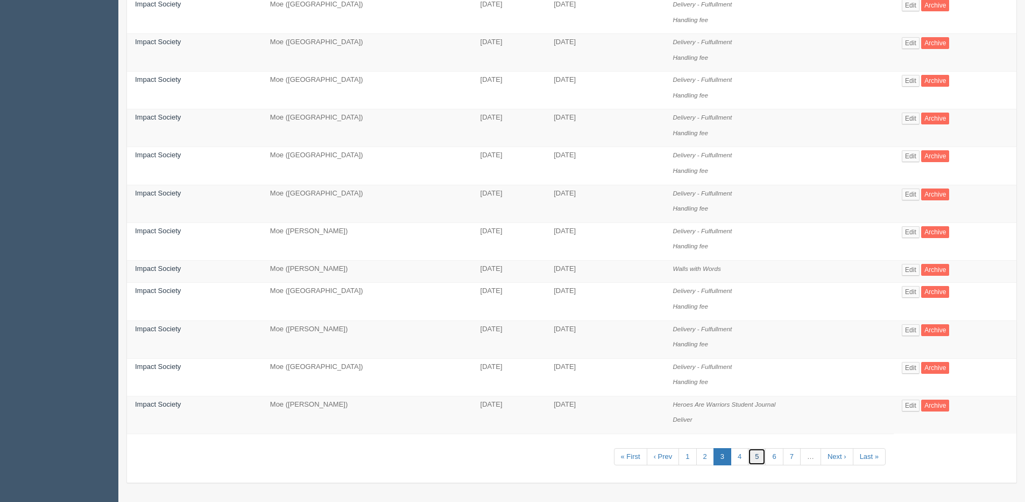
click at [750, 458] on link "5" at bounding box center [757, 457] width 18 height 18
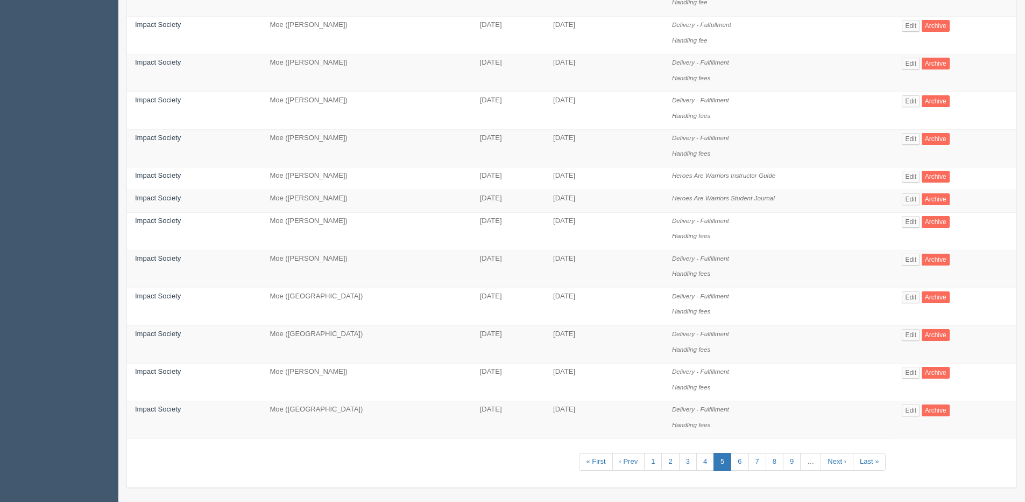
scroll to position [569, 0]
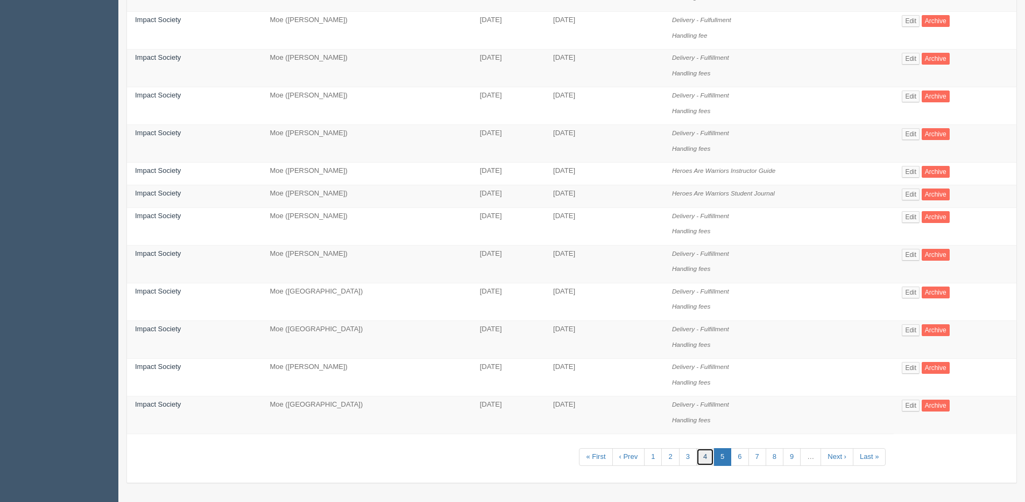
click at [709, 463] on link "4" at bounding box center [705, 457] width 18 height 18
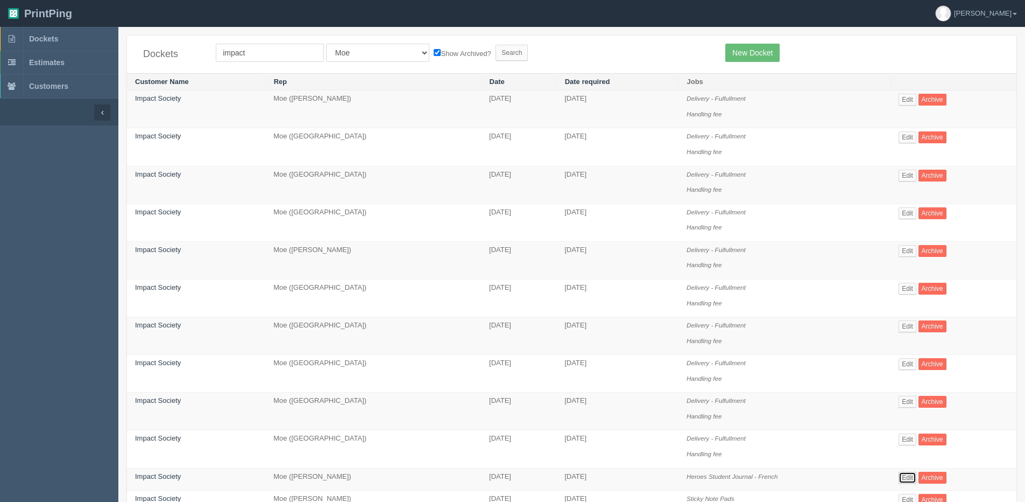
click at [906, 478] on link "Edit" at bounding box center [908, 477] width 18 height 12
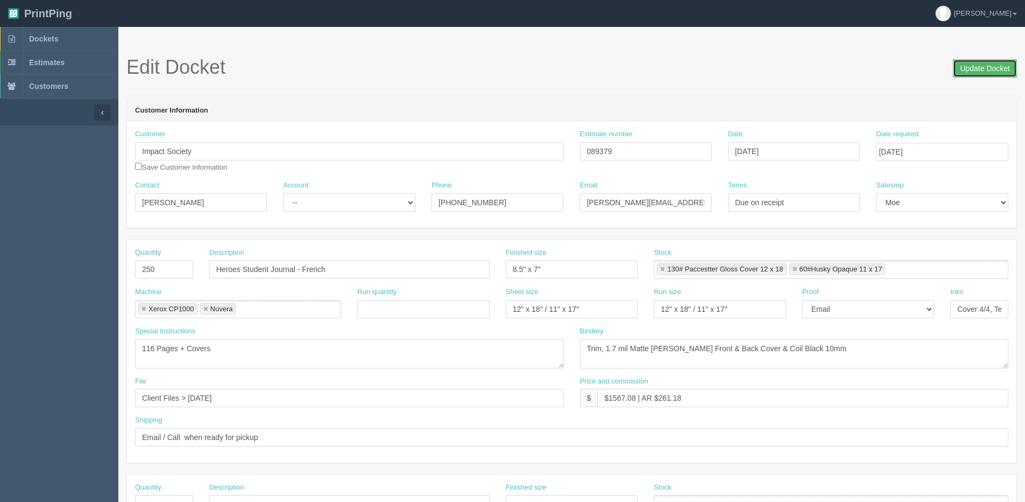
click at [991, 77] on input "Update Docket" at bounding box center [985, 68] width 64 height 18
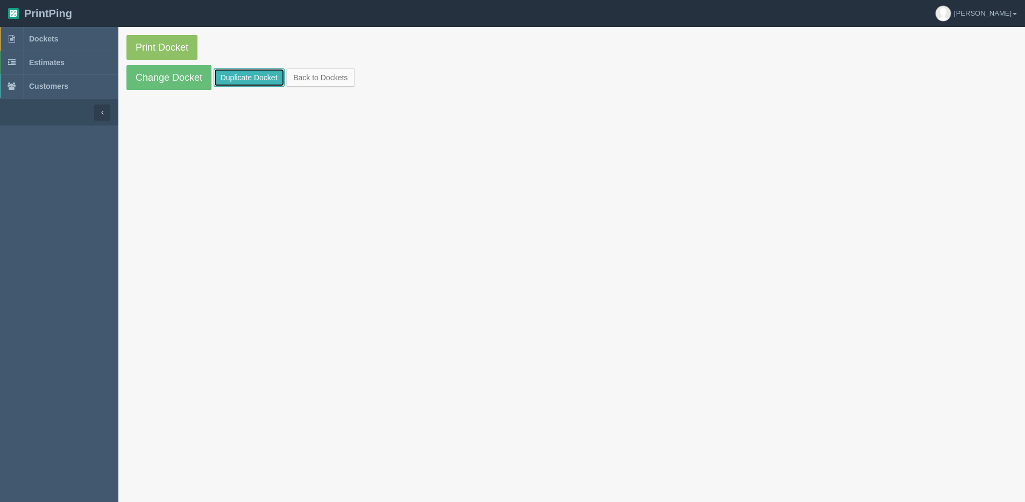
click at [250, 81] on link "Duplicate Docket" at bounding box center [249, 77] width 71 height 18
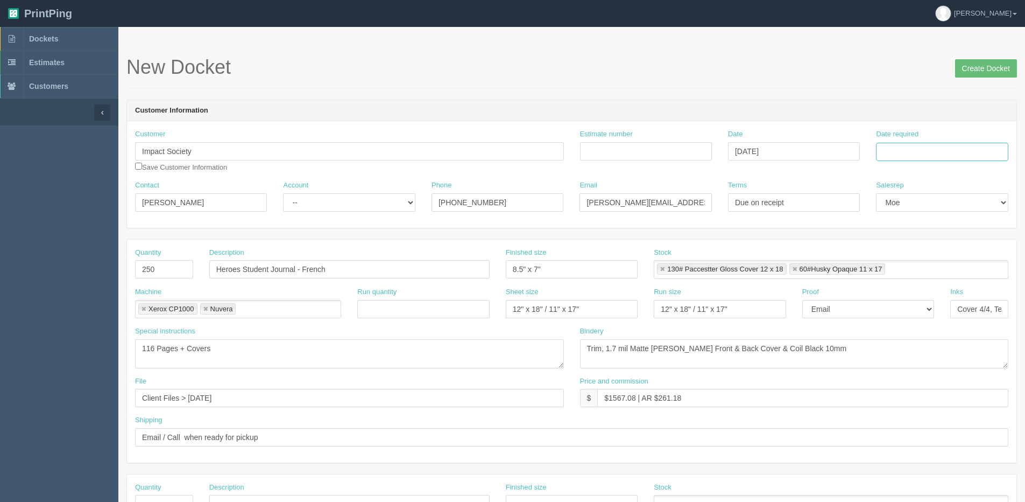
click at [921, 158] on input "Date required" at bounding box center [942, 152] width 132 height 18
click at [892, 307] on th "Today" at bounding box center [929, 301] width 100 height 16
click at [906, 253] on td "22" at bounding box center [901, 255] width 16 height 16
type input "[DATE]"
click at [156, 265] on input "250" at bounding box center [164, 269] width 58 height 18
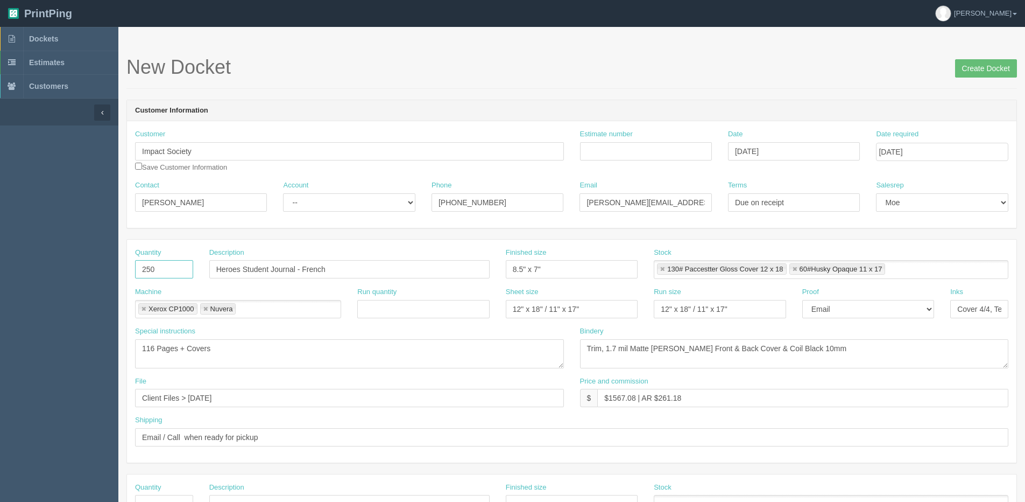
drag, startPoint x: 175, startPoint y: 267, endPoint x: 95, endPoint y: 270, distance: 80.8
click at [111, 270] on section "Dockets Estimates Customers" at bounding box center [512, 502] width 1025 height 950
type input "75"
drag, startPoint x: 331, startPoint y: 205, endPoint x: 329, endPoint y: 213, distance: 7.7
click at [331, 205] on select "-- Existing Client Allrush Client Rep Client" at bounding box center [349, 202] width 132 height 18
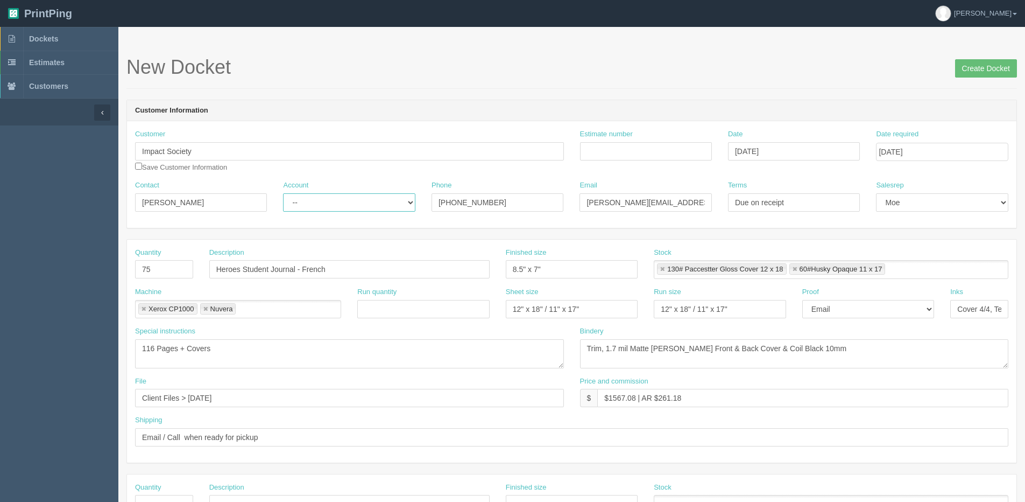
select select "Allrush Client"
click at [283, 193] on select "-- Existing Client Allrush Client Rep Client" at bounding box center [349, 202] width 132 height 18
drag, startPoint x: 262, startPoint y: 404, endPoint x: -115, endPoint y: 402, distance: 376.7
click at [0, 402] on html "PrintPing [PERSON_NAME] Edit account ( [PERSON_NAME][EMAIL_ADDRESS][DOMAIN_NAME…" at bounding box center [512, 488] width 1025 height 977
type input "Files @ Allrush"
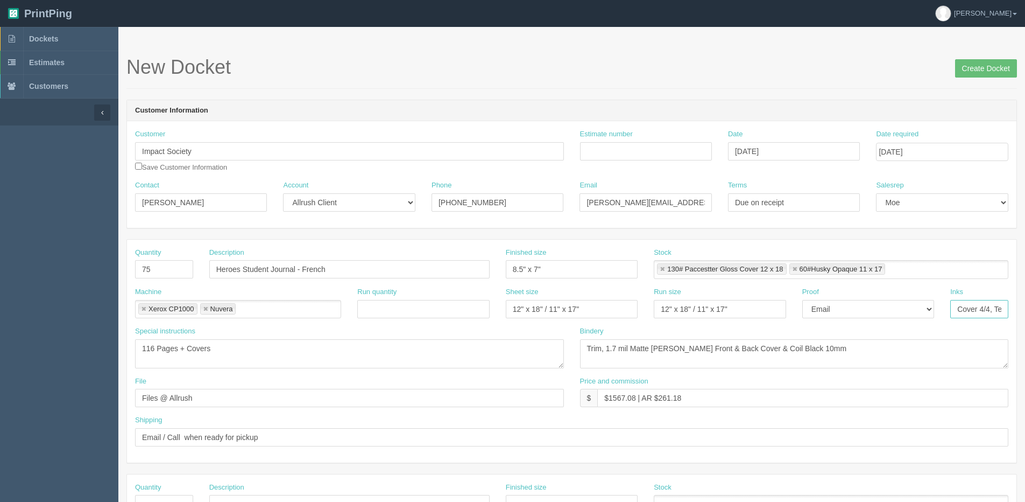
click at [985, 314] on input "Cover 4/4, Text 1/1" at bounding box center [979, 309] width 58 height 18
drag, startPoint x: 610, startPoint y: 398, endPoint x: 636, endPoint y: 398, distance: 25.3
click at [636, 398] on input "$1567.08 | AR $261.18" at bounding box center [802, 398] width 411 height 18
drag, startPoint x: 653, startPoint y: 399, endPoint x: 701, endPoint y: 393, distance: 48.3
click at [701, 393] on input "$683.98 | AR $261.18" at bounding box center [802, 398] width 411 height 18
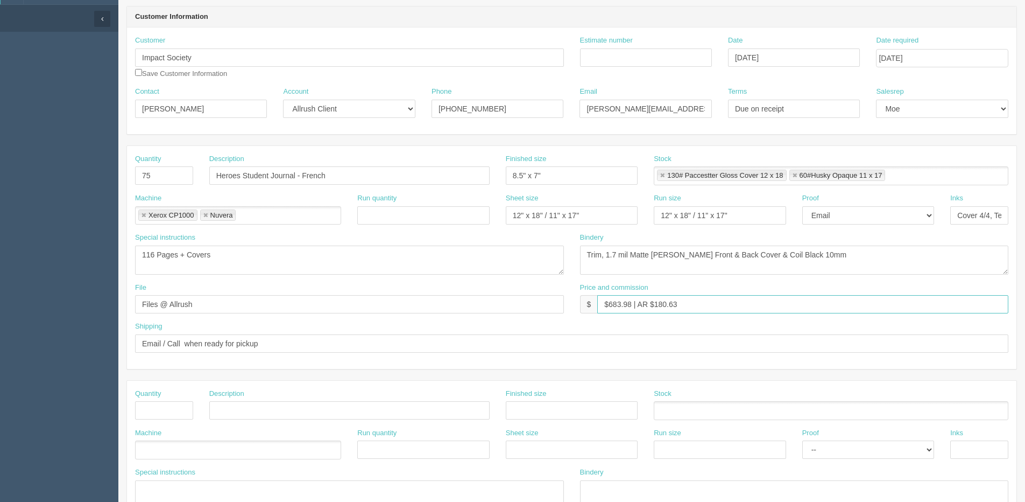
scroll to position [108, 0]
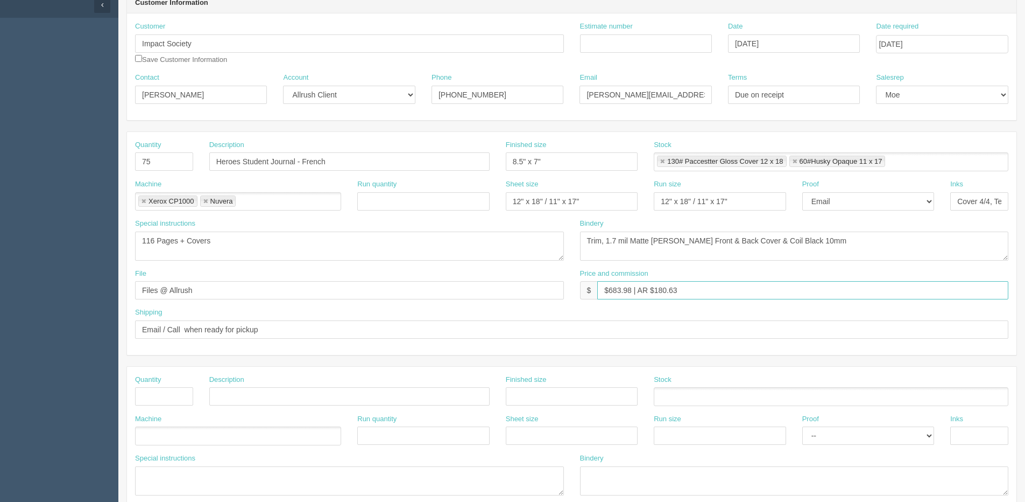
type input "$683.98 | AR $180.63"
drag, startPoint x: 275, startPoint y: 328, endPoint x: 134, endPoint y: 318, distance: 141.3
click at [0, 325] on html "PrintPing Dan Edit account ( dan@allrush.ca ) Logout Dockets Estimates Customers" at bounding box center [512, 380] width 1025 height 977
drag, startPoint x: 133, startPoint y: 330, endPoint x: 86, endPoint y: 328, distance: 46.9
click at [68, 332] on section "Dockets Estimates Customers" at bounding box center [512, 394] width 1025 height 950
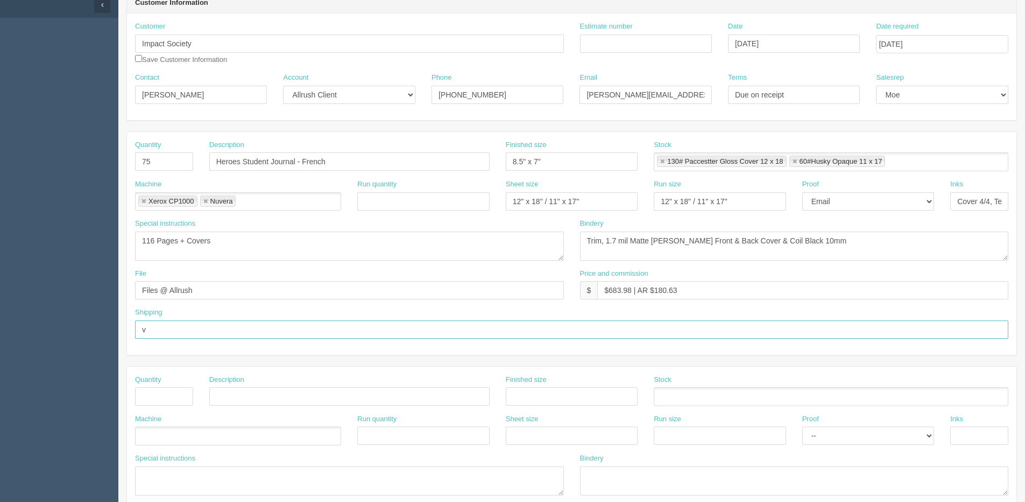
paste input "Hold at allrush for delivery"
click at [171, 320] on input "Hold at allrush for delivery" at bounding box center [571, 329] width 873 height 18
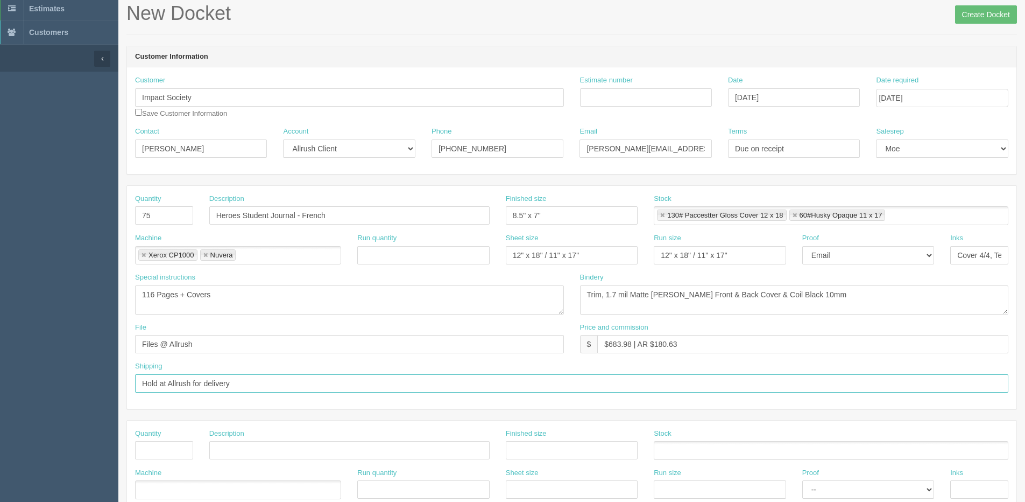
type input "Hold at Allrush for delivery"
click at [599, 93] on input "Estimate number" at bounding box center [646, 97] width 132 height 18
type input "092263"
drag, startPoint x: 972, startPoint y: 9, endPoint x: 964, endPoint y: 12, distance: 8.0
click at [972, 9] on input "Create Docket" at bounding box center [986, 14] width 62 height 18
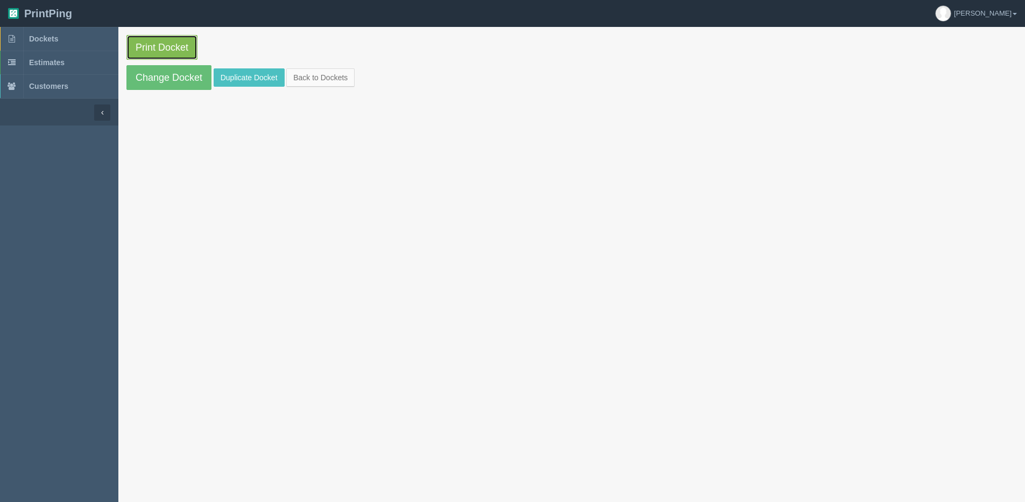
click at [180, 45] on link "Print Docket" at bounding box center [161, 47] width 71 height 25
click at [333, 75] on link "Back to Dockets" at bounding box center [320, 77] width 68 height 18
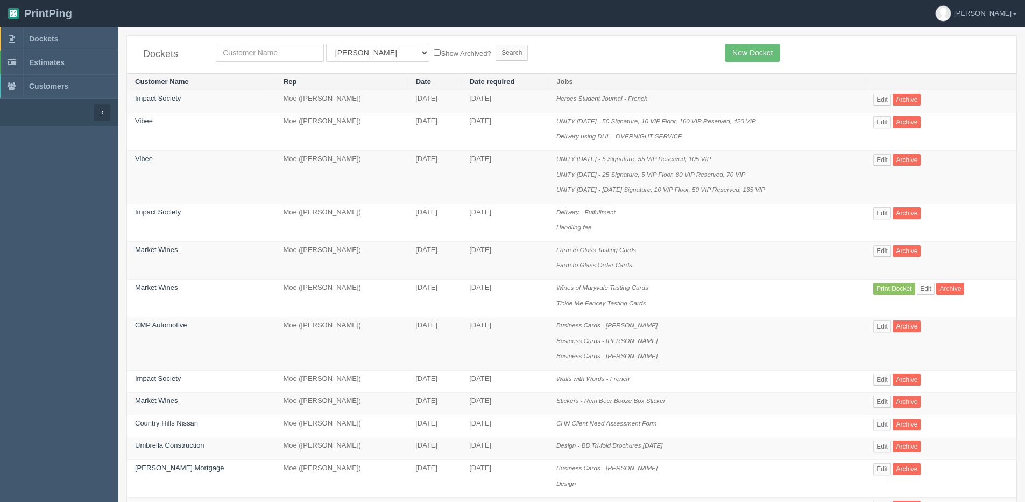
drag, startPoint x: 243, startPoint y: 43, endPoint x: 243, endPoint y: 50, distance: 6.5
click at [243, 44] on div "Dockets All Users [PERSON_NAME] Test 1 [PERSON_NAME] [PERSON_NAME] [PERSON_NAME…" at bounding box center [572, 55] width 890 height 38
drag, startPoint x: 244, startPoint y: 50, endPoint x: 157, endPoint y: 55, distance: 87.9
click at [244, 50] on input "text" at bounding box center [270, 53] width 108 height 18
type input "airdrie"
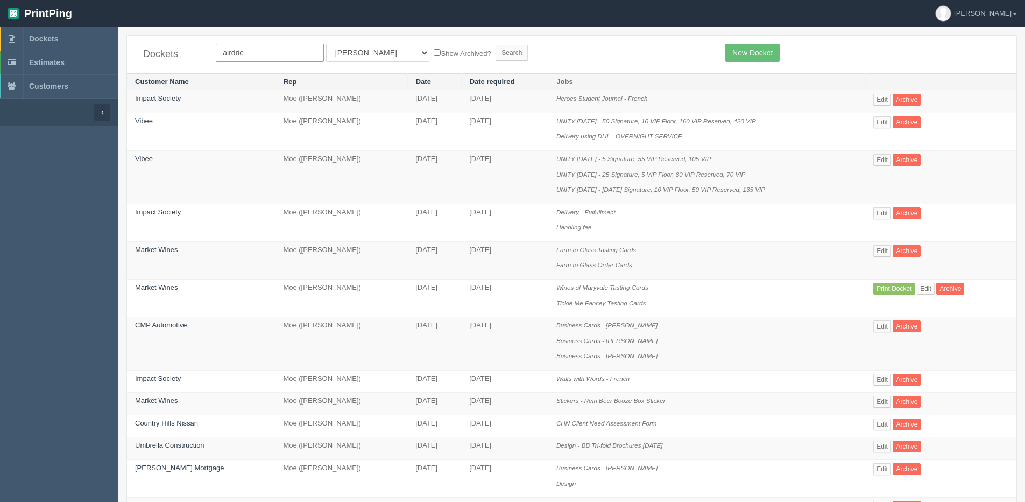
click at [496, 45] on input "Search" at bounding box center [512, 53] width 32 height 16
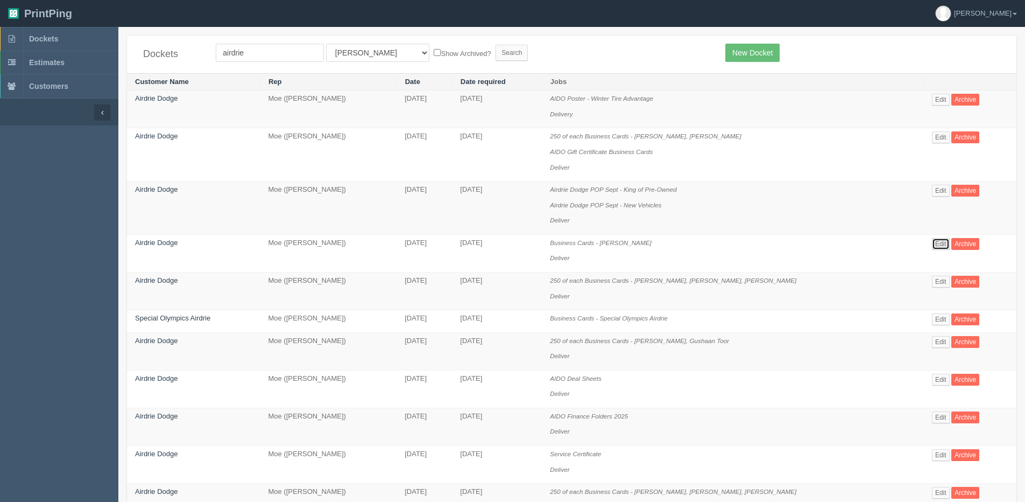
click at [936, 244] on link "Edit" at bounding box center [941, 244] width 18 height 12
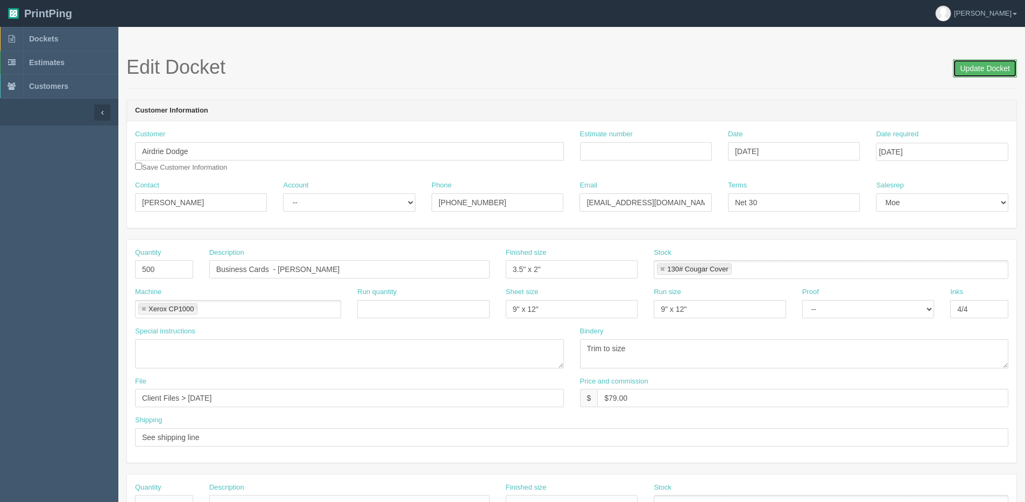
click at [982, 77] on input "Update Docket" at bounding box center [985, 68] width 64 height 18
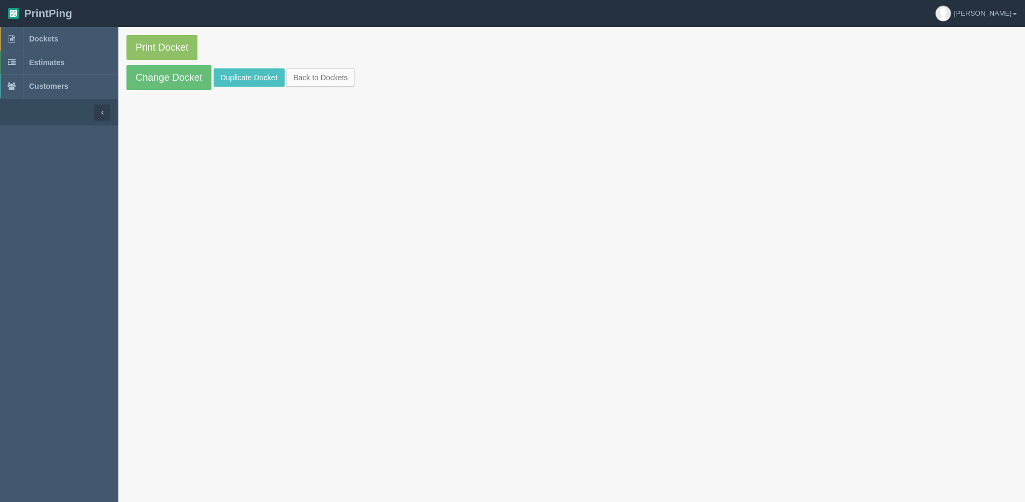
click at [255, 88] on section "Print Docket Change Docket Duplicate Docket Back to Dockets" at bounding box center [571, 62] width 907 height 71
click at [256, 82] on link "Duplicate Docket" at bounding box center [249, 77] width 71 height 18
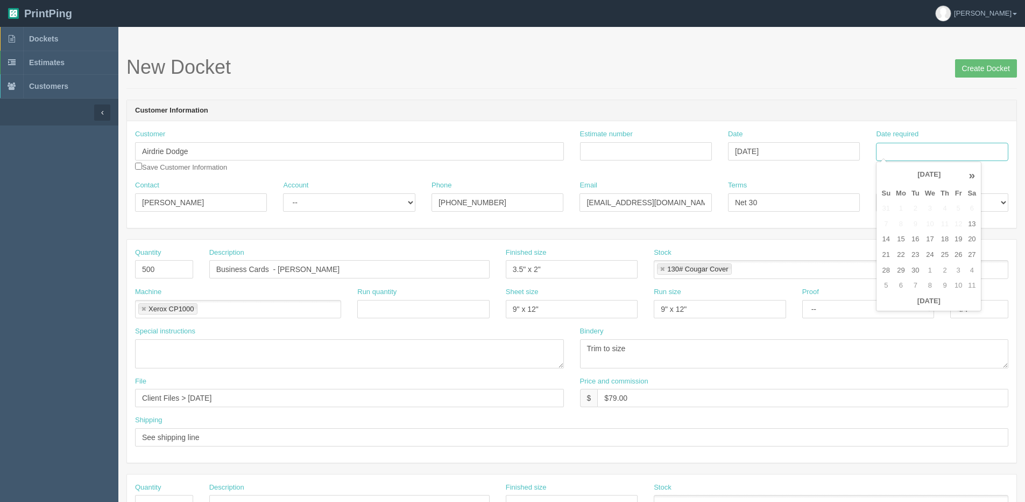
click at [899, 149] on input "Date required" at bounding box center [942, 152] width 132 height 18
click at [897, 307] on th "[DATE]" at bounding box center [929, 301] width 100 height 16
click at [906, 253] on td "22" at bounding box center [901, 255] width 16 height 16
type input "[DATE]"
drag, startPoint x: 165, startPoint y: 272, endPoint x: -79, endPoint y: 281, distance: 244.0
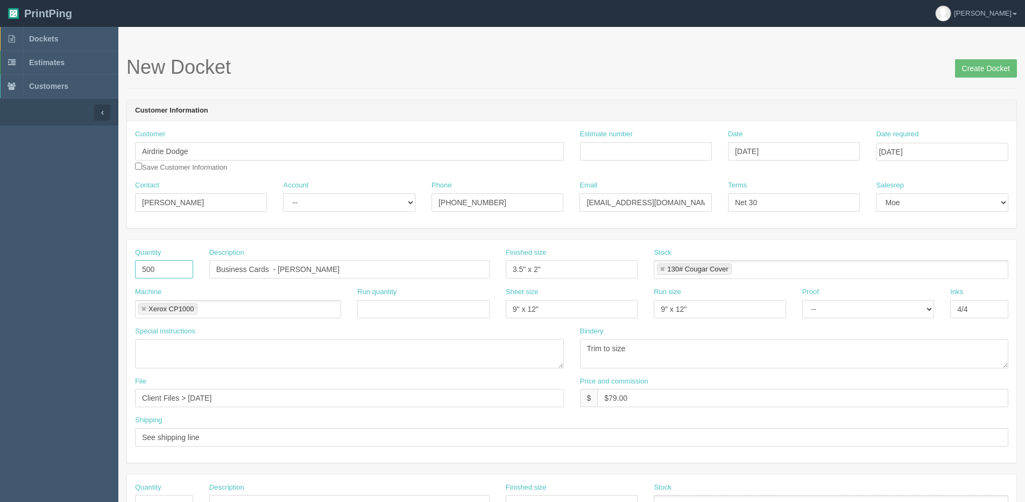
click at [0, 281] on html "PrintPing Dan Edit account ( dan@allrush.ca ) Logout Dockets Estimates Customers" at bounding box center [512, 488] width 1025 height 977
type input "250"
drag, startPoint x: 311, startPoint y: 269, endPoint x: 545, endPoint y: 269, distance: 233.6
click at [545, 269] on div "Quantity 250 Description Business Cards - Rachel Chalmers Finished size 3.5" x …" at bounding box center [572, 267] width 890 height 39
type input "Business Cards - nICOLE bOND"
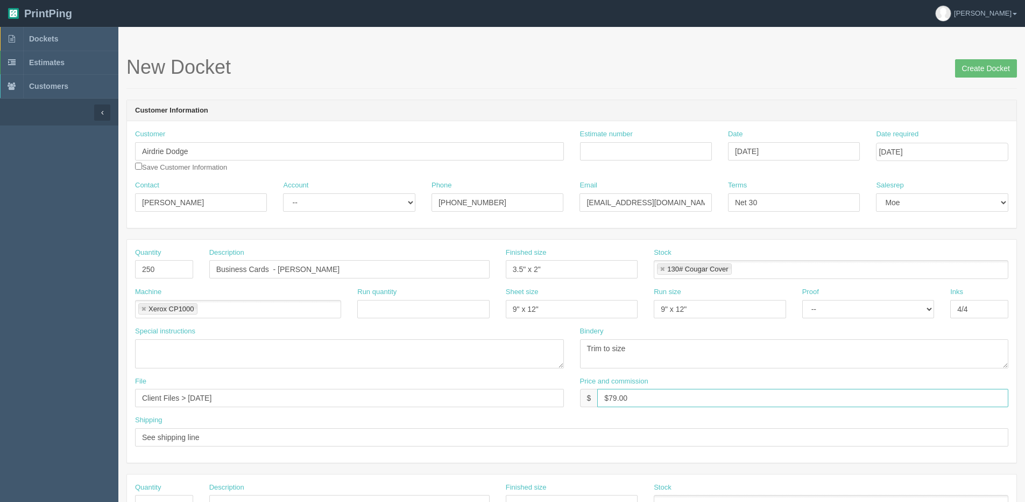
drag, startPoint x: 608, startPoint y: 399, endPoint x: 808, endPoint y: 404, distance: 200.8
click at [732, 395] on input "$79.00" at bounding box center [802, 398] width 411 height 18
type input "$68.00"
drag, startPoint x: 957, startPoint y: 69, endPoint x: 471, endPoint y: 118, distance: 488.4
click at [954, 70] on h1 "New Docket Create Docket" at bounding box center [571, 68] width 891 height 22
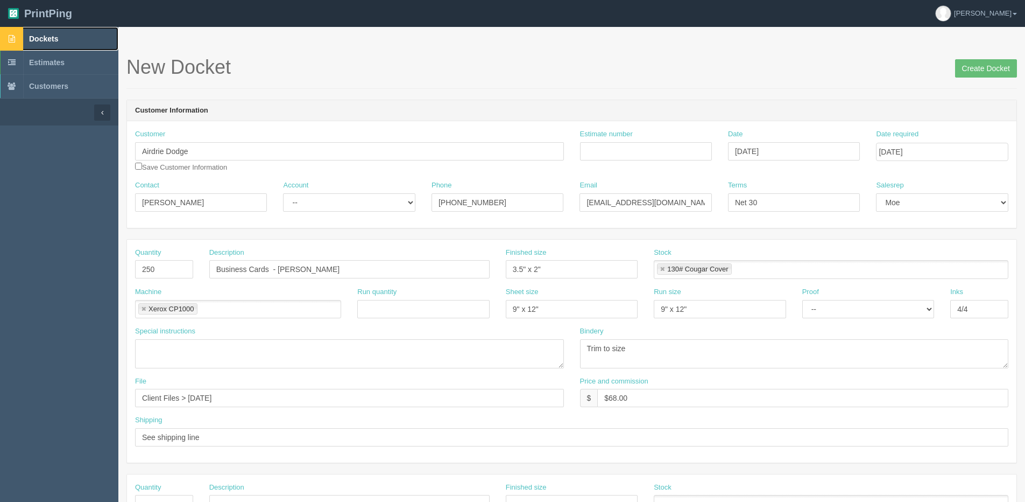
click at [36, 39] on span "Dockets" at bounding box center [43, 38] width 29 height 9
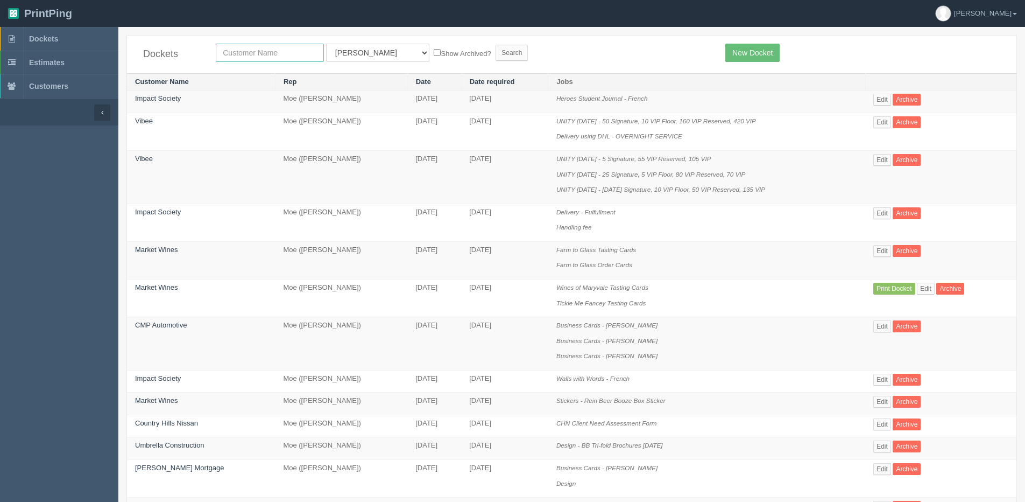
click at [263, 51] on input "text" at bounding box center [270, 53] width 108 height 18
type input "AIRDRIE"
click at [496, 45] on input "Search" at bounding box center [512, 53] width 32 height 16
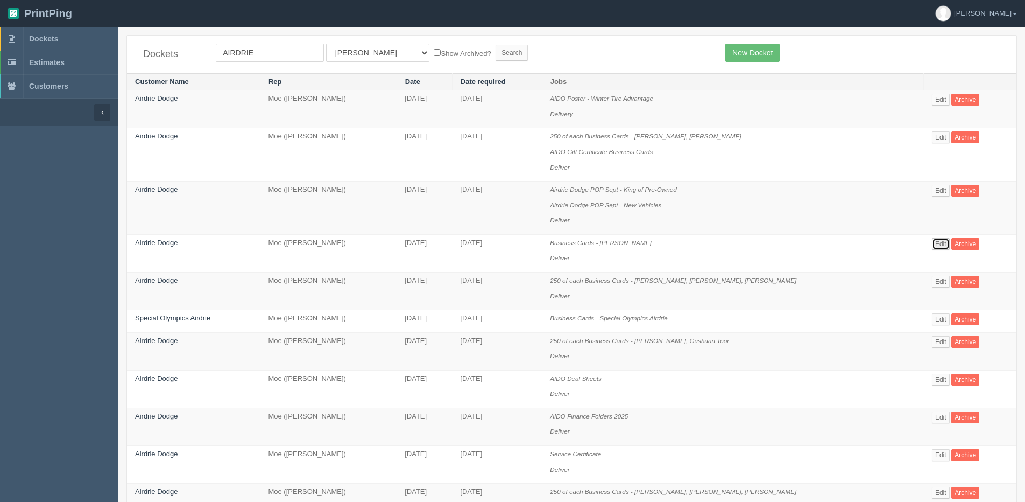
click at [936, 243] on link "Edit" at bounding box center [941, 244] width 18 height 12
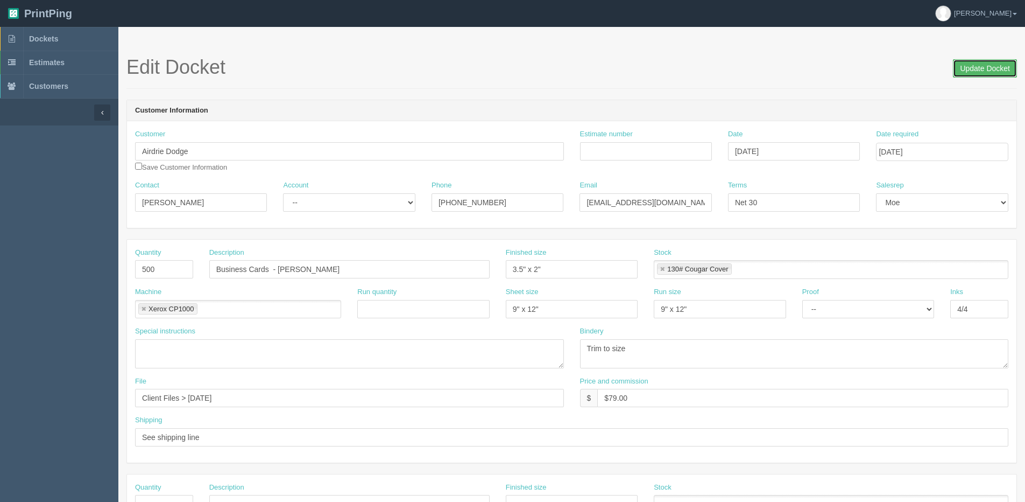
drag, startPoint x: 974, startPoint y: 65, endPoint x: 956, endPoint y: 66, distance: 17.8
click at [970, 65] on input "Update Docket" at bounding box center [985, 68] width 64 height 18
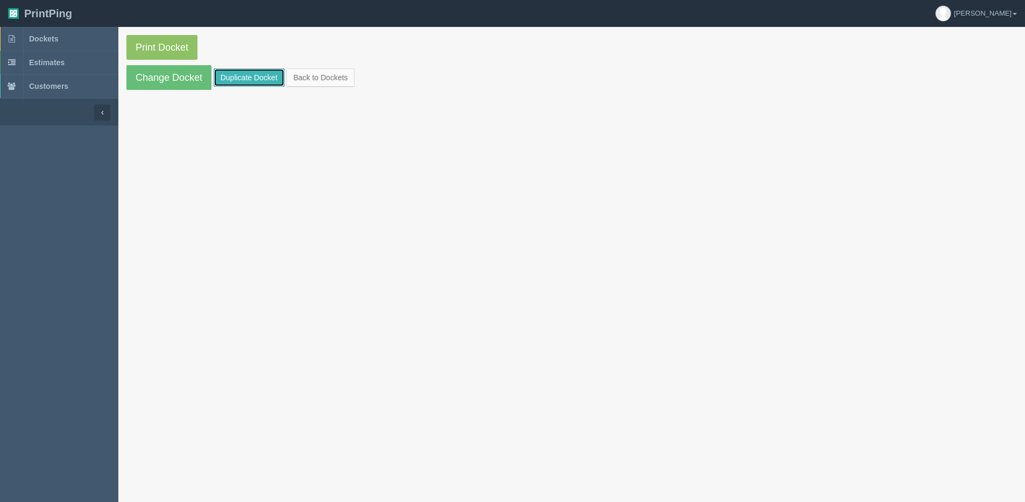
click at [248, 77] on link "Duplicate Docket" at bounding box center [249, 77] width 71 height 18
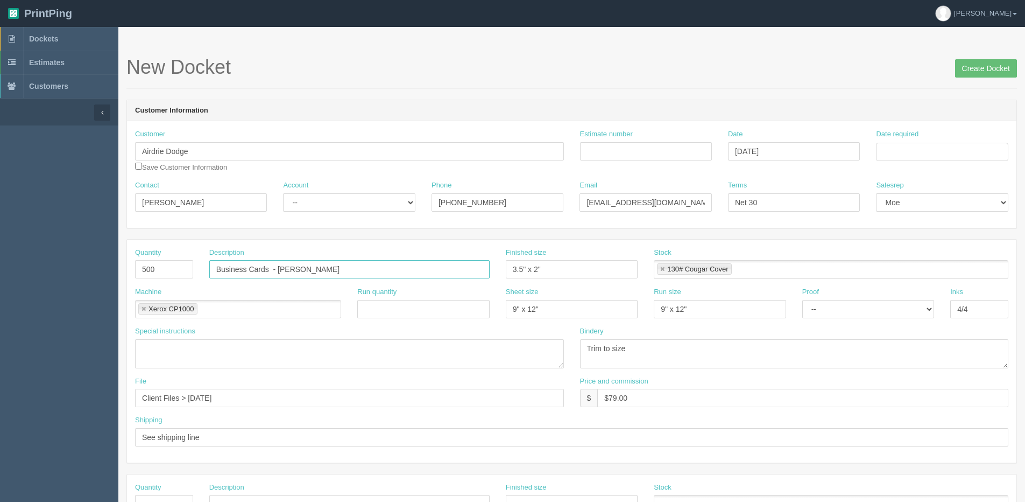
drag, startPoint x: 279, startPoint y: 268, endPoint x: 418, endPoint y: 322, distance: 148.6
click at [533, 263] on div "Quantity 500 Description Business Cards - [PERSON_NAME] Finished size 3.5" x 2"…" at bounding box center [572, 267] width 890 height 39
type input "Business Cards - [PERSON_NAME]"
drag, startPoint x: 609, startPoint y: 400, endPoint x: 621, endPoint y: 398, distance: 12.1
click at [621, 398] on input "$79.00" at bounding box center [802, 398] width 411 height 18
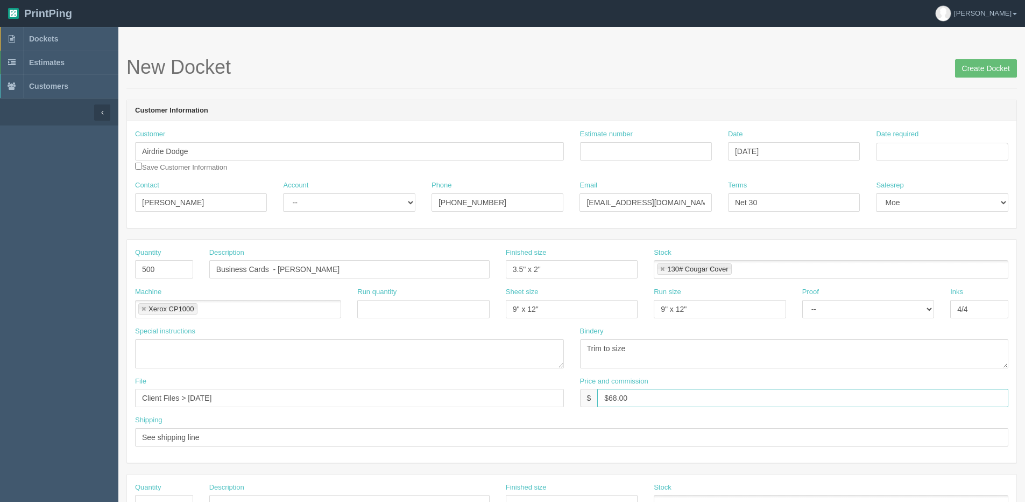
type input "$68.00"
click at [933, 157] on input "Date required" at bounding box center [942, 152] width 132 height 18
click at [904, 306] on th "[DATE]" at bounding box center [929, 301] width 100 height 16
click at [907, 253] on td "22" at bounding box center [901, 255] width 16 height 16
type input "[DATE]"
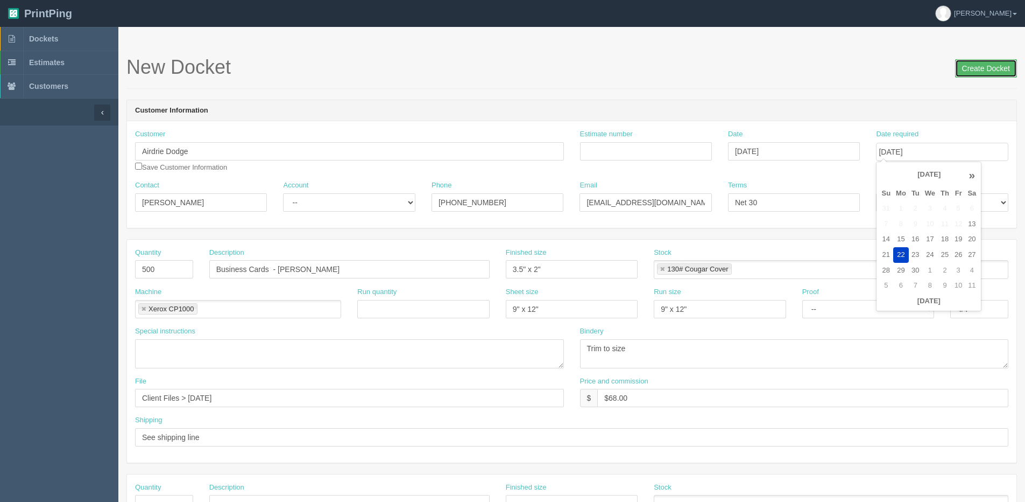
click at [994, 65] on input "Create Docket" at bounding box center [986, 68] width 62 height 18
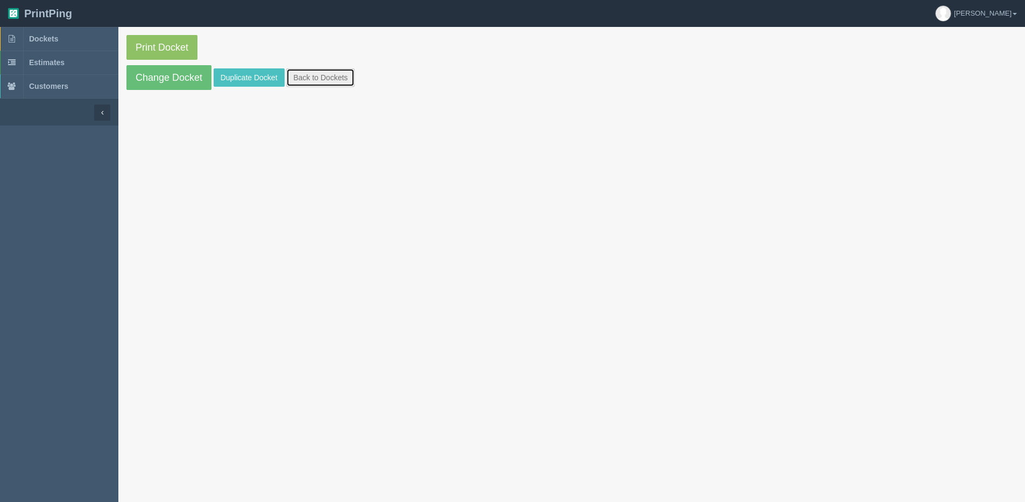
click at [310, 81] on link "Back to Dockets" at bounding box center [320, 77] width 68 height 18
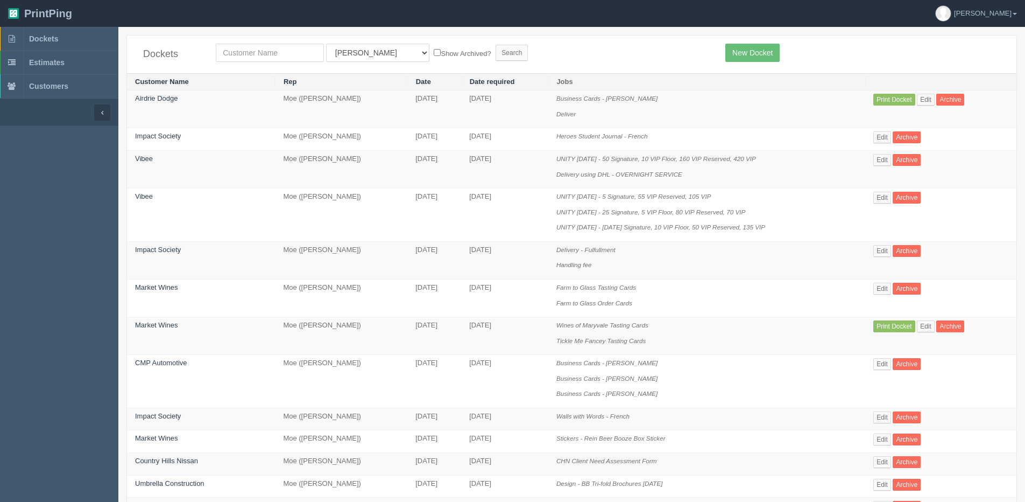
click at [317, 66] on div "Dockets All Users Ali Ali Test 1 Aly Amy Ankit Arif Brandon Dan France Greg Jim…" at bounding box center [572, 55] width 890 height 38
click at [285, 52] on input "text" at bounding box center [270, 53] width 108 height 18
type input "country hills hyund"
drag, startPoint x: 370, startPoint y: 54, endPoint x: 368, endPoint y: 61, distance: 6.8
click at [369, 58] on select "All Users [PERSON_NAME] Test 1 [PERSON_NAME] [PERSON_NAME] [PERSON_NAME] France…" at bounding box center [377, 53] width 103 height 18
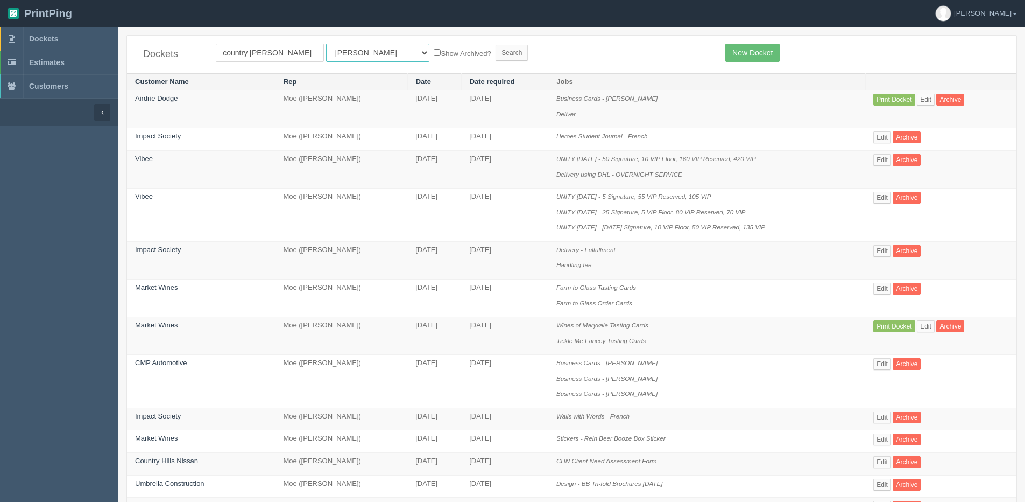
select select "1"
click at [326, 44] on select "All Users [PERSON_NAME] Test 1 [PERSON_NAME] [PERSON_NAME] [PERSON_NAME] France…" at bounding box center [377, 53] width 103 height 18
click at [434, 59] on label "Show Archived?" at bounding box center [462, 53] width 57 height 12
click at [434, 56] on input "Show Archived?" at bounding box center [437, 52] width 7 height 7
checkbox input "true"
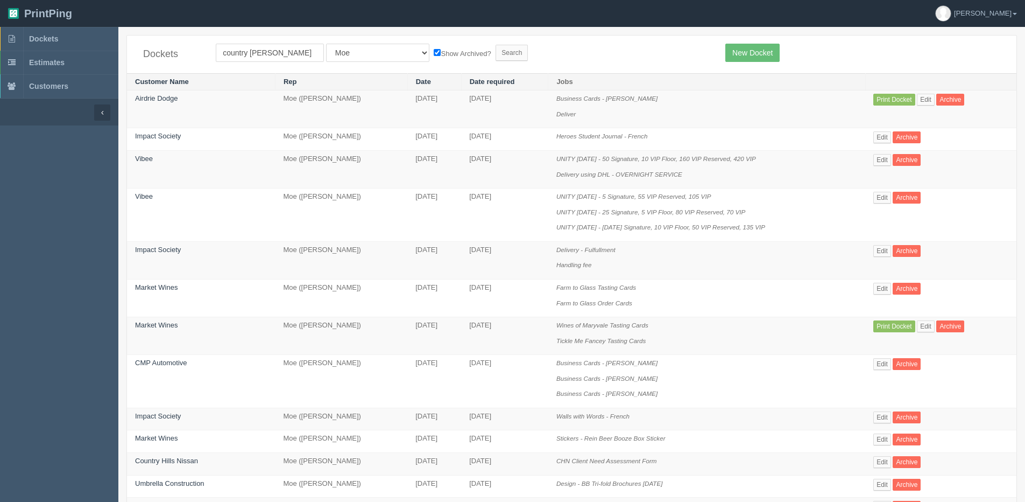
click at [470, 63] on div "Dockets country hills hyund All Users Ali Ali Test 1 Aly Amy Ankit Arif Brandon…" at bounding box center [572, 55] width 890 height 38
click at [496, 53] on input "Search" at bounding box center [512, 53] width 32 height 16
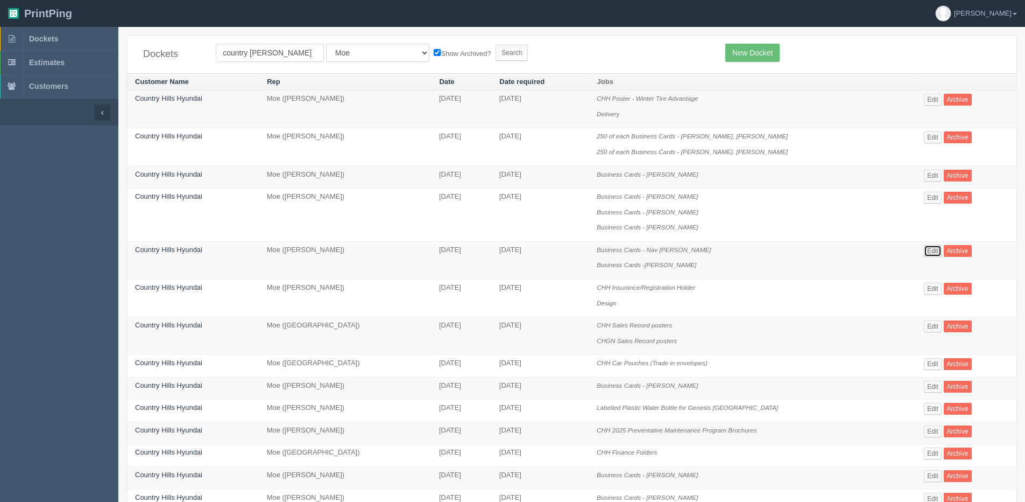
click at [928, 253] on link "Edit" at bounding box center [933, 251] width 18 height 12
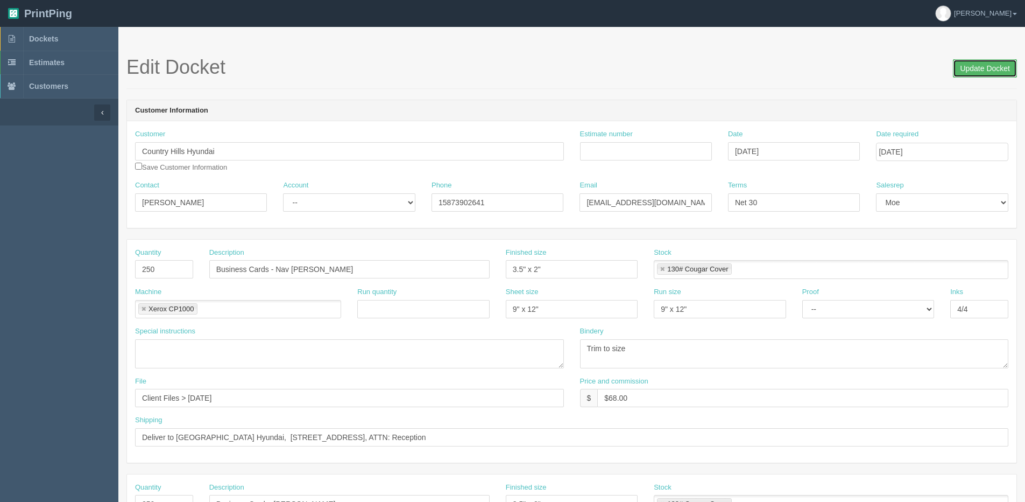
click at [968, 64] on input "Update Docket" at bounding box center [985, 68] width 64 height 18
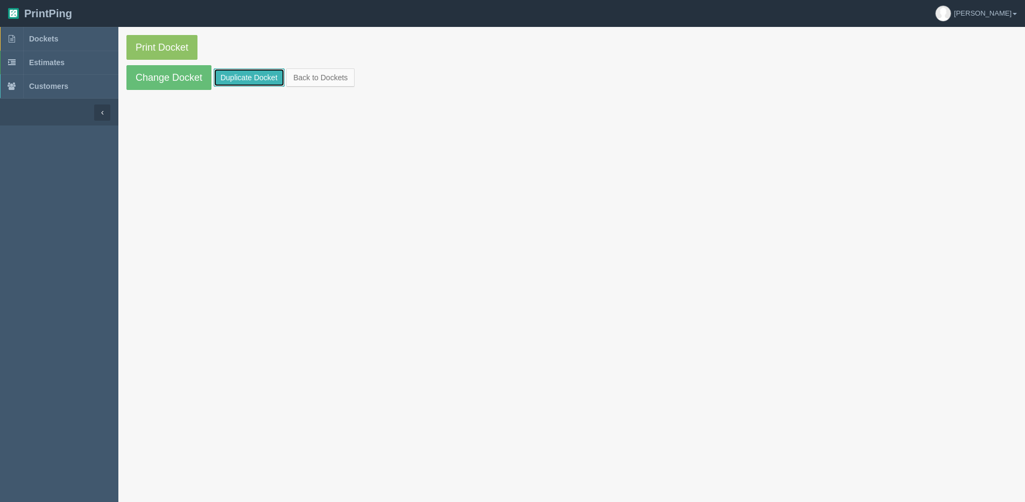
click at [229, 76] on link "Duplicate Docket" at bounding box center [249, 77] width 71 height 18
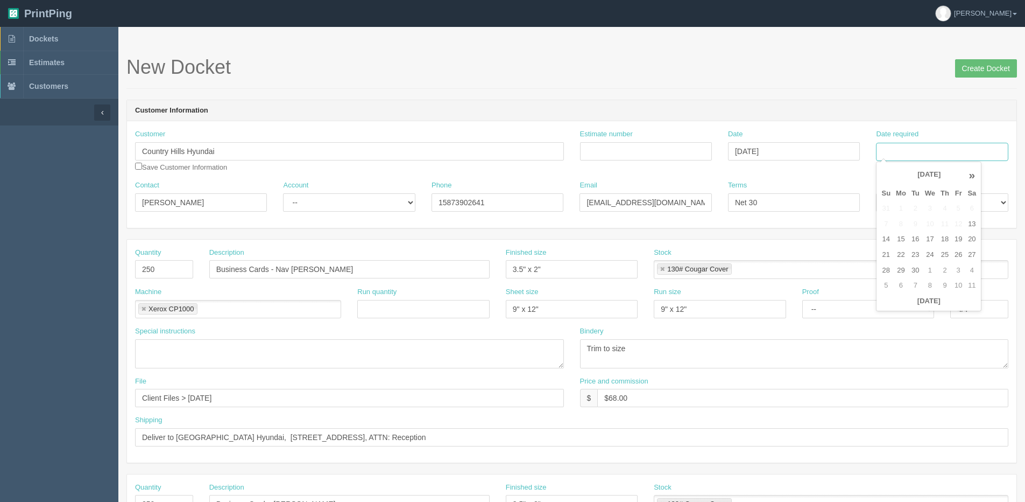
click at [968, 143] on input "Date required" at bounding box center [942, 152] width 132 height 18
click at [893, 306] on th "[DATE]" at bounding box center [929, 301] width 100 height 16
click at [904, 256] on td "22" at bounding box center [901, 255] width 16 height 16
type input "[DATE]"
drag, startPoint x: 278, startPoint y: 270, endPoint x: 619, endPoint y: 271, distance: 340.7
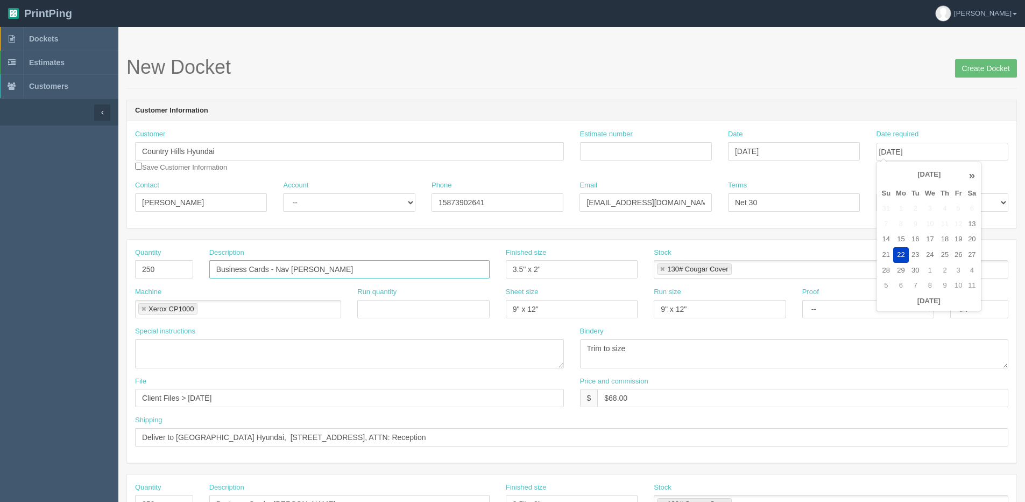
click at [619, 271] on div "Quantity 250 Description Business Cards - Nav [PERSON_NAME] Finished size 3.5" …" at bounding box center [572, 267] width 890 height 39
type input "Business Cards - [PERSON_NAME]"
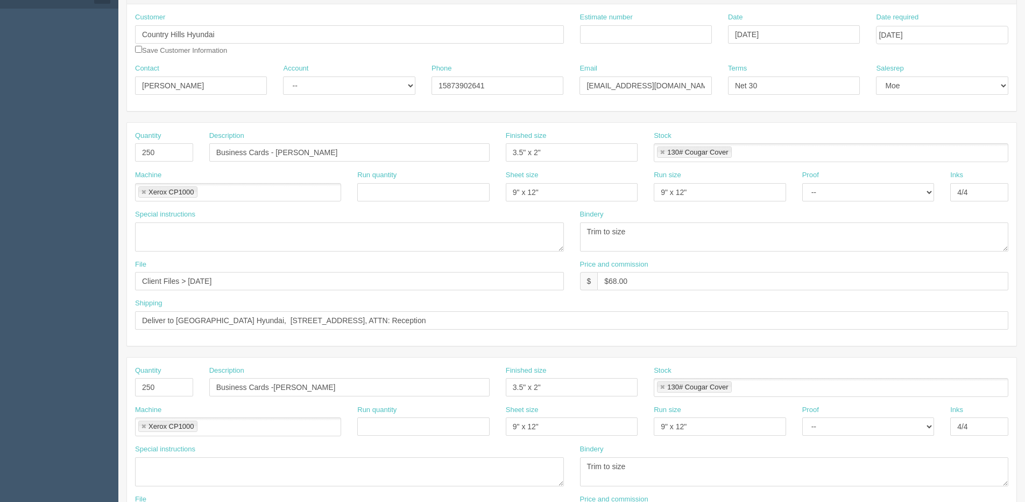
scroll to position [215, 0]
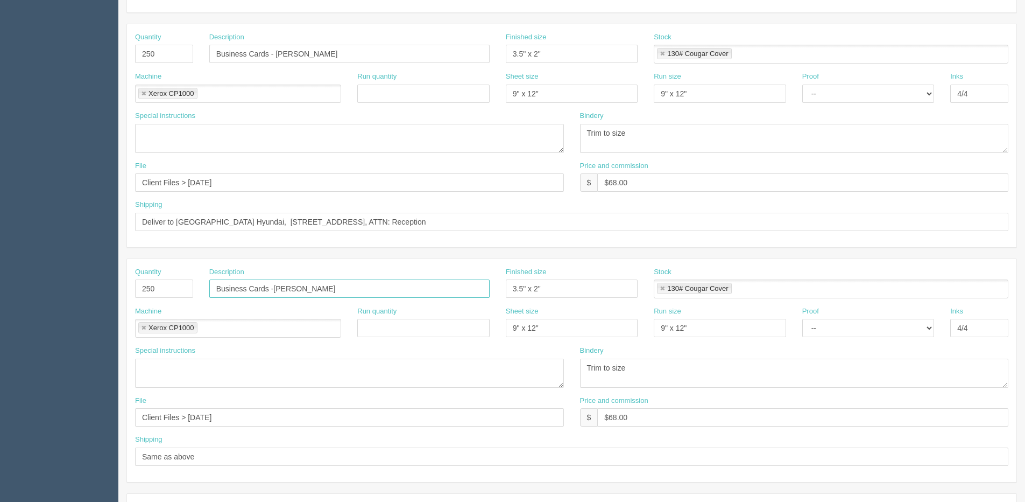
drag, startPoint x: 279, startPoint y: 289, endPoint x: 797, endPoint y: 304, distance: 518.0
click at [808, 287] on div "Quantity 250 Description Business Cards -[PERSON_NAME] Finished size 3.5" x 2" …" at bounding box center [572, 286] width 890 height 39
type input "Business Cards -[PERSON_NAME]"
drag, startPoint x: 231, startPoint y: 182, endPoint x: 835, endPoint y: 188, distance: 603.9
click at [928, 182] on div "File Client Files > August 2025 Price and commission $ $68.00" at bounding box center [572, 180] width 890 height 39
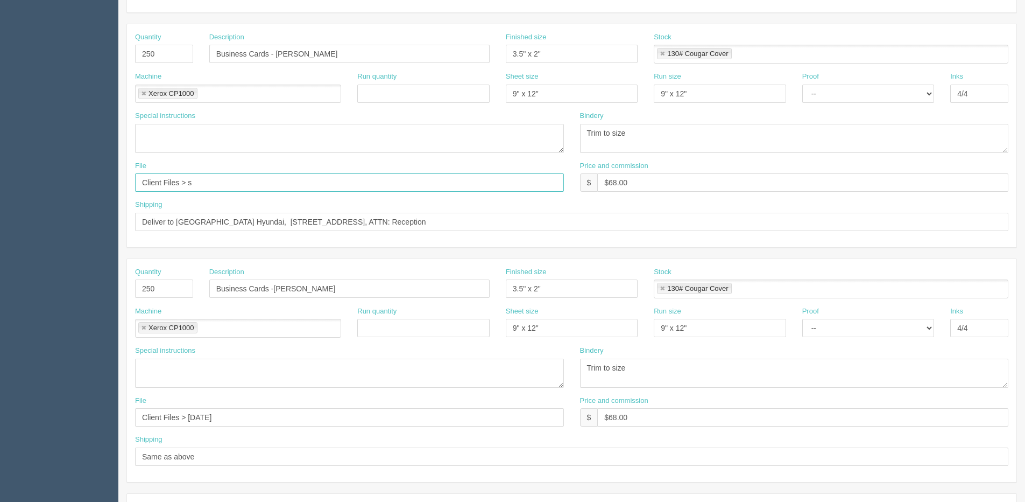
type input "Client Files > Sept 2025"
drag, startPoint x: 228, startPoint y: 176, endPoint x: -78, endPoint y: 213, distance: 308.5
click at [0, 213] on html "PrintPing Dan Edit account ( dan@allrush.ca ) Logout Dockets Estimates Customers" at bounding box center [512, 273] width 1025 height 977
drag, startPoint x: 239, startPoint y: 413, endPoint x: -292, endPoint y: 467, distance: 533.9
click at [0, 467] on html "PrintPing Dan Edit account ( dan@allrush.ca ) Logout Dockets Estimates Customers" at bounding box center [512, 273] width 1025 height 977
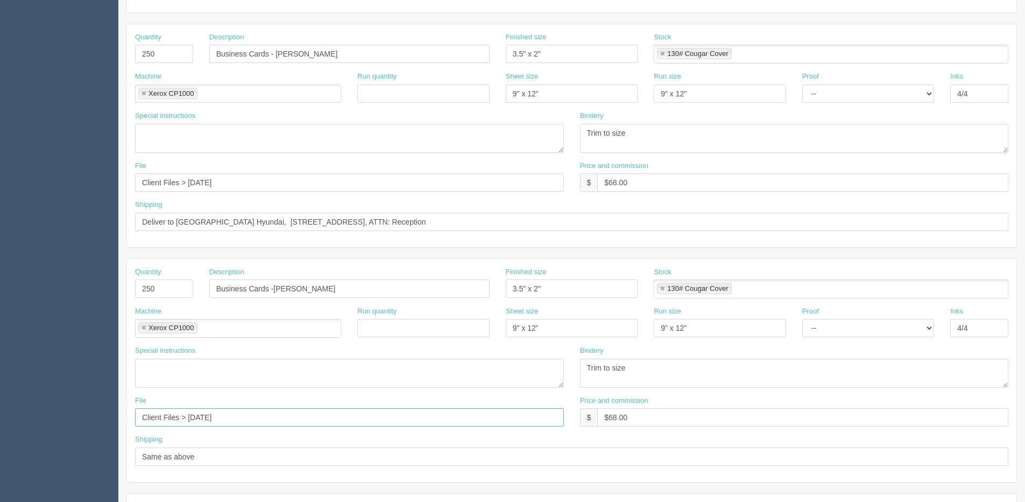
paste input "Sep"
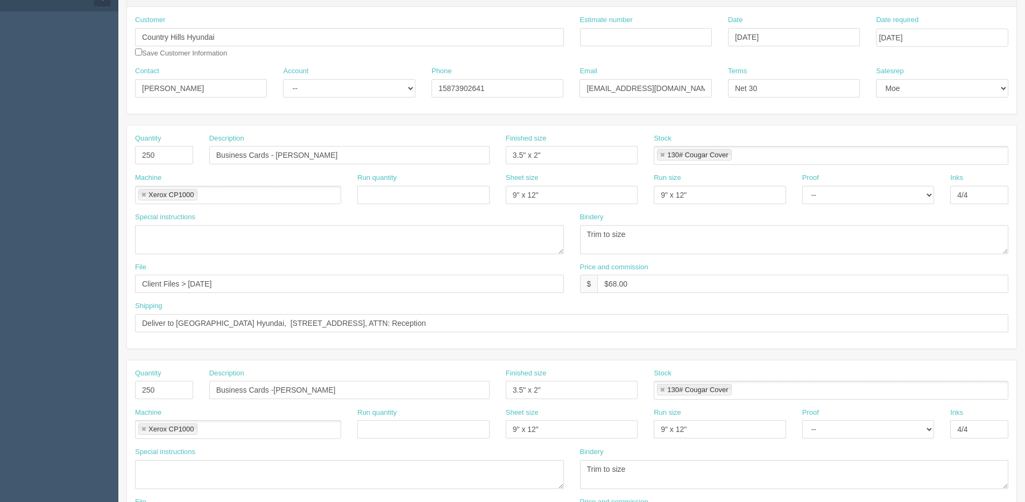
scroll to position [54, 0]
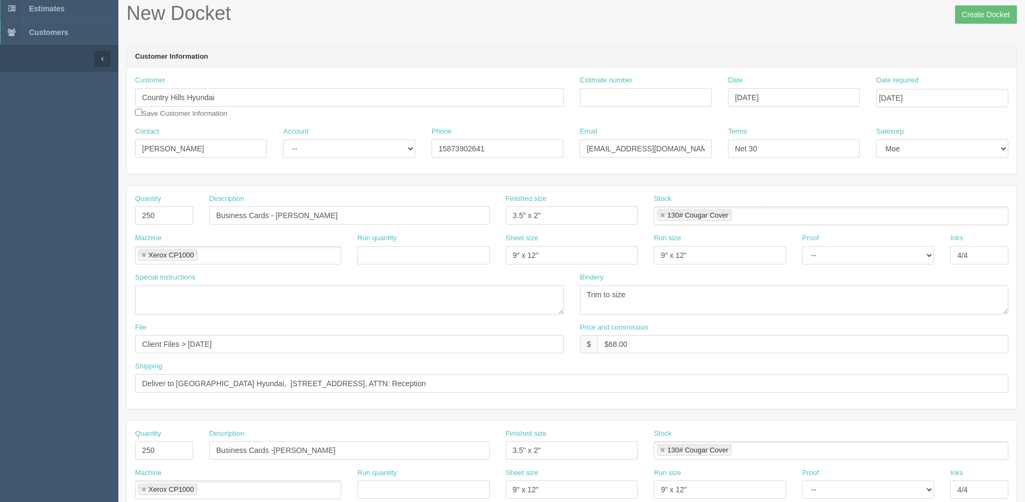
type input "Client Files > Sept 2025"
drag, startPoint x: 513, startPoint y: 267, endPoint x: 387, endPoint y: 287, distance: 128.0
click at [405, 282] on div "Quantity 250 Description Business Cards - Ishan Sachdeva Finished size 3.5" x 2…" at bounding box center [572, 297] width 890 height 223
type input "12" x 18""
drag, startPoint x: 511, startPoint y: 251, endPoint x: 491, endPoint y: 248, distance: 20.6
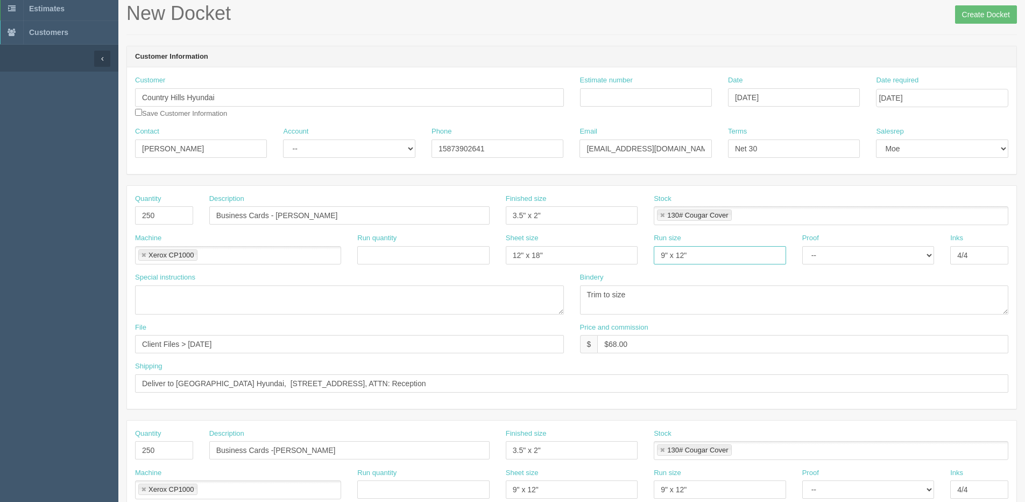
click at [493, 249] on div "Machine Xerox CP1000 Xerox CP1000 Run quantity Sheet size 12" x 18" Run size 9"…" at bounding box center [572, 252] width 890 height 39
type input "12" x 18""
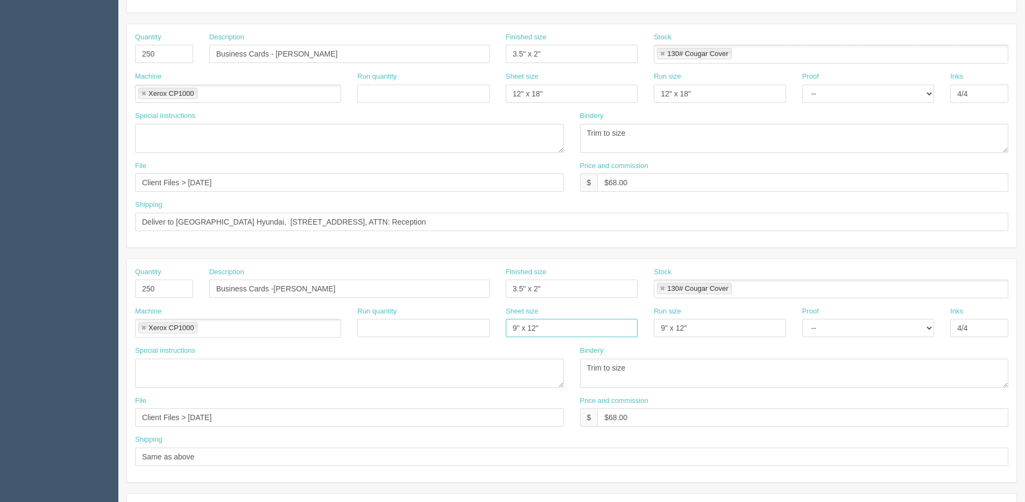
drag, startPoint x: 529, startPoint y: 340, endPoint x: 413, endPoint y: 336, distance: 116.3
click at [302, 355] on div "Quantity 250 Description Business Cards -Steven Snowden Finished size 3.5" x 2"…" at bounding box center [572, 370] width 890 height 223
drag, startPoint x: 723, startPoint y: 343, endPoint x: 717, endPoint y: 340, distance: 6.5
click at [717, 340] on div "Run size 9" x 12"" at bounding box center [720, 325] width 148 height 39
type input "12" x 118""
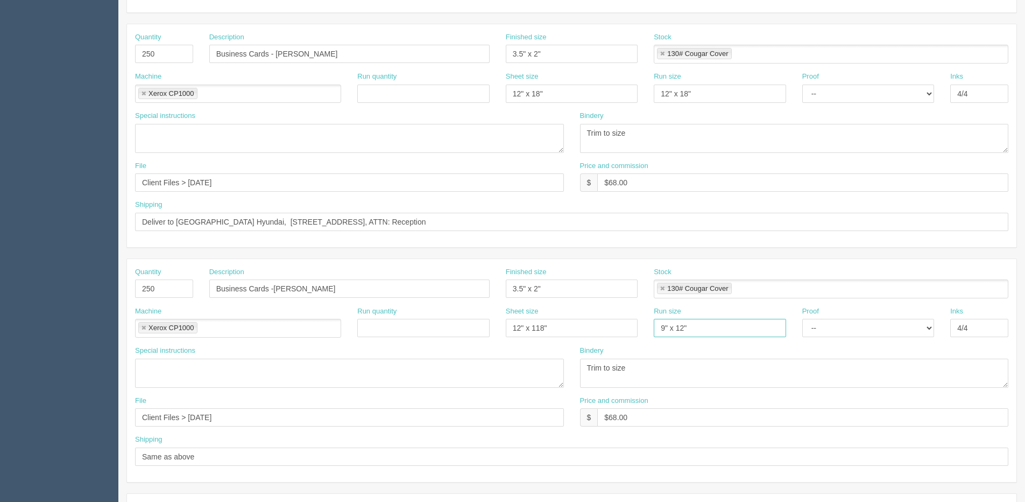
drag, startPoint x: 735, startPoint y: 324, endPoint x: 605, endPoint y: 342, distance: 130.4
click at [605, 342] on div "Machine Xerox CP1000 Xerox CP1000 Run quantity Sheet size 12" x 118" Run size 9…" at bounding box center [572, 325] width 890 height 39
type input "1"
drag, startPoint x: 563, startPoint y: 327, endPoint x: 374, endPoint y: 335, distance: 190.1
click at [390, 335] on div "Machine Xerox CP1000 Xerox CP1000 Run quantity Sheet size 12" x 118" Run size 1…" at bounding box center [572, 325] width 890 height 39
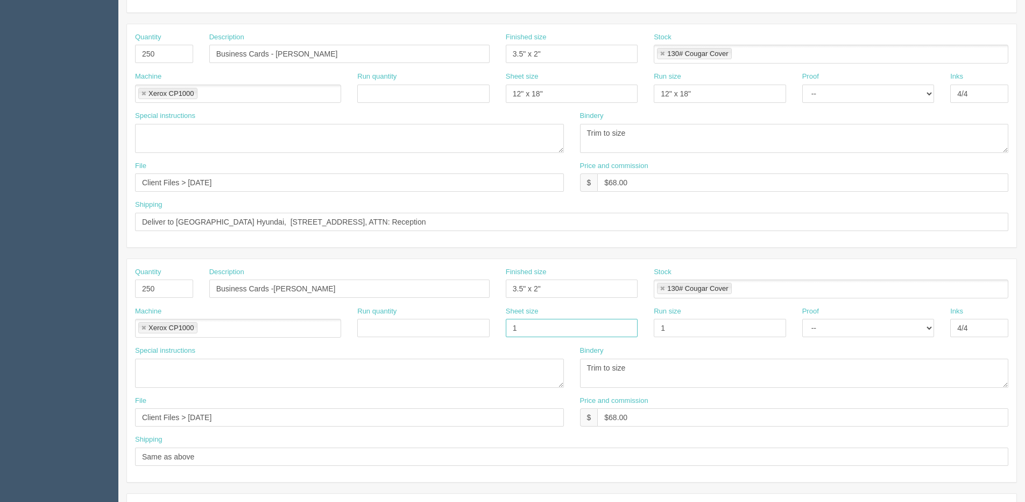
type input "12" x 18""
click at [684, 333] on input "1" at bounding box center [720, 328] width 132 height 18
type input "12" x 18""
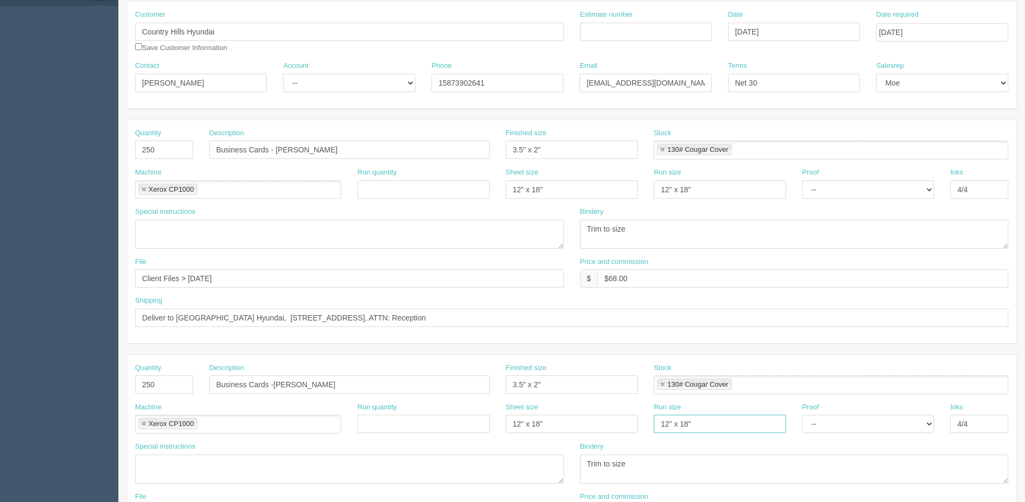
scroll to position [0, 0]
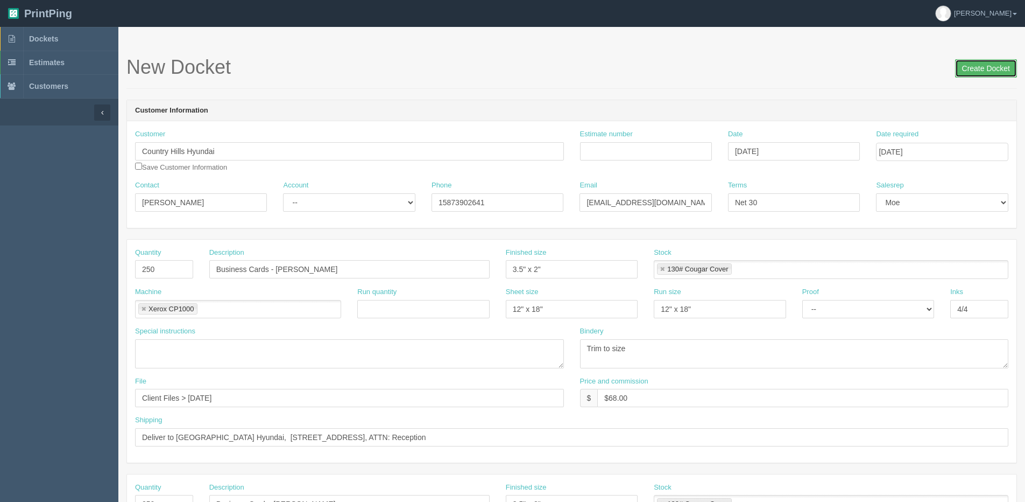
click at [975, 61] on input "Create Docket" at bounding box center [986, 68] width 62 height 18
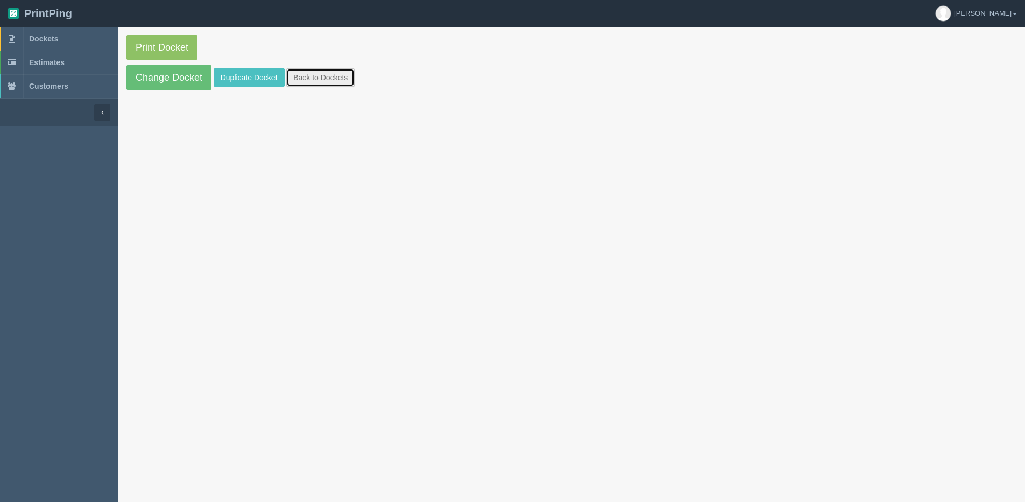
click at [325, 73] on link "Back to Dockets" at bounding box center [320, 77] width 68 height 18
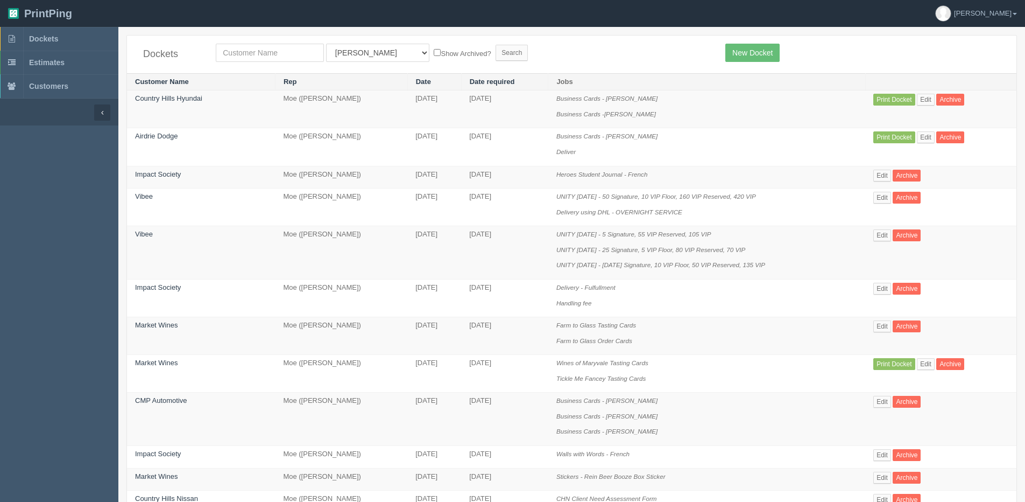
click at [317, 73] on th "Rep" at bounding box center [341, 81] width 132 height 17
click at [306, 51] on input "text" at bounding box center [270, 53] width 108 height 18
type input "country hills nissan"
click at [347, 60] on select "All Users [PERSON_NAME] Test 1 [PERSON_NAME] [PERSON_NAME] [PERSON_NAME] France…" at bounding box center [377, 53] width 103 height 18
select select "1"
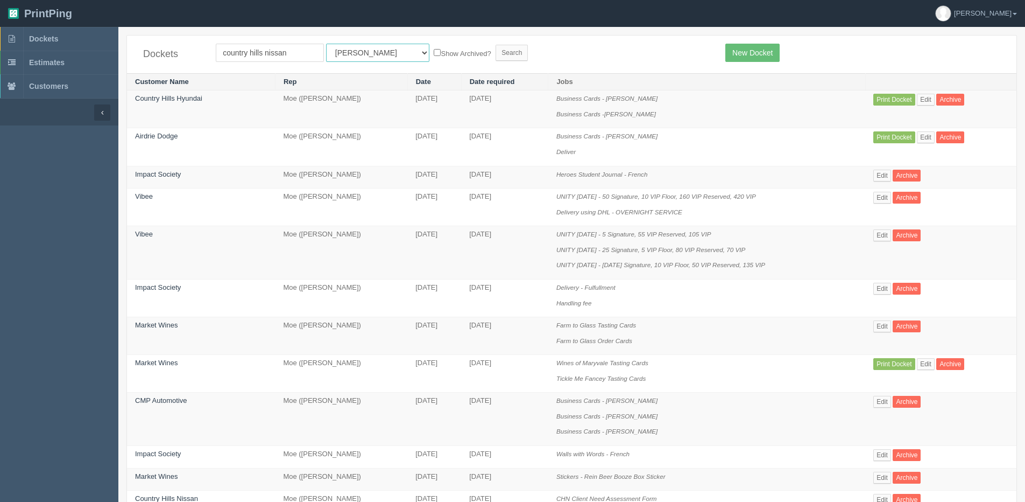
click at [326, 44] on select "All Users [PERSON_NAME] Test 1 [PERSON_NAME] [PERSON_NAME] [PERSON_NAME] France…" at bounding box center [377, 53] width 103 height 18
click at [434, 52] on label "Show Archived?" at bounding box center [462, 53] width 57 height 12
click at [434, 52] on input "Show Archived?" at bounding box center [437, 52] width 7 height 7
checkbox input "true"
click at [496, 54] on input "Search" at bounding box center [512, 53] width 32 height 16
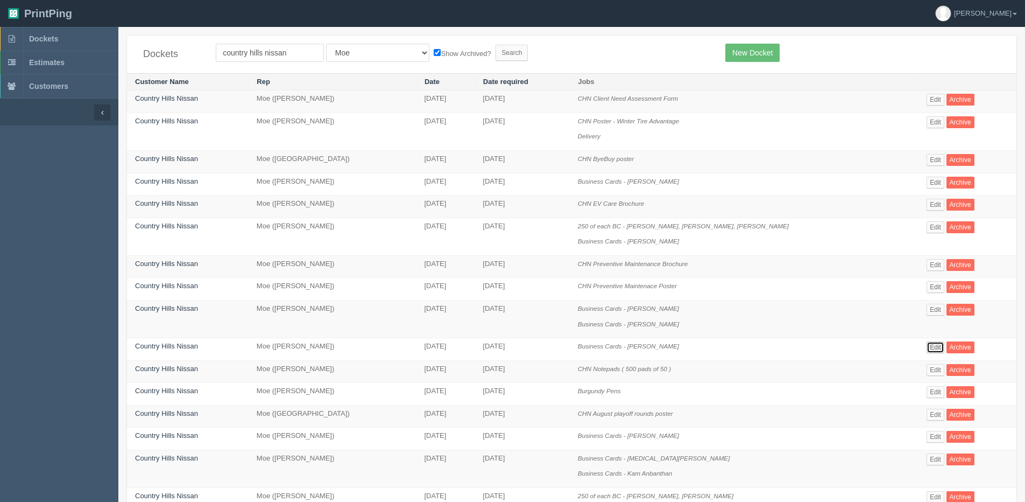
click at [927, 348] on link "Edit" at bounding box center [936, 347] width 18 height 12
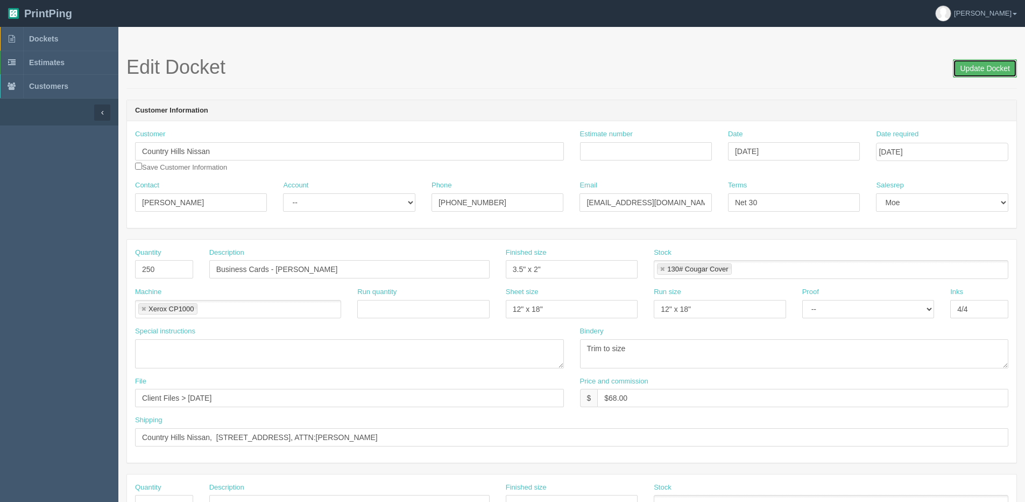
drag, startPoint x: 975, startPoint y: 71, endPoint x: 943, endPoint y: 73, distance: 32.4
click at [973, 71] on input "Update Docket" at bounding box center [985, 68] width 64 height 18
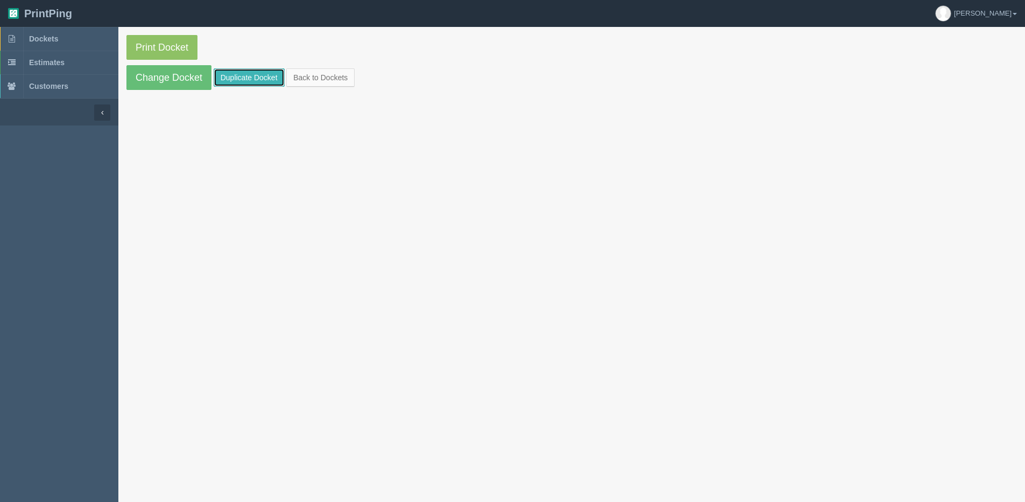
click at [253, 82] on link "Duplicate Docket" at bounding box center [249, 77] width 71 height 18
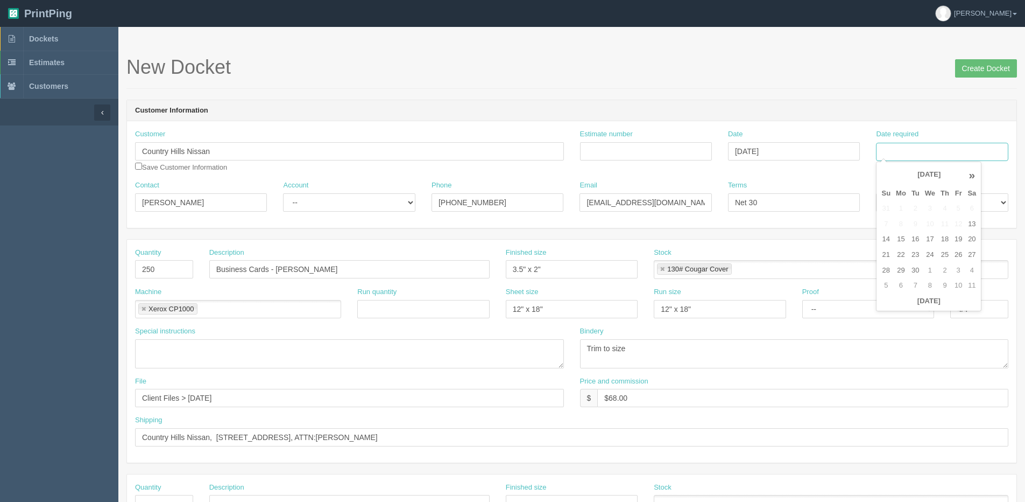
click at [946, 145] on input "Date required" at bounding box center [942, 152] width 132 height 18
click at [914, 308] on th "Today" at bounding box center [929, 301] width 100 height 16
click at [900, 257] on td "22" at bounding box center [901, 255] width 16 height 16
type input "[DATE]"
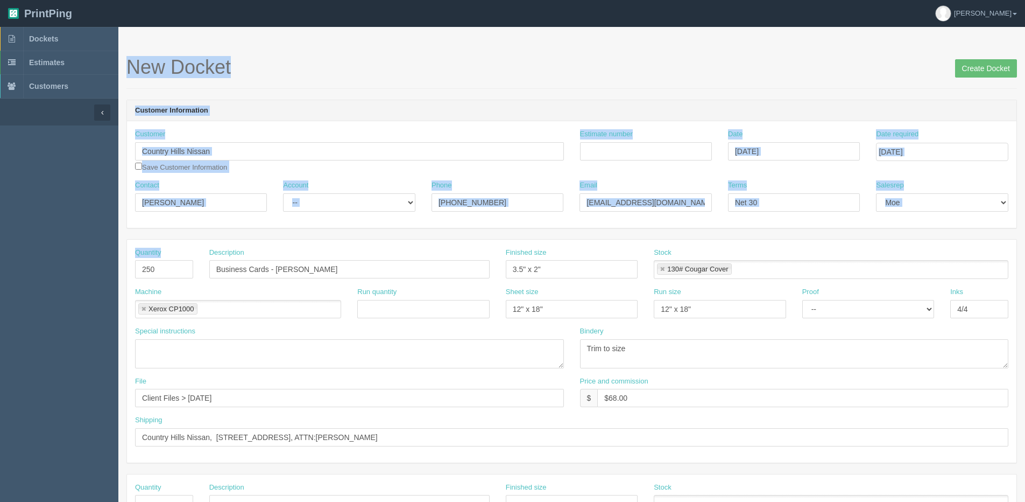
drag, startPoint x: 191, startPoint y: 266, endPoint x: 109, endPoint y: 281, distance: 83.2
click at [109, 281] on section "Dockets Estimates Customers" at bounding box center [512, 502] width 1025 height 950
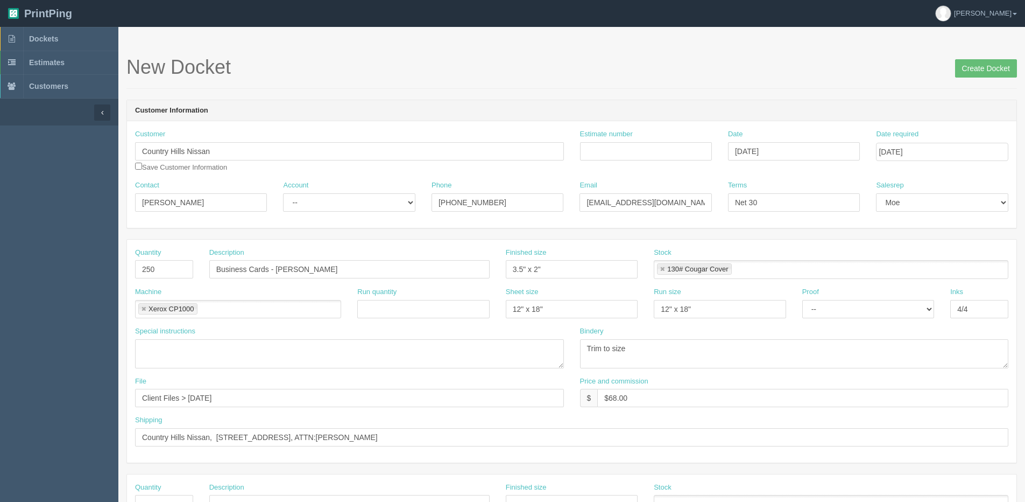
drag, startPoint x: 314, startPoint y: 328, endPoint x: 137, endPoint y: 258, distance: 190.4
click at [309, 328] on div "Special instructions" at bounding box center [349, 347] width 429 height 42
drag, startPoint x: 154, startPoint y: 262, endPoint x: 7, endPoint y: 264, distance: 147.5
click at [39, 264] on section "Dockets Estimates Customers" at bounding box center [512, 502] width 1025 height 950
type input "500"
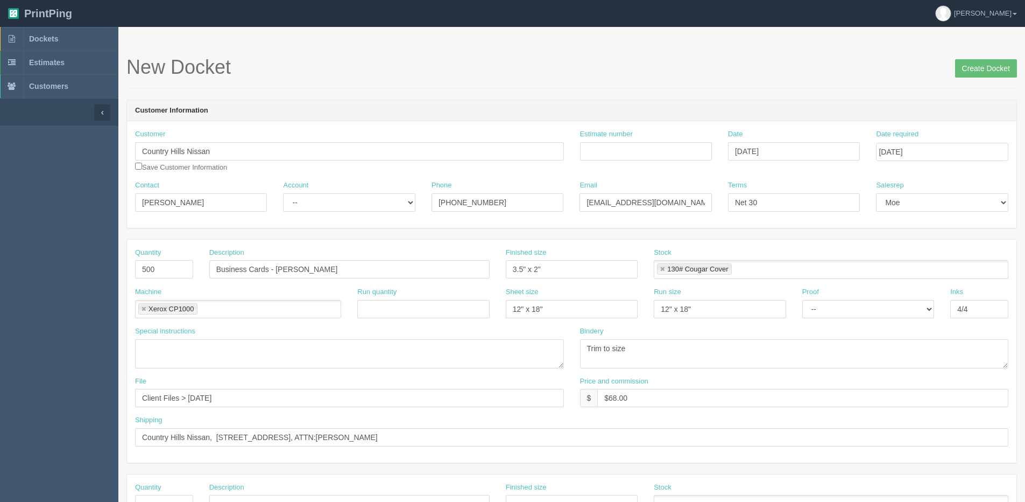
click at [284, 307] on ul "Xerox CP1000" at bounding box center [238, 309] width 206 height 19
drag, startPoint x: 279, startPoint y: 268, endPoint x: 469, endPoint y: 272, distance: 190.6
click at [469, 272] on input "Business Cards - Partish Kaura" at bounding box center [349, 269] width 280 height 18
type input "Business Cards - Arash K"
drag, startPoint x: 188, startPoint y: 399, endPoint x: 729, endPoint y: 382, distance: 541.7
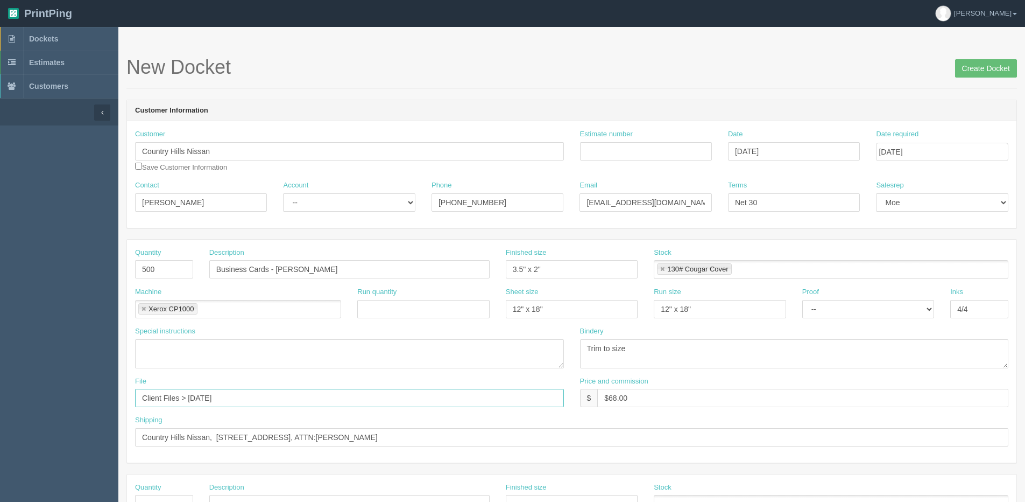
click at [738, 371] on div "Quantity 500 Description Business Cards - Arash K Finished size 3.5" x 2" Stock…" at bounding box center [572, 350] width 890 height 223
type input "Client Files > [DATE]"
drag, startPoint x: 606, startPoint y: 394, endPoint x: 677, endPoint y: 387, distance: 70.8
click at [677, 387] on div "Price and commission $ $68.00" at bounding box center [794, 391] width 429 height 31
type input "$79.00"
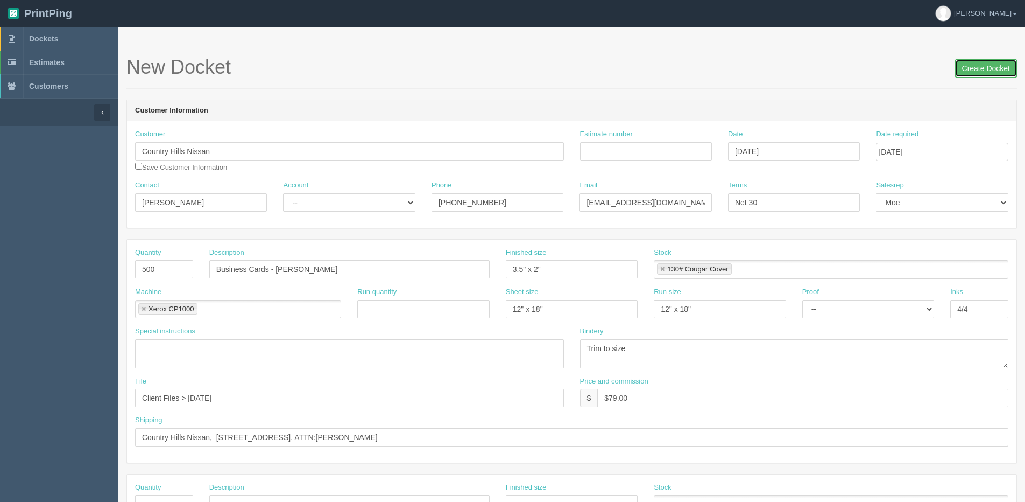
click at [978, 63] on input "Create Docket" at bounding box center [986, 68] width 62 height 18
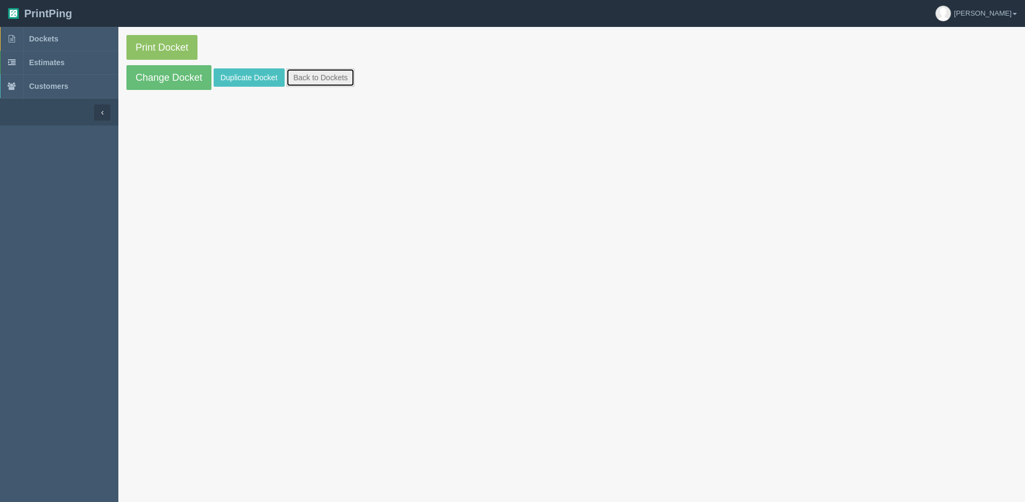
click at [342, 81] on link "Back to Dockets" at bounding box center [320, 77] width 68 height 18
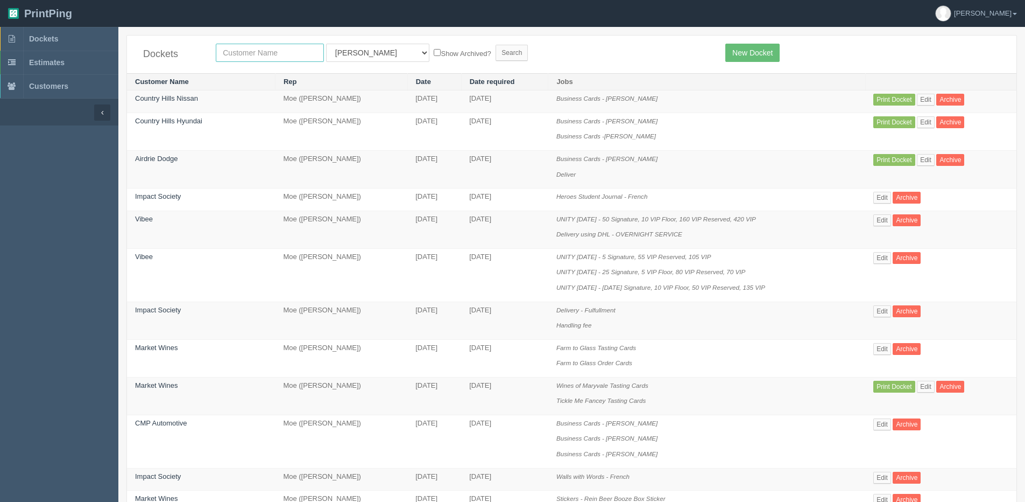
click at [301, 53] on input "text" at bounding box center [270, 53] width 108 height 18
type input "[PERSON_NAME]"
click at [496, 45] on input "Search" at bounding box center [512, 53] width 32 height 16
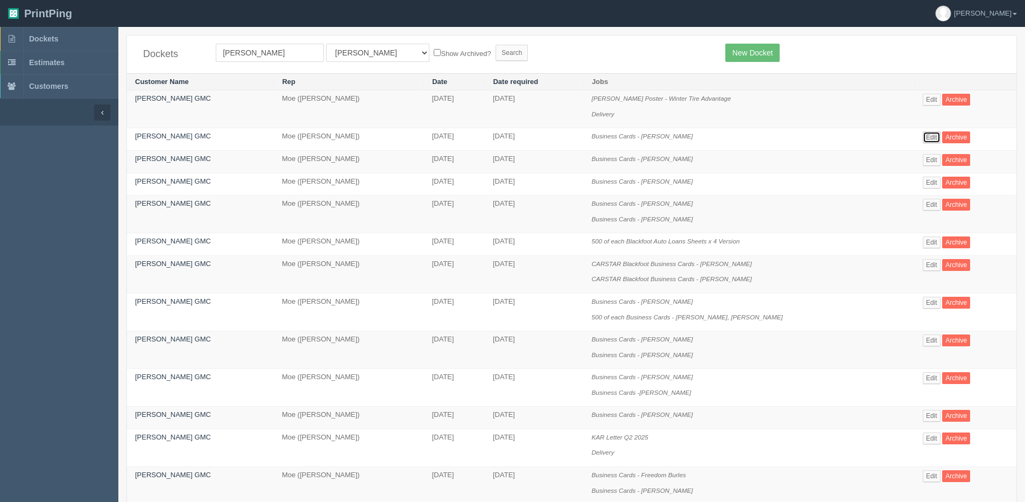
click at [929, 134] on link "Edit" at bounding box center [932, 137] width 18 height 12
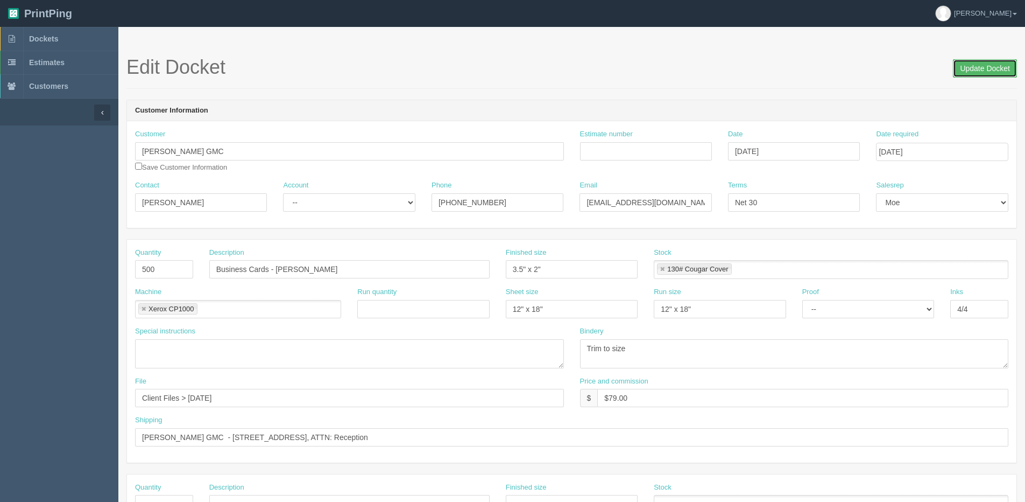
drag, startPoint x: 992, startPoint y: 65, endPoint x: 913, endPoint y: 72, distance: 78.8
click at [989, 66] on input "Update Docket" at bounding box center [985, 68] width 64 height 18
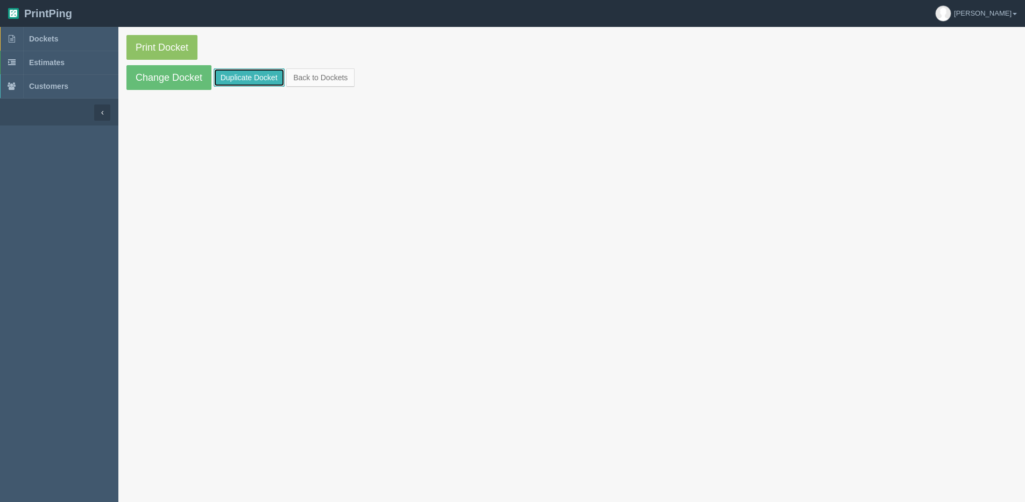
click at [252, 81] on link "Duplicate Docket" at bounding box center [249, 77] width 71 height 18
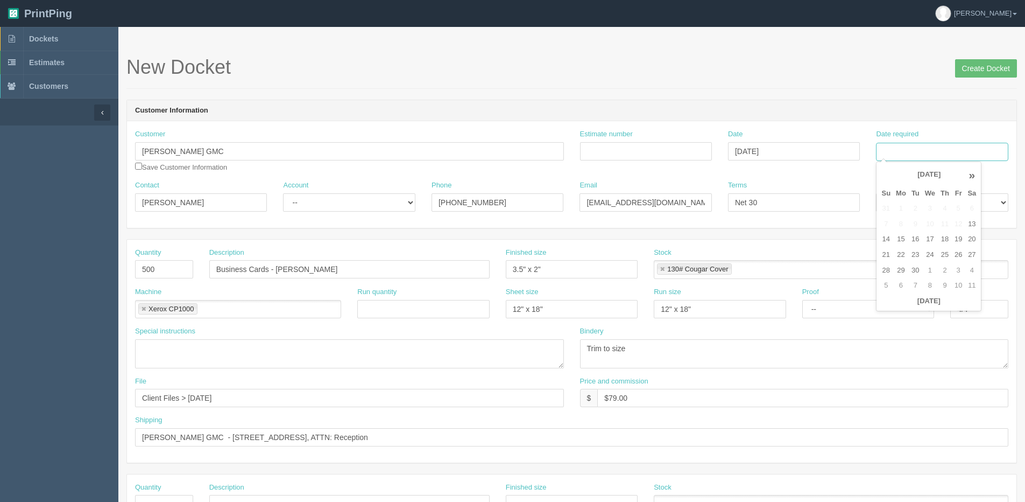
click at [941, 150] on input "Date required" at bounding box center [942, 152] width 132 height 18
click at [894, 308] on th "Today" at bounding box center [929, 301] width 100 height 16
type input "September 18, 2025"
drag, startPoint x: 899, startPoint y: 257, endPoint x: 152, endPoint y: 302, distance: 748.4
click at [890, 258] on tr "21 22 23 24 25 26 27" at bounding box center [929, 255] width 100 height 16
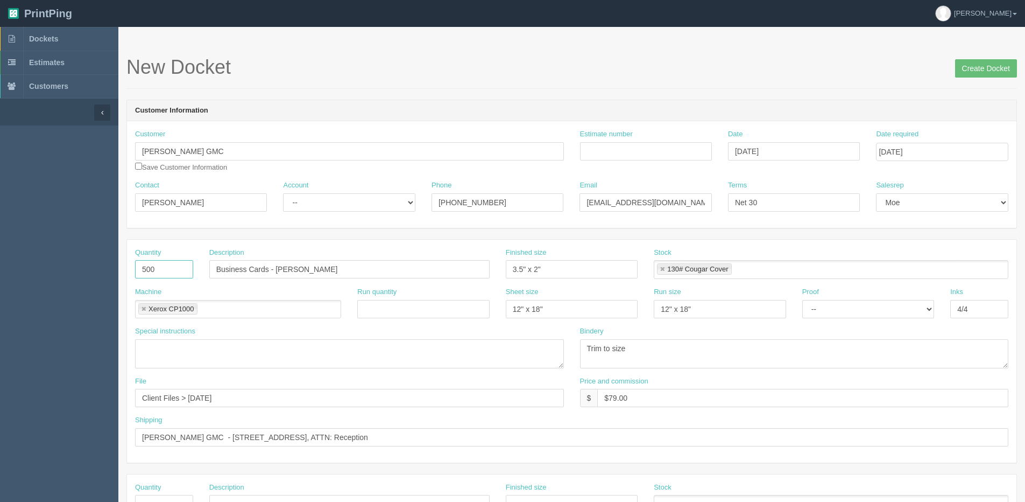
drag, startPoint x: 156, startPoint y: 272, endPoint x: -33, endPoint y: 292, distance: 189.9
click at [0, 292] on html "PrintPing Dan Edit account ( dan@allrush.ca ) Logout Dockets Estimates Customers" at bounding box center [512, 488] width 1025 height 977
type input "250"
click at [371, 291] on label "Run quantity" at bounding box center [376, 292] width 39 height 10
drag, startPoint x: 278, startPoint y: 267, endPoint x: 517, endPoint y: 249, distance: 239.7
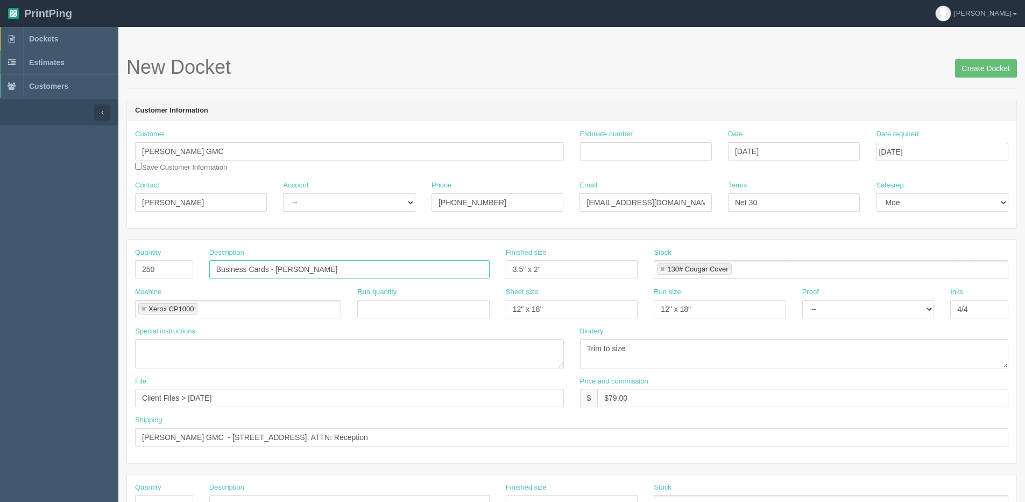
click at [499, 245] on div "Quantity 250 Description Business Cards - Jackie Roulston Finished size 3.5" x …" at bounding box center [572, 350] width 890 height 223
type input "Business Cards - Dan O'Hare"
drag, startPoint x: 622, startPoint y: 393, endPoint x: 830, endPoint y: 362, distance: 210.2
click at [774, 372] on div "Quantity 250 Description Business Cards - Dan O'Hare Finished size 3.5" x 2" St…" at bounding box center [572, 350] width 890 height 223
type input "$68.00"
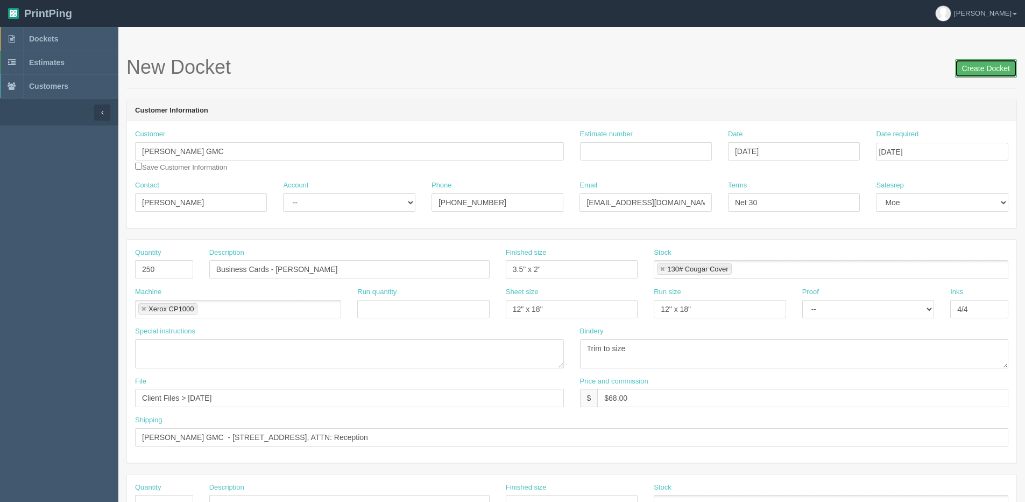
click at [961, 60] on input "Create Docket" at bounding box center [986, 68] width 62 height 18
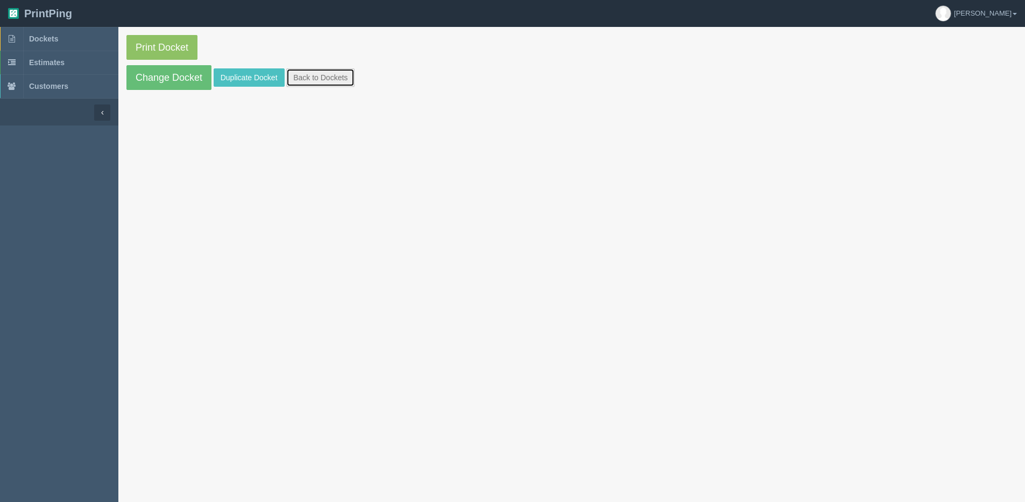
click at [325, 75] on link "Back to Dockets" at bounding box center [320, 77] width 68 height 18
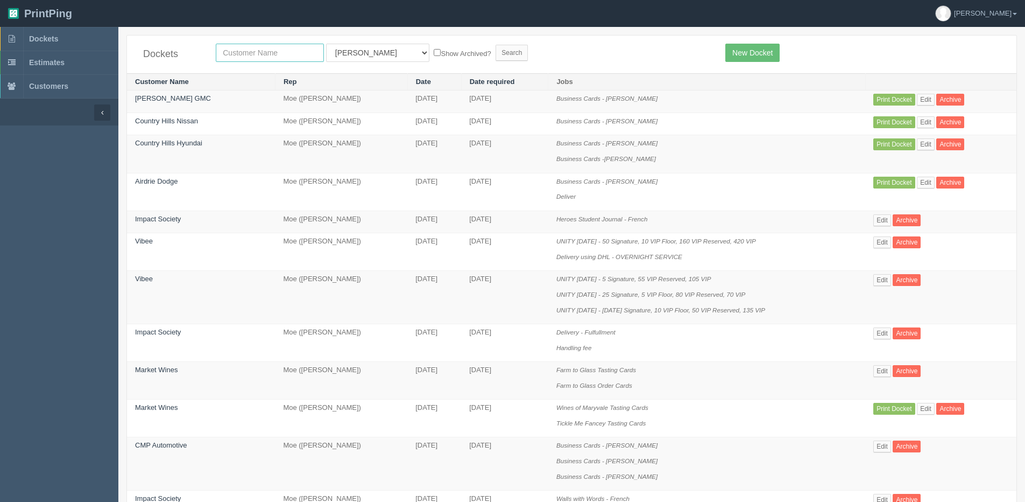
click at [264, 60] on input "text" at bounding box center [270, 53] width 108 height 18
type input "Summit Fleet"
click at [434, 55] on label "Show Archived?" at bounding box center [462, 53] width 57 height 12
click at [434, 55] on input "Show Archived?" at bounding box center [437, 52] width 7 height 7
checkbox input "true"
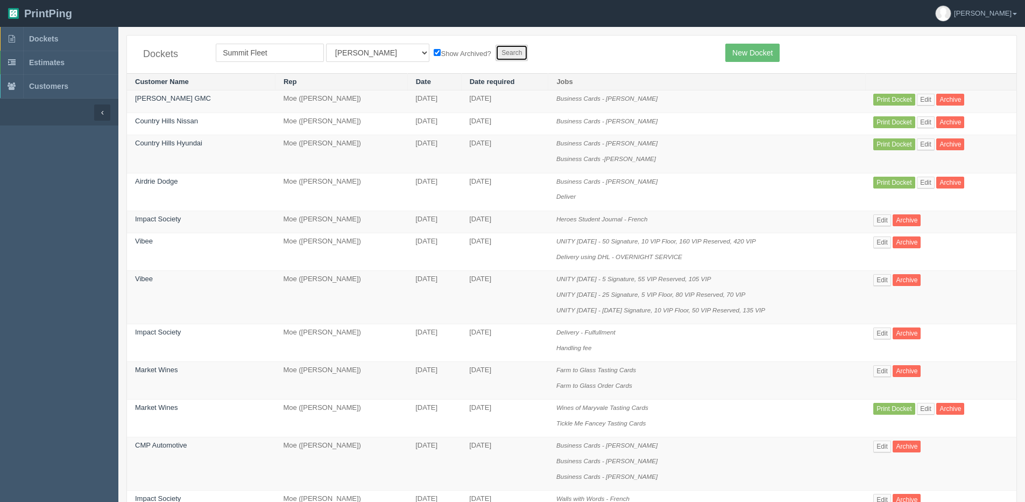
click at [496, 55] on input "Search" at bounding box center [512, 53] width 32 height 16
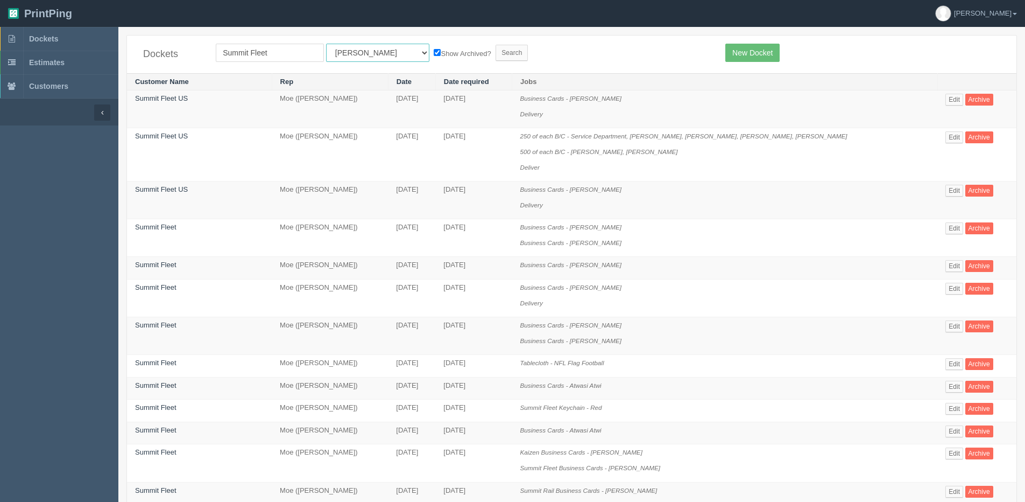
click at [344, 56] on select "All Users Ali Ali Test 1 Aly Amy Ankit Arif Brandon Dan France Greg Jim Mark Ma…" at bounding box center [377, 53] width 103 height 18
select select "1"
click at [326, 44] on select "All Users Ali Ali Test 1 Aly Amy Ankit Arif Brandon Dan France Greg Jim Mark Ma…" at bounding box center [377, 53] width 103 height 18
click at [496, 51] on input "Search" at bounding box center [512, 53] width 32 height 16
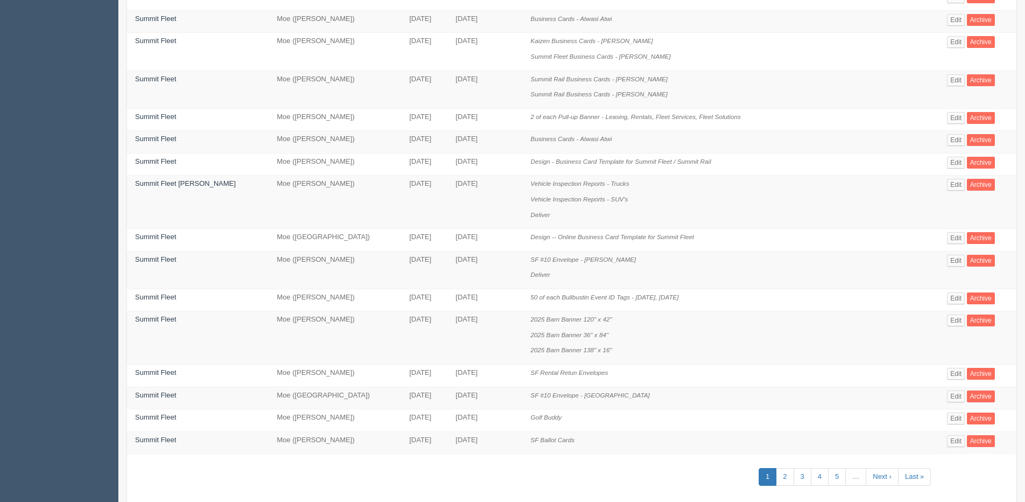
scroll to position [431, 0]
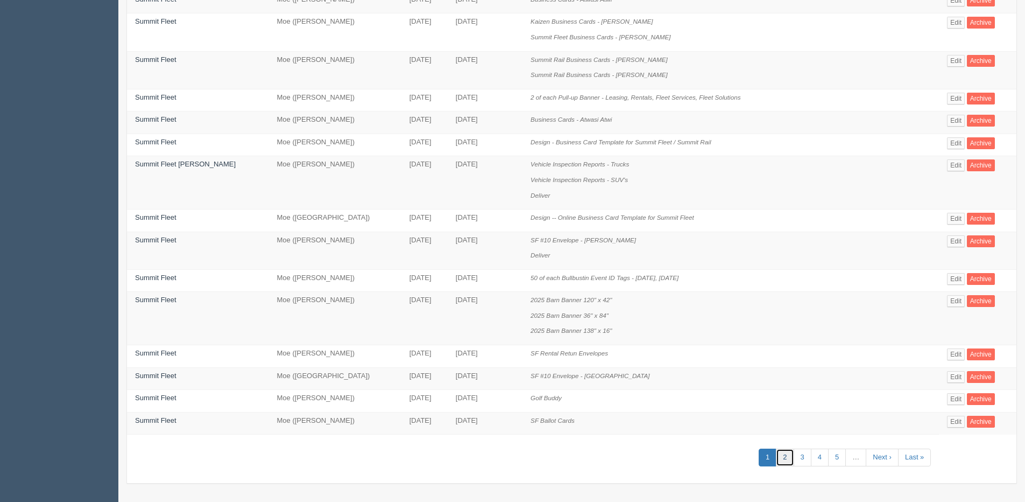
click at [776, 459] on link "2" at bounding box center [785, 457] width 18 height 18
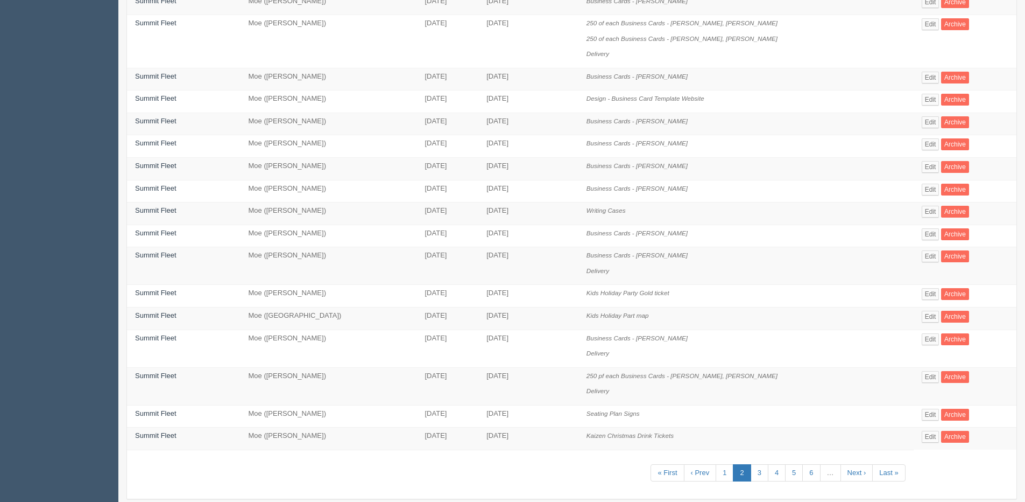
scroll to position [339, 0]
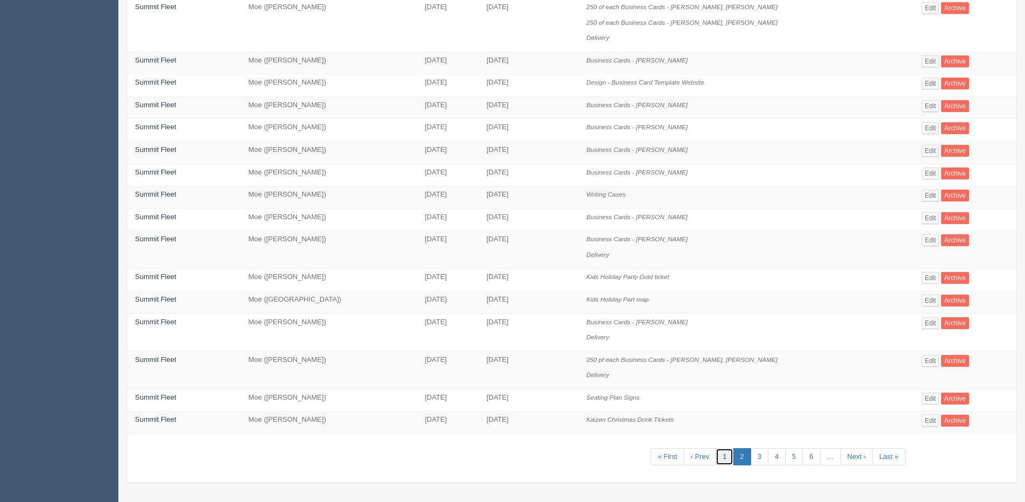
click at [727, 455] on link "1" at bounding box center [725, 457] width 18 height 18
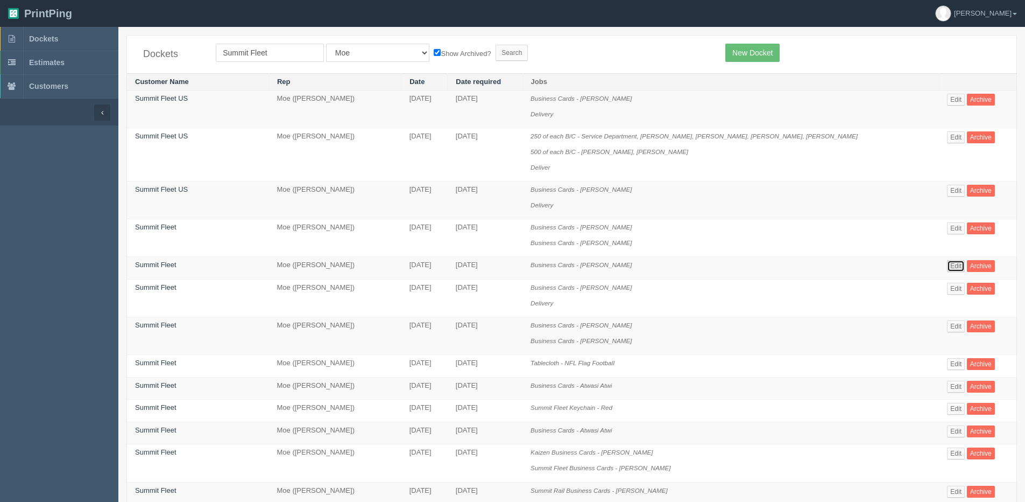
click at [950, 265] on link "Edit" at bounding box center [956, 266] width 18 height 12
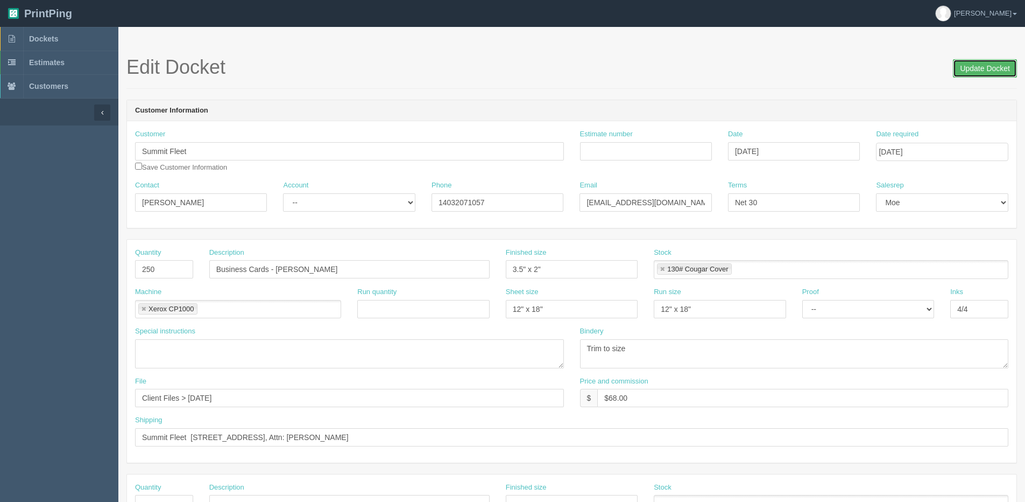
click at [995, 70] on input "Update Docket" at bounding box center [985, 68] width 64 height 18
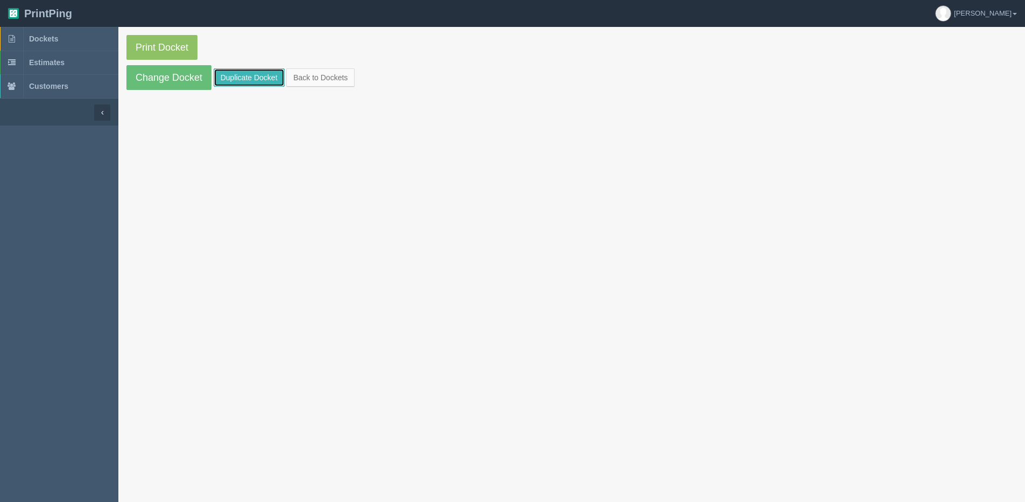
click at [239, 77] on link "Duplicate Docket" at bounding box center [249, 77] width 71 height 18
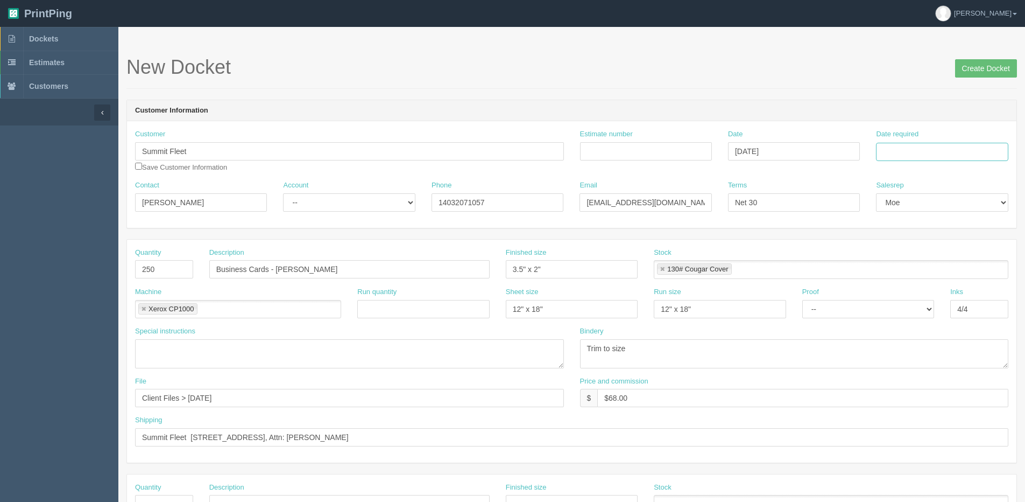
click at [914, 151] on input "Date required" at bounding box center [942, 152] width 132 height 18
click at [918, 308] on th "[DATE]" at bounding box center [929, 301] width 100 height 16
type input "[DATE]"
drag, startPoint x: 897, startPoint y: 254, endPoint x: 341, endPoint y: 305, distance: 558.3
click at [884, 257] on tr "21 22 23 24 25 26 27" at bounding box center [929, 255] width 100 height 16
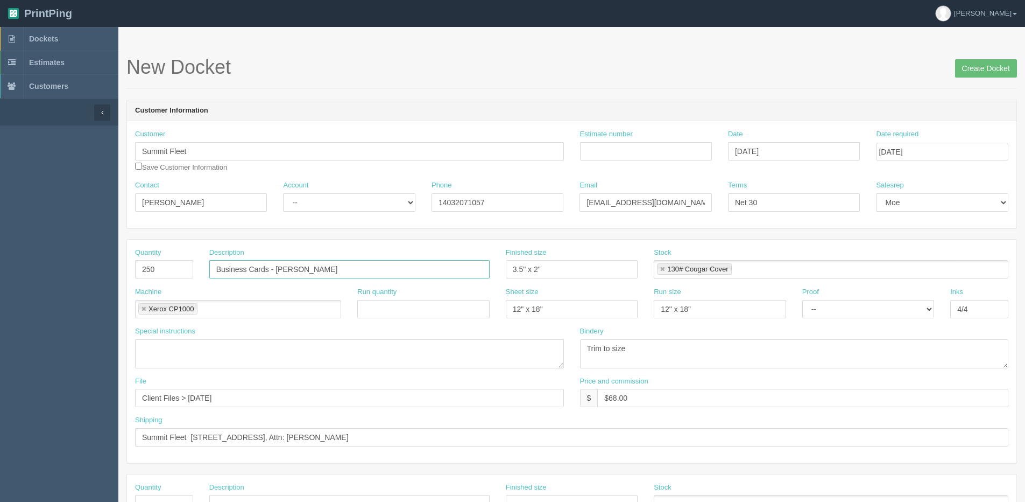
drag, startPoint x: 276, startPoint y: 270, endPoint x: 831, endPoint y: 185, distance: 561.4
click at [733, 206] on form "New Docket Create Docket Customer Information Customer Summit Fleet Save Custom…" at bounding box center [571, 509] width 891 height 905
type input "Business Cards - [PERSON_NAME]"
click at [993, 65] on input "Create Docket" at bounding box center [986, 68] width 62 height 18
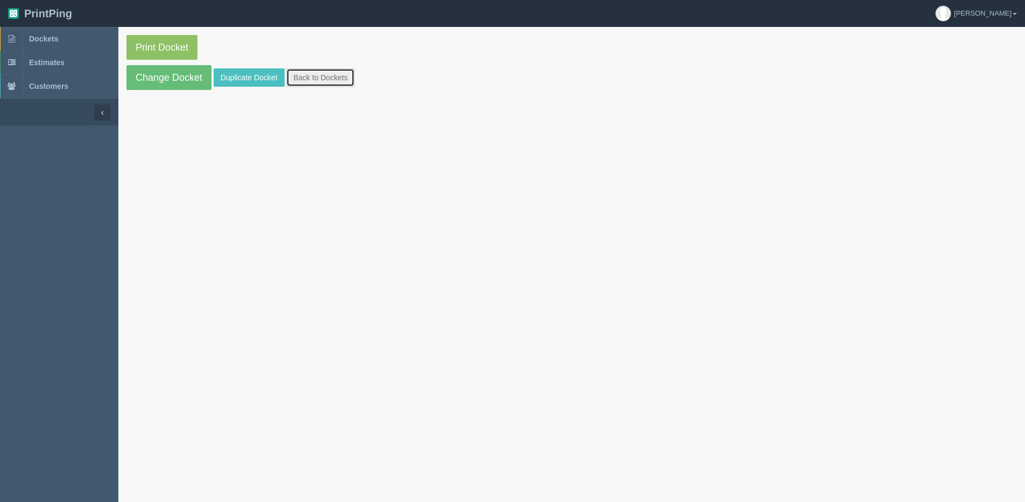
click at [347, 75] on link "Back to Dockets" at bounding box center [320, 77] width 68 height 18
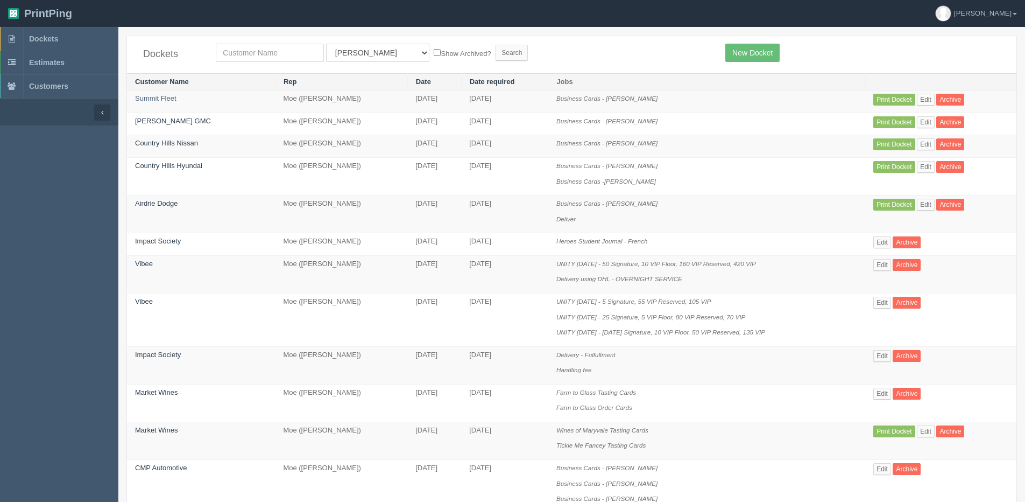
click at [89, 140] on aside "Dockets Estimates Customers" at bounding box center [59, 511] width 118 height 968
click at [267, 55] on input "text" at bounding box center [270, 53] width 108 height 18
type input "zoga"
click at [496, 45] on input "Search" at bounding box center [512, 53] width 32 height 16
